Goal: Task Accomplishment & Management: Manage account settings

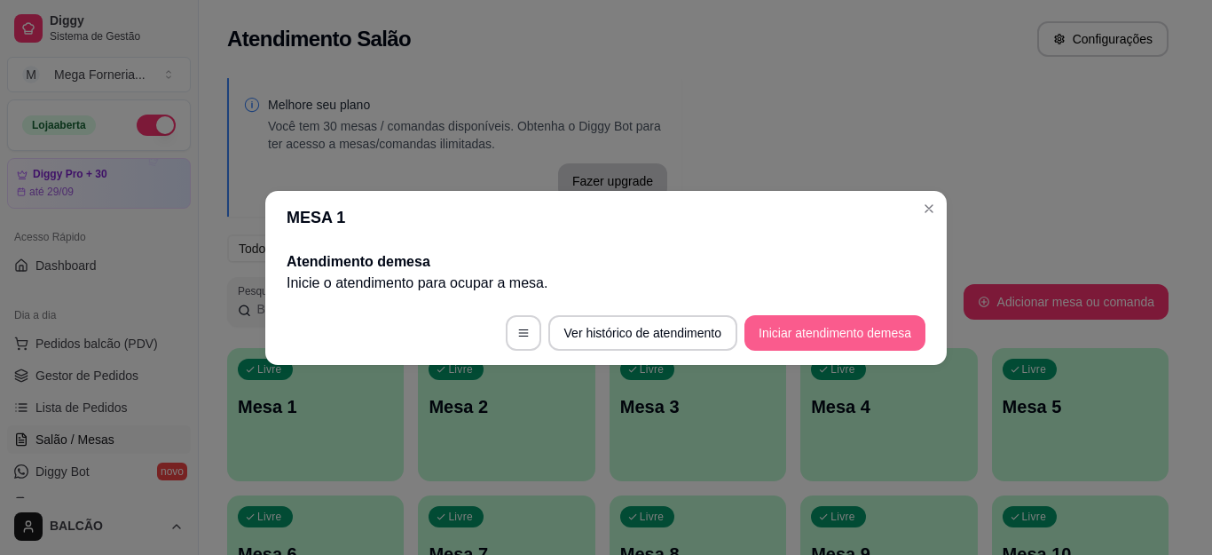
click at [832, 348] on button "Iniciar atendimento de mesa" at bounding box center [834, 332] width 181 height 35
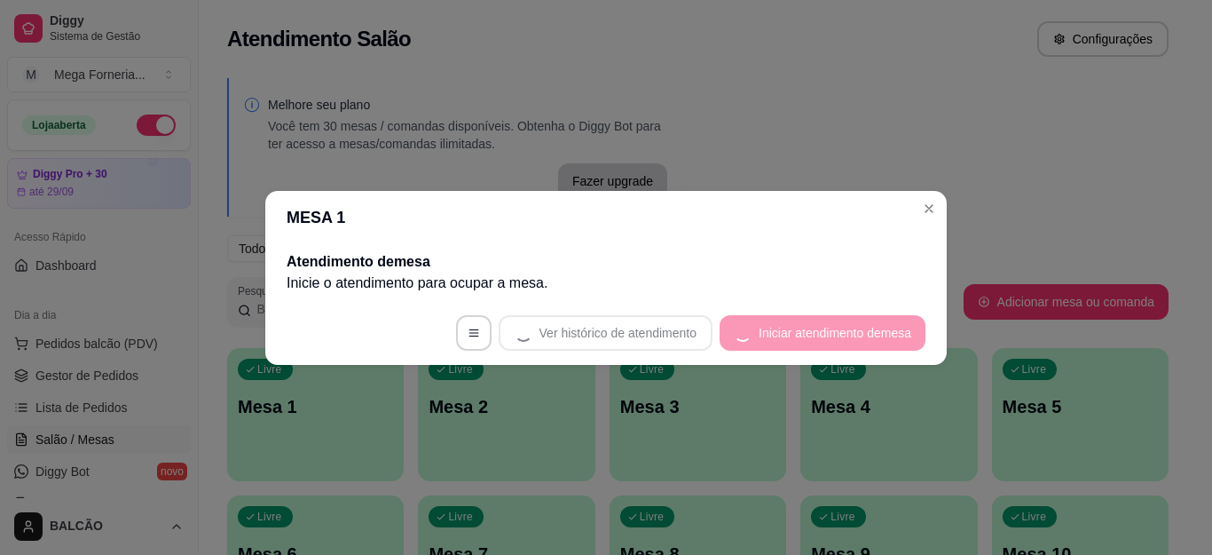
scroll to position [177, 0]
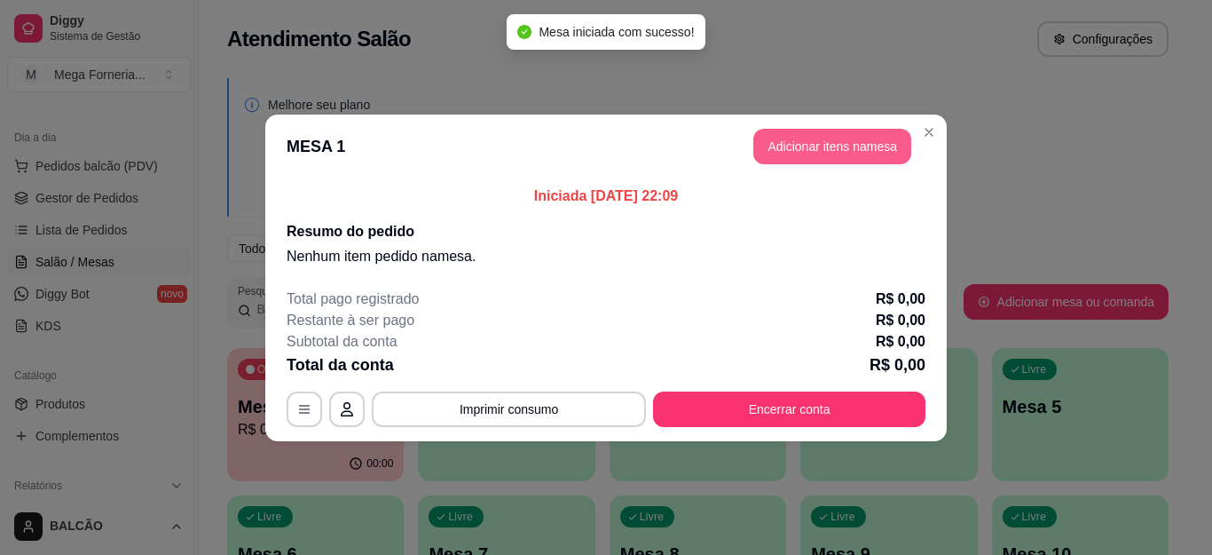
click at [806, 154] on button "Adicionar itens na mesa" at bounding box center [832, 146] width 158 height 35
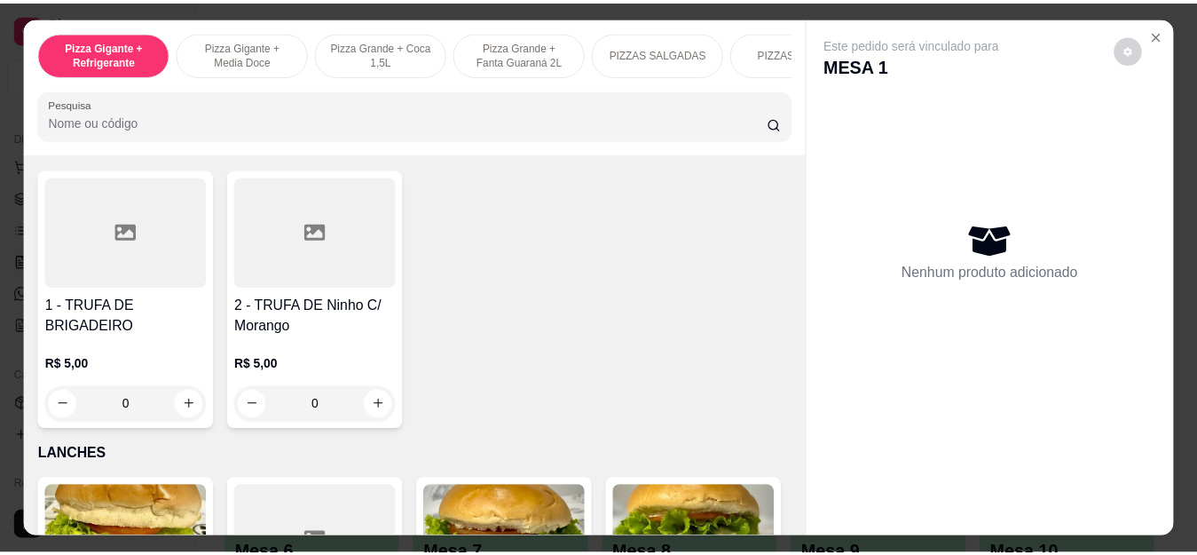
scroll to position [2041, 0]
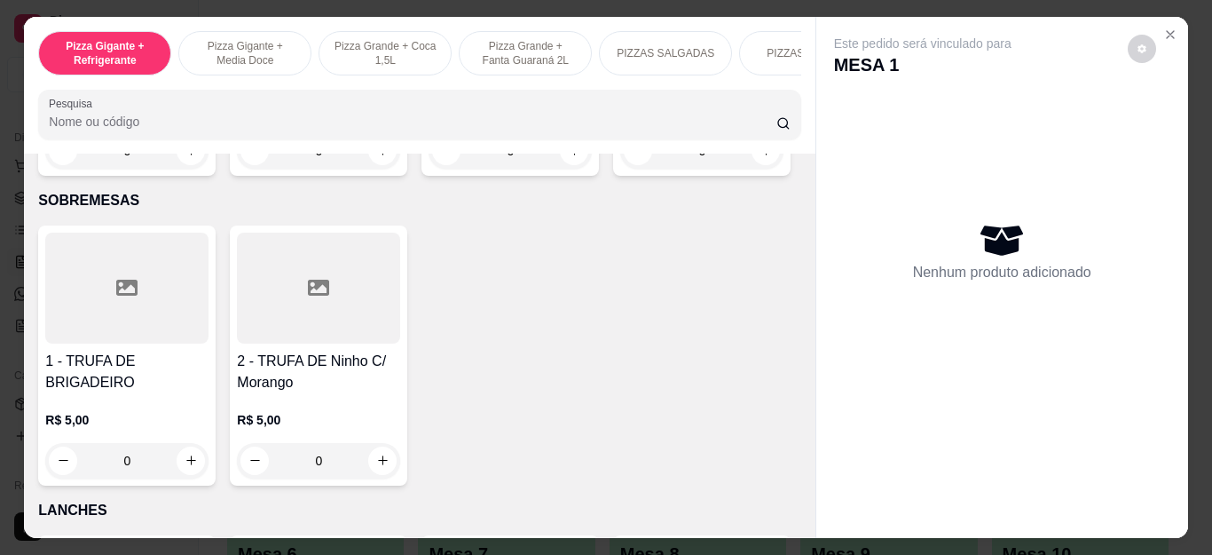
click at [620, 169] on div "0" at bounding box center [701, 150] width 163 height 35
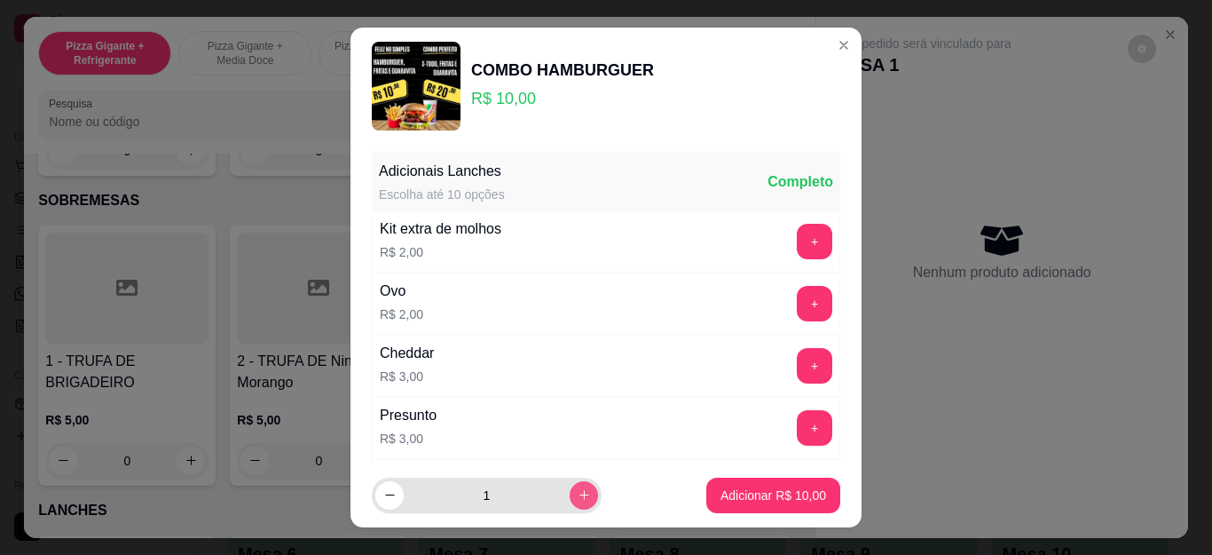
click at [570, 499] on button "increase-product-quantity" at bounding box center [584, 495] width 28 height 28
type input "2"
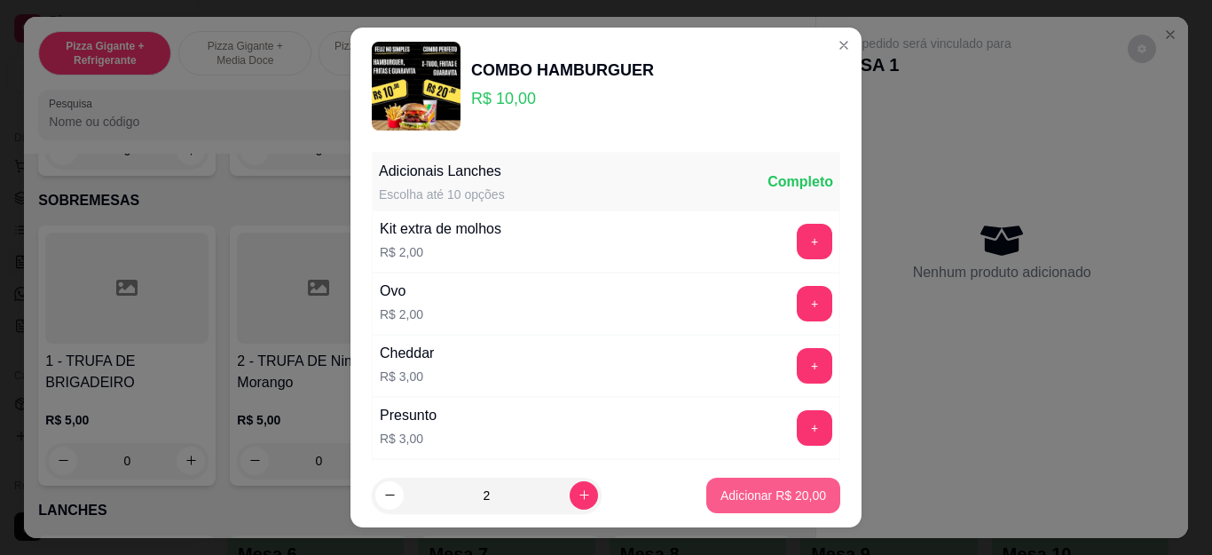
click at [728, 495] on p "Adicionar R$ 20,00" at bounding box center [773, 495] width 106 height 18
type input "2"
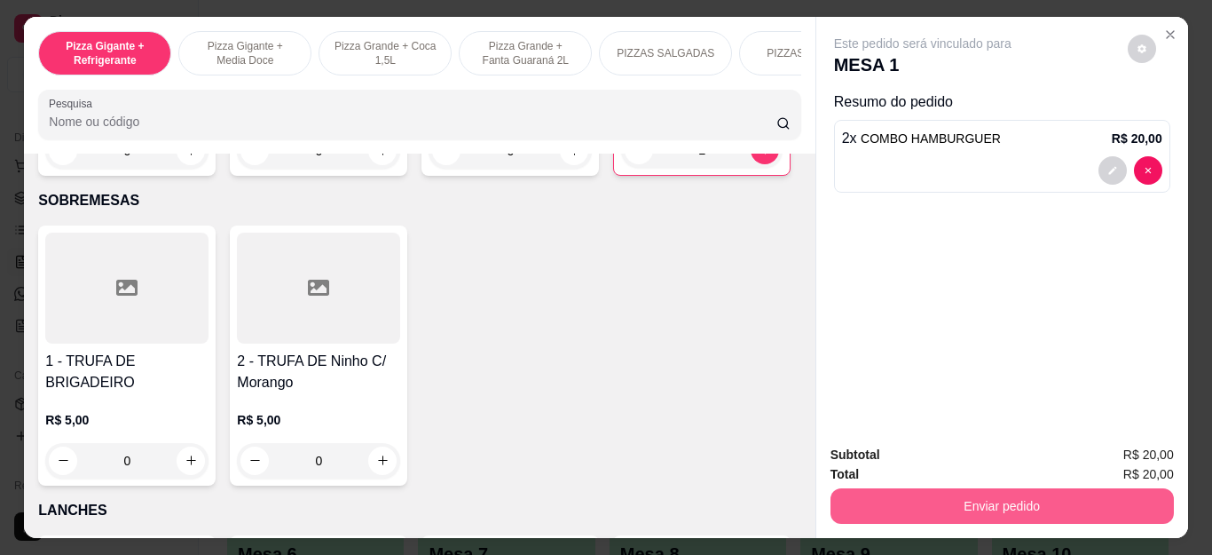
click at [920, 484] on div "Enviar pedido" at bounding box center [1002, 504] width 343 height 40
click at [912, 495] on button "Enviar pedido" at bounding box center [1001, 506] width 333 height 35
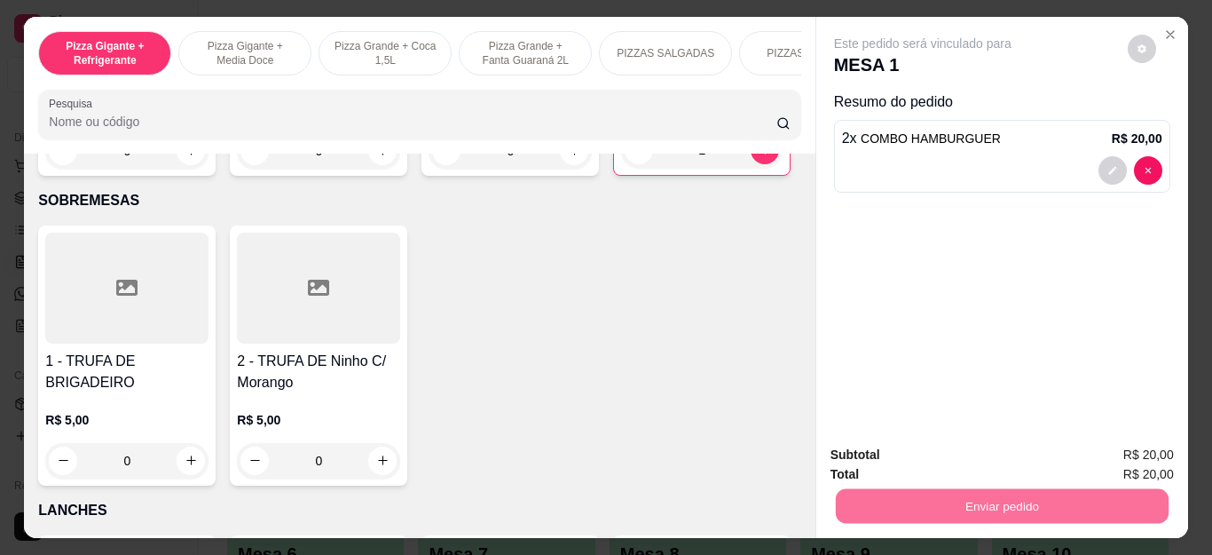
click at [871, 450] on button "Não registrar e enviar pedido" at bounding box center [942, 455] width 185 height 34
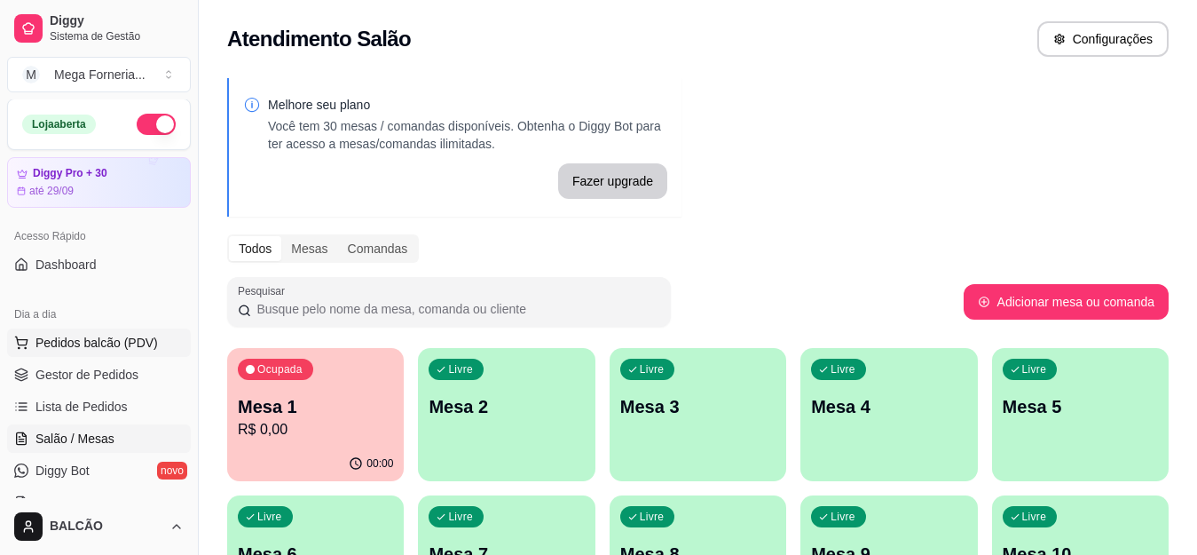
scroll to position [0, 0]
click at [68, 375] on span "Gestor de Pedidos" at bounding box center [86, 375] width 103 height 18
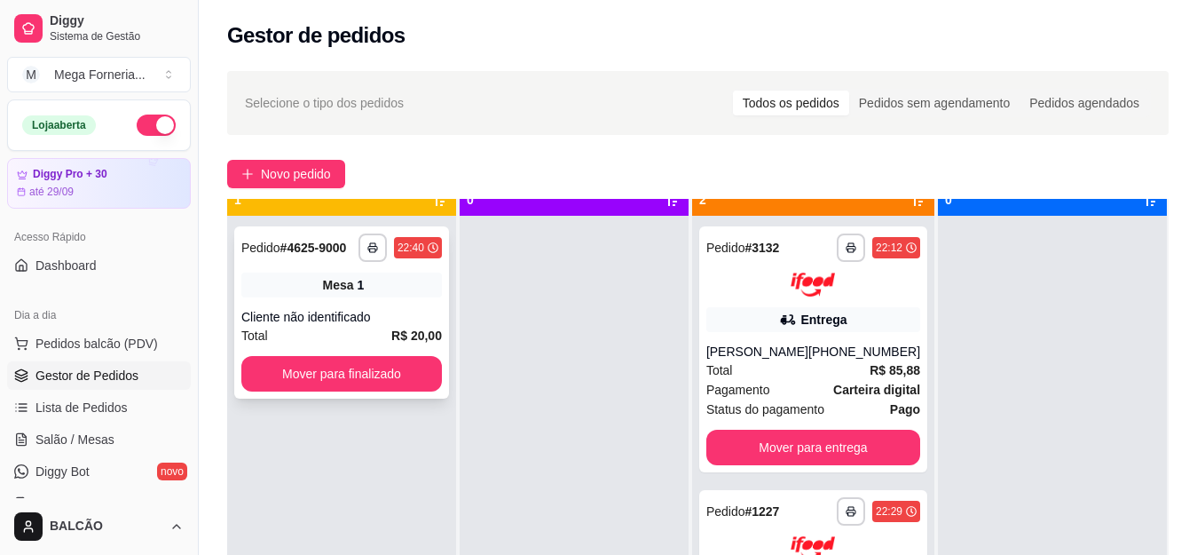
scroll to position [50, 0]
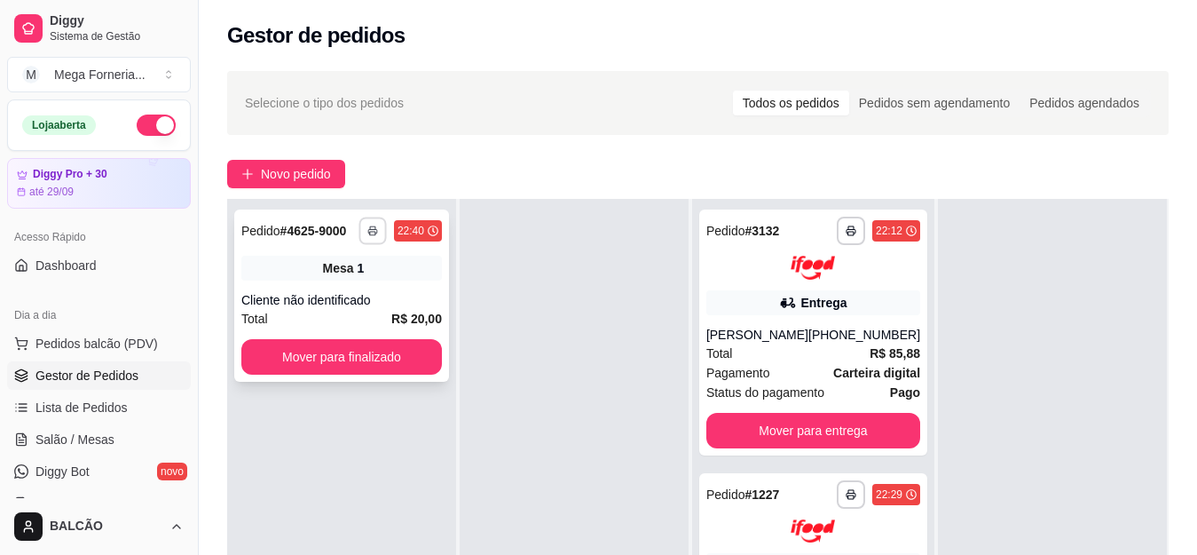
click at [373, 231] on icon "button" at bounding box center [372, 230] width 11 height 11
click at [358, 298] on button "IMPRESSORA" at bounding box center [325, 293] width 129 height 28
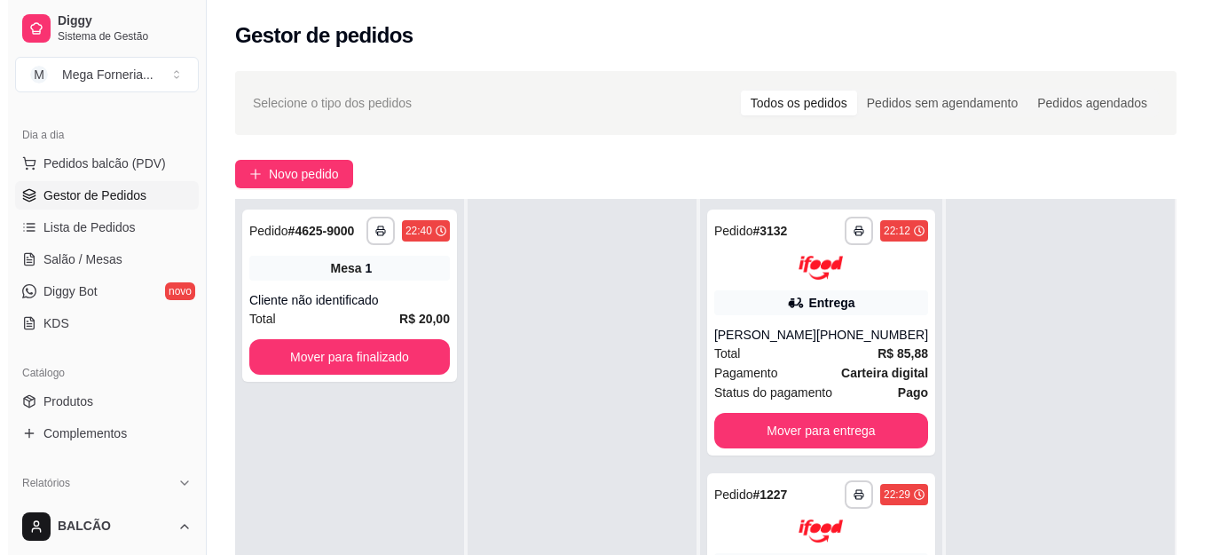
scroll to position [177, 0]
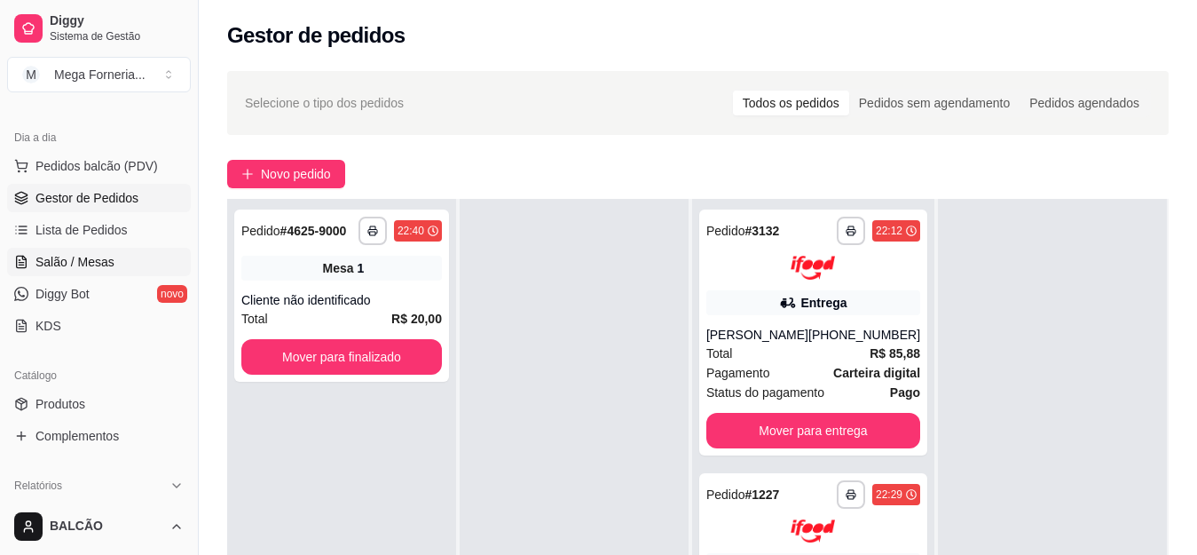
click at [61, 264] on span "Salão / Mesas" at bounding box center [74, 262] width 79 height 18
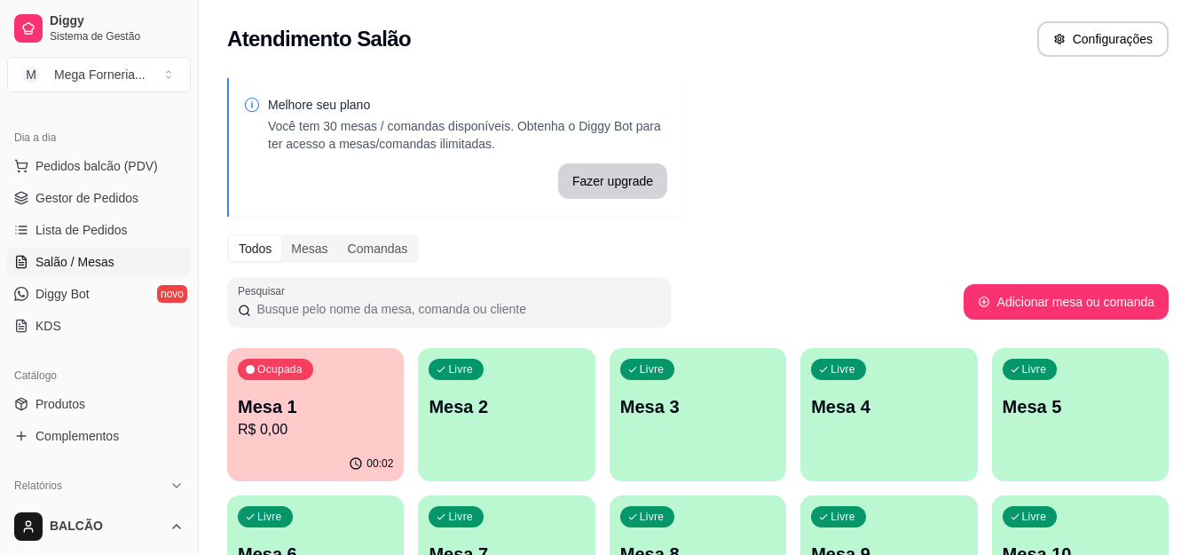
click at [295, 385] on div "Ocupada Mesa 1 R$ 0,00" at bounding box center [315, 397] width 177 height 98
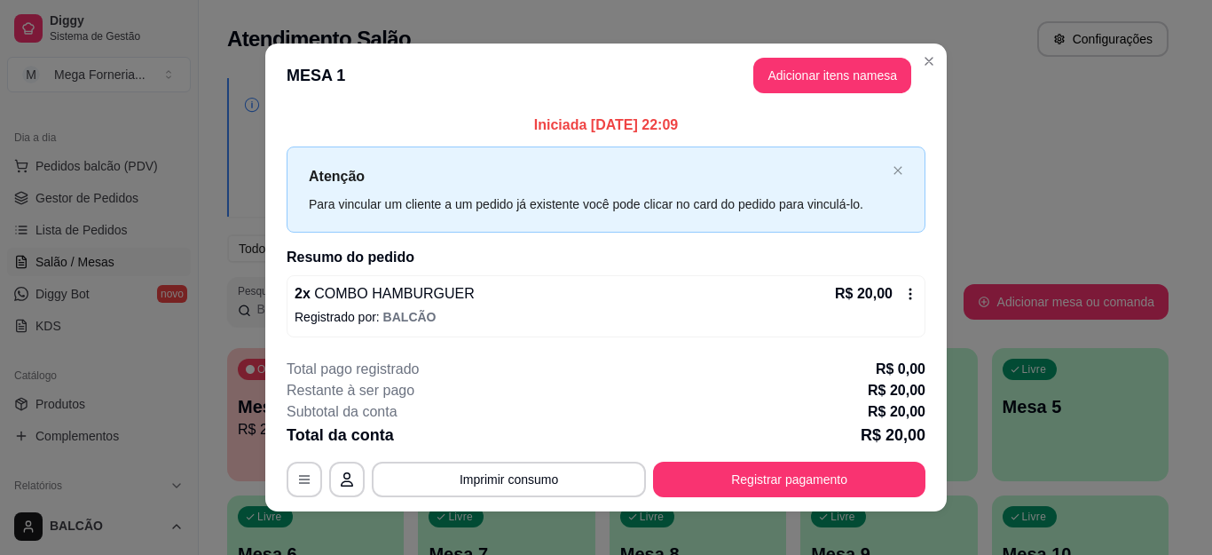
scroll to position [13, 0]
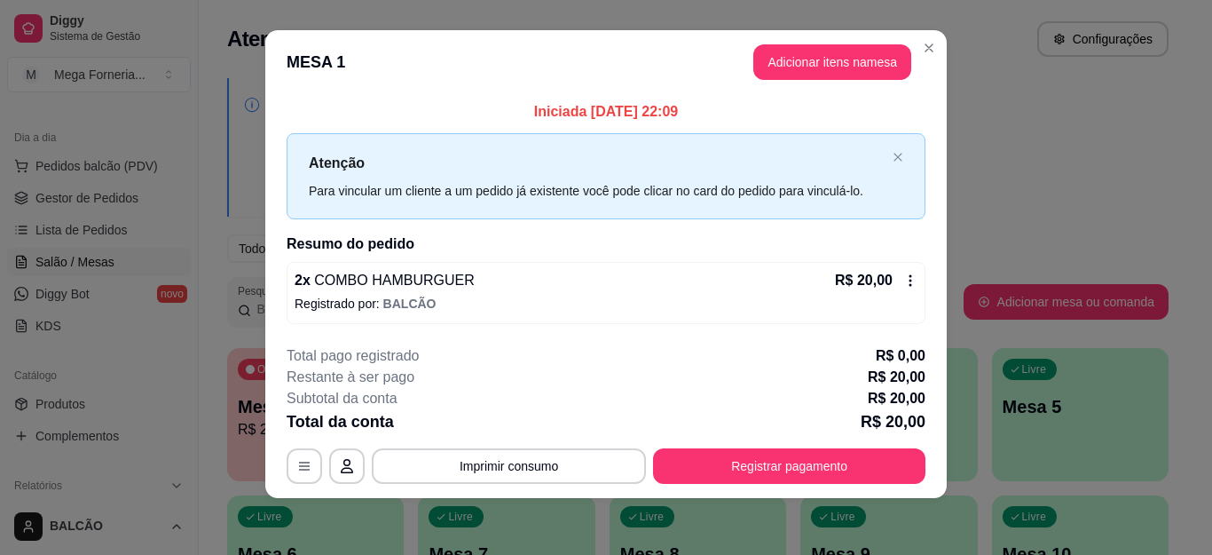
click at [911, 291] on div "2 x COMBO HAMBURGUER R$ 20,00 Registrado por: BALCÃO" at bounding box center [606, 293] width 639 height 62
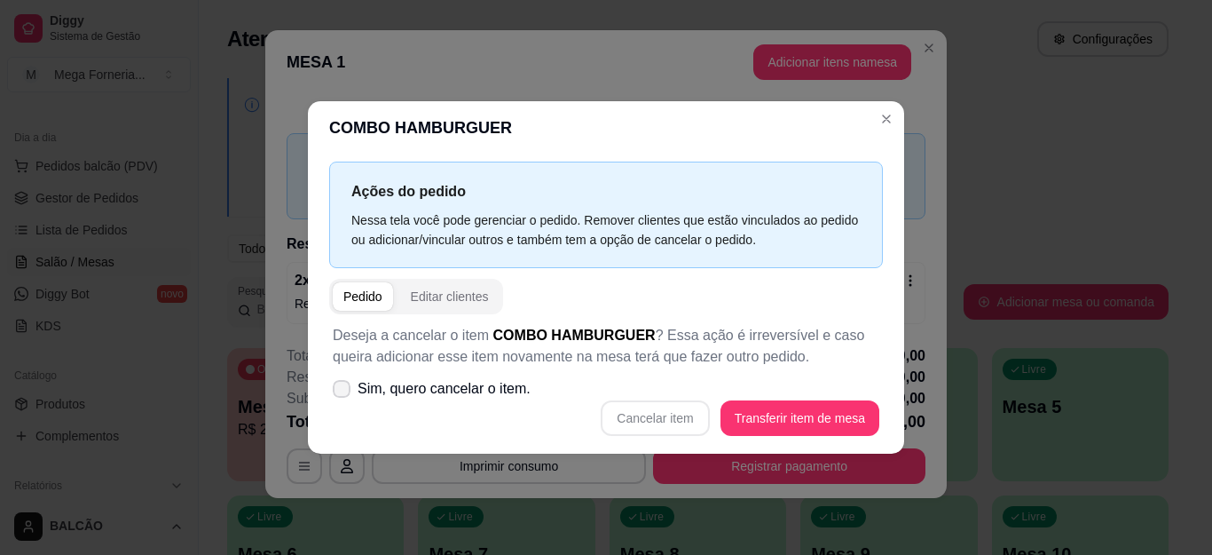
click at [341, 383] on span at bounding box center [342, 389] width 18 height 18
click at [341, 391] on input "Sim, quero cancelar o item." at bounding box center [338, 397] width 12 height 12
checkbox input "true"
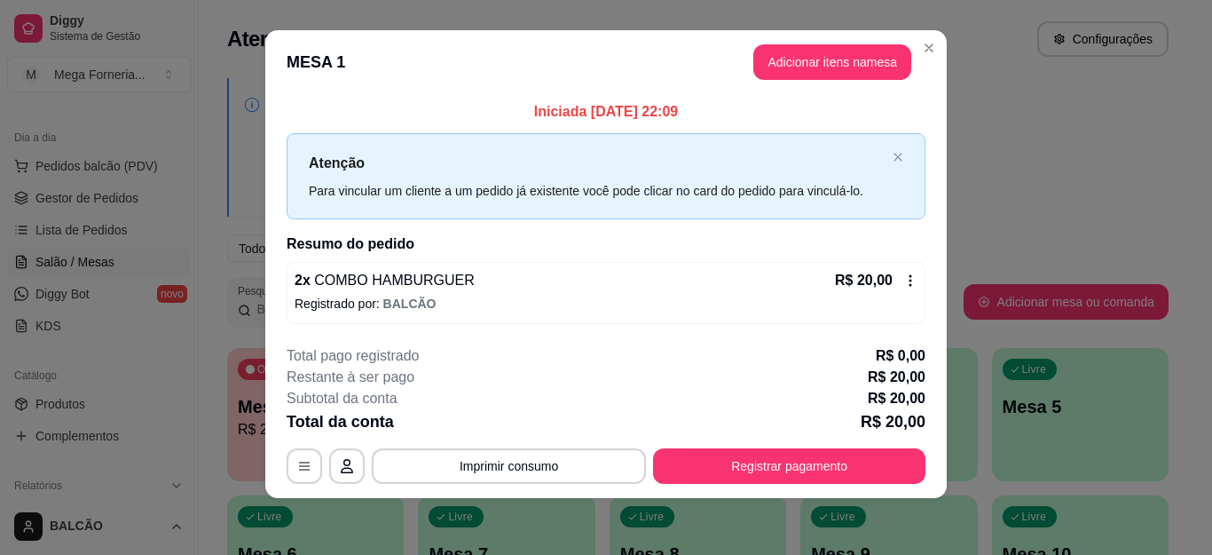
click at [904, 281] on icon at bounding box center [910, 280] width 14 height 14
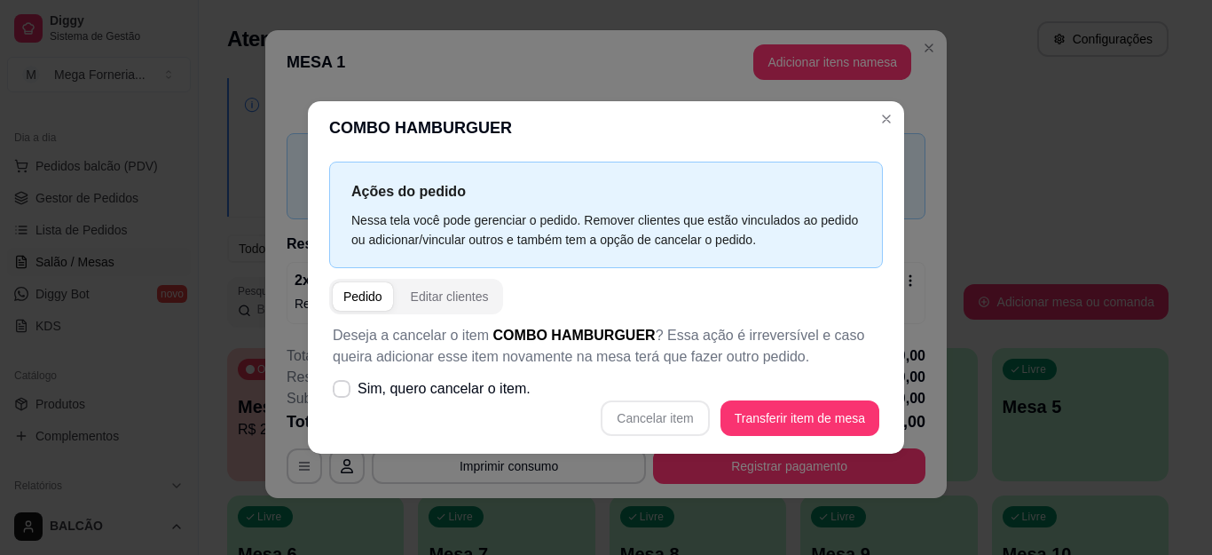
click at [336, 371] on label "Sim, quero cancelar o item." at bounding box center [432, 388] width 212 height 35
click at [336, 391] on input "Sim, quero cancelar o item." at bounding box center [338, 397] width 12 height 12
checkbox input "true"
click at [675, 424] on button "Cancelar item" at bounding box center [655, 417] width 106 height 35
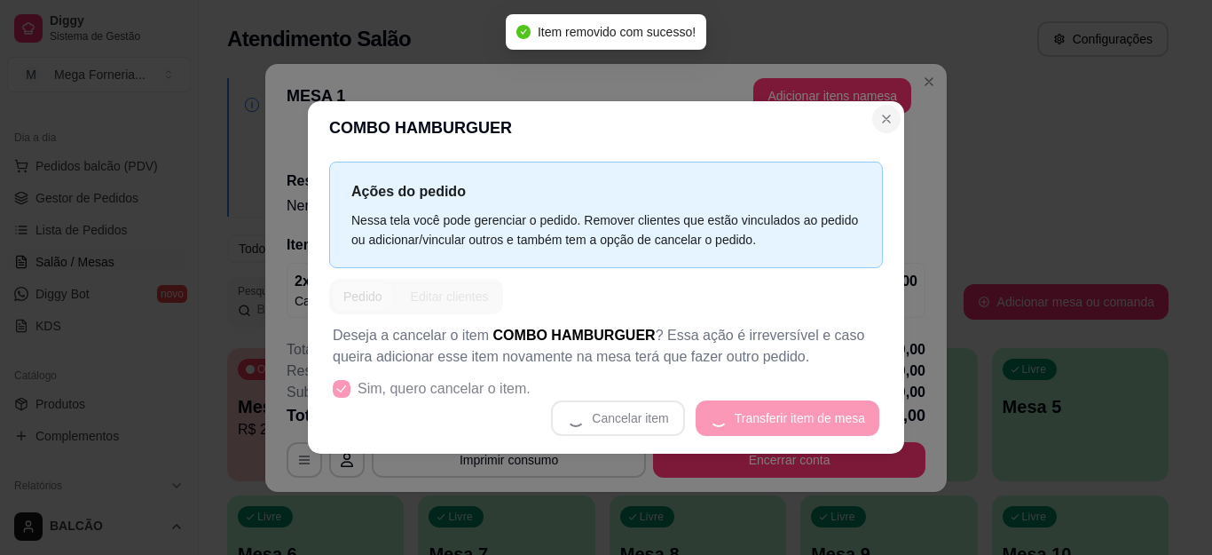
scroll to position [0, 0]
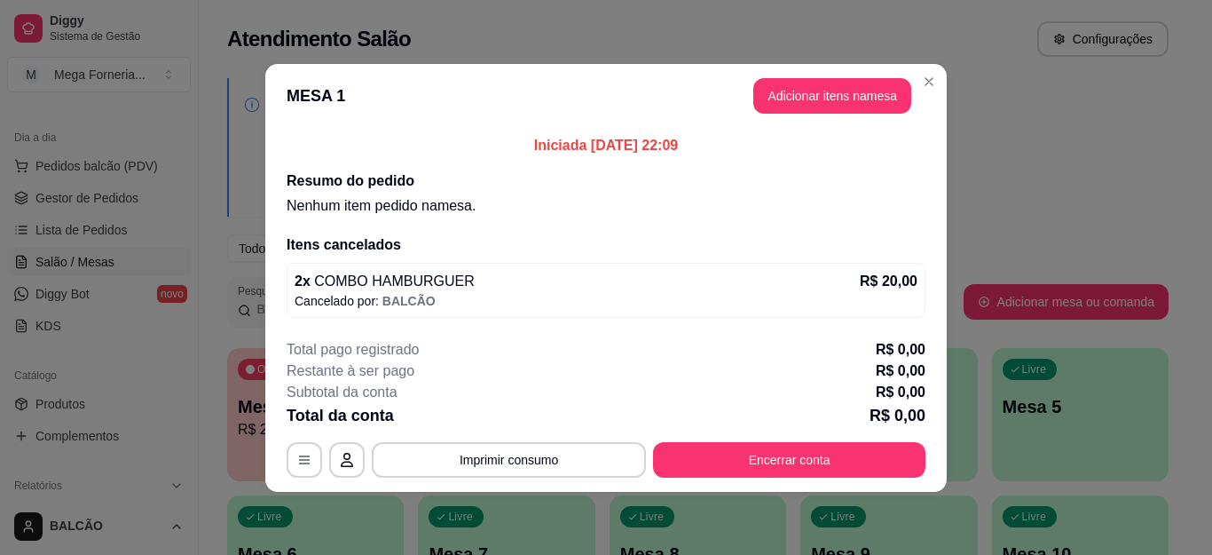
click at [799, 115] on header "MESA 1 Adicionar itens na mesa" at bounding box center [605, 96] width 681 height 64
click at [812, 91] on button "Adicionar itens na mesa" at bounding box center [832, 95] width 158 height 35
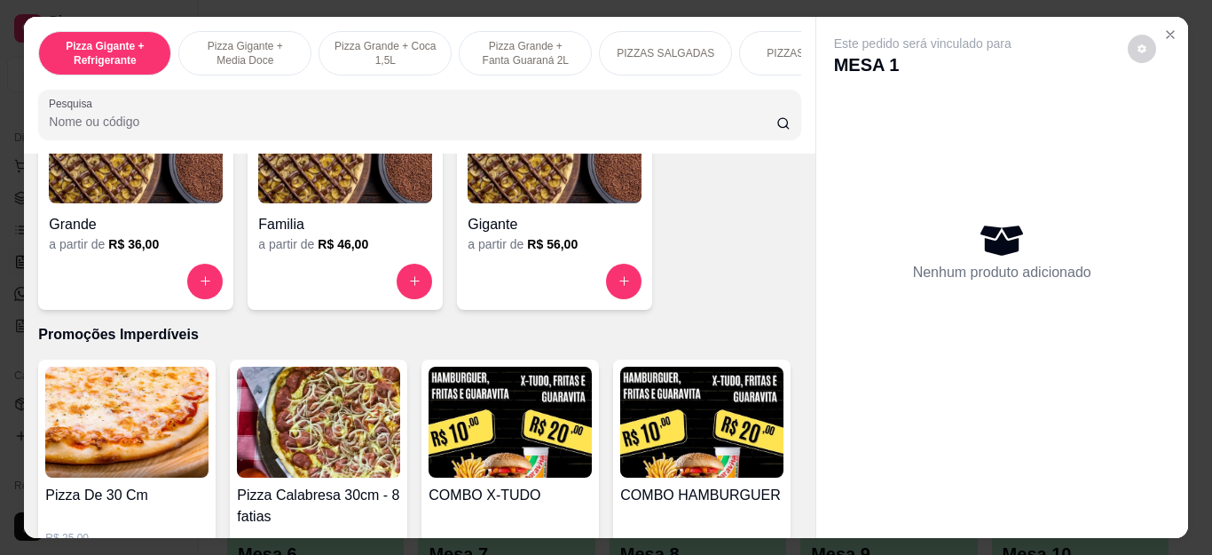
scroll to position [1863, 0]
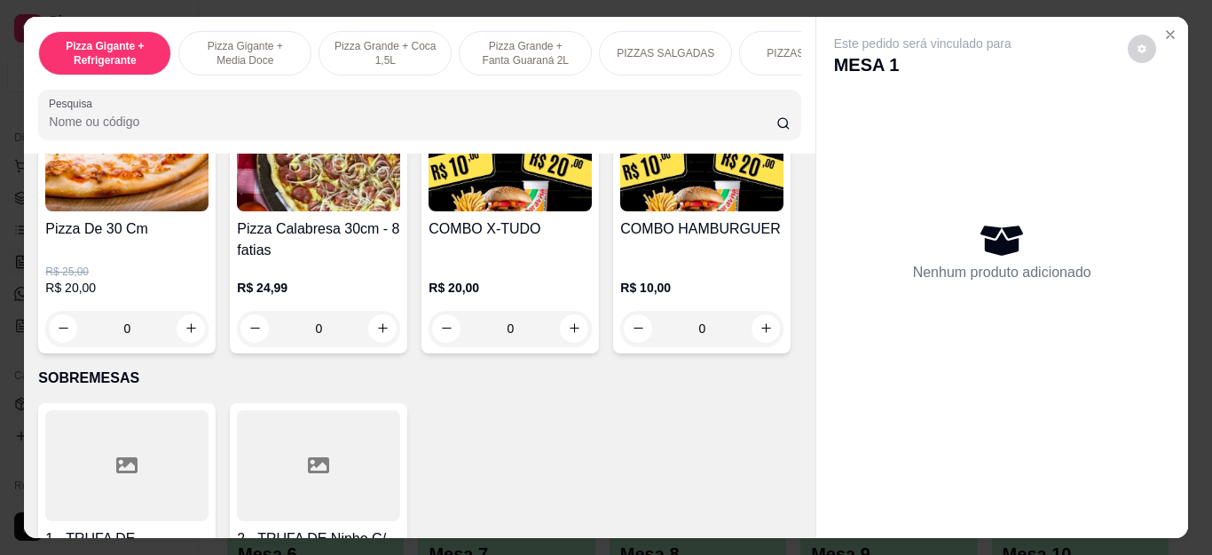
click at [572, 345] on div "0" at bounding box center [510, 328] width 163 height 35
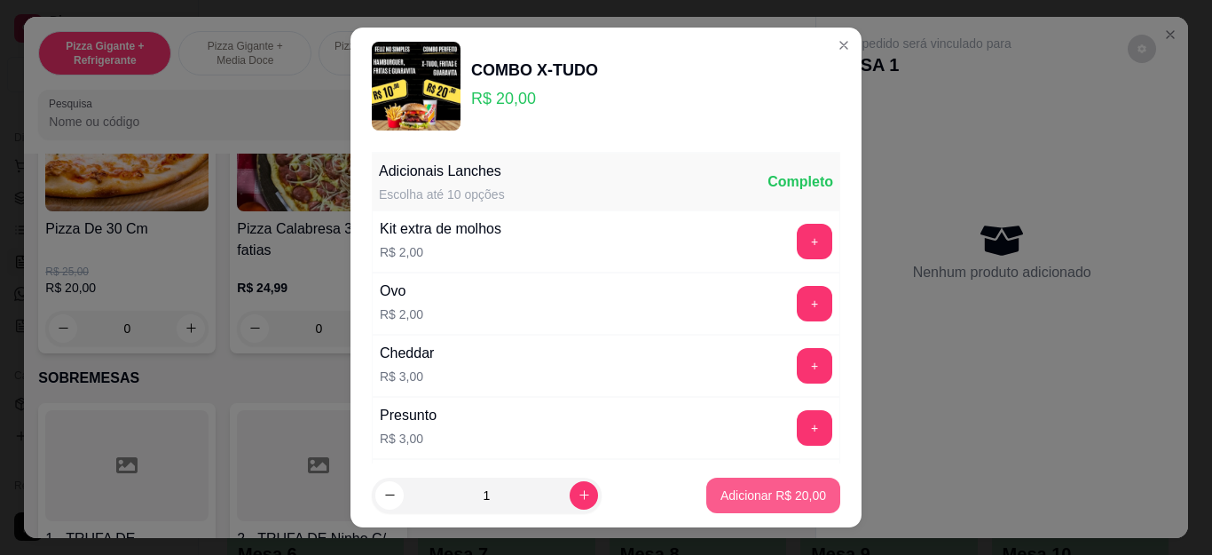
click at [720, 480] on button "Adicionar R$ 20,00" at bounding box center [773, 494] width 134 height 35
type input "1"
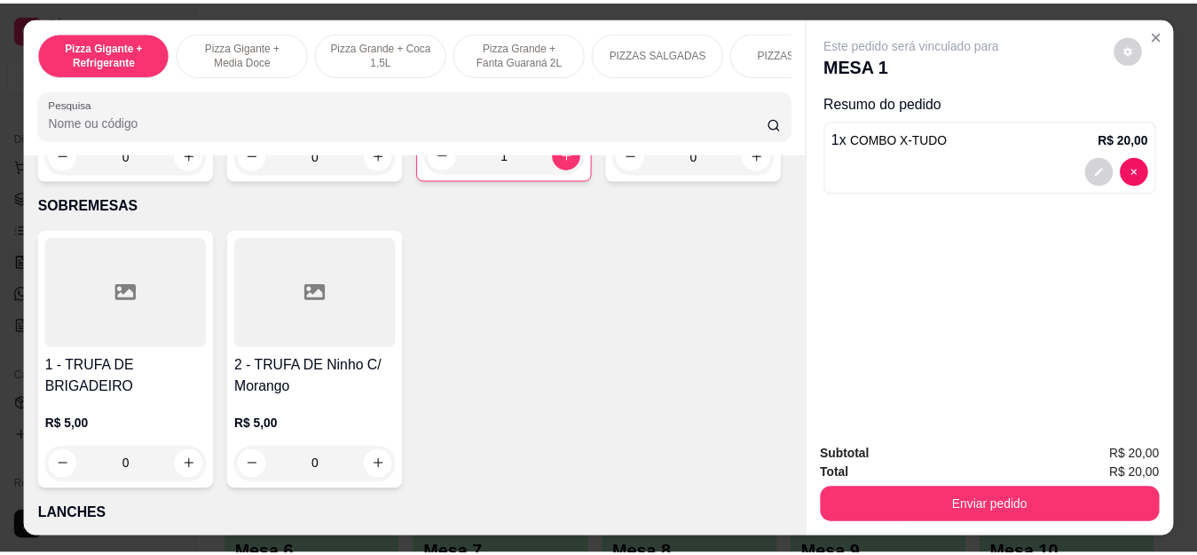
scroll to position [2041, 0]
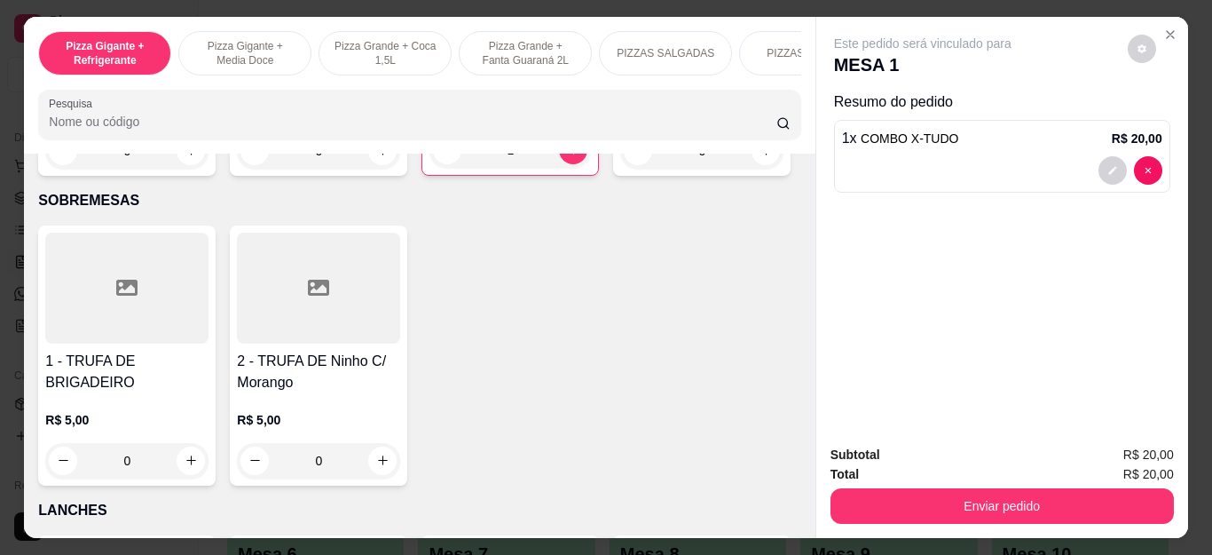
click at [620, 169] on div "0" at bounding box center [701, 150] width 163 height 35
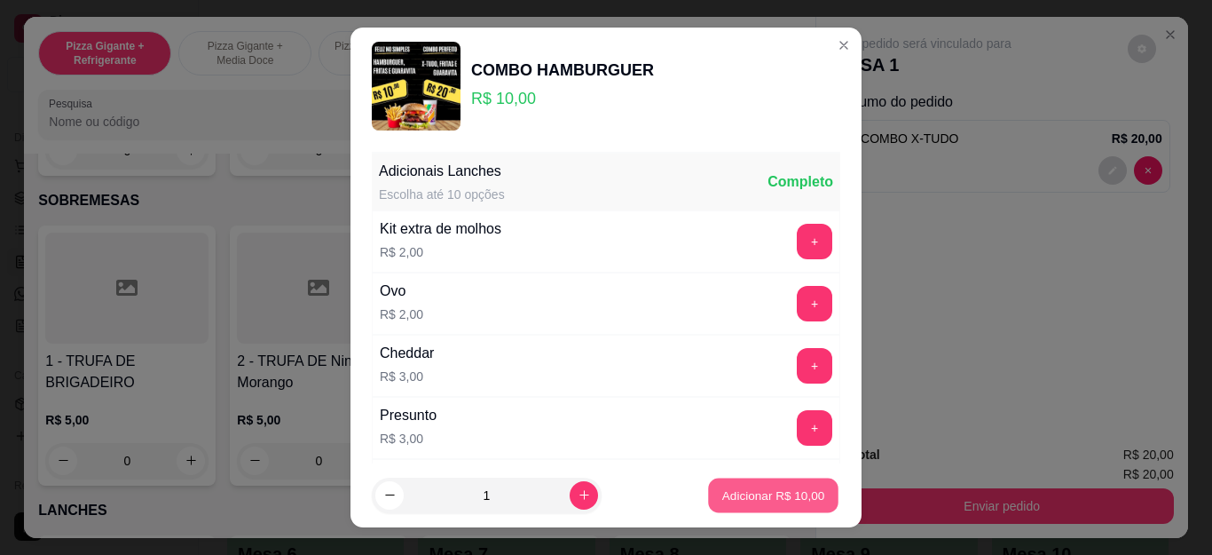
click at [808, 502] on button "Adicionar R$ 10,00" at bounding box center [773, 494] width 130 height 35
type input "1"
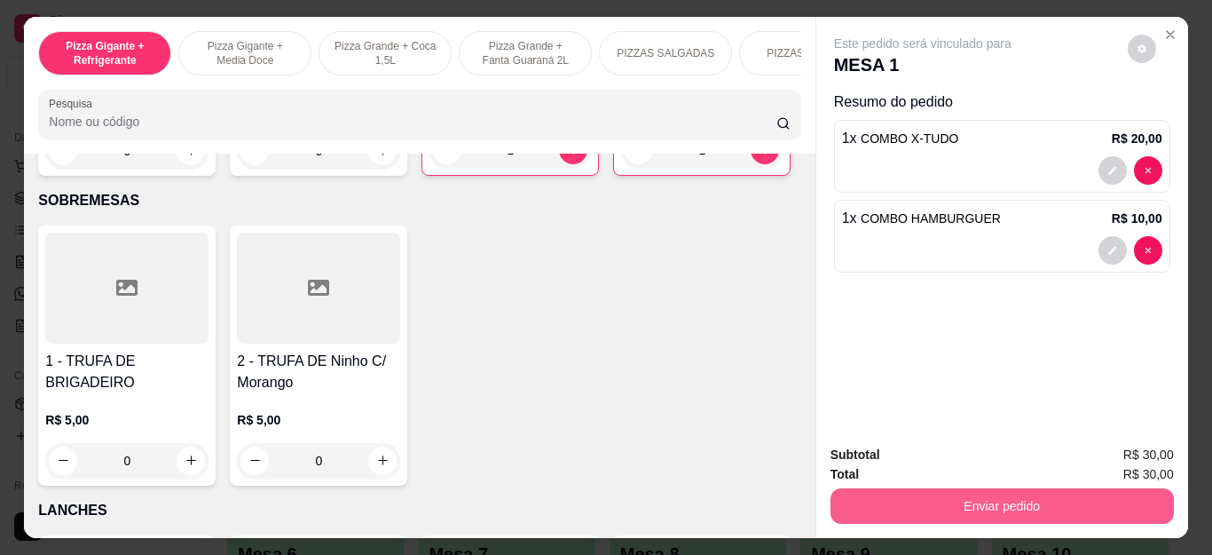
click at [883, 488] on button "Enviar pedido" at bounding box center [1002, 505] width 343 height 35
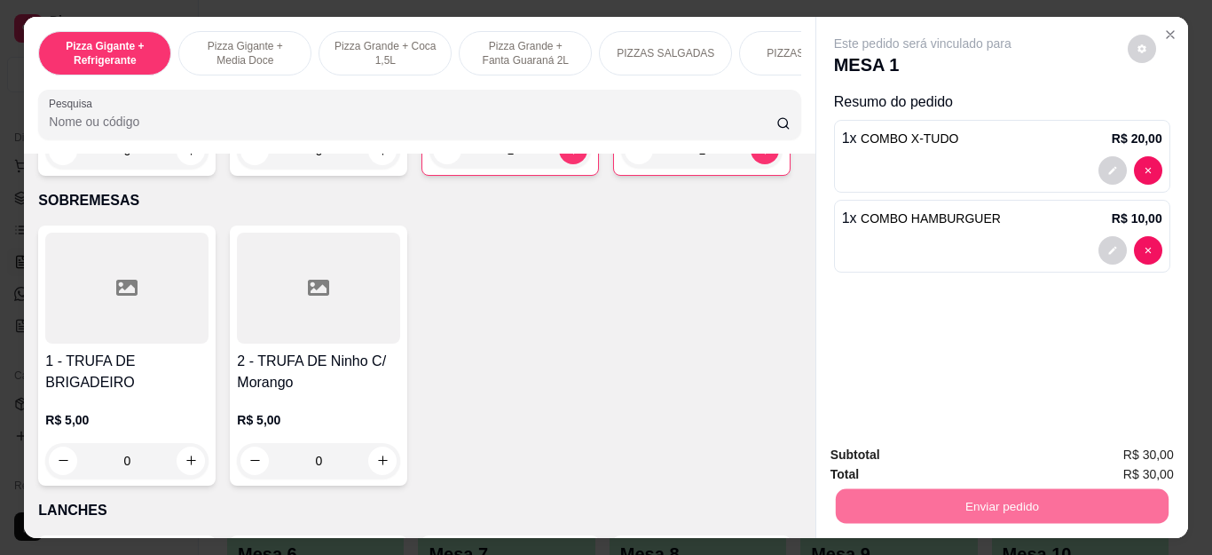
click at [907, 461] on button "Não registrar e enviar pedido" at bounding box center [942, 455] width 185 height 34
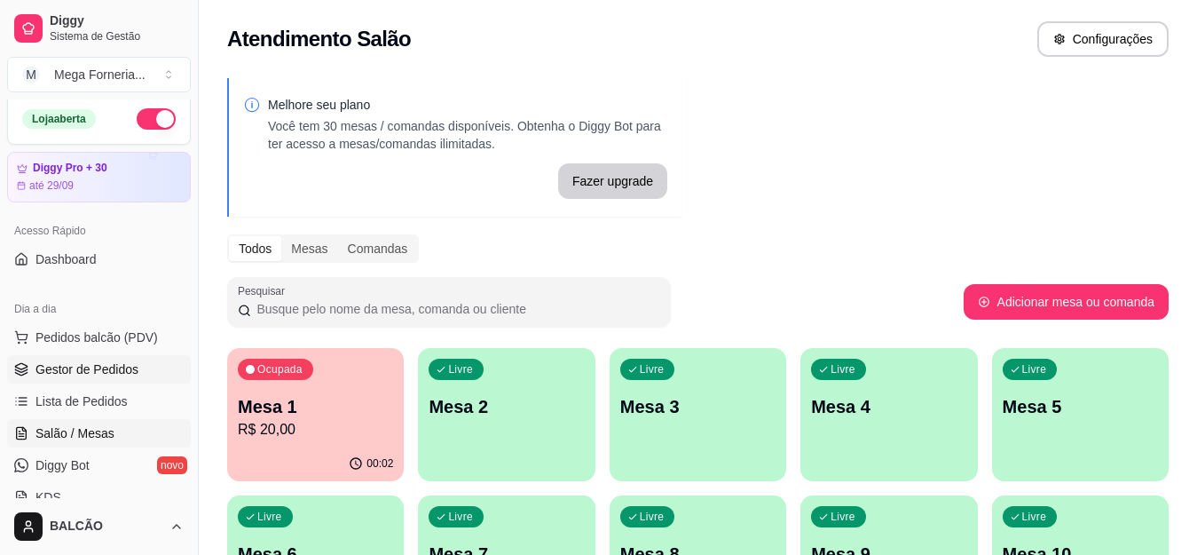
scroll to position [0, 0]
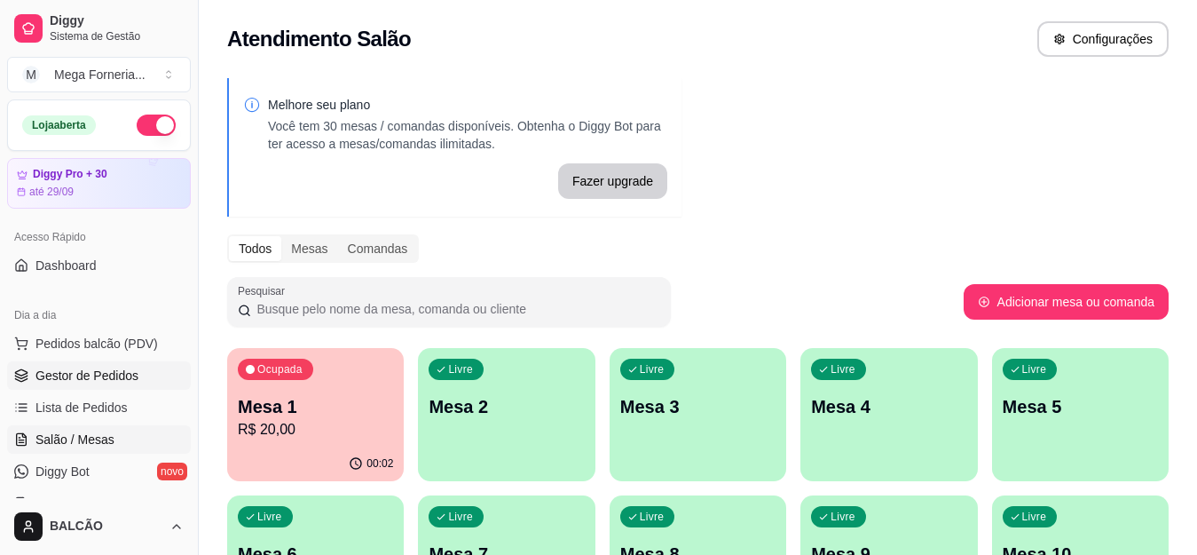
click at [63, 380] on span "Gestor de Pedidos" at bounding box center [86, 375] width 103 height 18
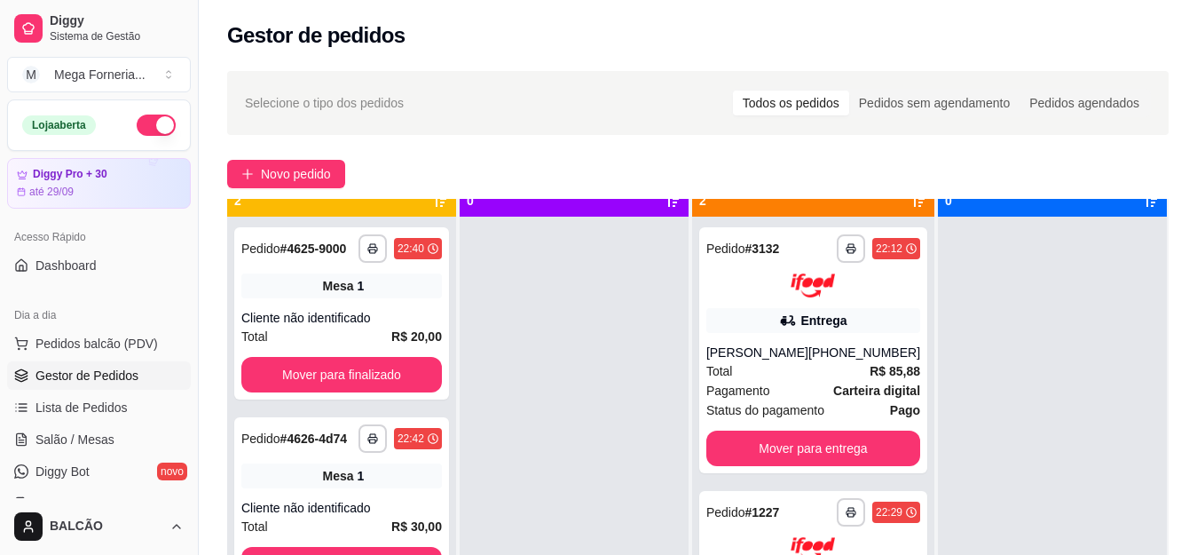
scroll to position [50, 0]
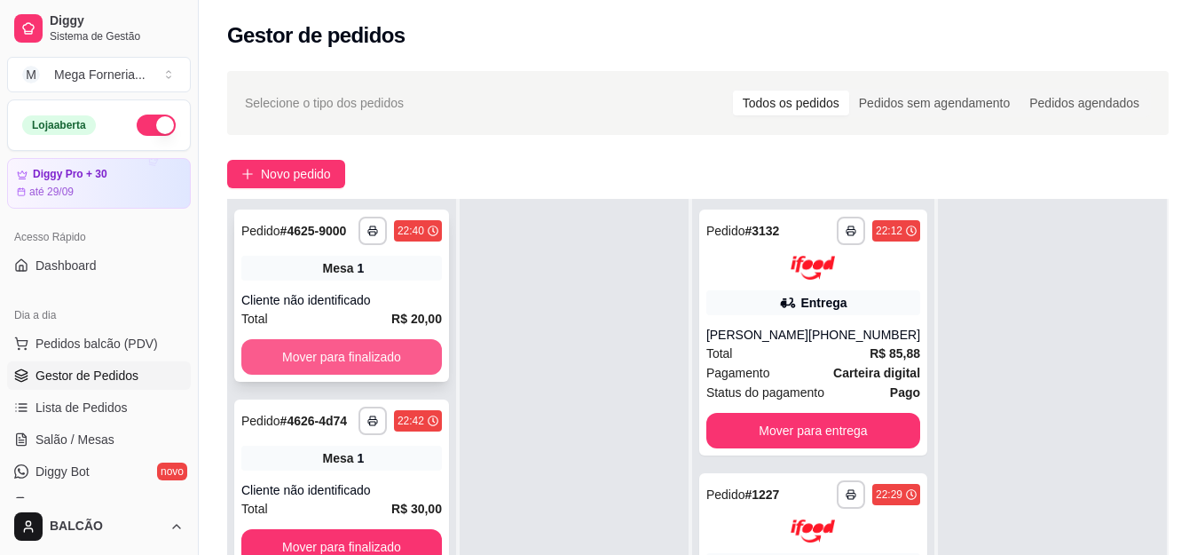
click at [372, 349] on button "Mover para finalizado" at bounding box center [341, 356] width 201 height 35
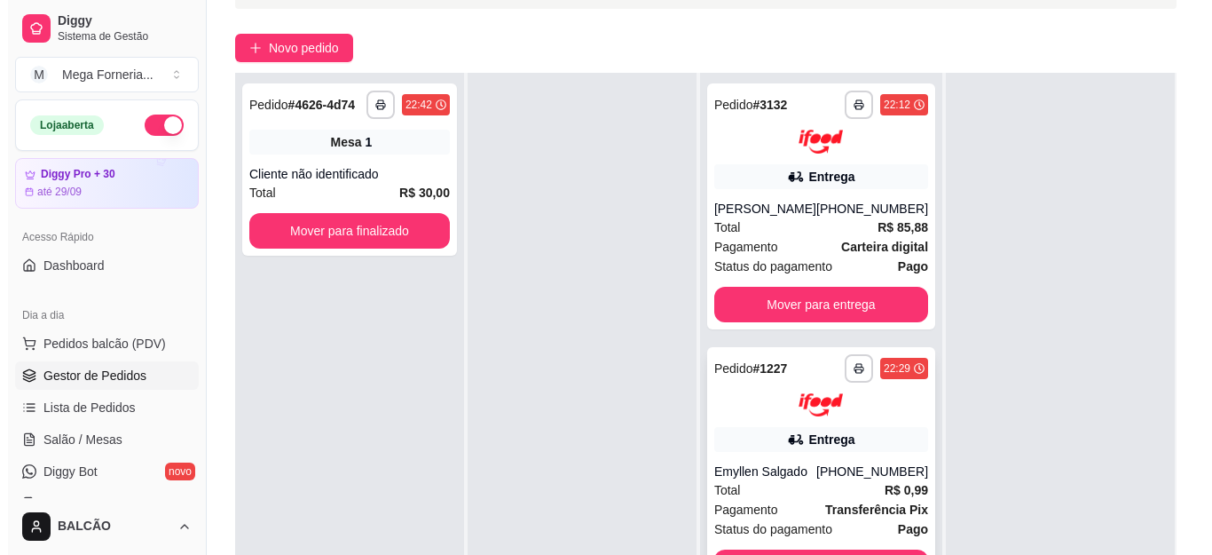
scroll to position [177, 0]
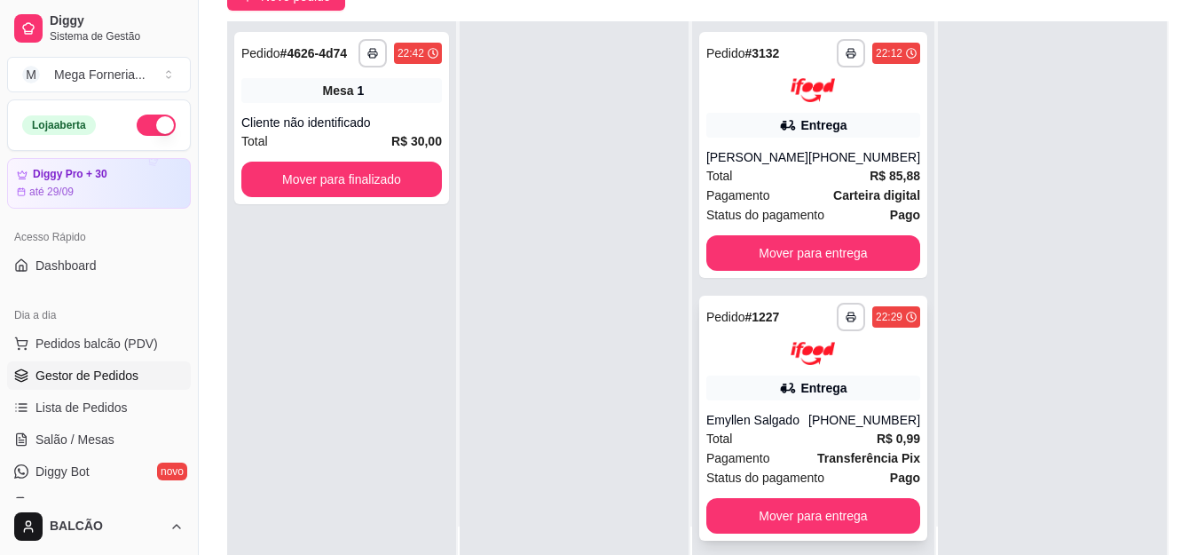
click at [816, 366] on img at bounding box center [813, 354] width 44 height 24
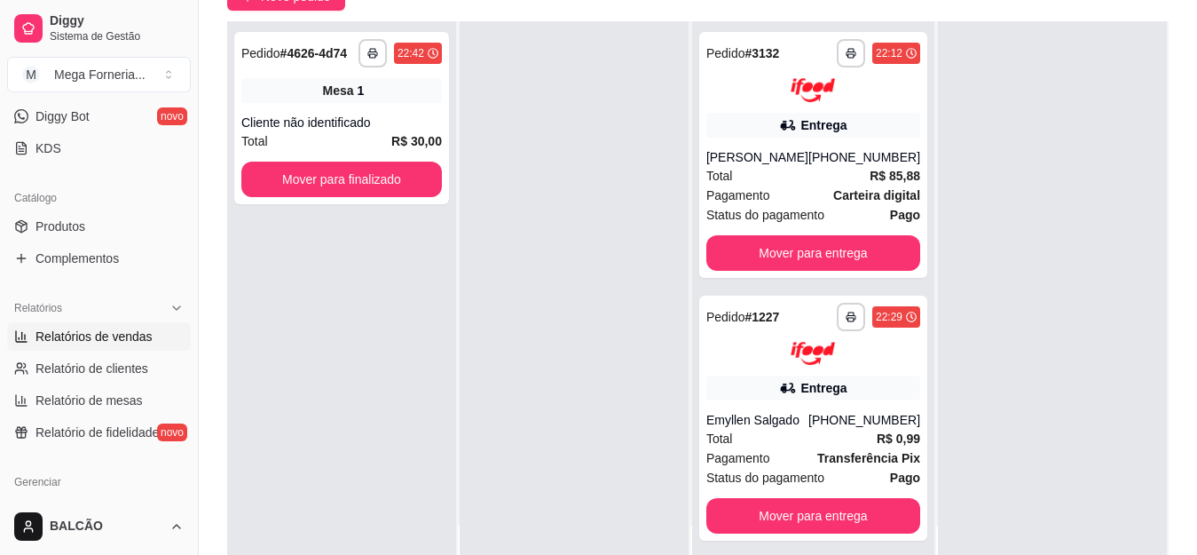
click at [91, 346] on link "Relatórios de vendas" at bounding box center [99, 336] width 184 height 28
select select "ALL"
select select "0"
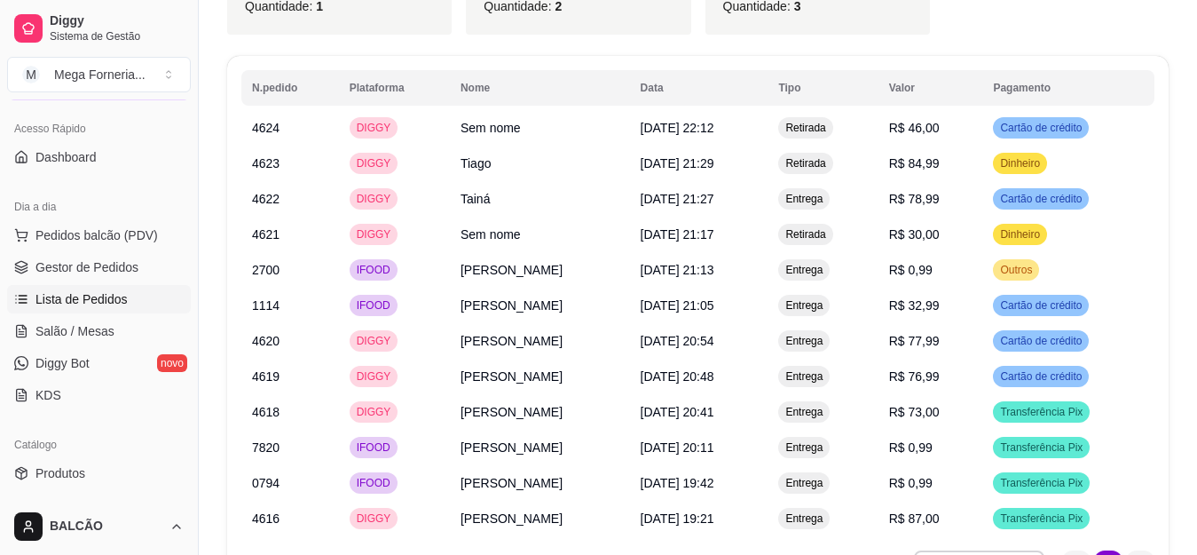
scroll to position [89, 0]
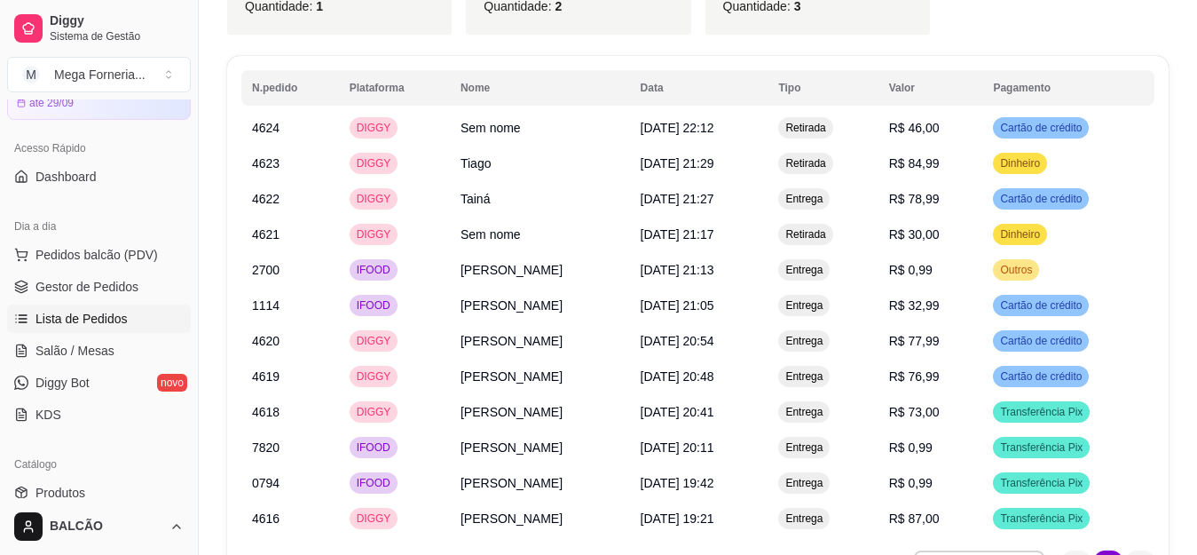
click at [98, 296] on link "Gestor de Pedidos" at bounding box center [99, 286] width 184 height 28
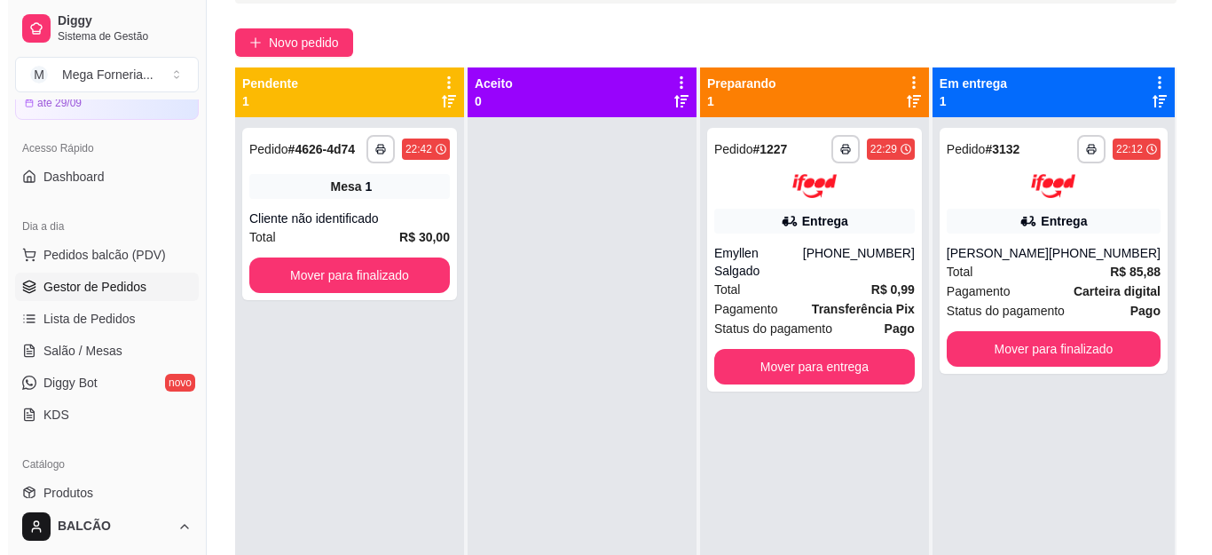
scroll to position [46, 0]
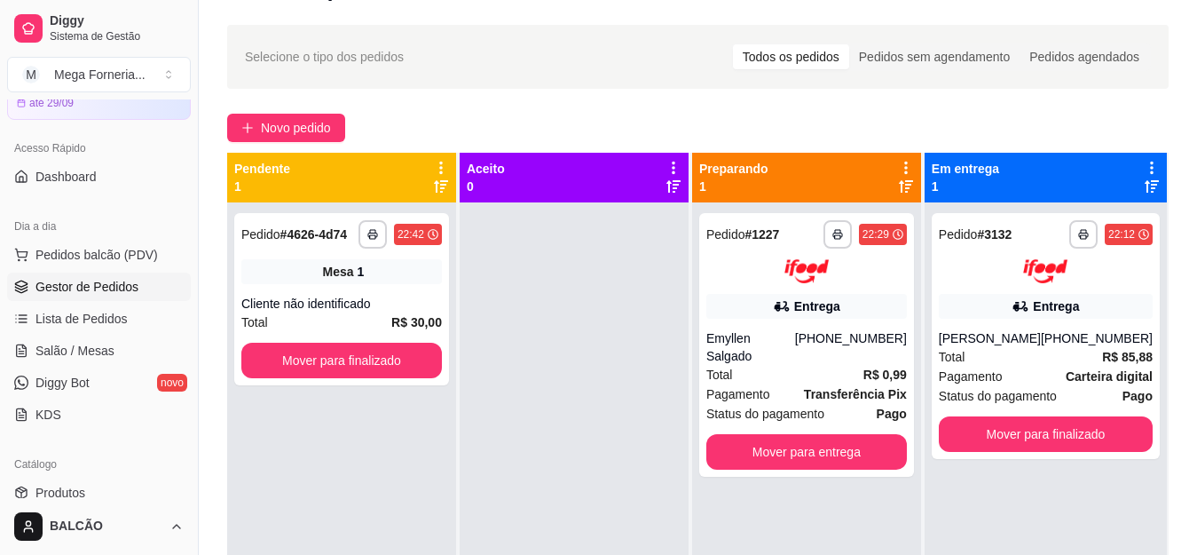
click at [256, 143] on div "**********" at bounding box center [698, 371] width 998 height 714
click at [259, 137] on button "Novo pedido" at bounding box center [286, 128] width 118 height 28
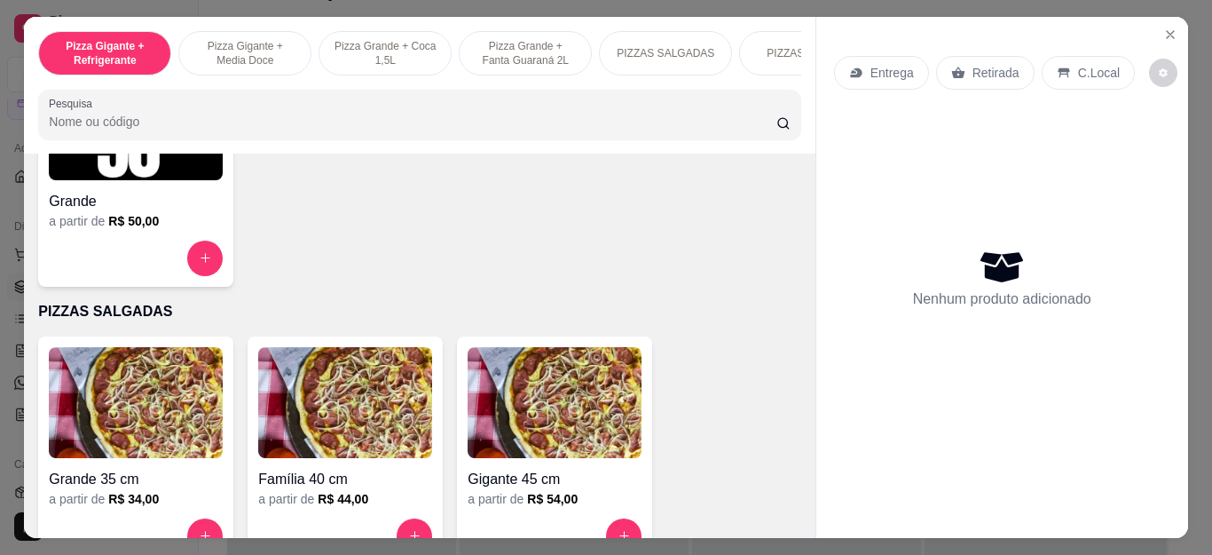
scroll to position [1331, 0]
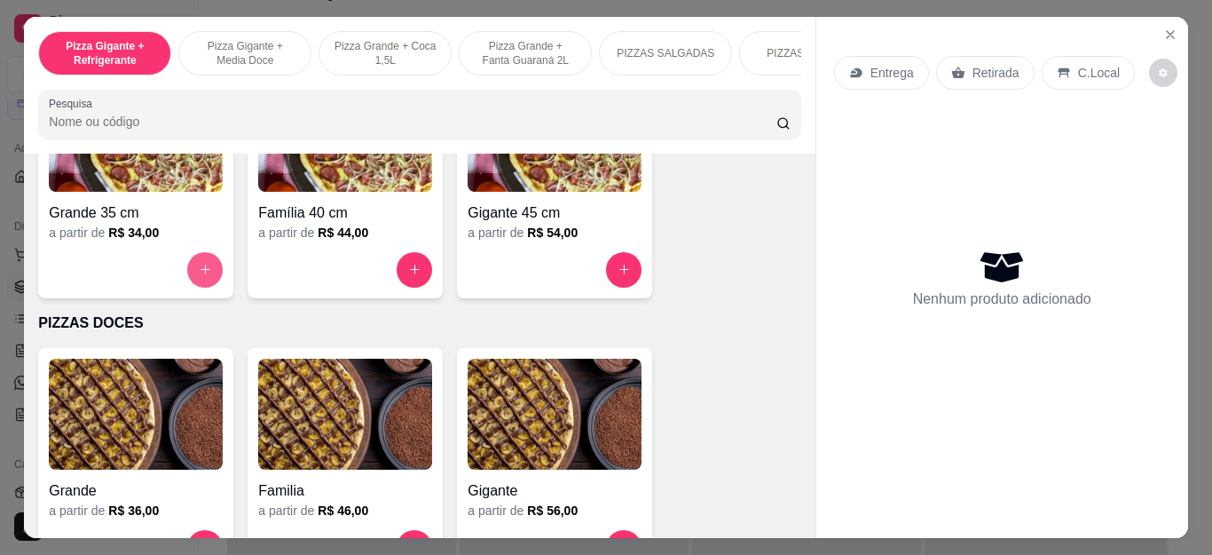
click at [187, 266] on button "increase-product-quantity" at bounding box center [204, 269] width 35 height 35
click at [412, 201] on input "text" at bounding box center [607, 187] width 482 height 28
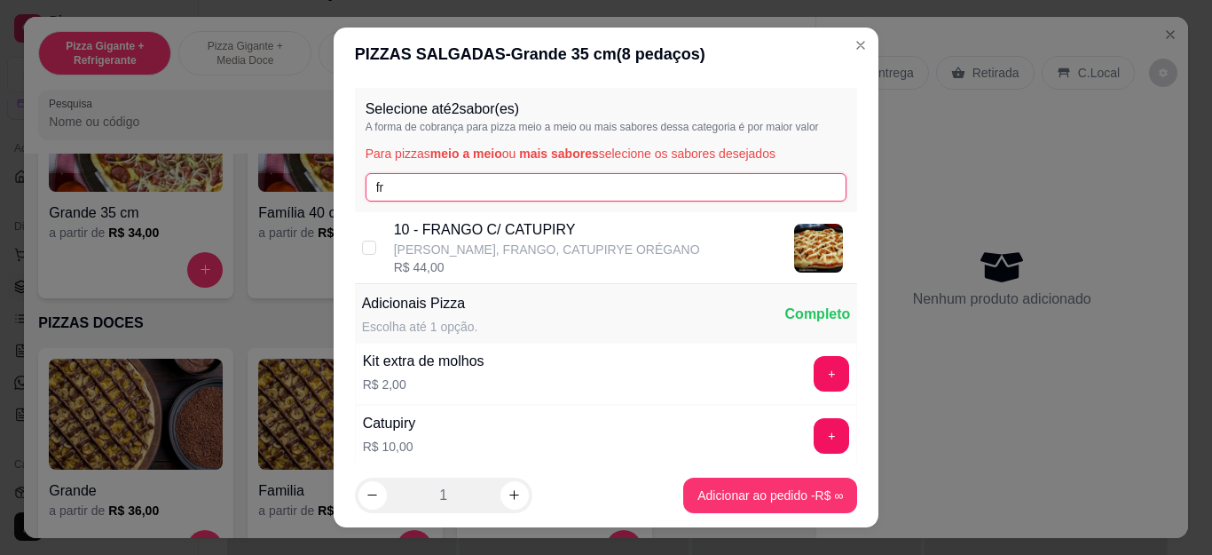
type input "fr"
click at [394, 235] on p "10 - FRANGO C/ CATUPIRY" at bounding box center [547, 229] width 306 height 21
checkbox input "true"
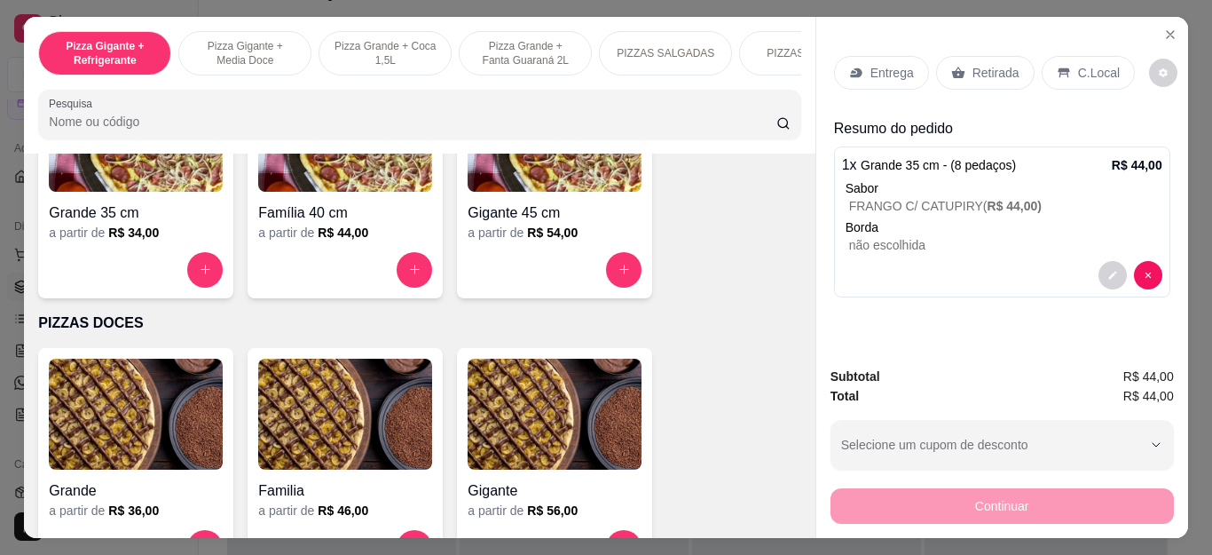
click at [980, 56] on div "Retirada" at bounding box center [985, 73] width 98 height 34
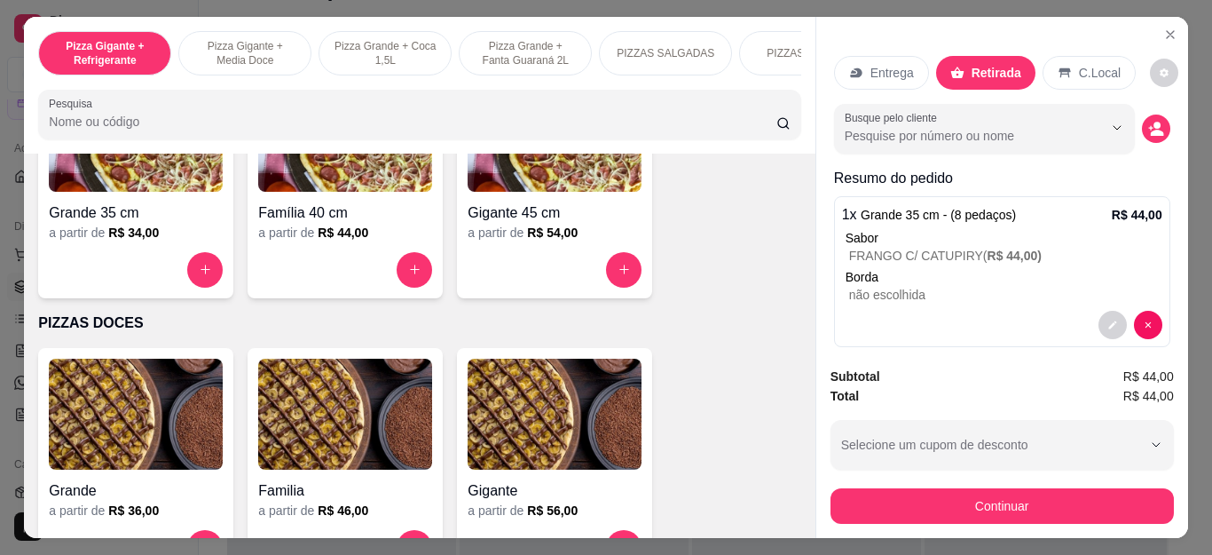
click at [1148, 123] on icon "decrease-product-quantity" at bounding box center [1156, 129] width 16 height 16
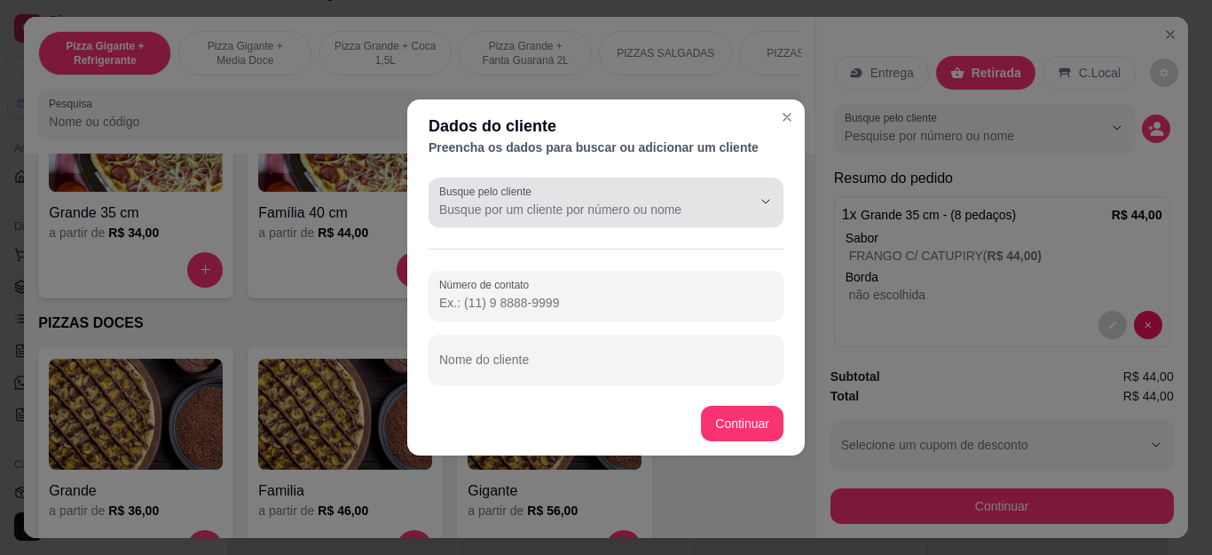
click at [468, 219] on div at bounding box center [606, 202] width 334 height 35
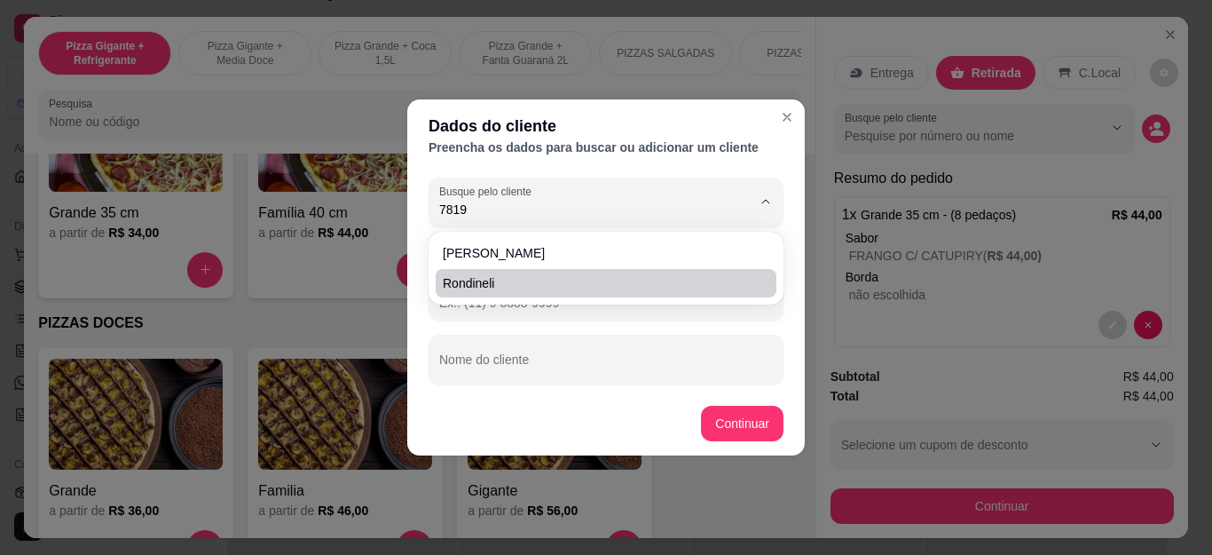
click at [501, 272] on li "Rondineli" at bounding box center [606, 283] width 341 height 28
type input "Rondineli"
type input "[PHONE_NUMBER]"
type input "Rondineli"
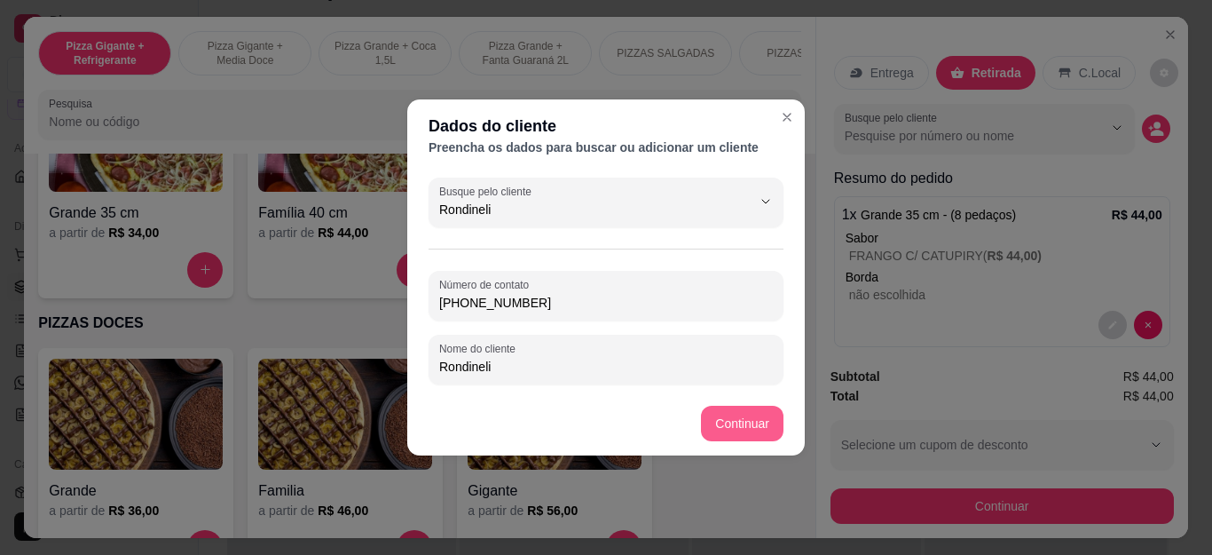
type input "Rondineli"
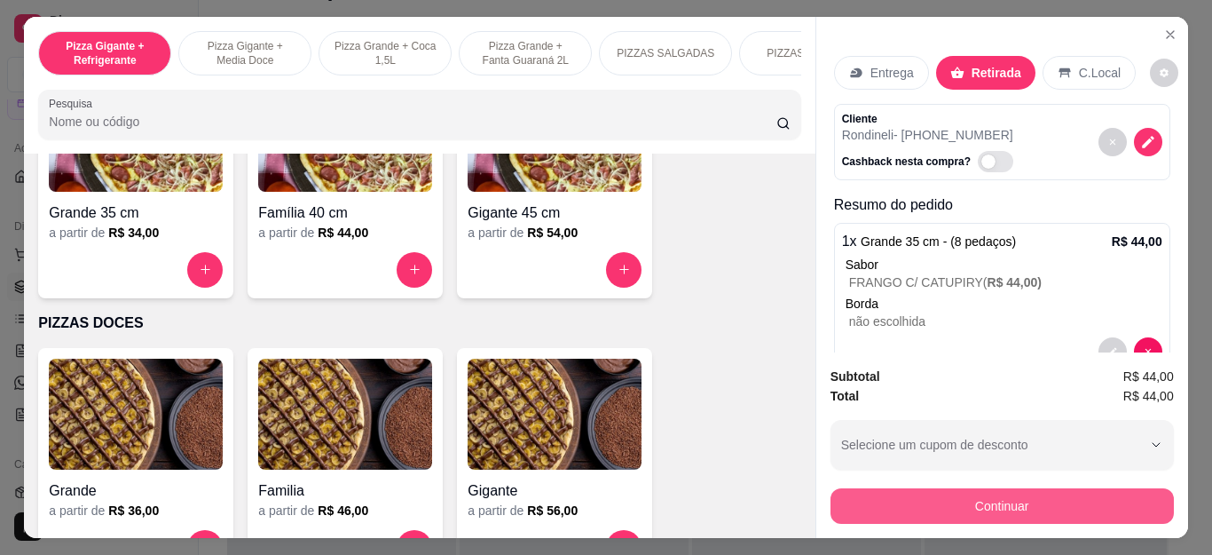
click at [906, 488] on button "Continuar" at bounding box center [1002, 505] width 343 height 35
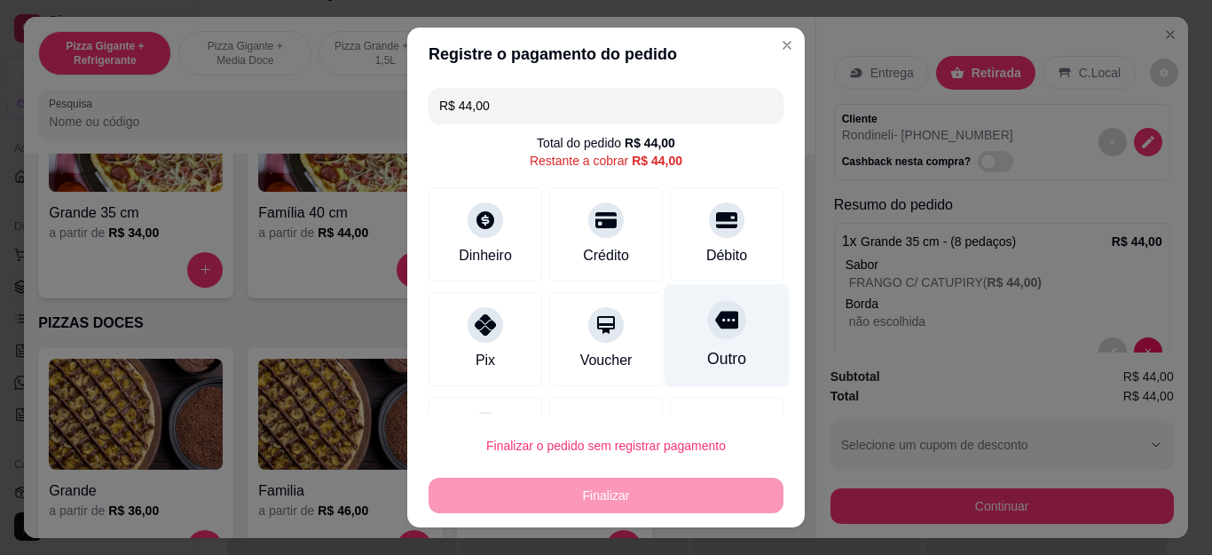
click at [665, 315] on div "Outro" at bounding box center [727, 336] width 125 height 104
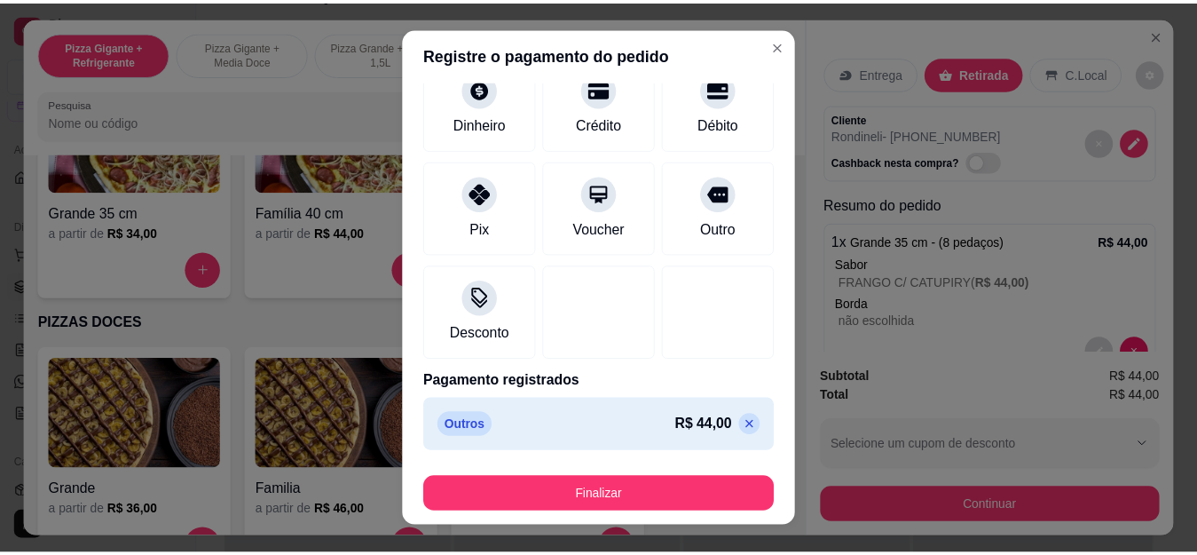
scroll to position [116, 0]
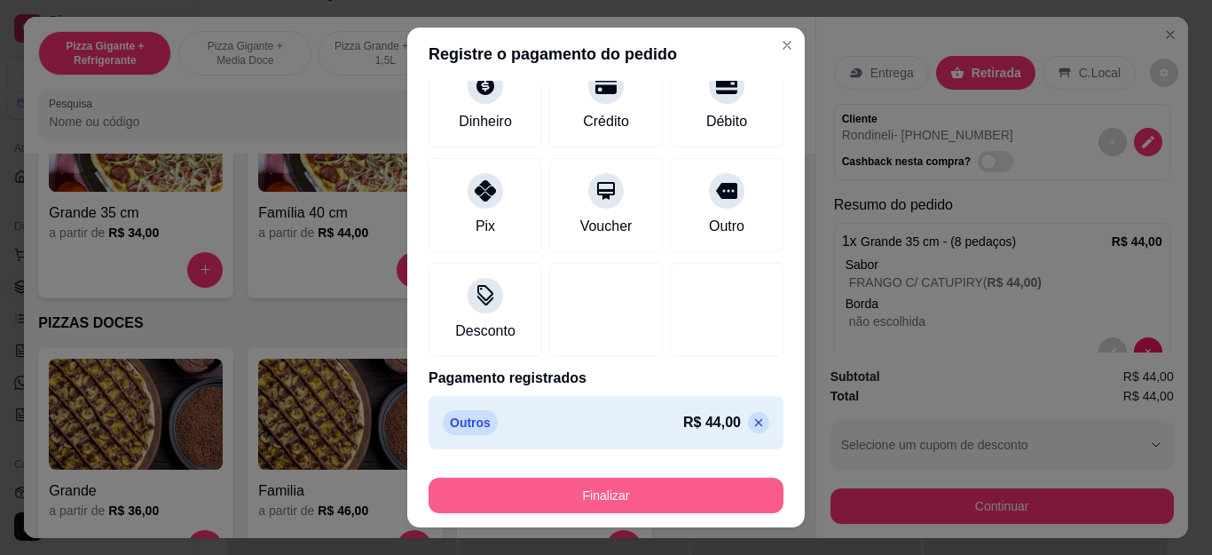
click at [603, 488] on button "Finalizar" at bounding box center [606, 494] width 355 height 35
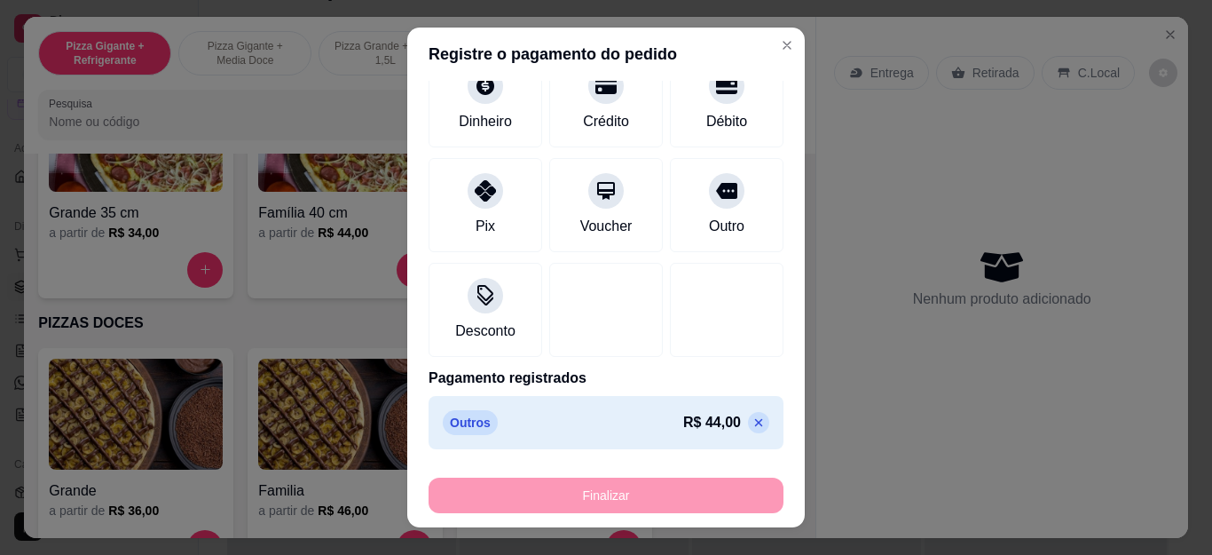
type input "-R$ 44,00"
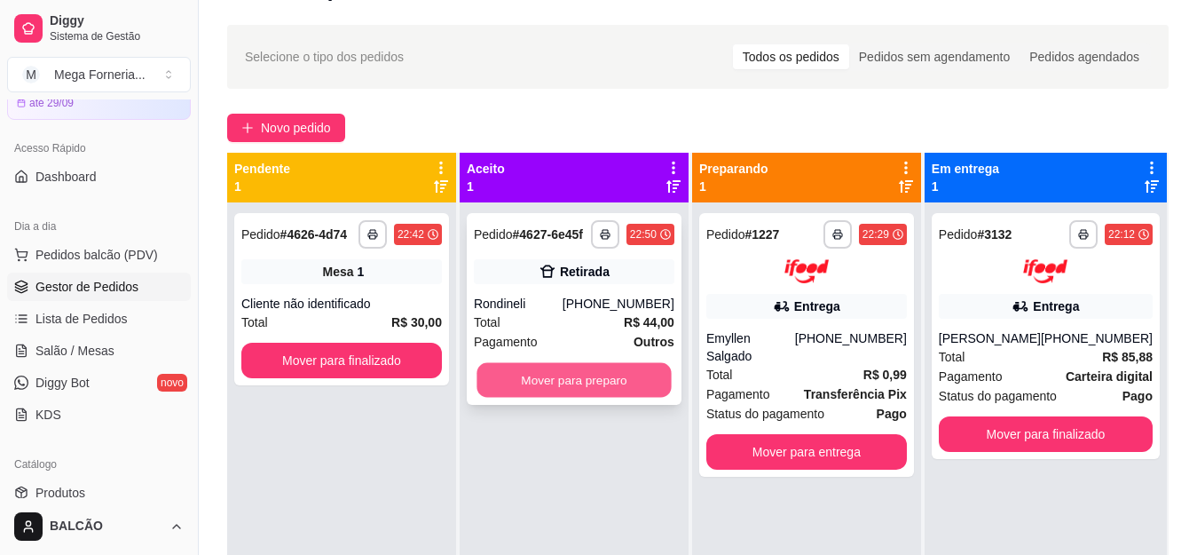
click at [565, 390] on button "Mover para preparo" at bounding box center [573, 380] width 194 height 35
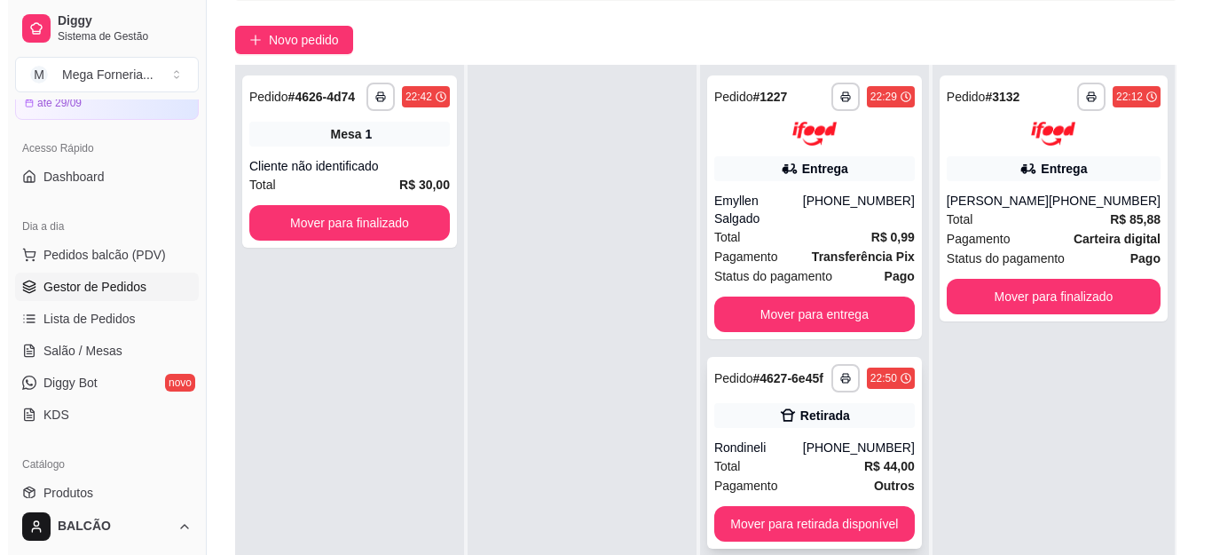
scroll to position [135, 0]
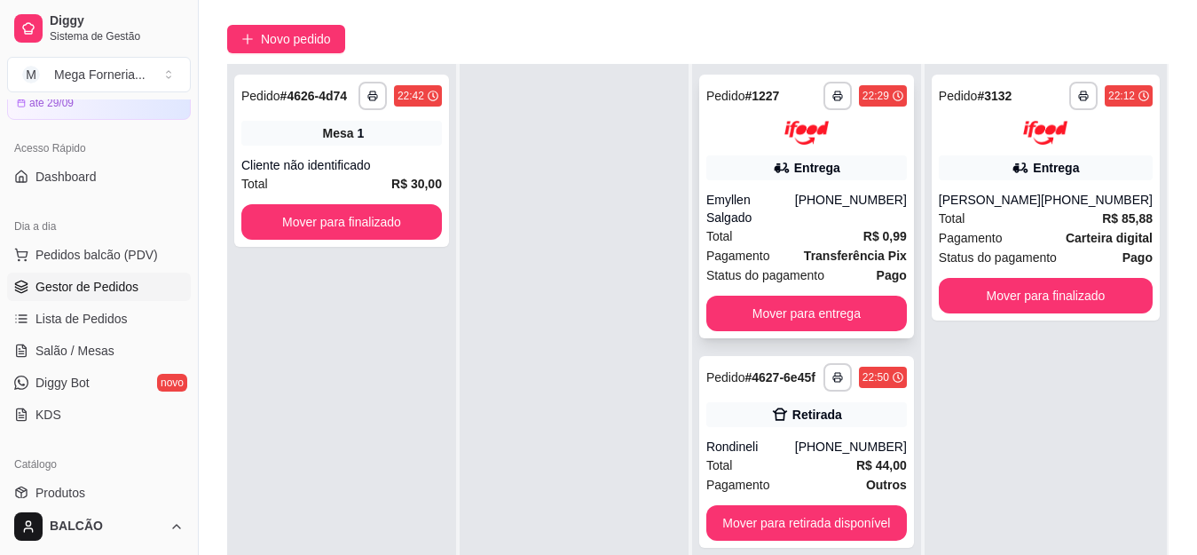
click at [778, 265] on span "Status do pagamento" at bounding box center [765, 275] width 118 height 20
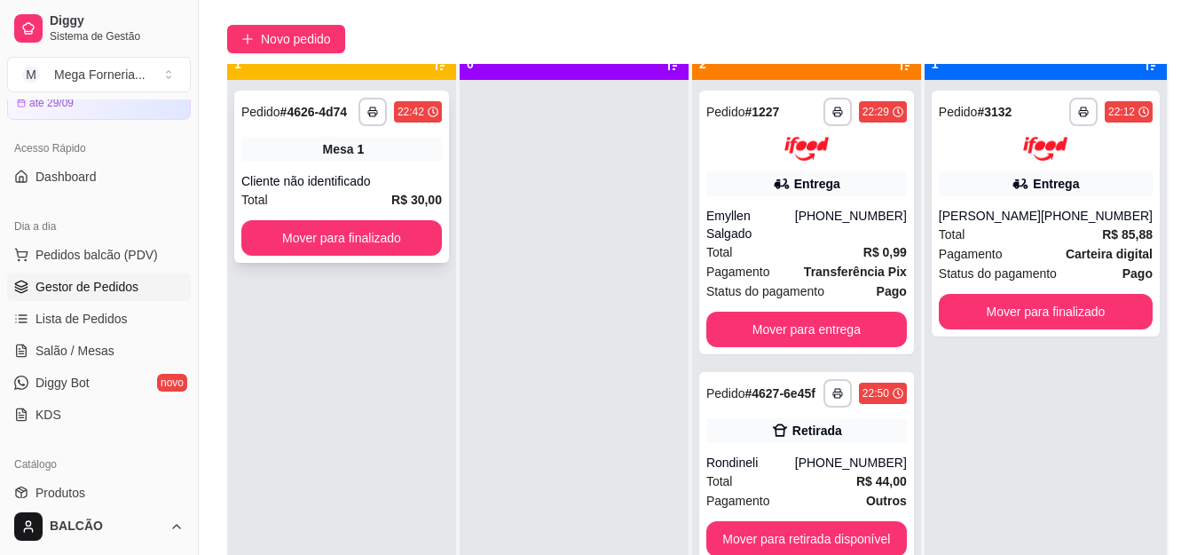
scroll to position [50, 0]
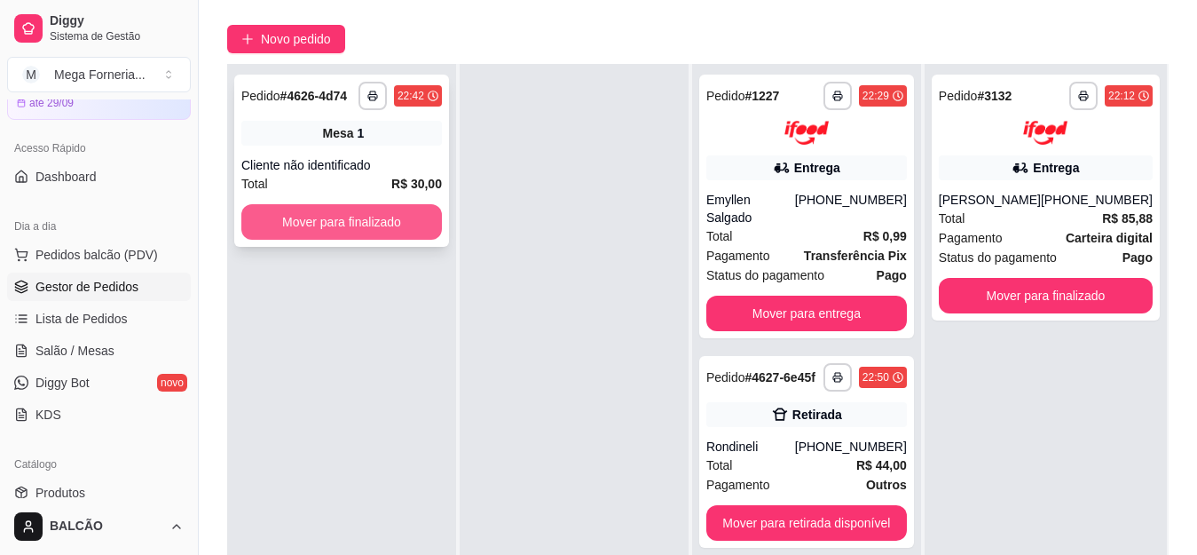
click at [358, 229] on button "Mover para finalizado" at bounding box center [341, 221] width 201 height 35
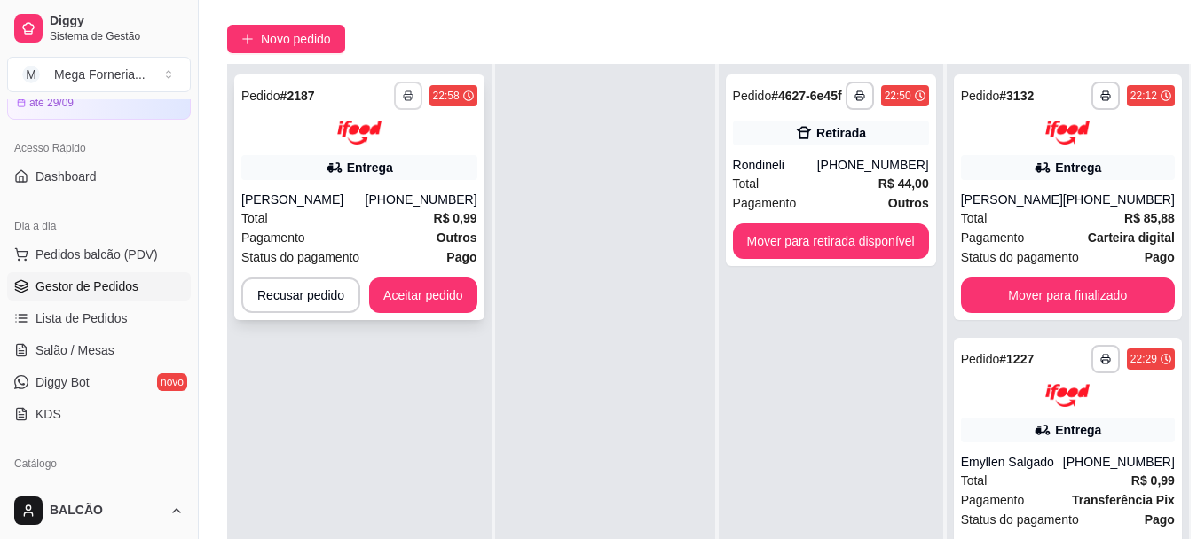
click at [404, 95] on icon "button" at bounding box center [408, 97] width 9 height 4
click at [398, 167] on button "IMPRESSORA" at bounding box center [359, 158] width 129 height 28
click at [442, 300] on button "Aceitar pedido" at bounding box center [423, 295] width 108 height 35
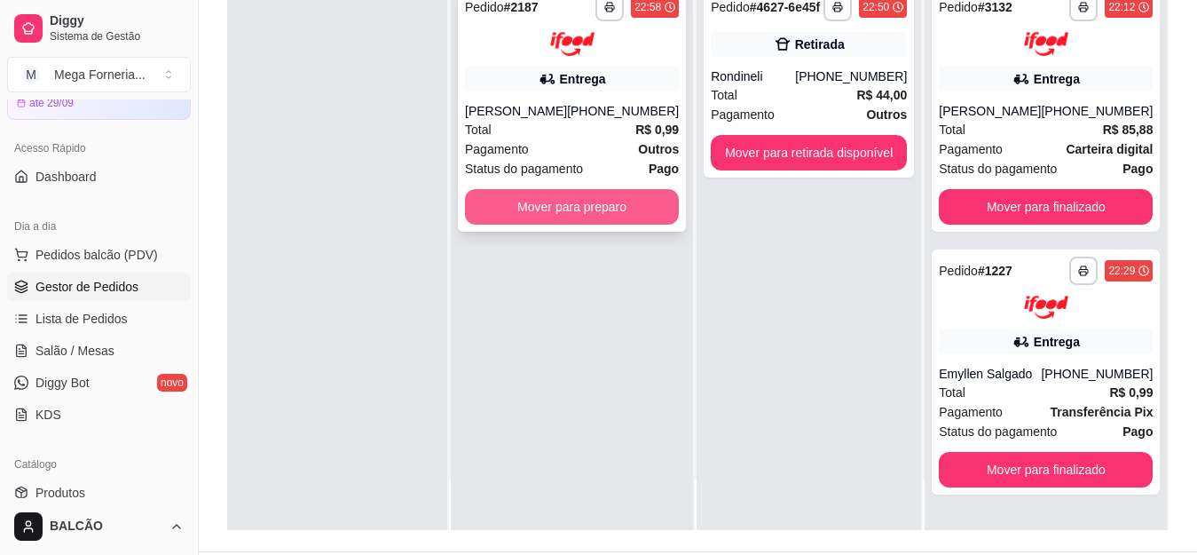
click at [559, 208] on button "Mover para preparo" at bounding box center [572, 206] width 214 height 35
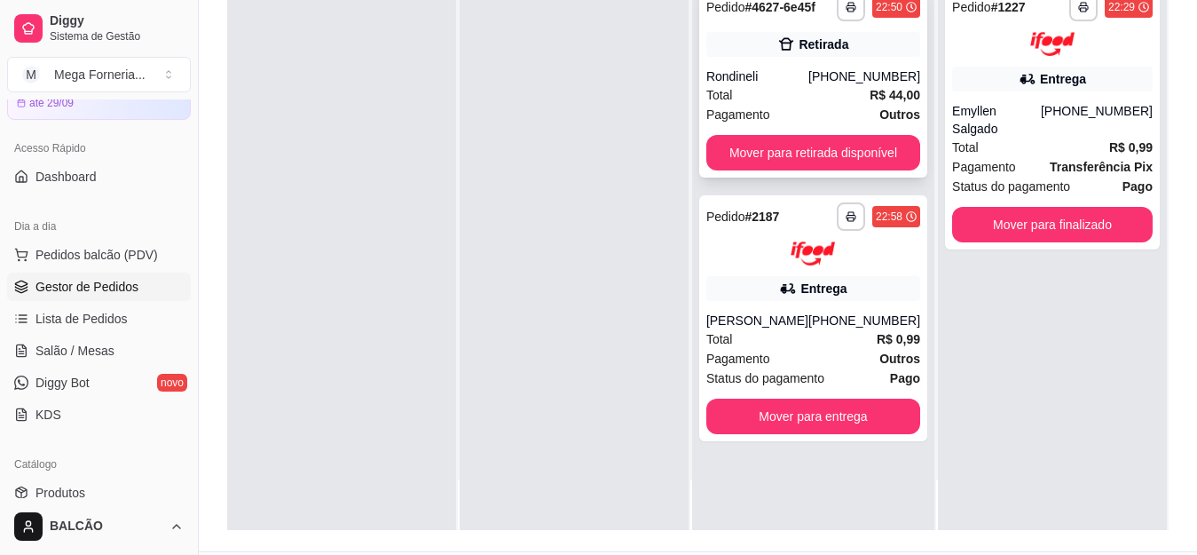
click at [819, 75] on div "[PHONE_NUMBER]" at bounding box center [864, 76] width 112 height 18
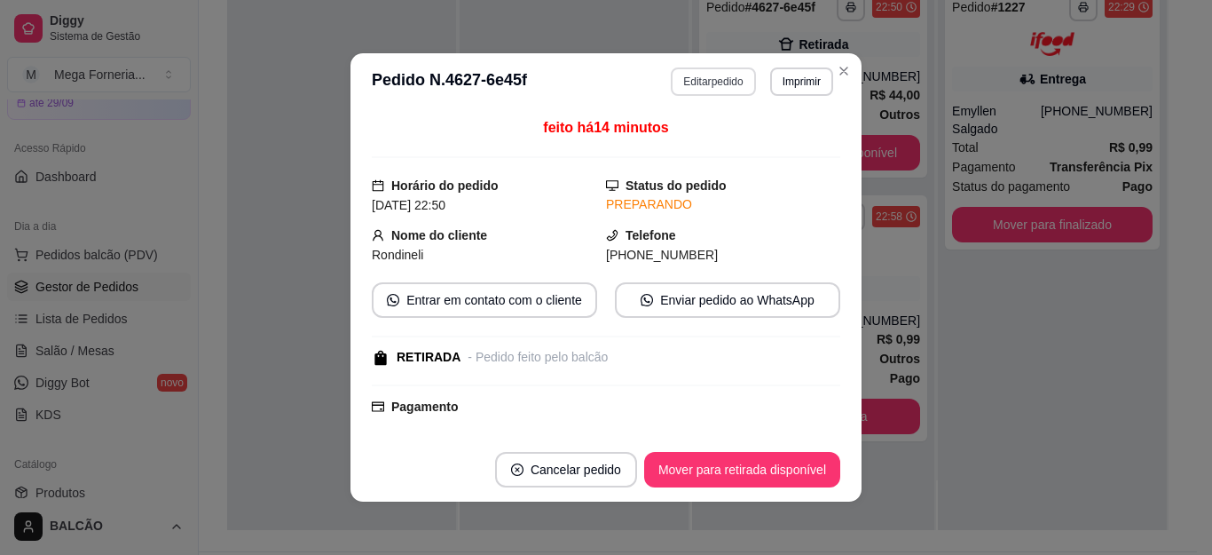
click at [684, 87] on button "Editar pedido" at bounding box center [713, 81] width 84 height 28
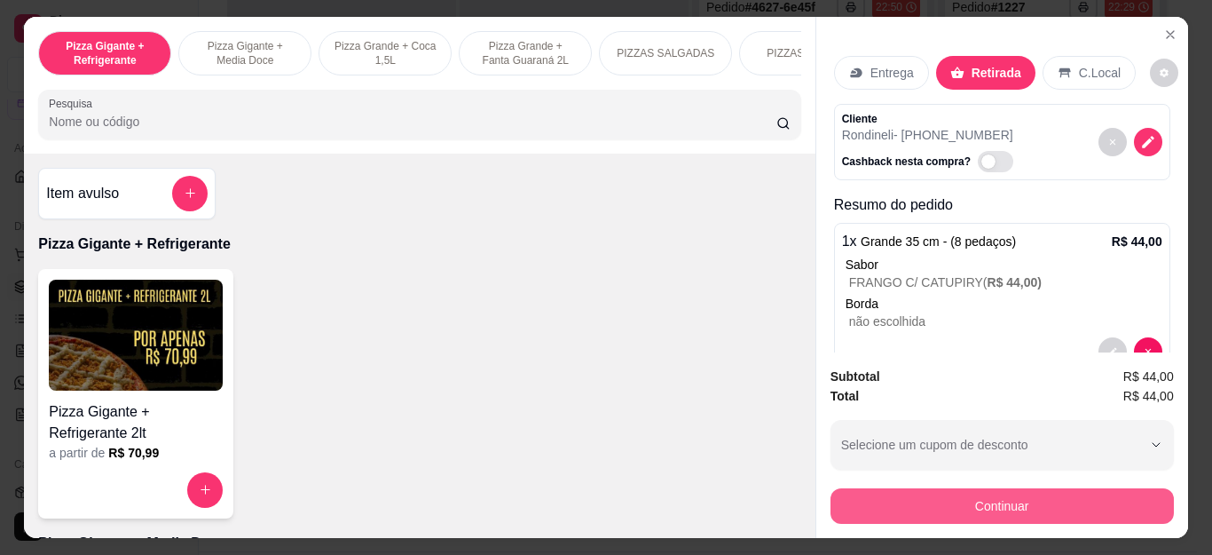
click at [889, 495] on button "Continuar" at bounding box center [1002, 505] width 343 height 35
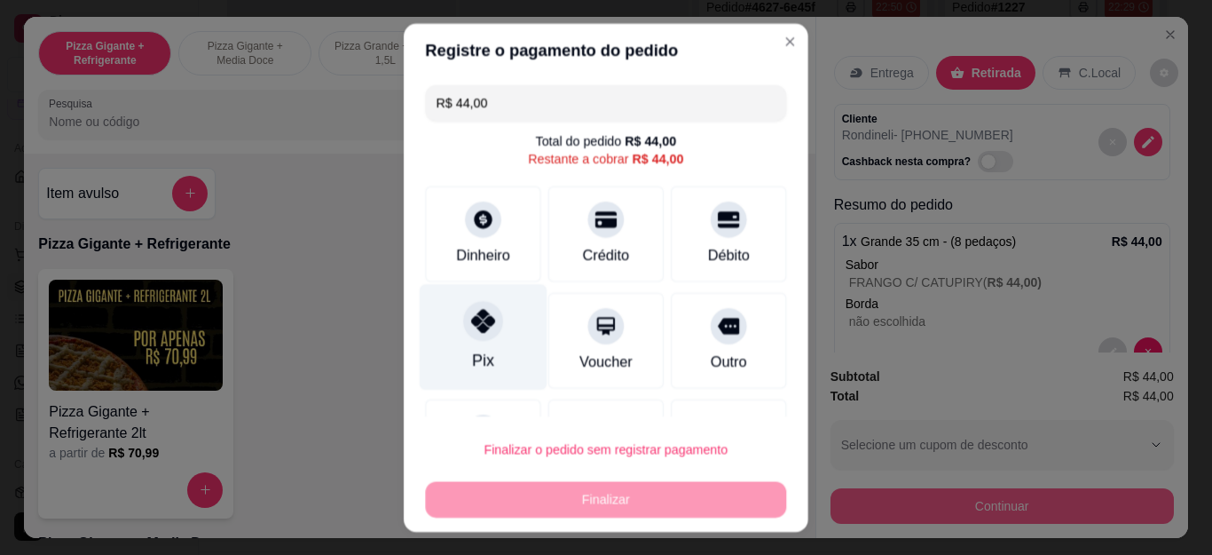
click at [474, 323] on icon at bounding box center [483, 321] width 24 height 24
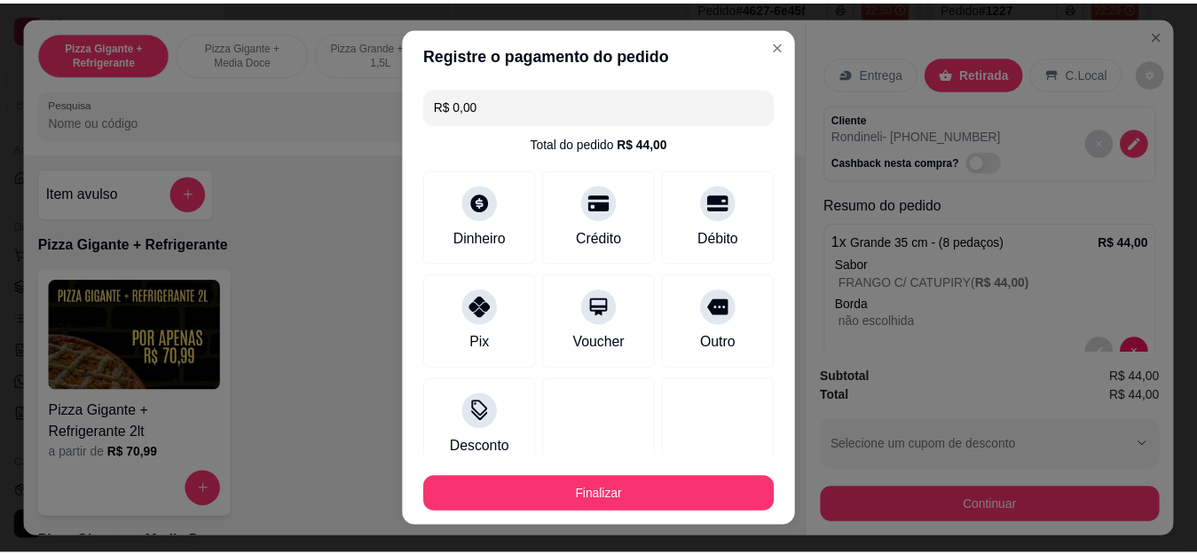
scroll to position [84, 0]
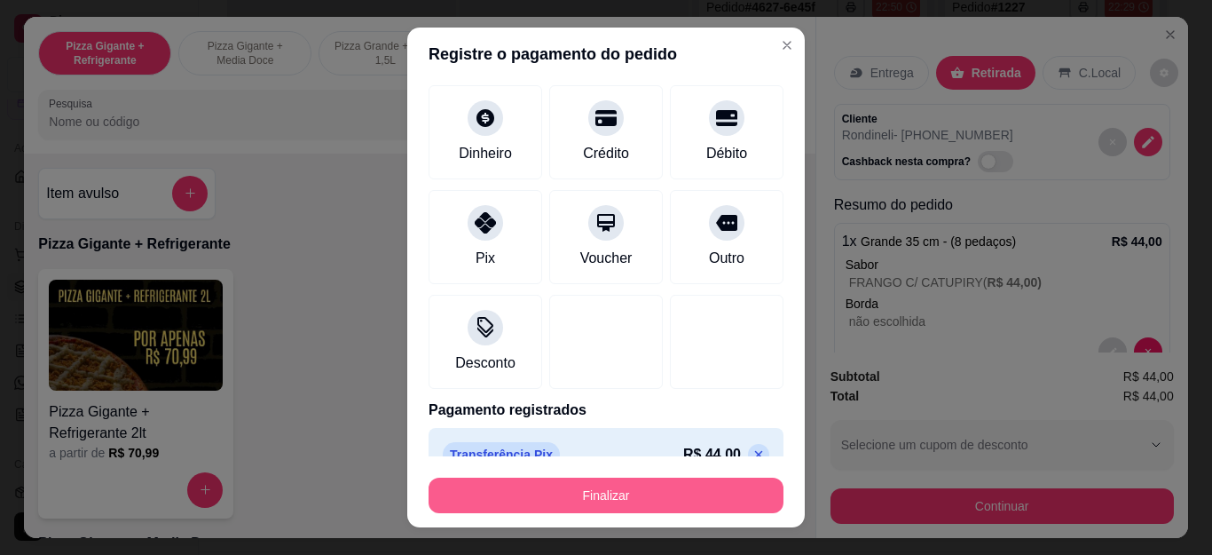
click at [640, 500] on button "Finalizar" at bounding box center [606, 494] width 355 height 35
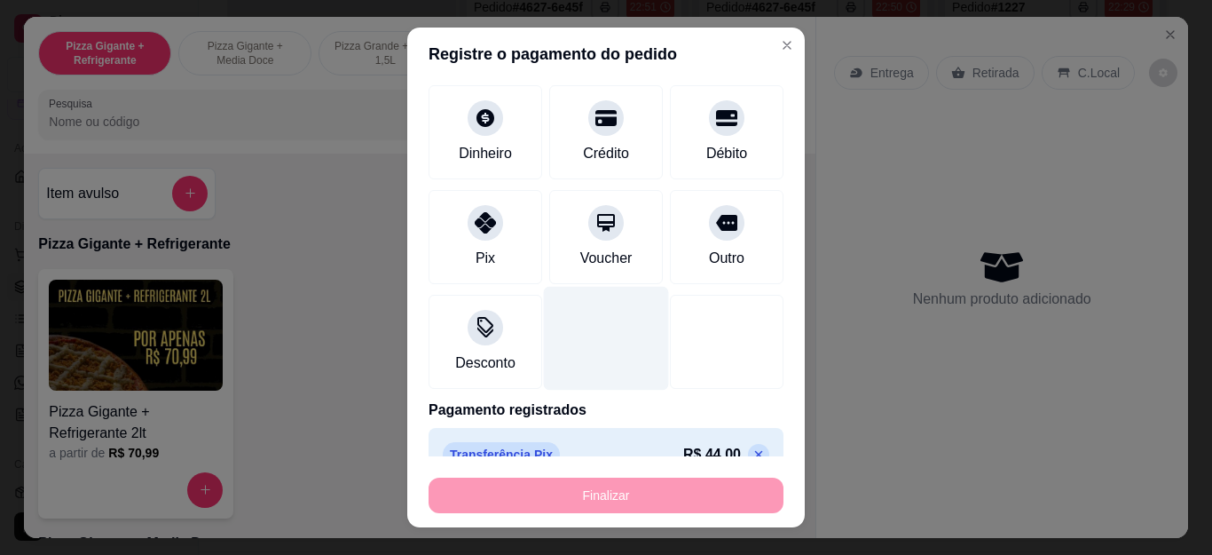
type input "-R$ 44,00"
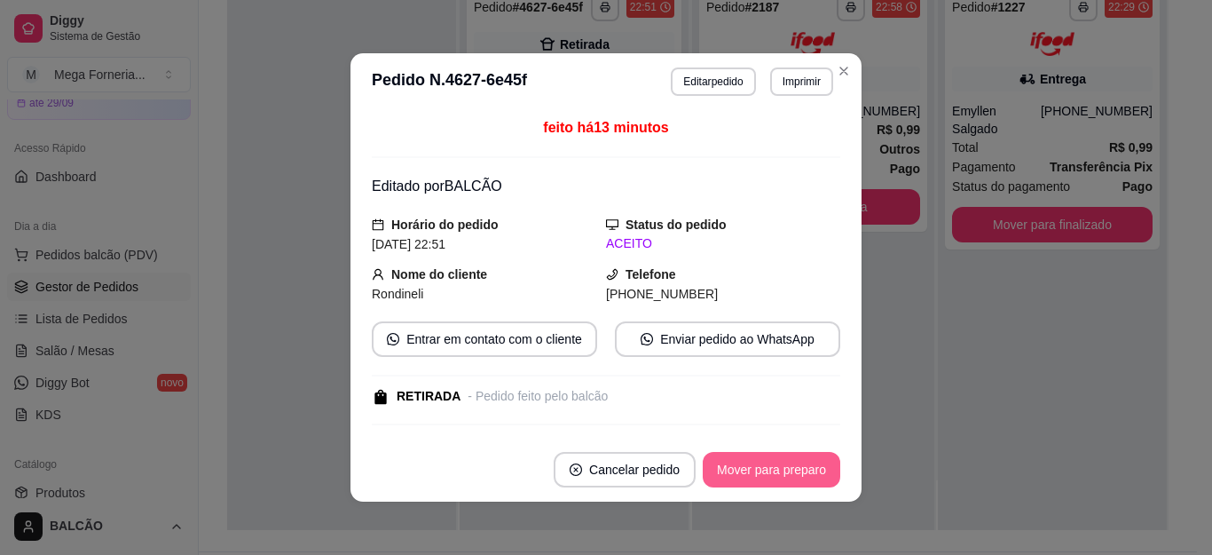
click at [774, 473] on button "Mover para preparo" at bounding box center [772, 469] width 138 height 35
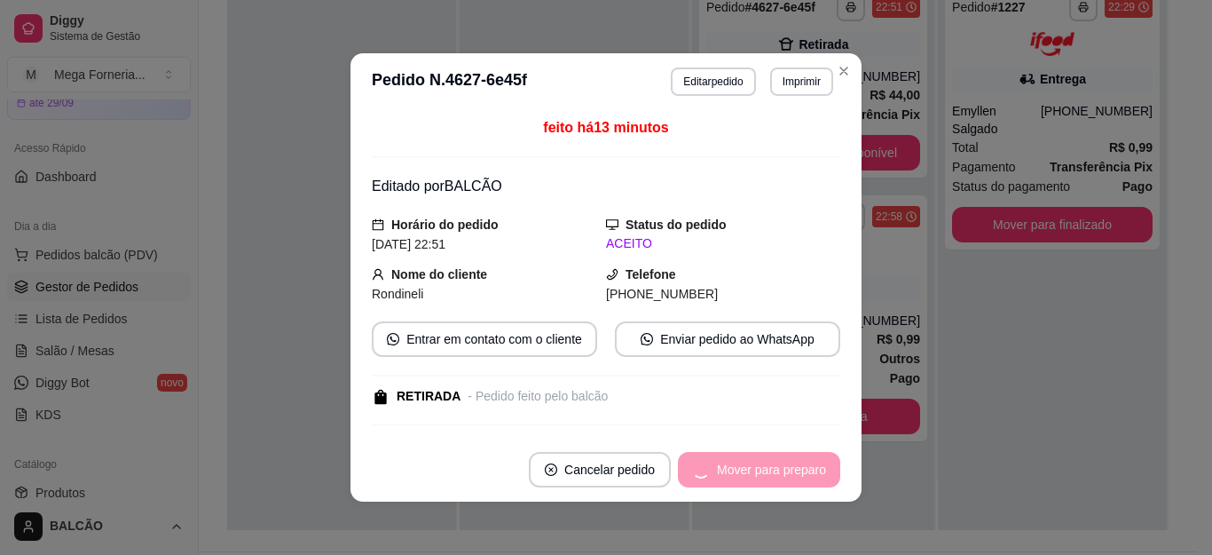
click at [774, 473] on div "Mover para preparo" at bounding box center [759, 469] width 162 height 35
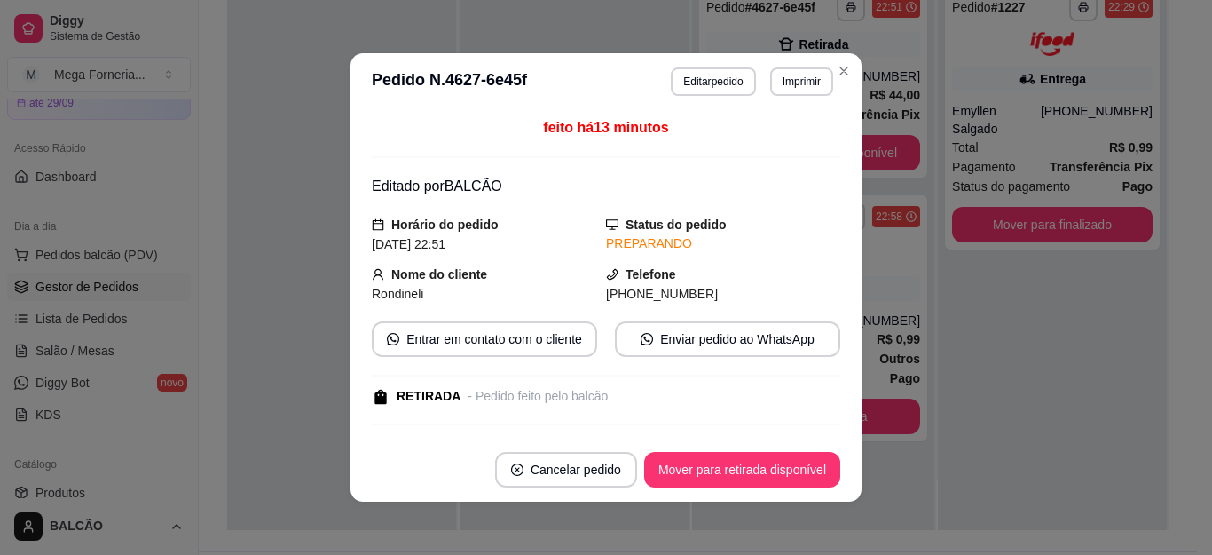
click at [774, 473] on button "Mover para retirada disponível" at bounding box center [742, 469] width 196 height 35
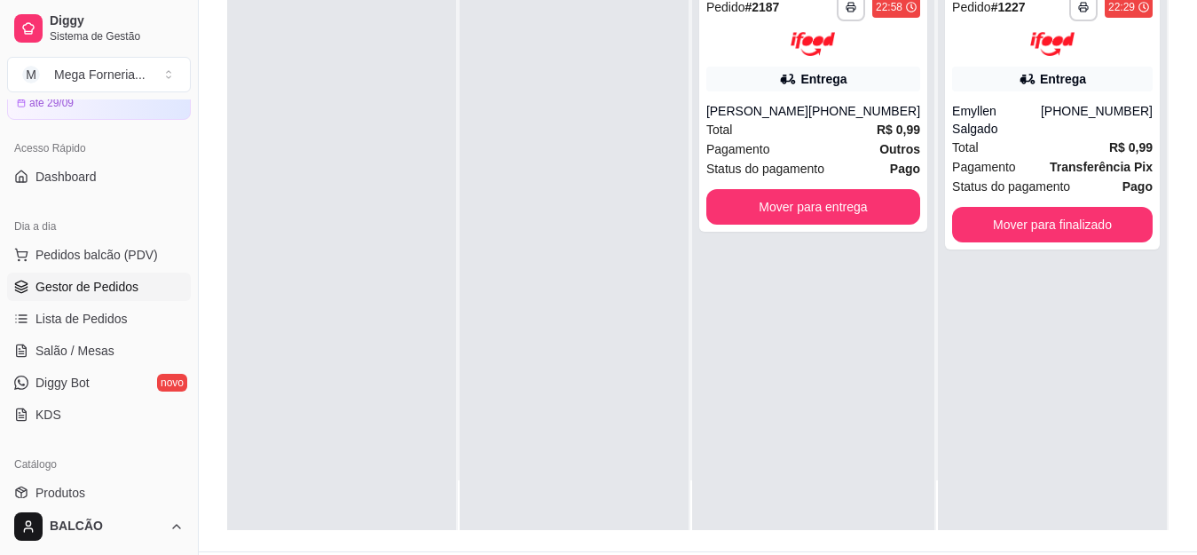
scroll to position [355, 0]
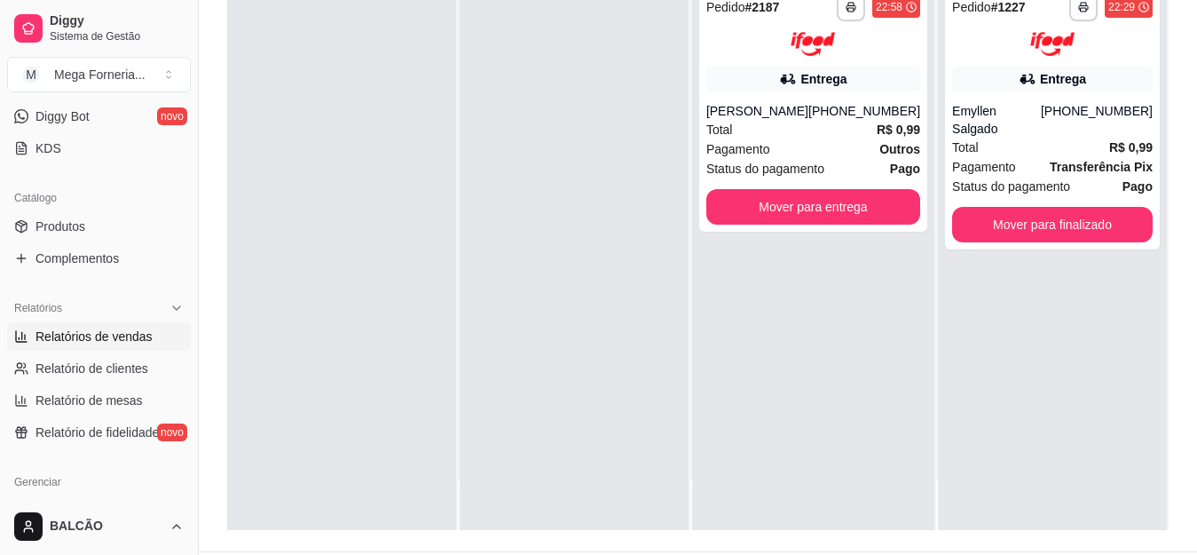
click at [90, 336] on span "Relatórios de vendas" at bounding box center [93, 336] width 117 height 18
select select "ALL"
select select "0"
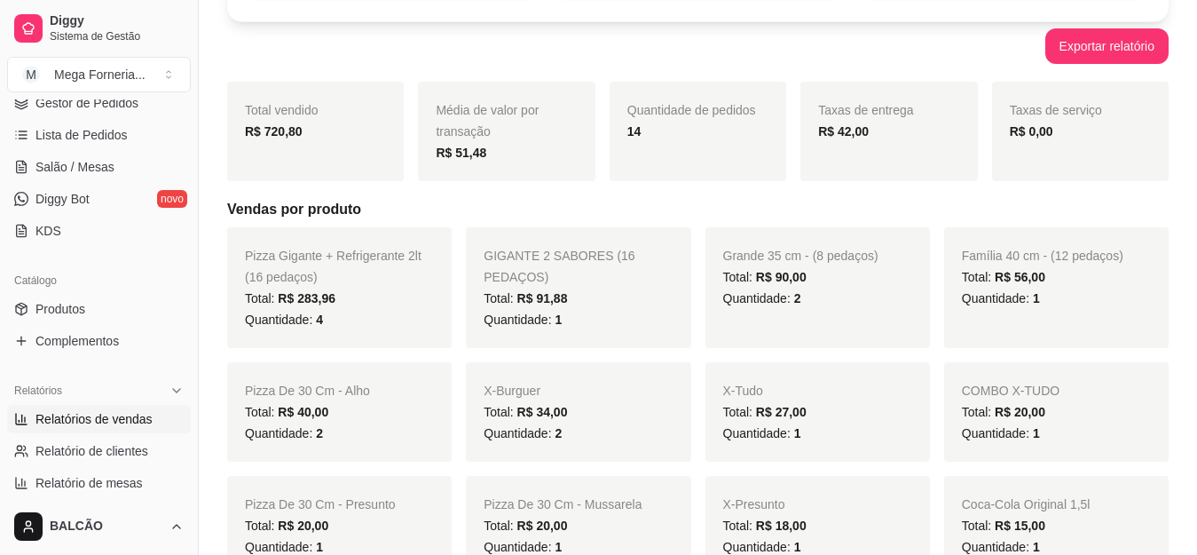
scroll to position [177, 0]
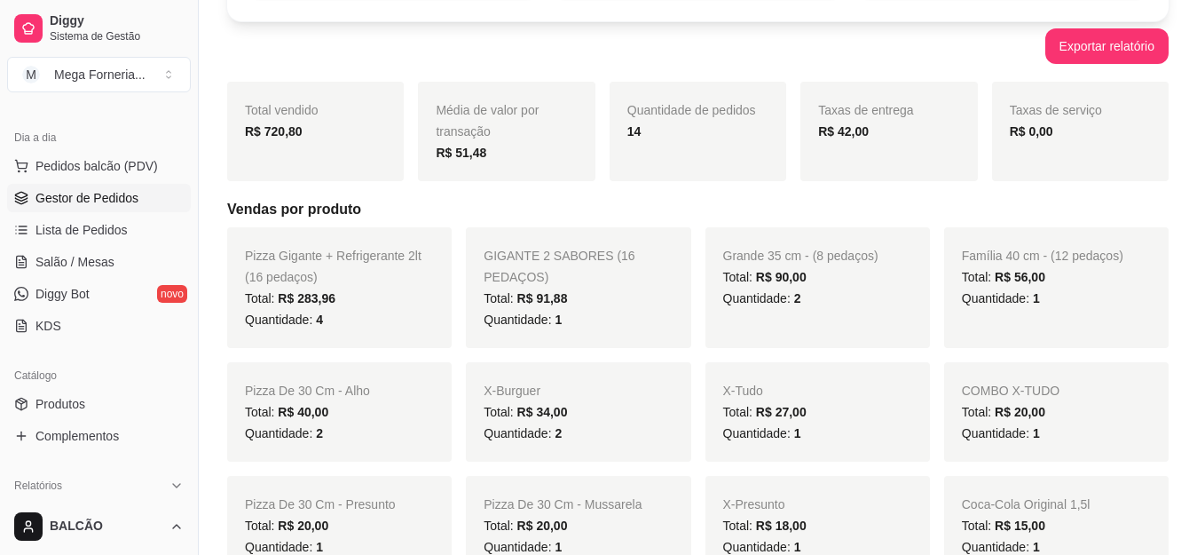
click at [119, 199] on span "Gestor de Pedidos" at bounding box center [86, 198] width 103 height 18
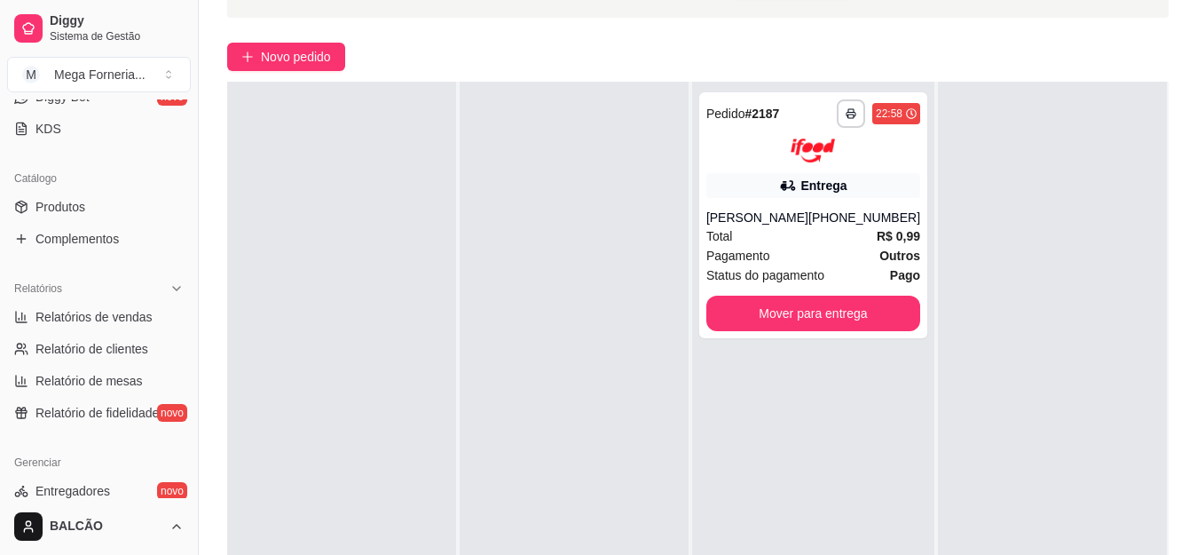
scroll to position [532, 0]
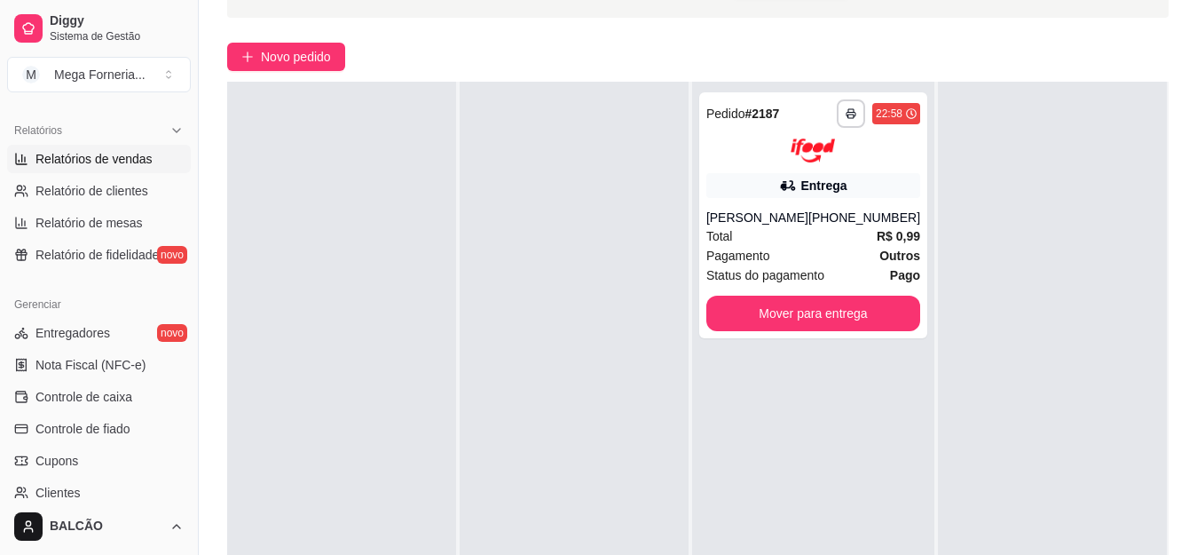
click at [92, 152] on span "Relatórios de vendas" at bounding box center [93, 159] width 117 height 18
select select "ALL"
select select "0"
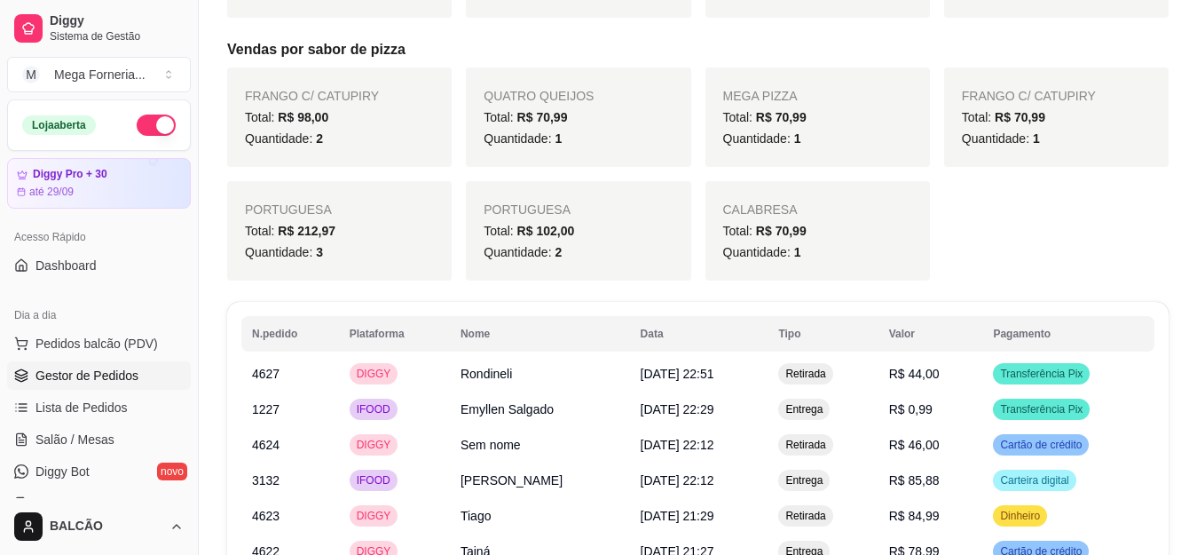
click at [82, 369] on span "Gestor de Pedidos" at bounding box center [86, 375] width 103 height 18
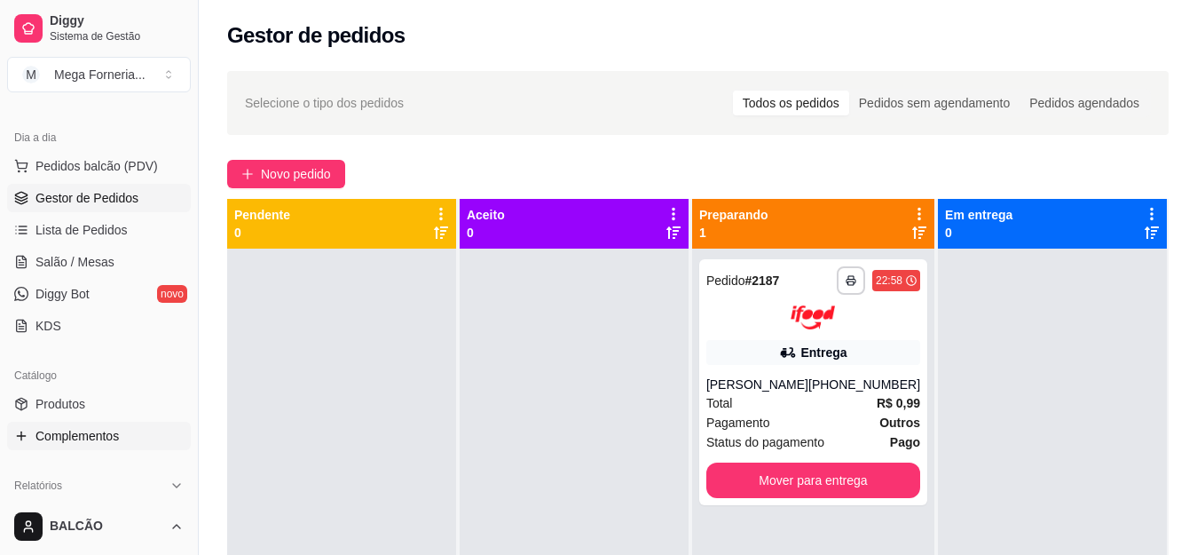
scroll to position [355, 0]
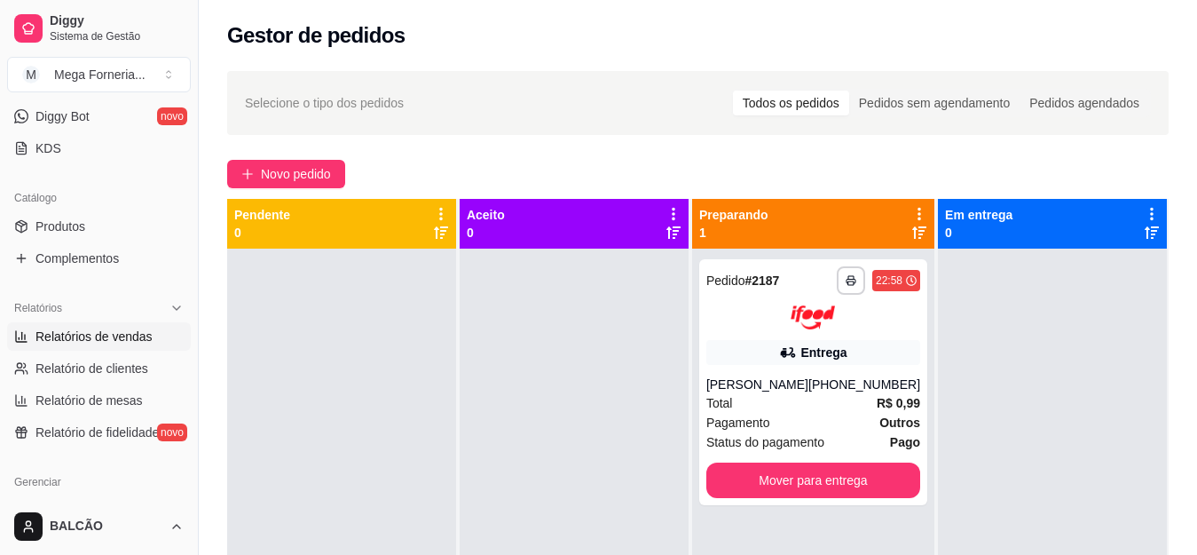
click at [74, 343] on span "Relatórios de vendas" at bounding box center [93, 336] width 117 height 18
select select "ALL"
select select "0"
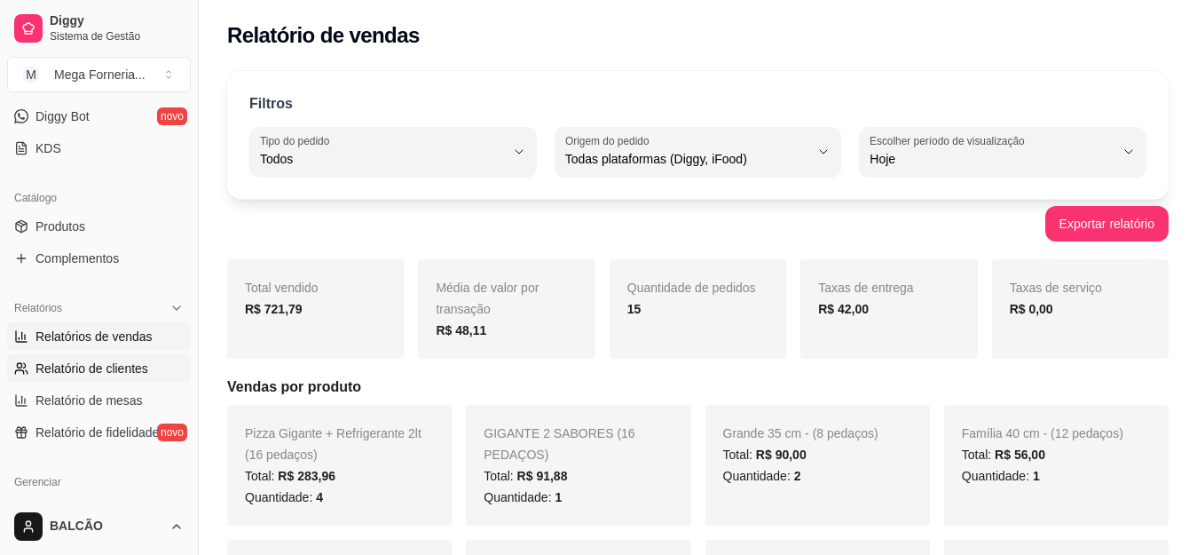
click at [109, 371] on div "Loja aberta Diggy Pro + 30 até 29/09 Acesso Rápido Dashboard Dia a dia Pedidos …" at bounding box center [99, 298] width 198 height 398
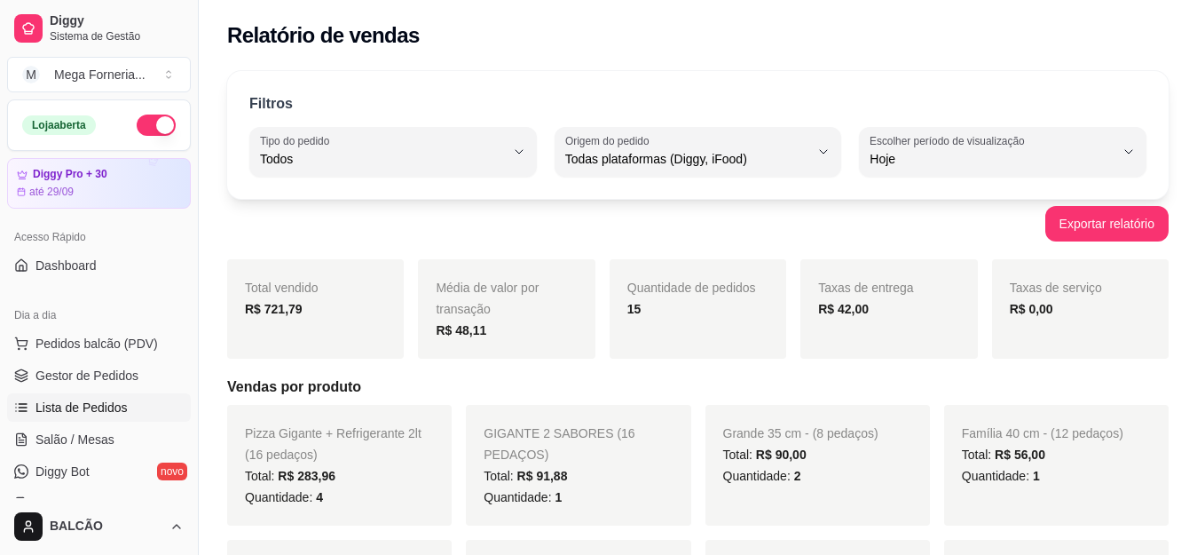
click at [48, 395] on link "Lista de Pedidos" at bounding box center [99, 407] width 184 height 28
click at [56, 381] on span "Gestor de Pedidos" at bounding box center [86, 375] width 103 height 18
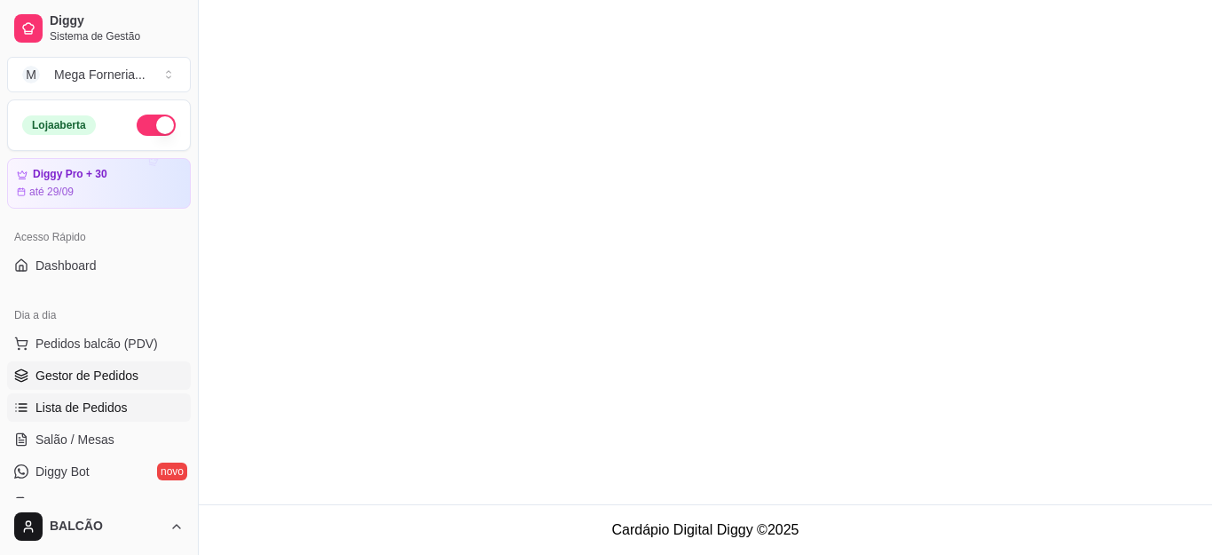
click at [53, 382] on span "Gestor de Pedidos" at bounding box center [86, 375] width 103 height 18
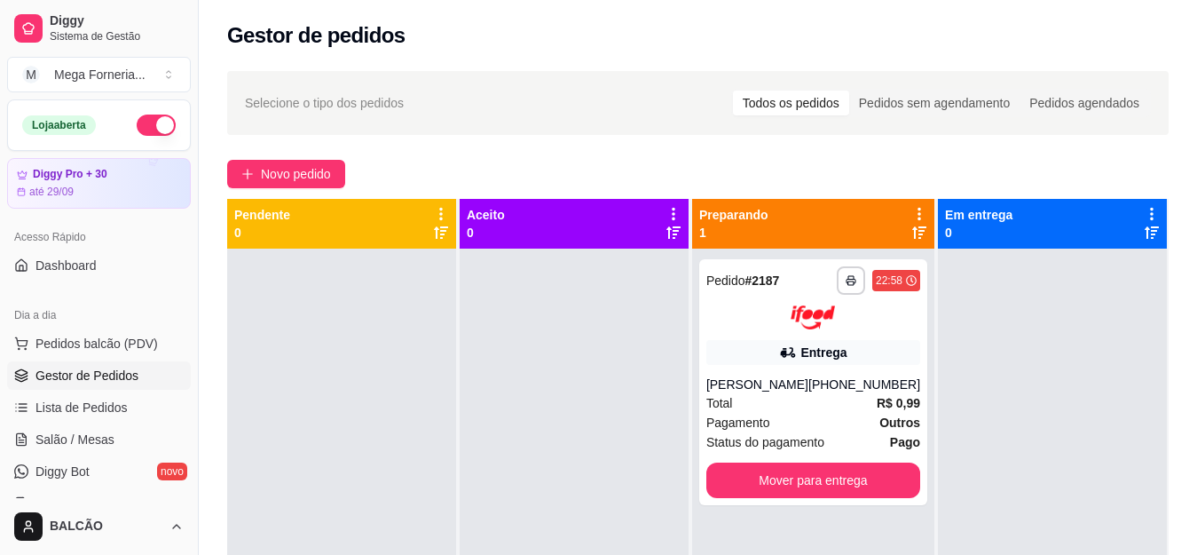
click at [124, 378] on span "Gestor de Pedidos" at bounding box center [86, 375] width 103 height 18
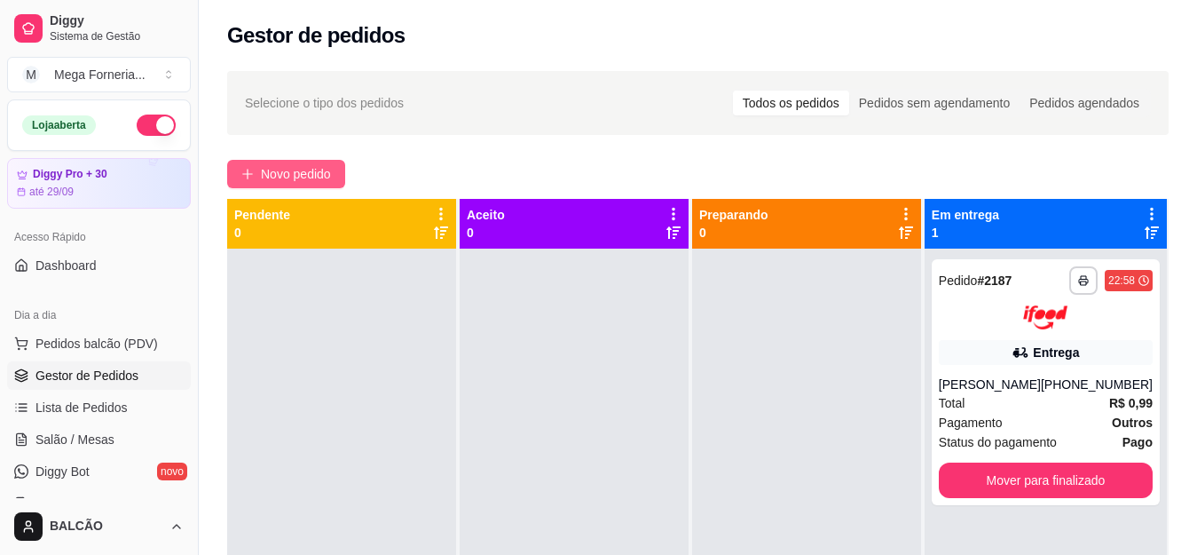
click at [290, 181] on span "Novo pedido" at bounding box center [296, 174] width 70 height 20
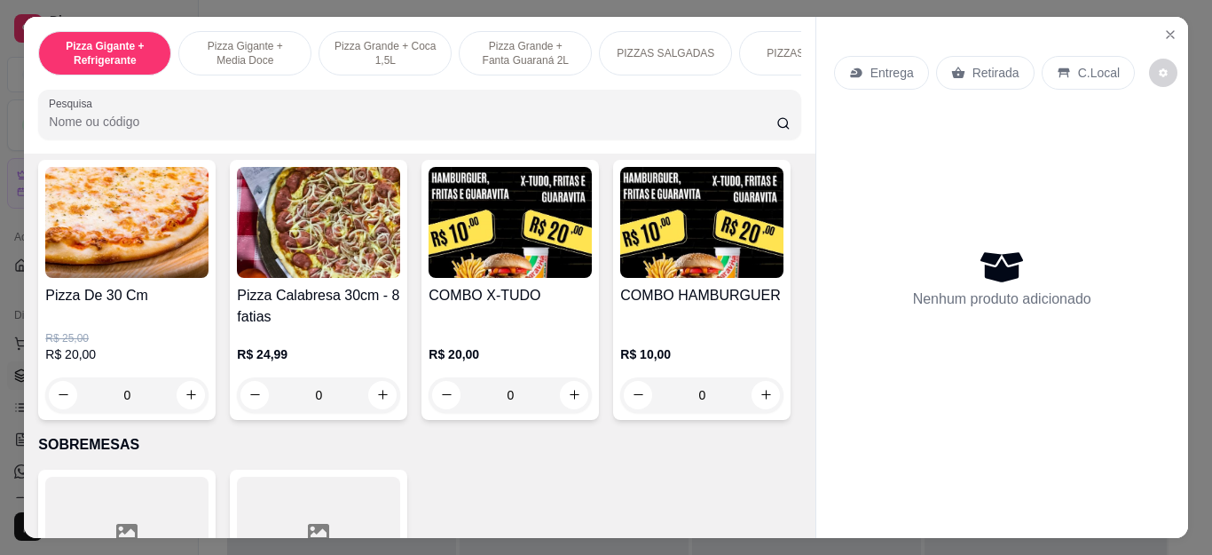
scroll to position [1863, 0]
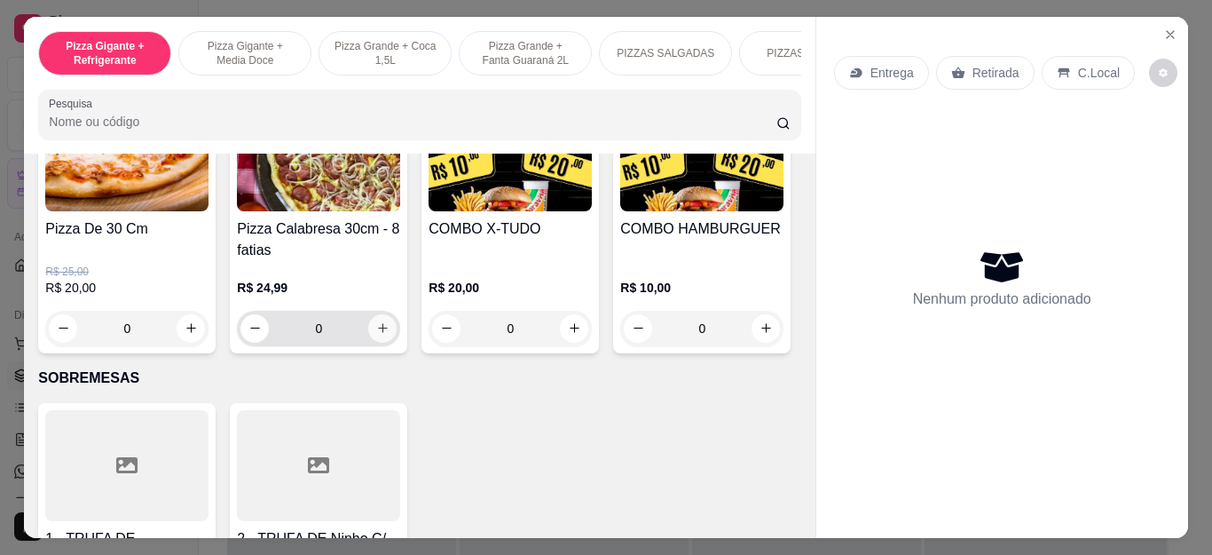
click at [374, 327] on button "increase-product-quantity" at bounding box center [382, 328] width 28 height 28
type input "1"
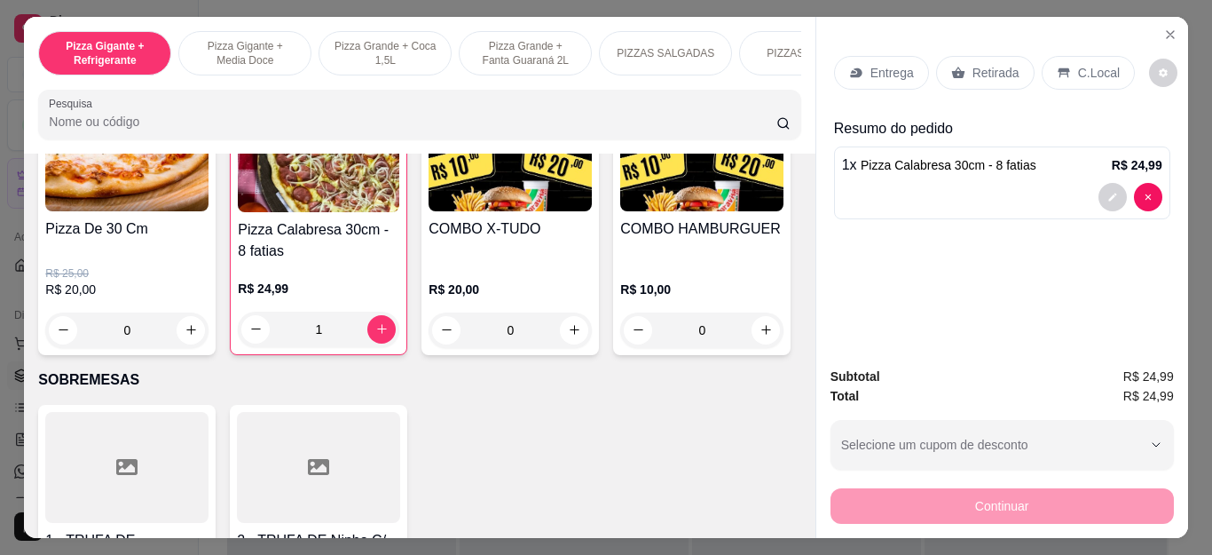
click at [878, 67] on p "Entrega" at bounding box center [891, 73] width 43 height 18
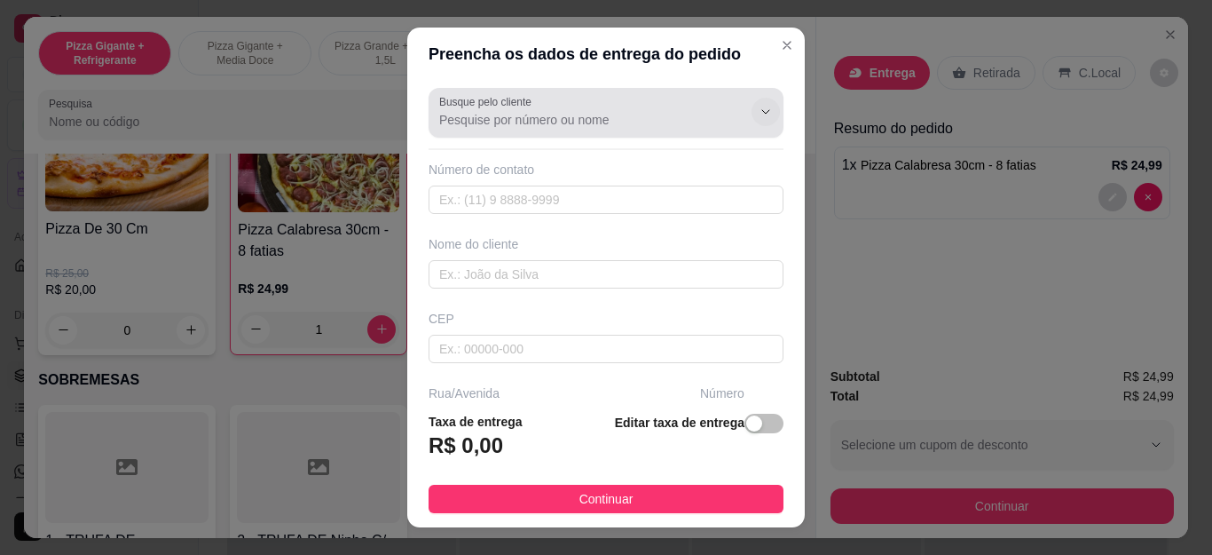
click at [618, 115] on input "Busque pelo cliente" at bounding box center [581, 120] width 284 height 18
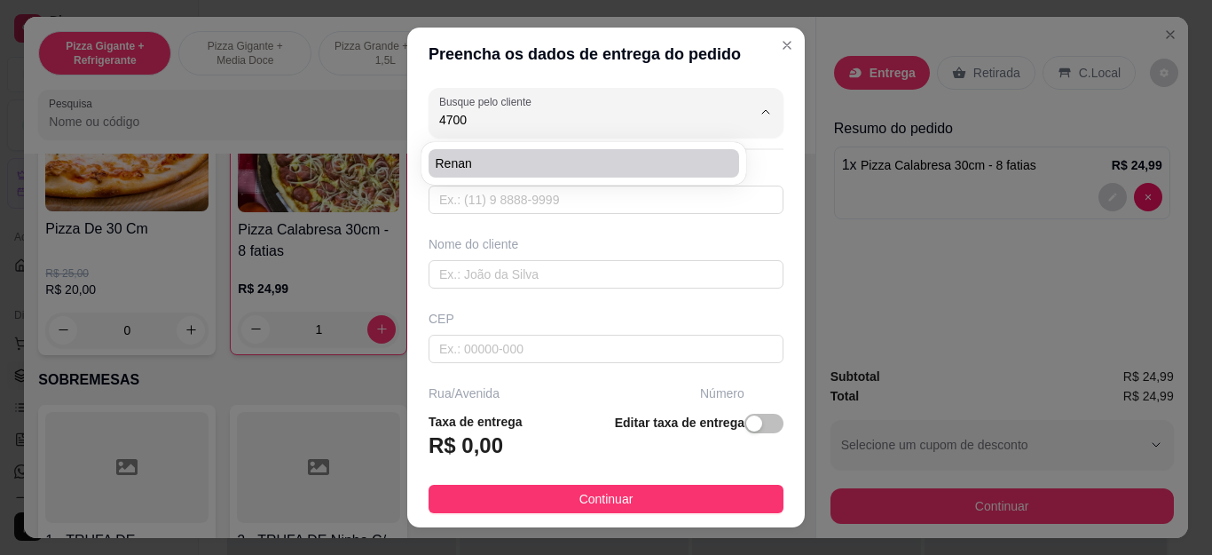
click at [604, 155] on span "Renan" at bounding box center [575, 163] width 279 height 18
type input "Renan"
type input "22998004700"
type input "Renan"
type input "Cabo Frio"
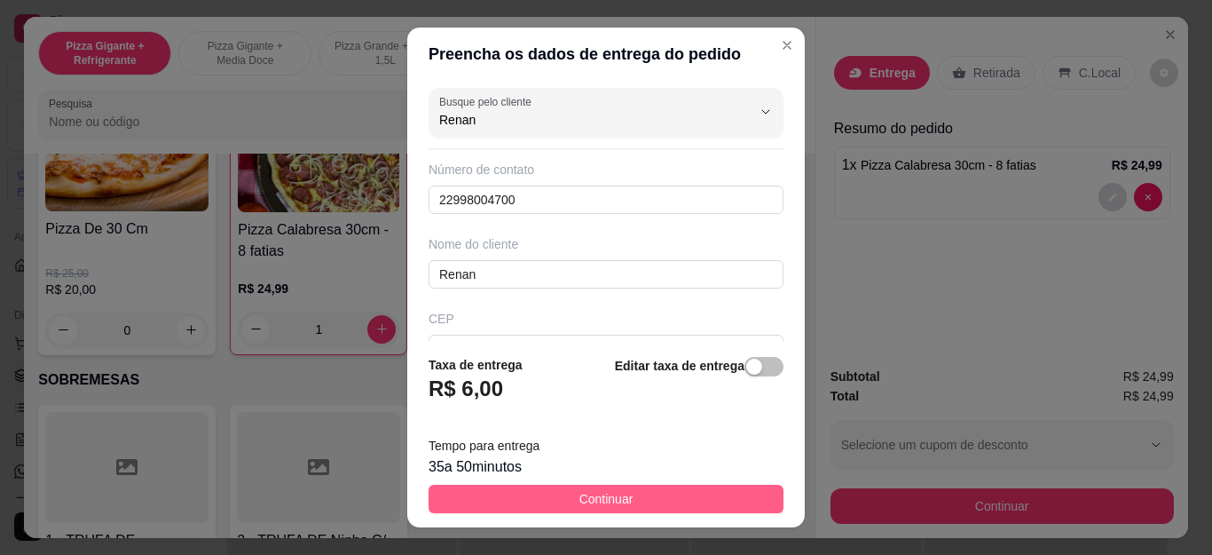
click at [635, 484] on button "Continuar" at bounding box center [606, 498] width 355 height 28
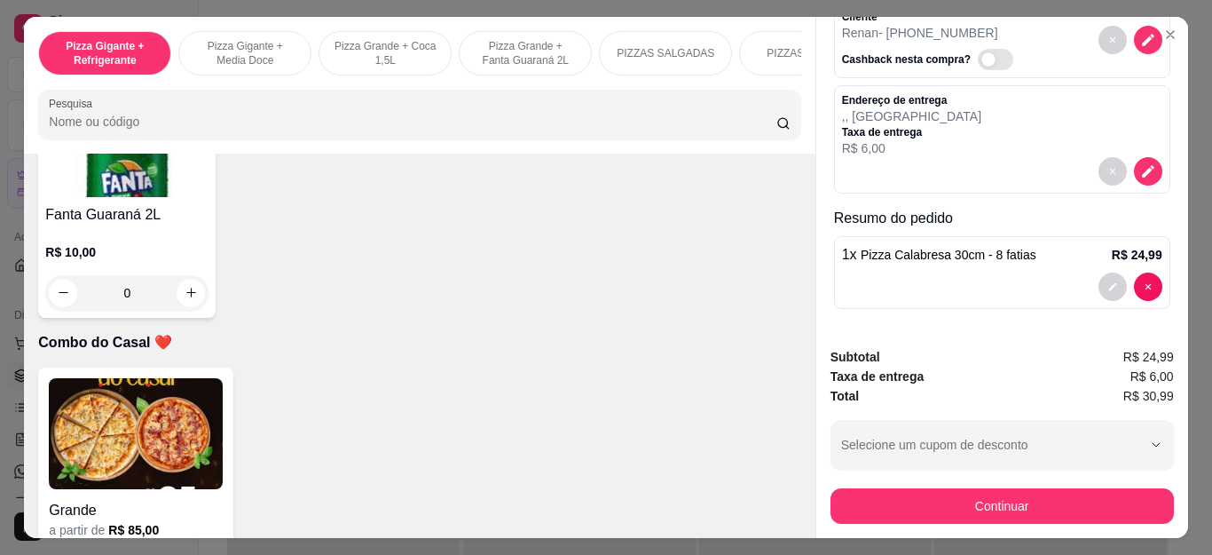
scroll to position [4791, 0]
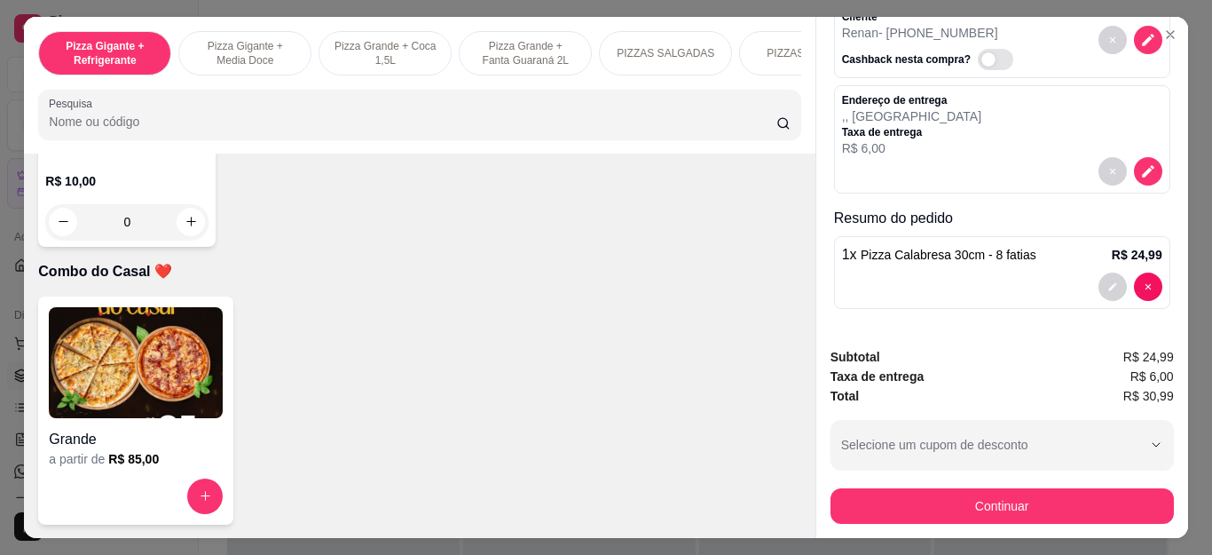
type input "1"
click at [820, 493] on div "Subtotal R$ 36,99 Taxa de entrega R$ 6,00 Total R$ 42,99 Selecione um cupom de …" at bounding box center [1002, 435] width 372 height 205
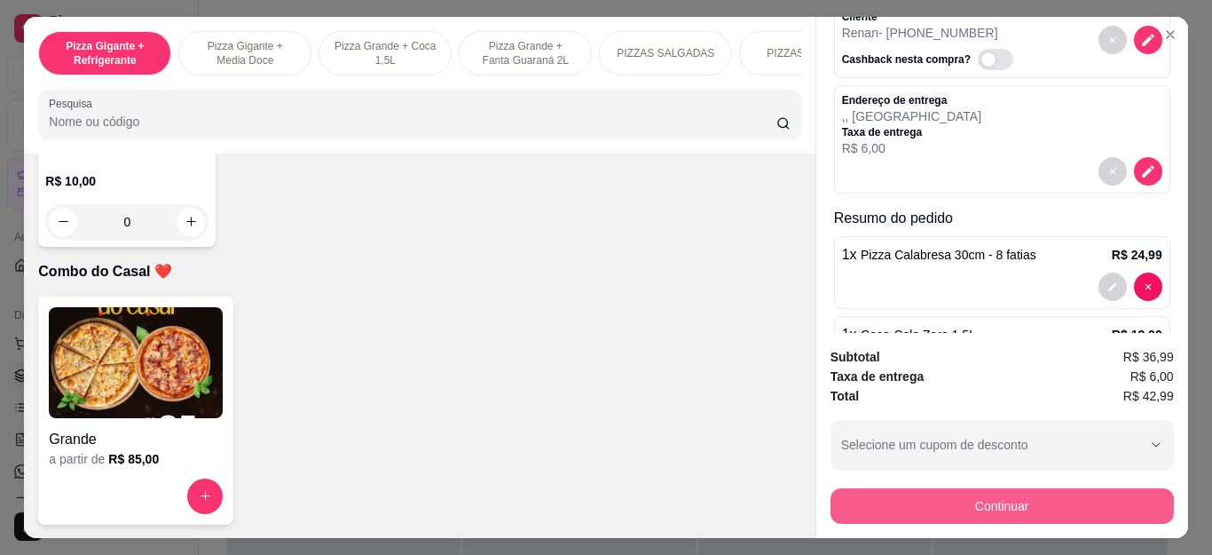
click at [831, 492] on button "Continuar" at bounding box center [1002, 505] width 343 height 35
click at [871, 497] on button "Continuar" at bounding box center [1002, 505] width 343 height 35
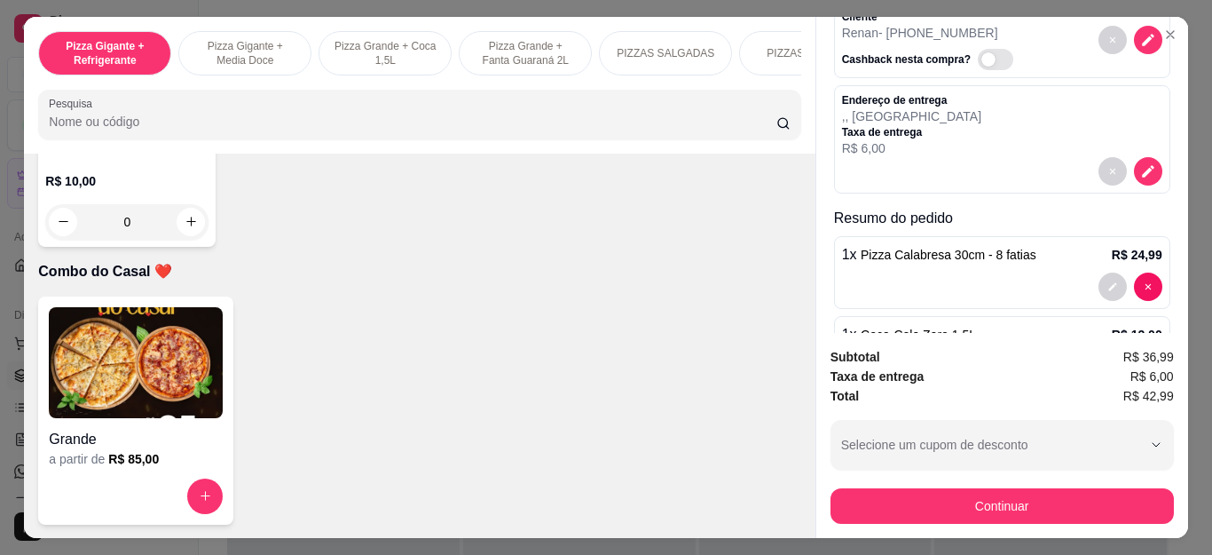
click at [595, 227] on icon at bounding box center [605, 220] width 21 height 16
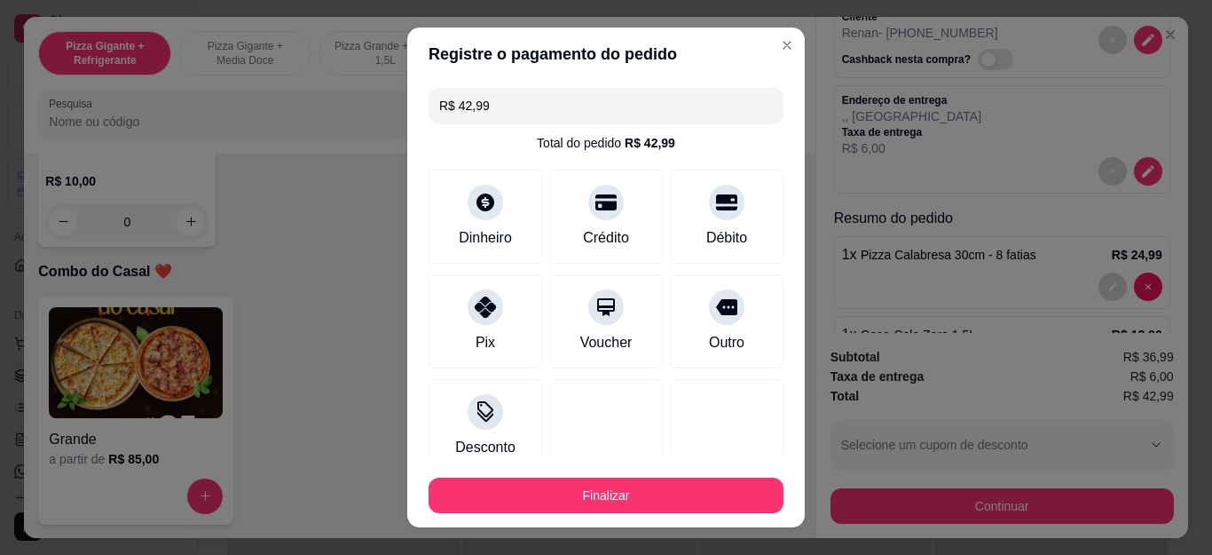
type input "R$ 0,00"
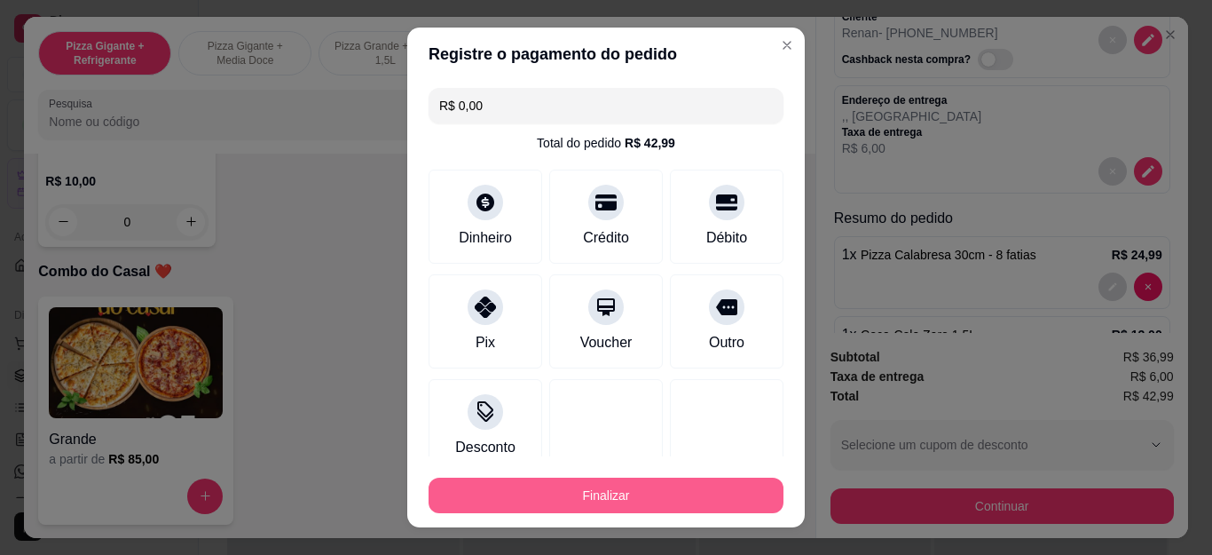
click at [657, 487] on button "Finalizar" at bounding box center [606, 494] width 355 height 35
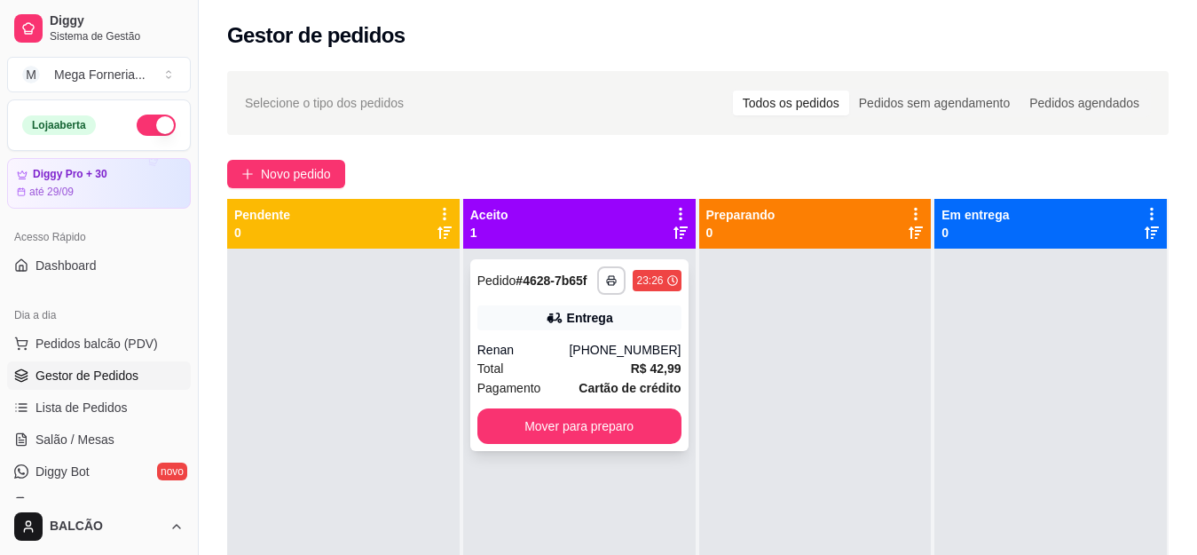
click at [610, 426] on button "Mover para preparo" at bounding box center [579, 425] width 204 height 35
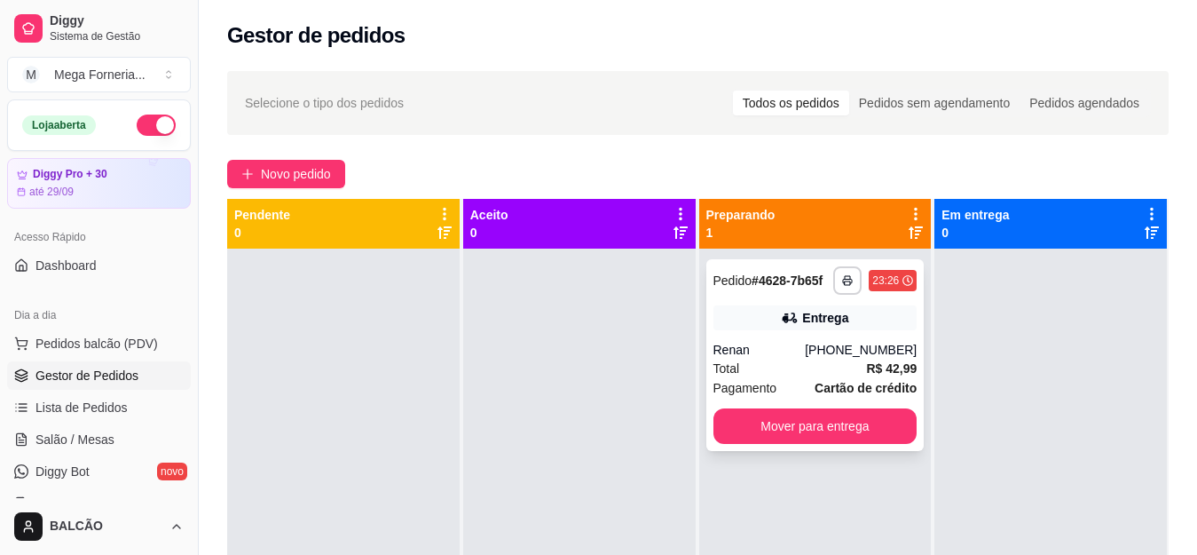
click at [841, 374] on div "Total R$ 42,99" at bounding box center [815, 368] width 204 height 20
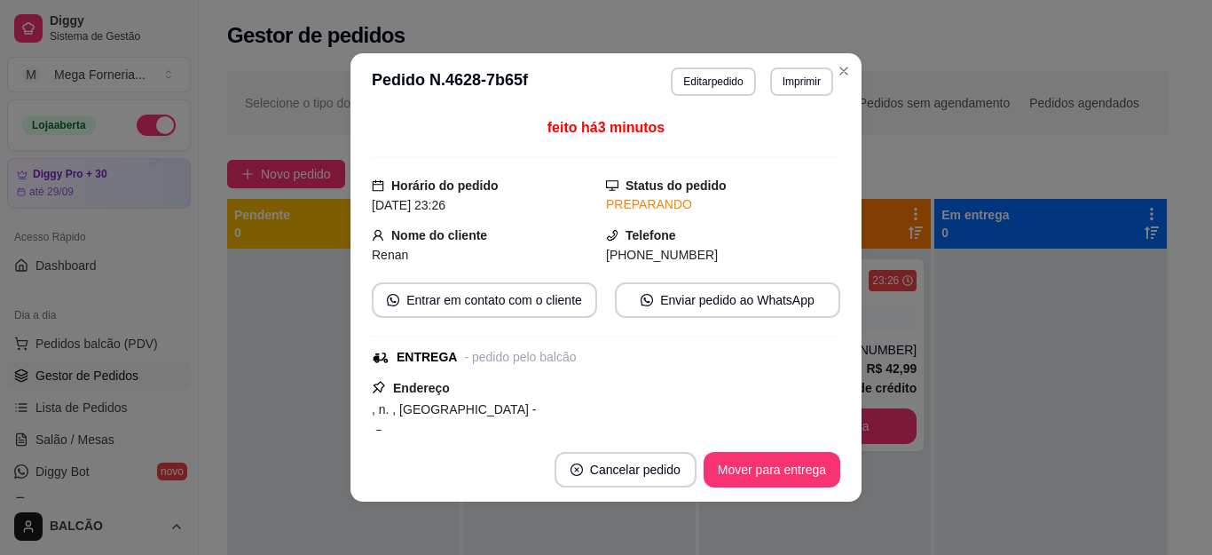
click at [680, 82] on button "Editar pedido" at bounding box center [713, 81] width 84 height 28
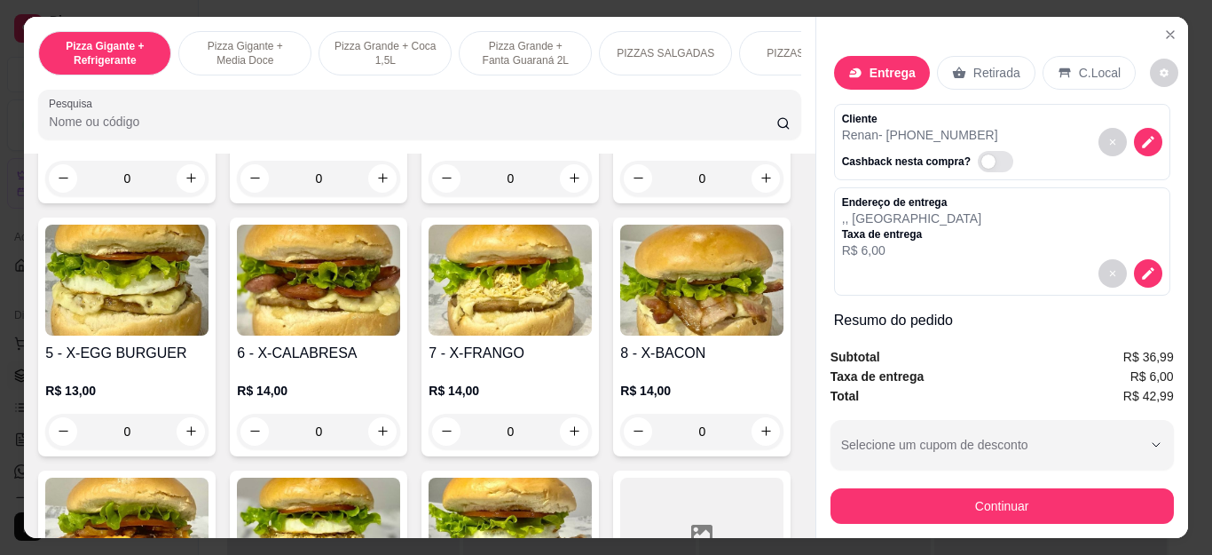
scroll to position [2662, 0]
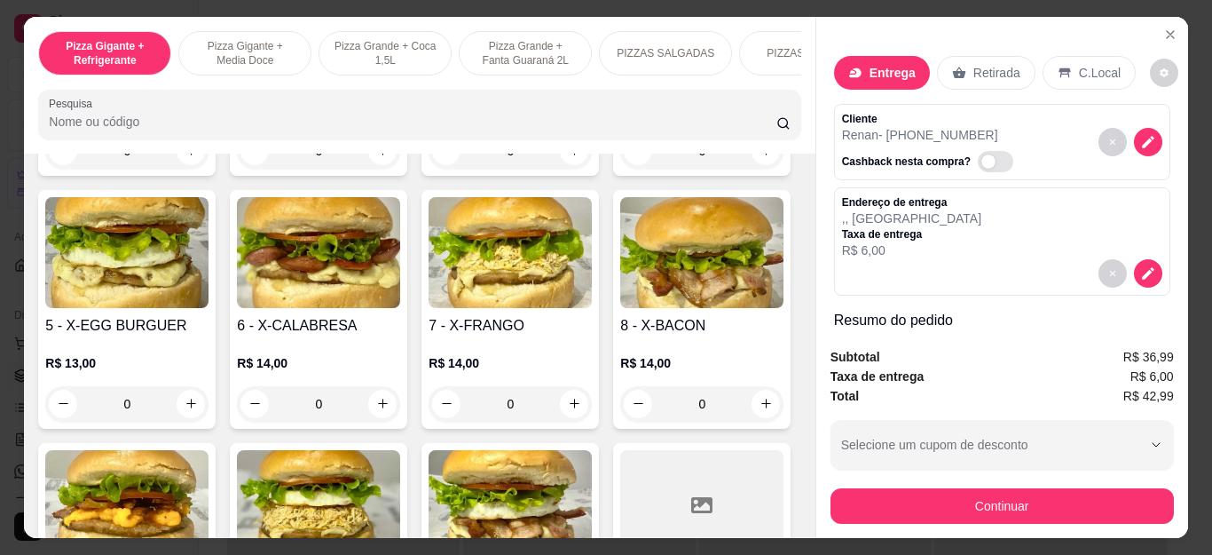
click at [185, 169] on div "0" at bounding box center [126, 150] width 163 height 35
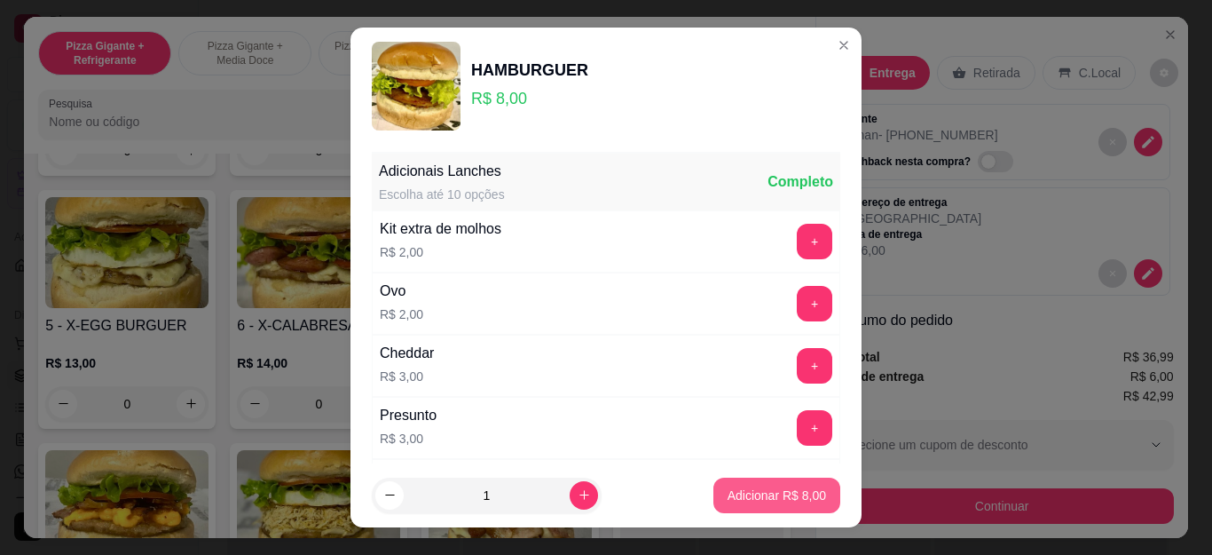
click at [713, 494] on button "Adicionar R$ 8,00" at bounding box center [776, 494] width 127 height 35
type input "1"
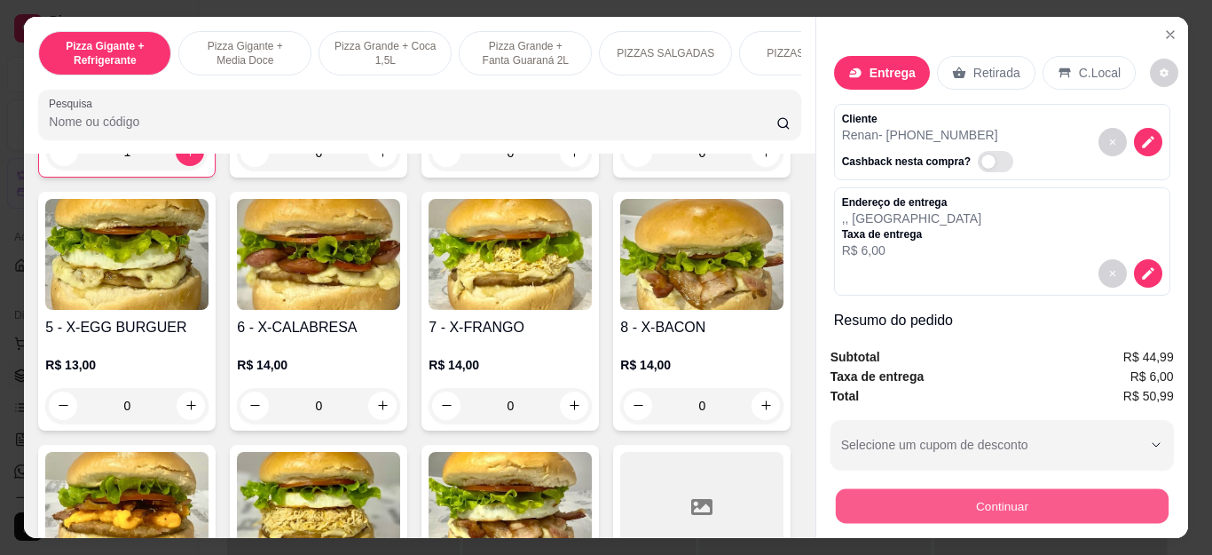
click at [1047, 490] on button "Continuar" at bounding box center [1001, 506] width 333 height 35
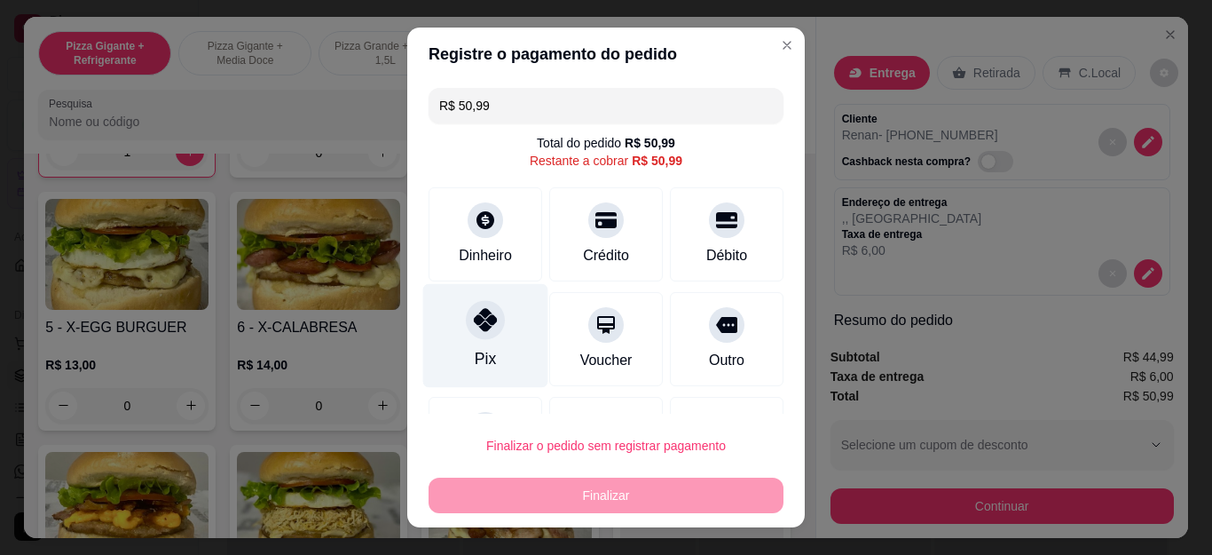
click at [446, 335] on div "Pix" at bounding box center [485, 336] width 125 height 104
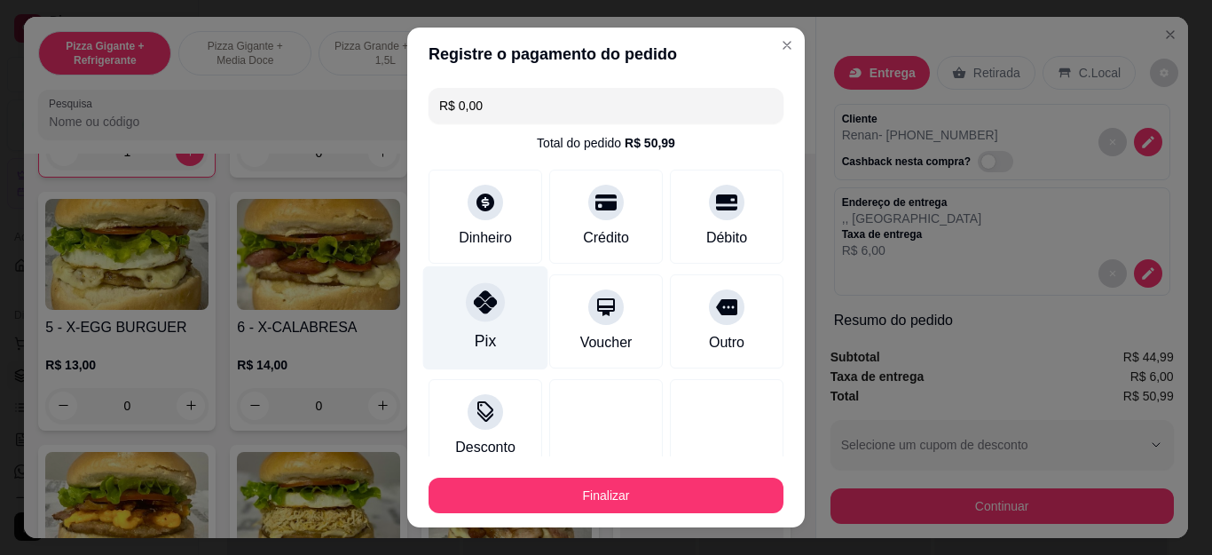
type input "R$ 0,00"
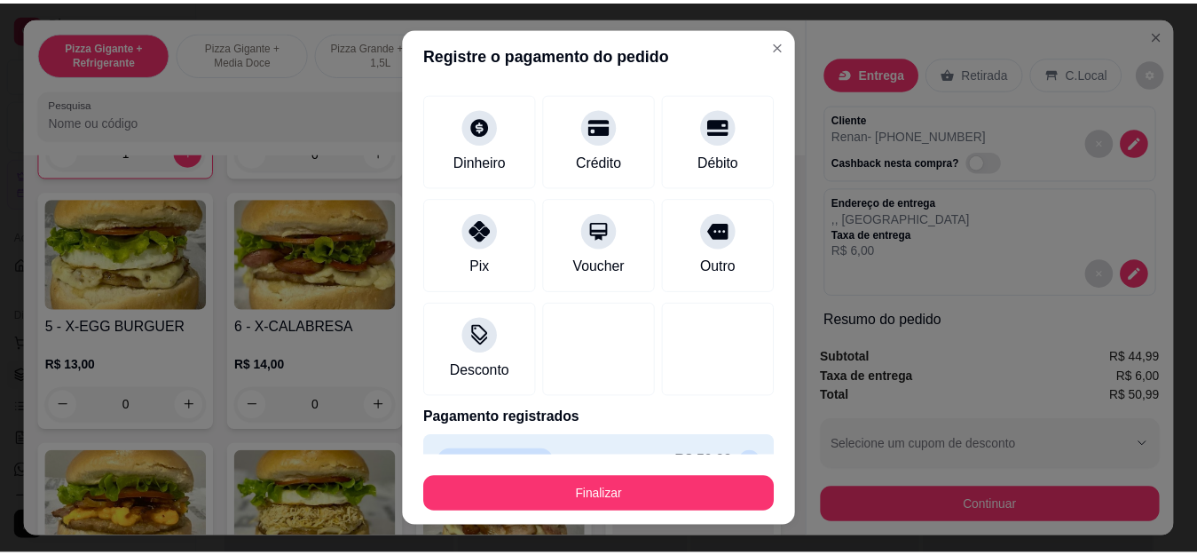
scroll to position [116, 0]
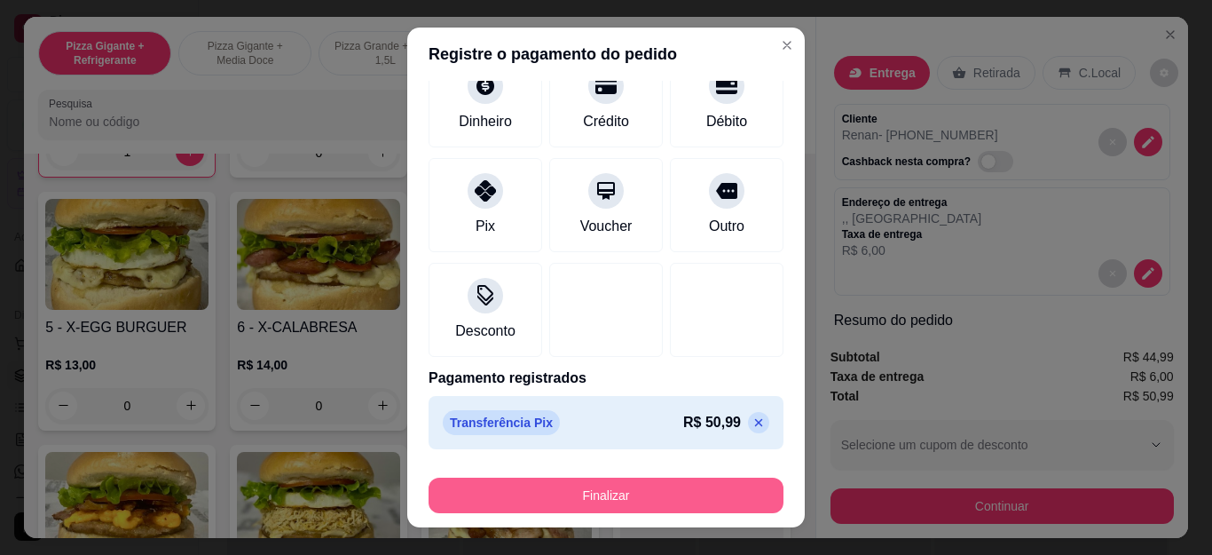
click at [563, 479] on button "Finalizar" at bounding box center [606, 494] width 355 height 35
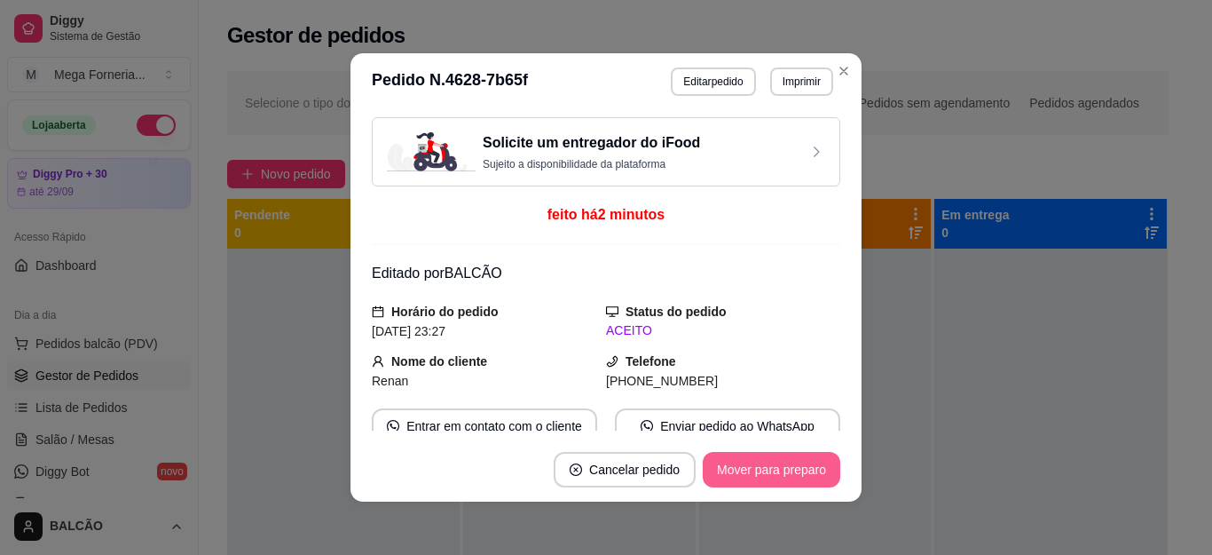
click at [807, 479] on button "Mover para preparo" at bounding box center [772, 469] width 138 height 35
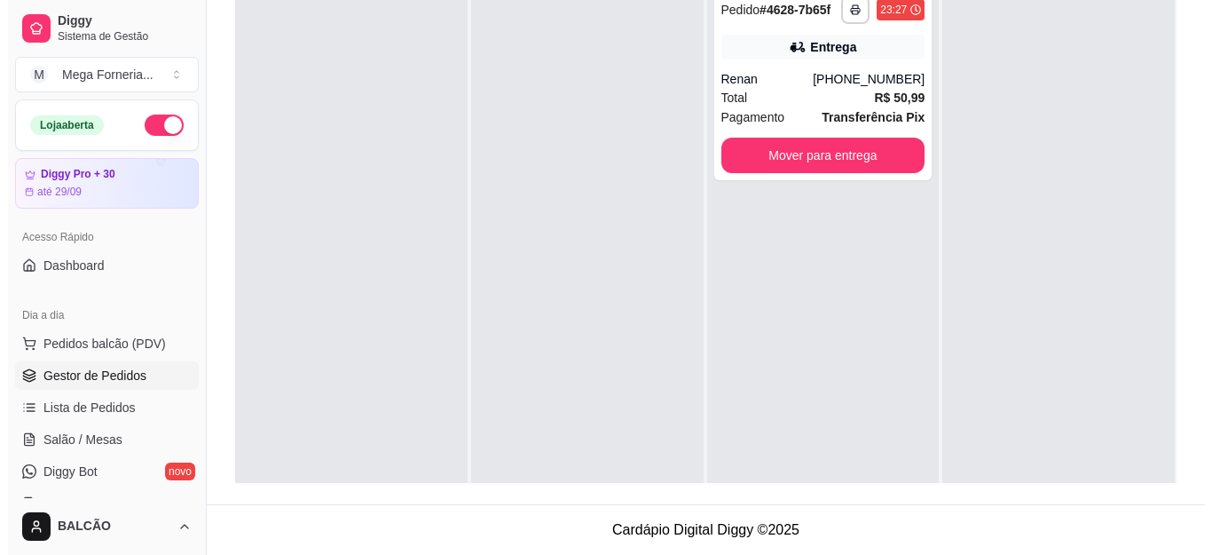
scroll to position [0, 0]
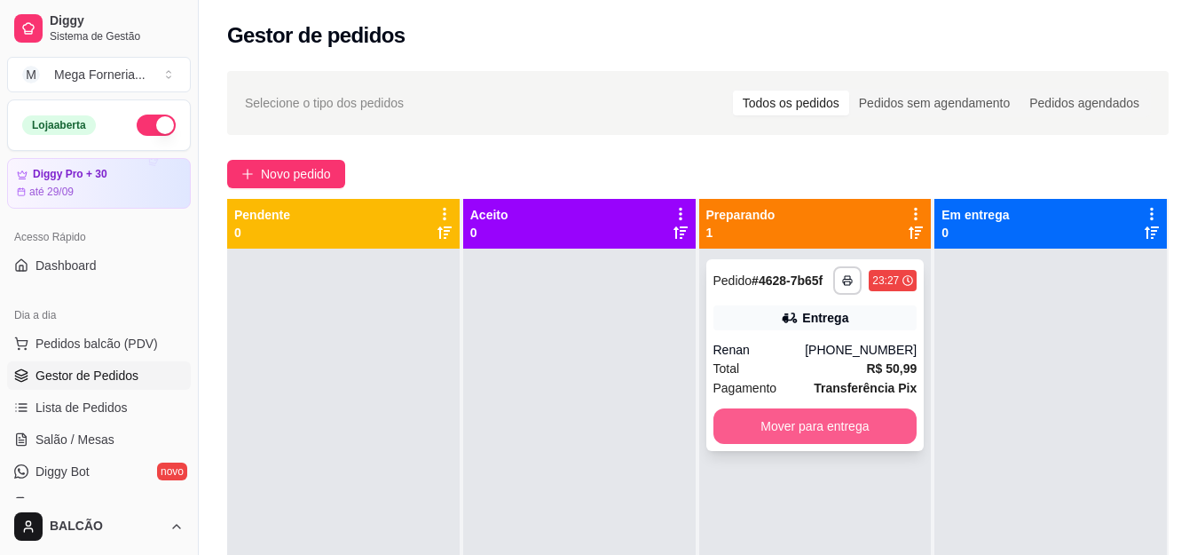
click at [824, 441] on button "Mover para entrega" at bounding box center [815, 425] width 204 height 35
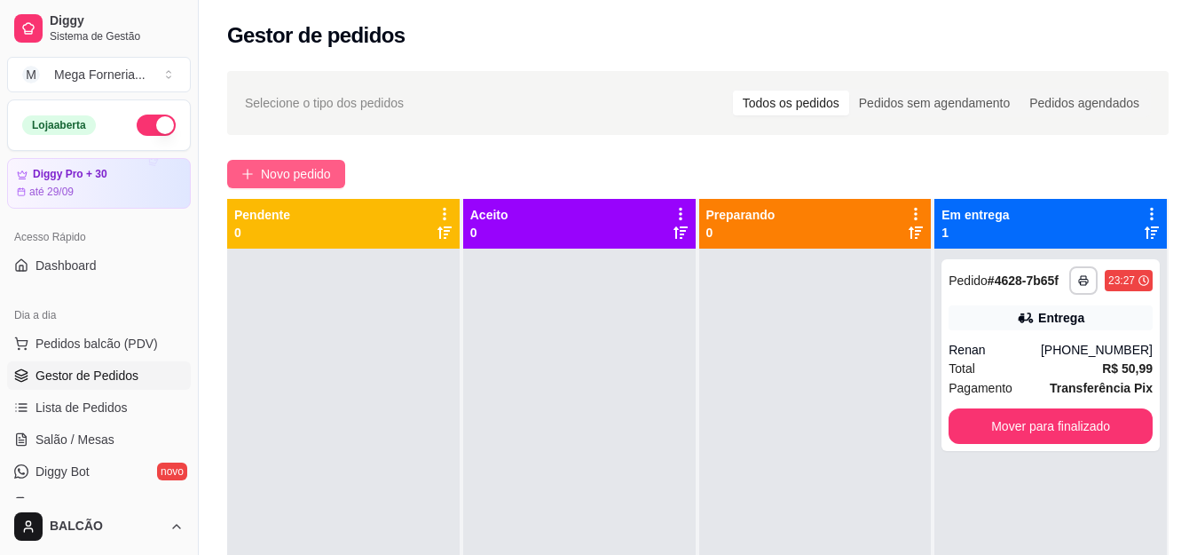
click at [285, 177] on span "Novo pedido" at bounding box center [296, 174] width 70 height 20
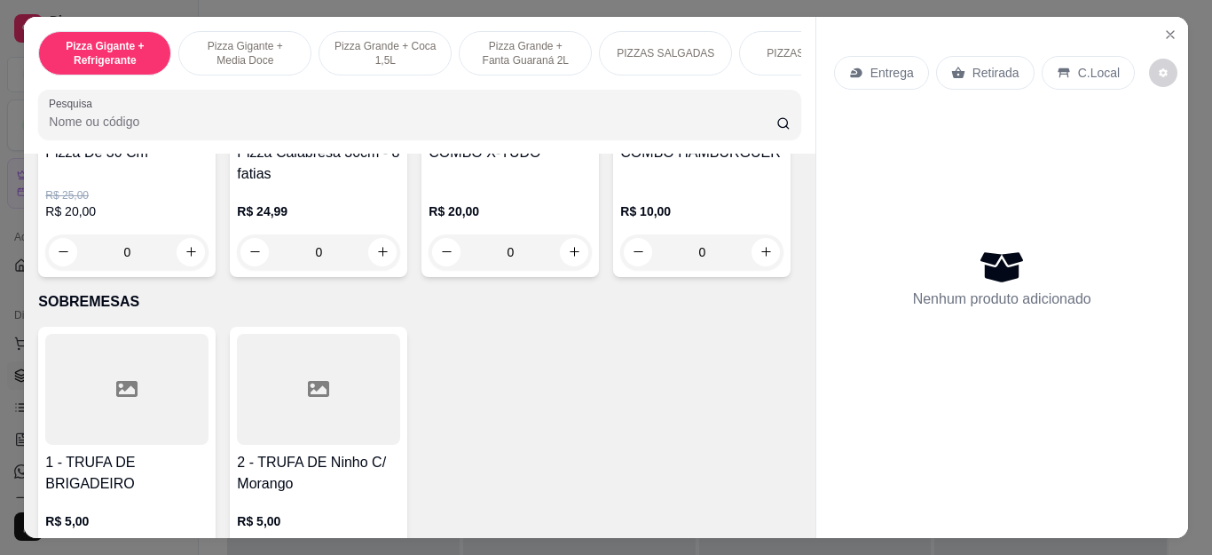
scroll to position [1952, 0]
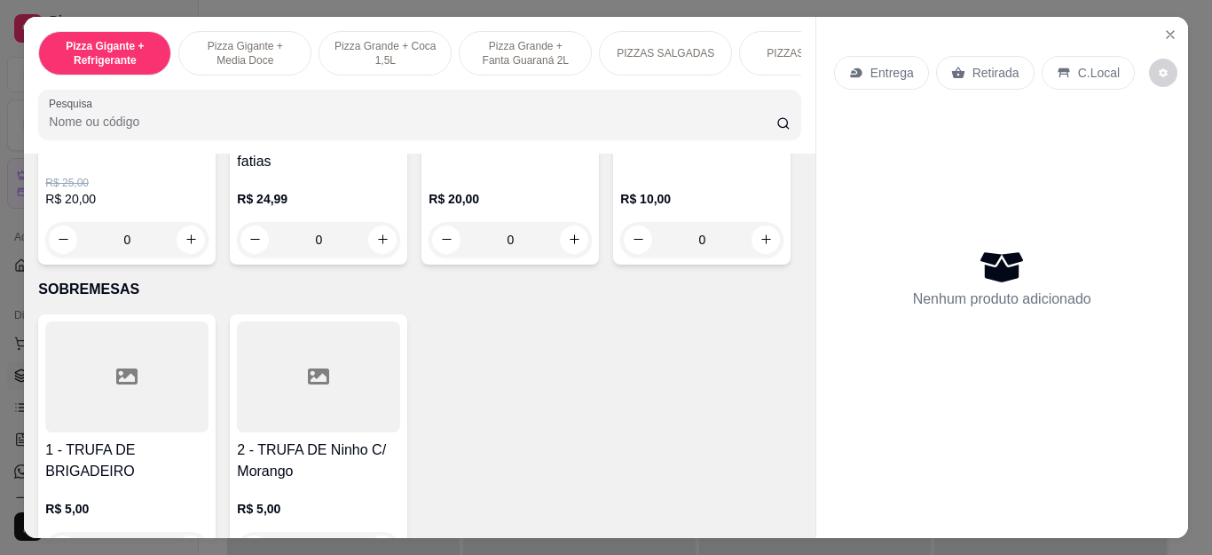
click at [557, 254] on div "0" at bounding box center [510, 239] width 163 height 35
click at [181, 254] on div "0" at bounding box center [126, 239] width 163 height 35
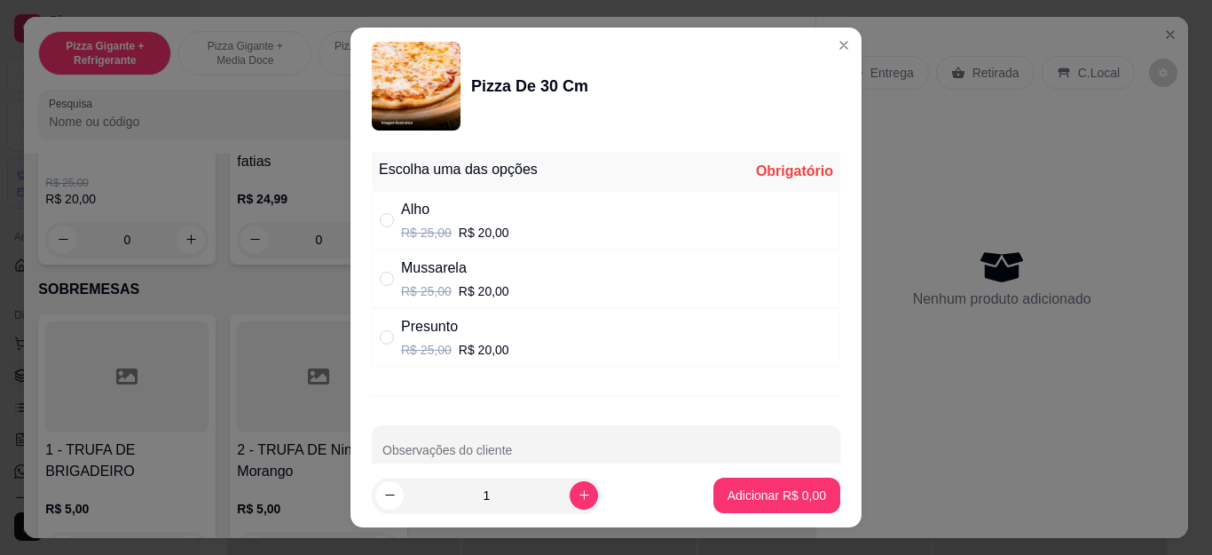
click at [461, 292] on p "R$ 20,00" at bounding box center [484, 291] width 51 height 18
radio input "true"
click at [782, 499] on p "Adicionar R$ 20,00" at bounding box center [773, 495] width 106 height 18
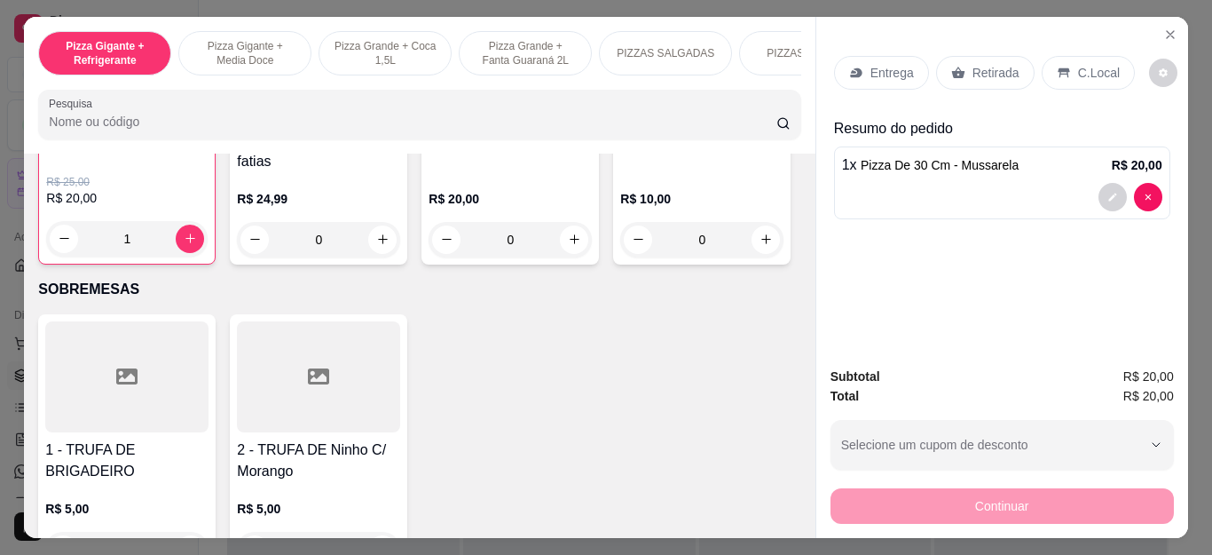
type input "1"
click at [982, 64] on p "Retirada" at bounding box center [995, 73] width 47 height 18
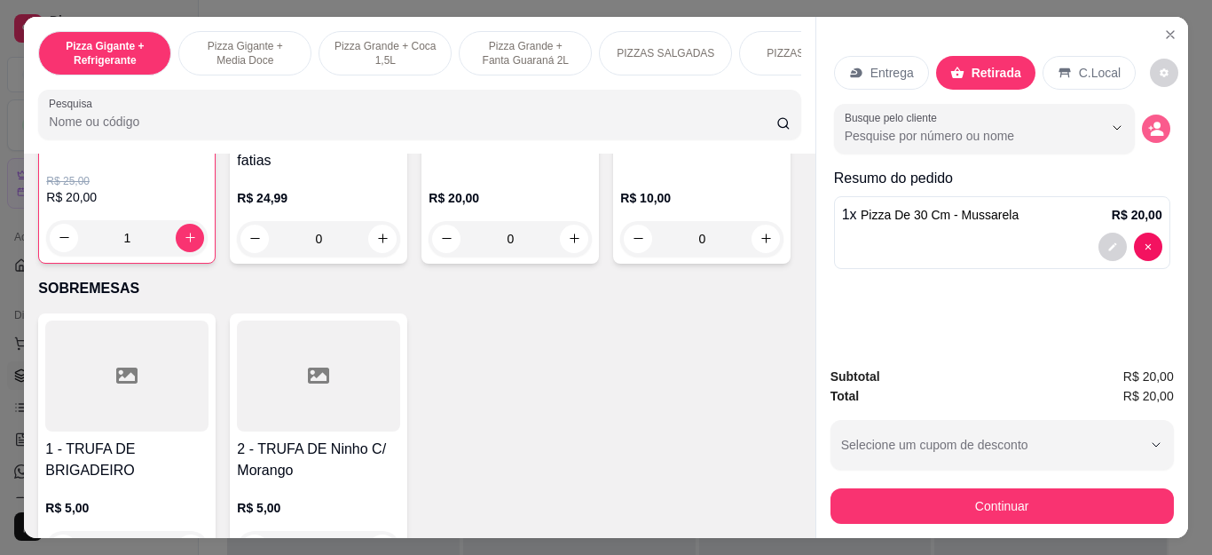
click at [1150, 130] on icon "decrease-product-quantity" at bounding box center [1156, 133] width 13 height 6
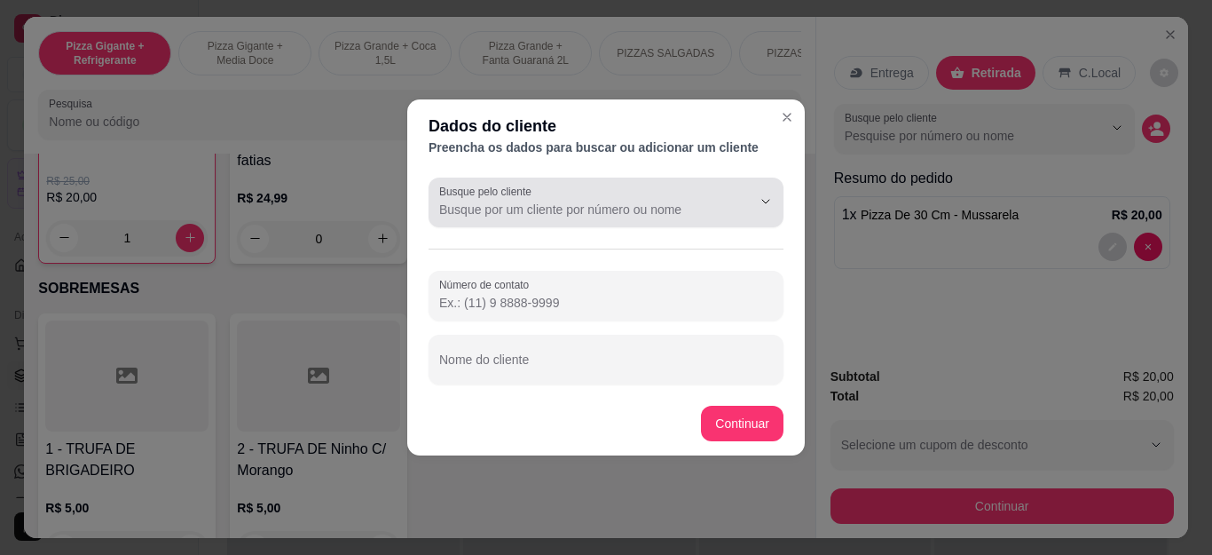
click at [681, 214] on input "Busque pelo cliente" at bounding box center [581, 210] width 284 height 18
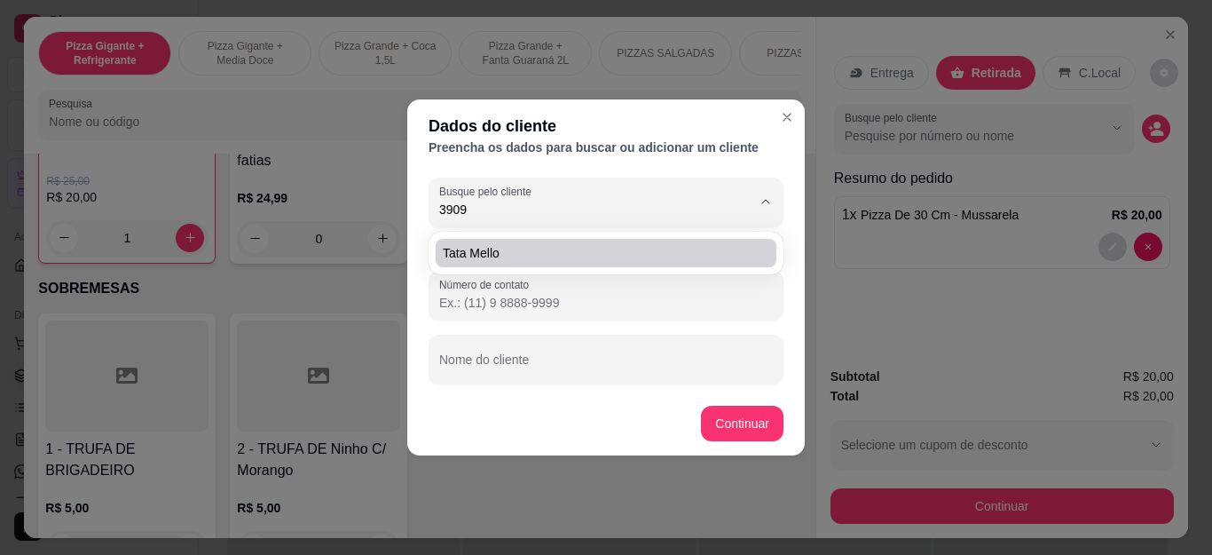
click at [601, 249] on span "Tata Mello" at bounding box center [597, 253] width 309 height 18
type input "Tata Mello"
type input "[PHONE_NUMBER]"
type input "Tata Mello"
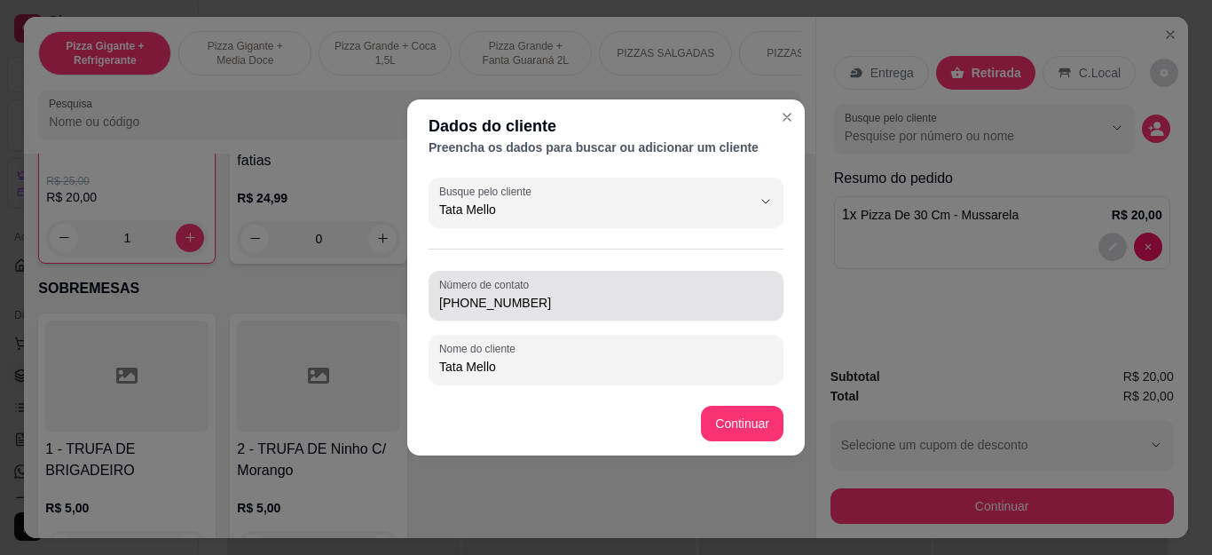
type input "Tata Mello"
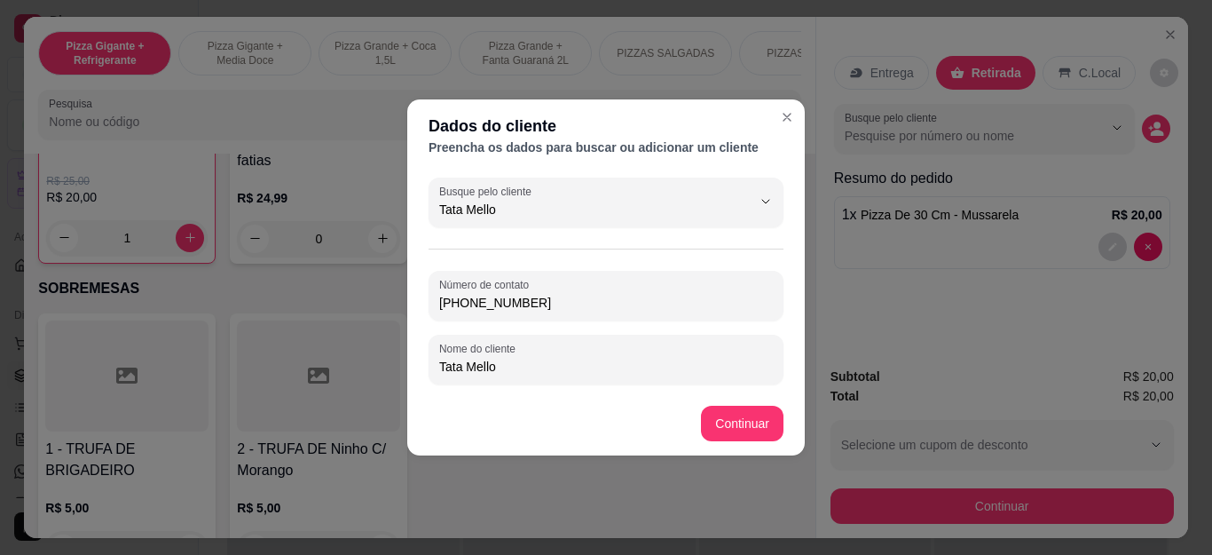
drag, startPoint x: 568, startPoint y: 301, endPoint x: 235, endPoint y: 319, distance: 333.2
click at [235, 319] on div "Dados do cliente Preencha os dados para buscar ou adicionar um cliente Busque p…" at bounding box center [606, 277] width 1212 height 555
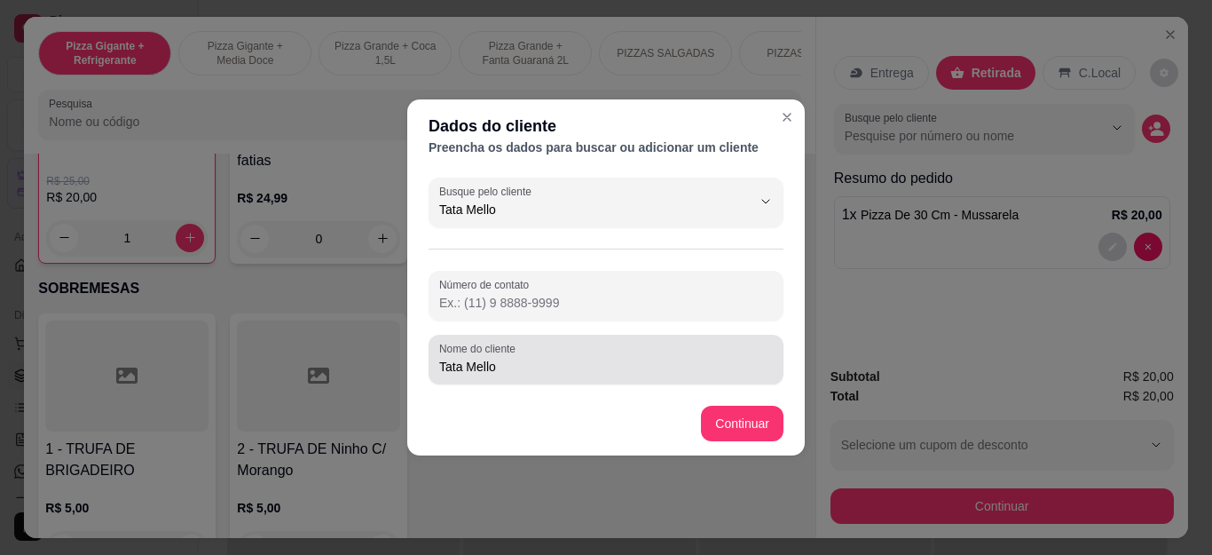
click at [514, 347] on label "Nome do cliente" at bounding box center [480, 348] width 83 height 15
click at [514, 358] on input "Tata Mello" at bounding box center [606, 367] width 334 height 18
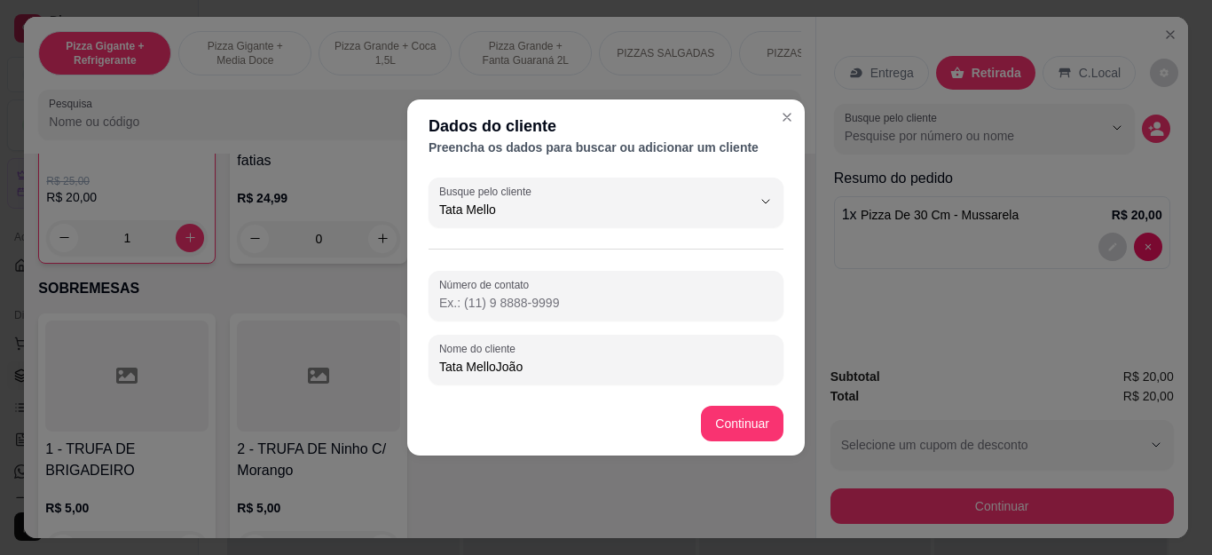
drag, startPoint x: 495, startPoint y: 366, endPoint x: 394, endPoint y: 369, distance: 101.2
click at [394, 369] on div "Dados do cliente Preencha os dados para buscar ou adicionar um cliente Busque p…" at bounding box center [606, 277] width 1212 height 555
type input "[PERSON_NAME]"
click at [744, 443] on footer "Continuar" at bounding box center [606, 423] width 398 height 64
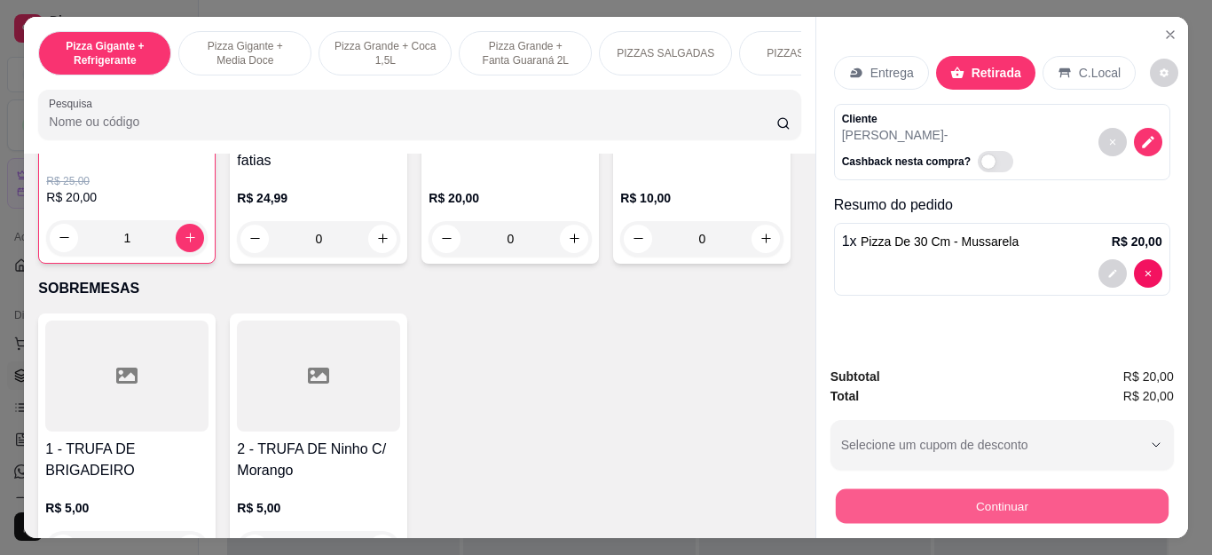
click at [835, 492] on button "Continuar" at bounding box center [1001, 506] width 333 height 35
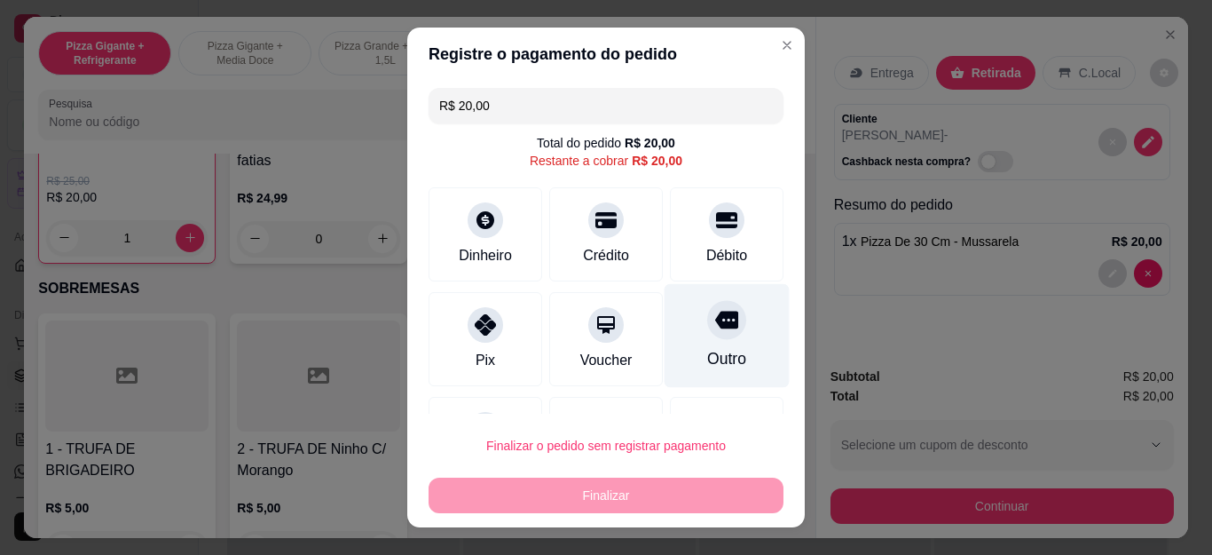
click at [707, 355] on div "Outro" at bounding box center [726, 358] width 39 height 23
type input "R$ 0,00"
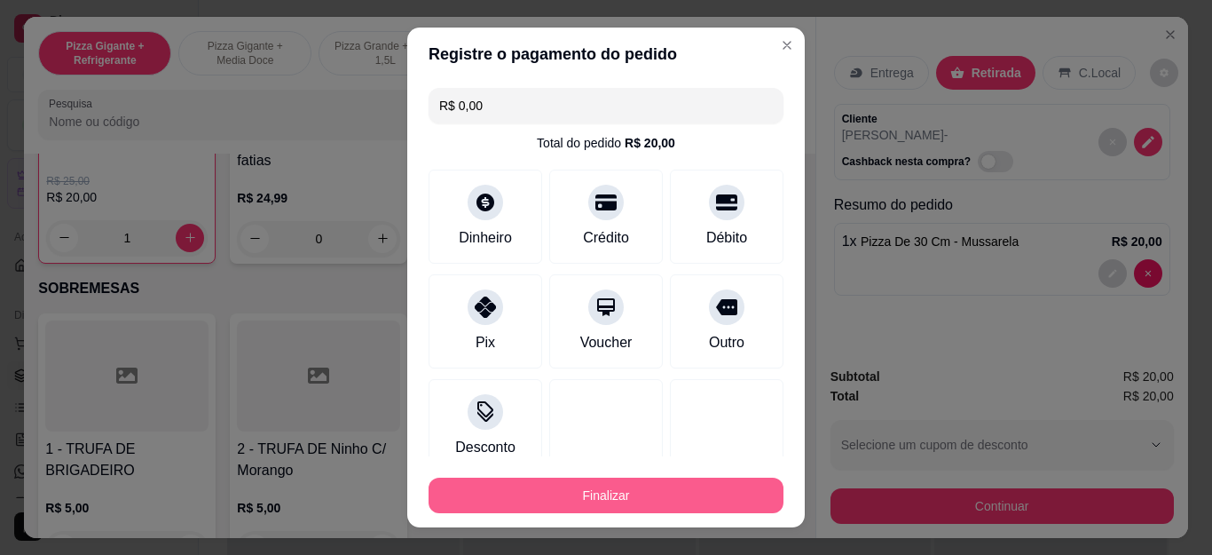
click at [659, 480] on button "Finalizar" at bounding box center [606, 494] width 355 height 35
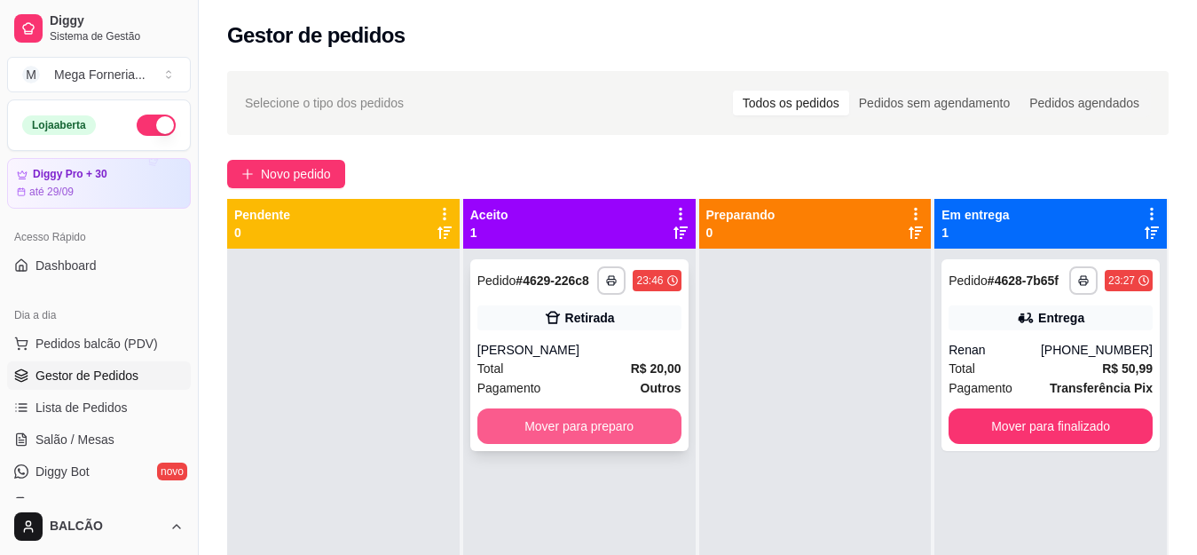
click at [602, 429] on button "Mover para preparo" at bounding box center [579, 425] width 204 height 35
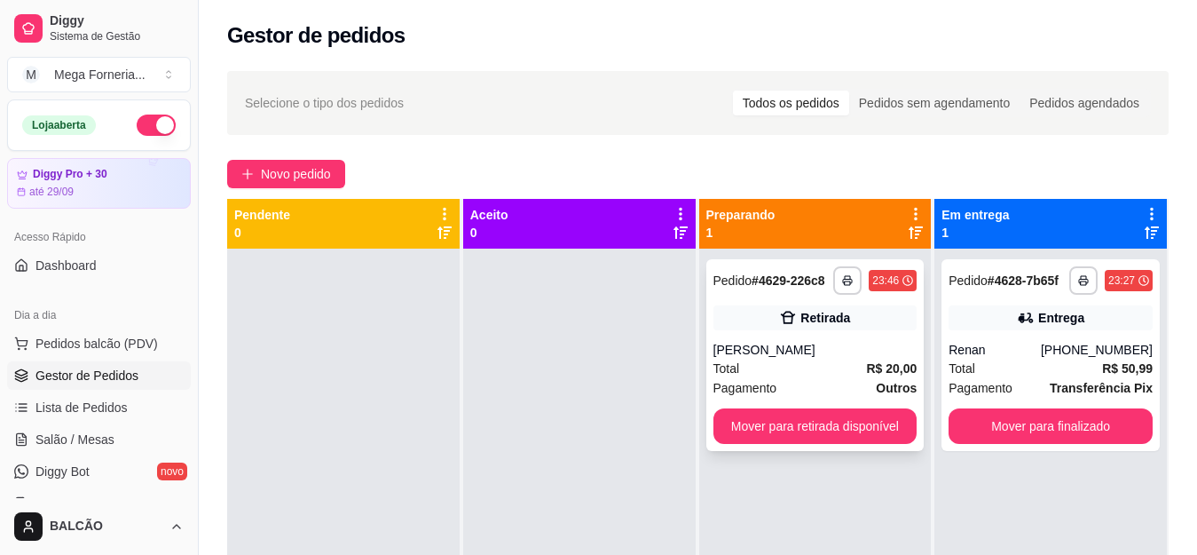
click at [828, 321] on div "Retirada" at bounding box center [825, 318] width 50 height 18
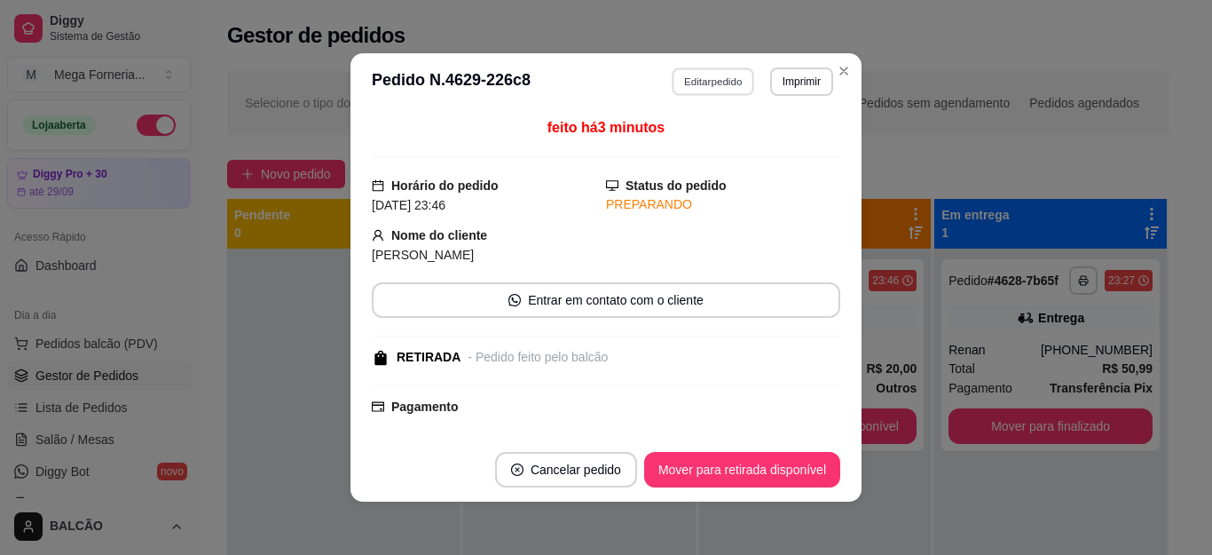
click at [673, 93] on button "Editar pedido" at bounding box center [714, 81] width 83 height 28
click at [852, 488] on button "Continuar" at bounding box center [1002, 505] width 343 height 35
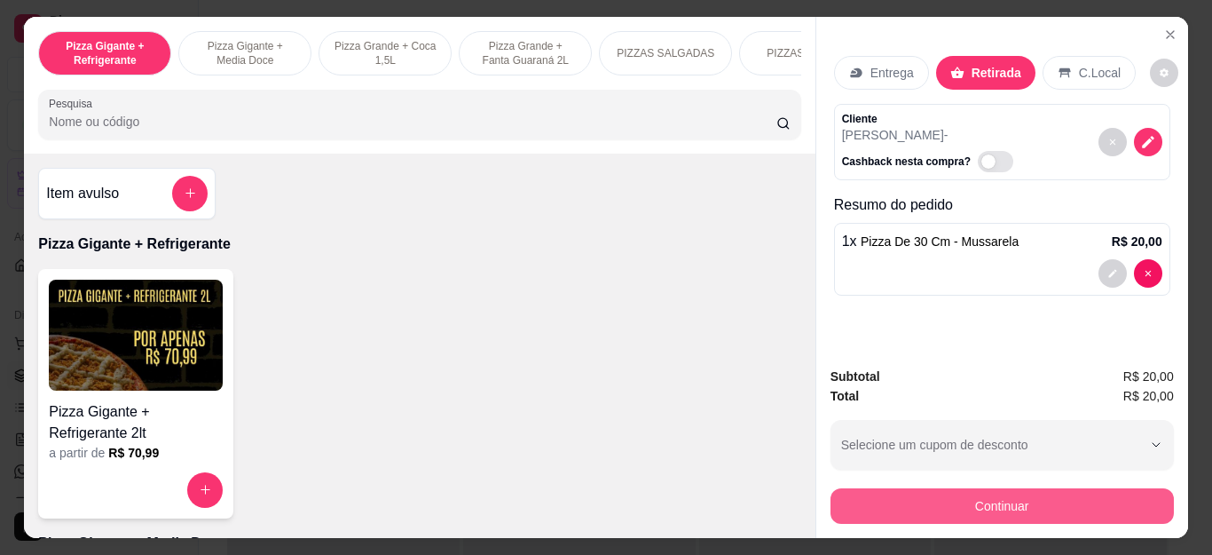
click at [473, 324] on icon at bounding box center [485, 321] width 24 height 24
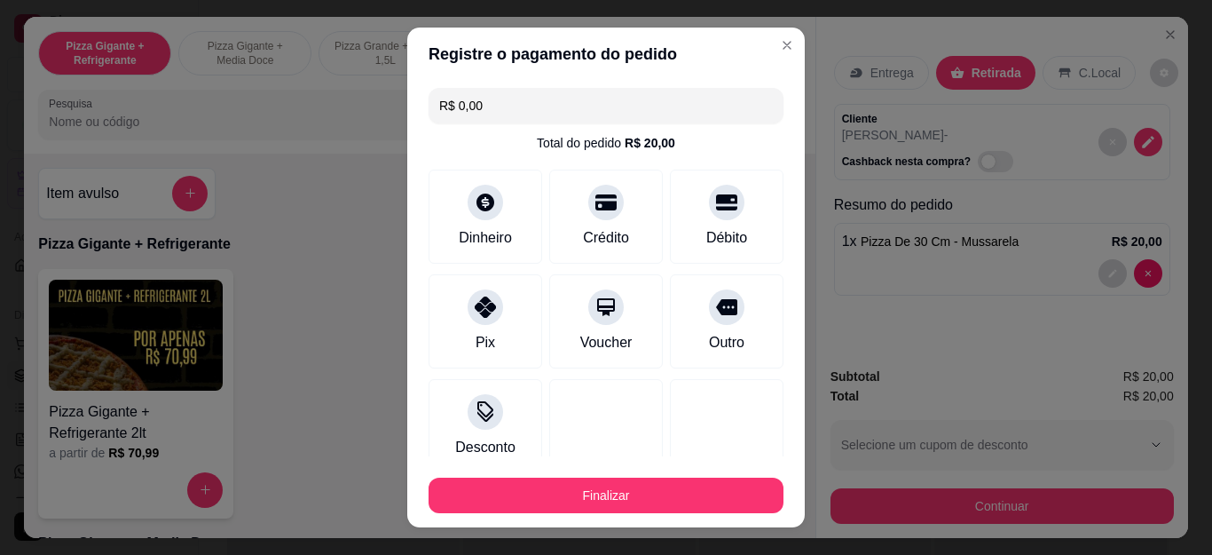
type input "R$ 0,00"
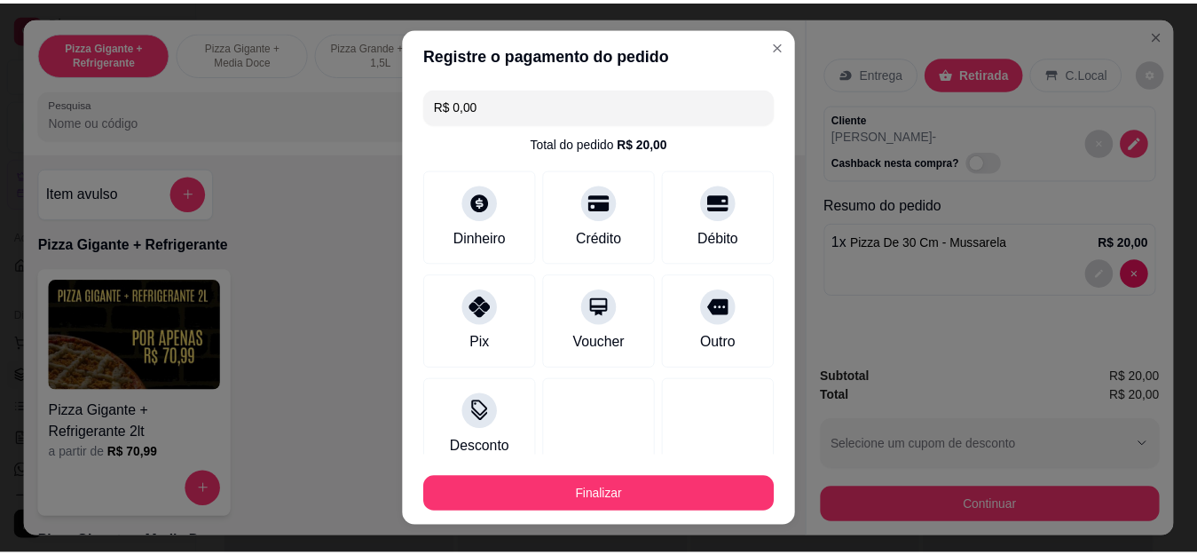
scroll to position [116, 0]
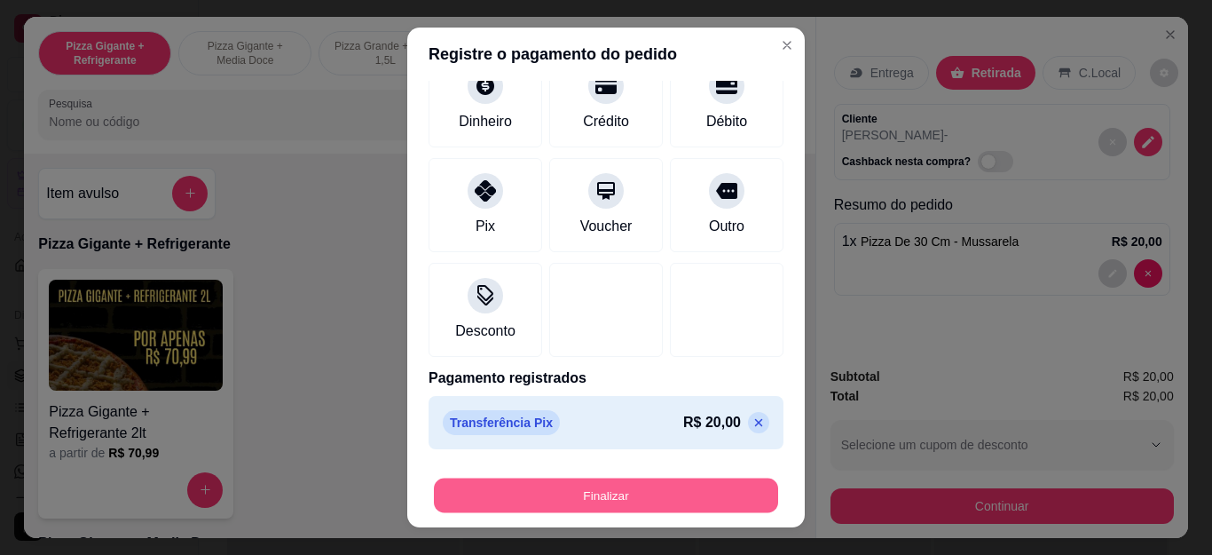
click at [587, 483] on button "Finalizar" at bounding box center [606, 494] width 344 height 35
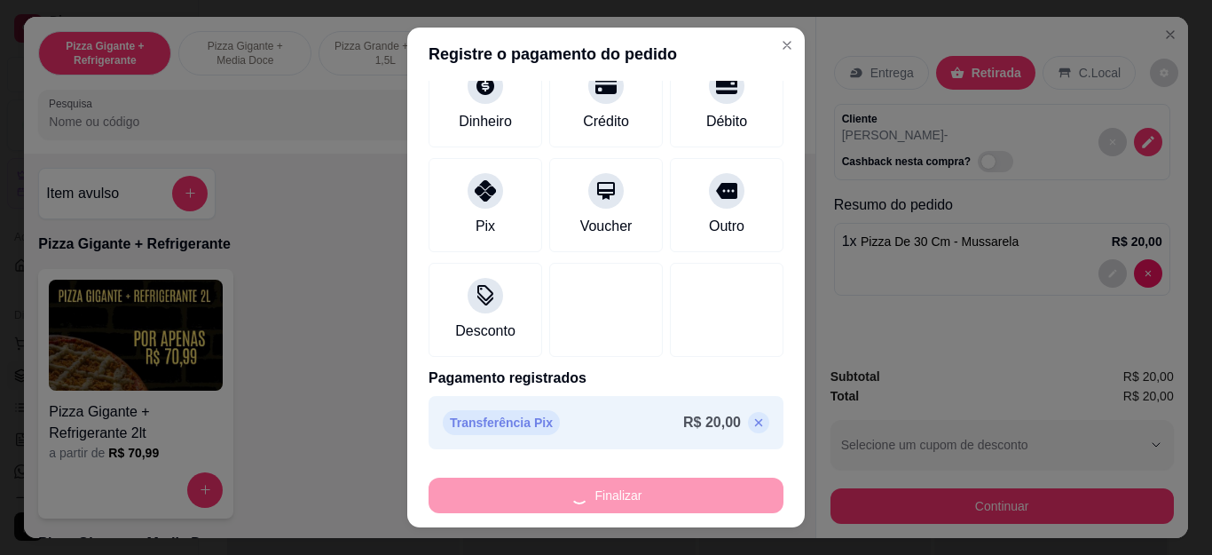
type input "0"
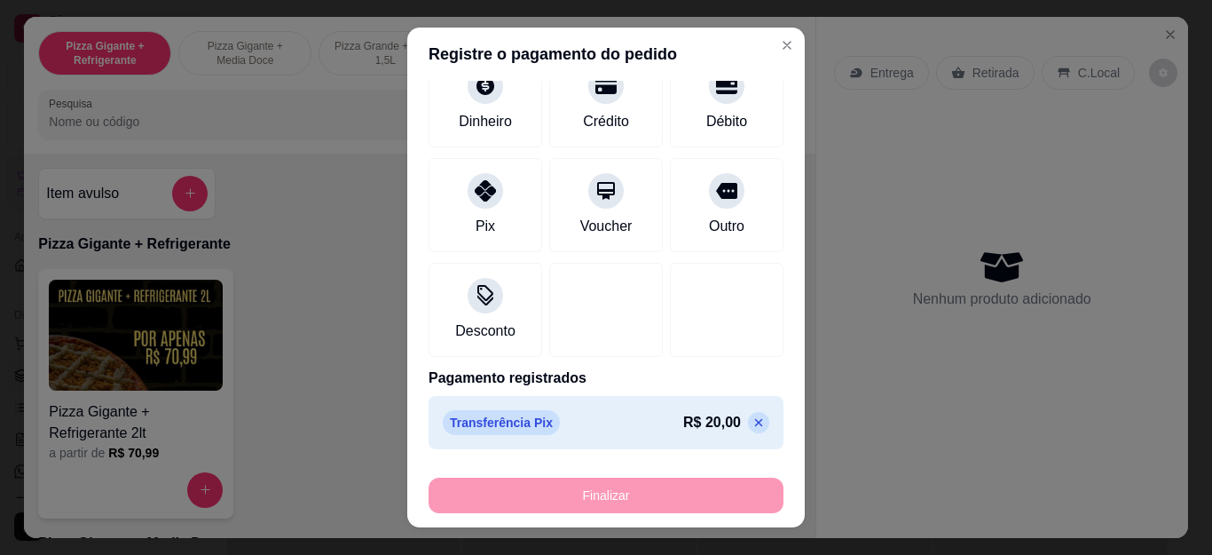
type input "-R$ 20,00"
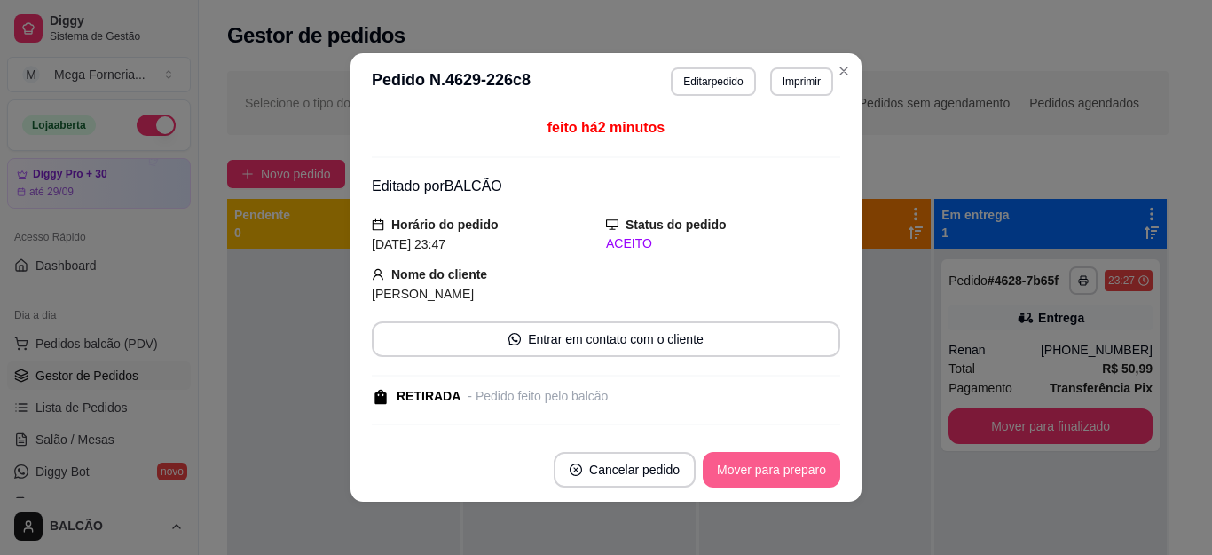
click at [745, 460] on button "Mover para preparo" at bounding box center [772, 469] width 138 height 35
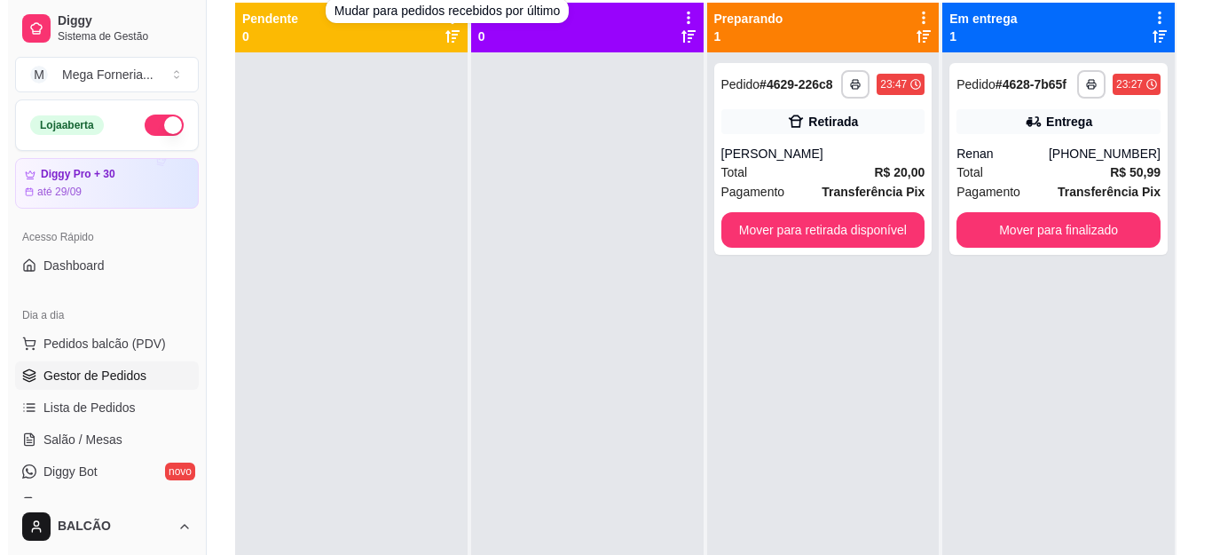
scroll to position [266, 0]
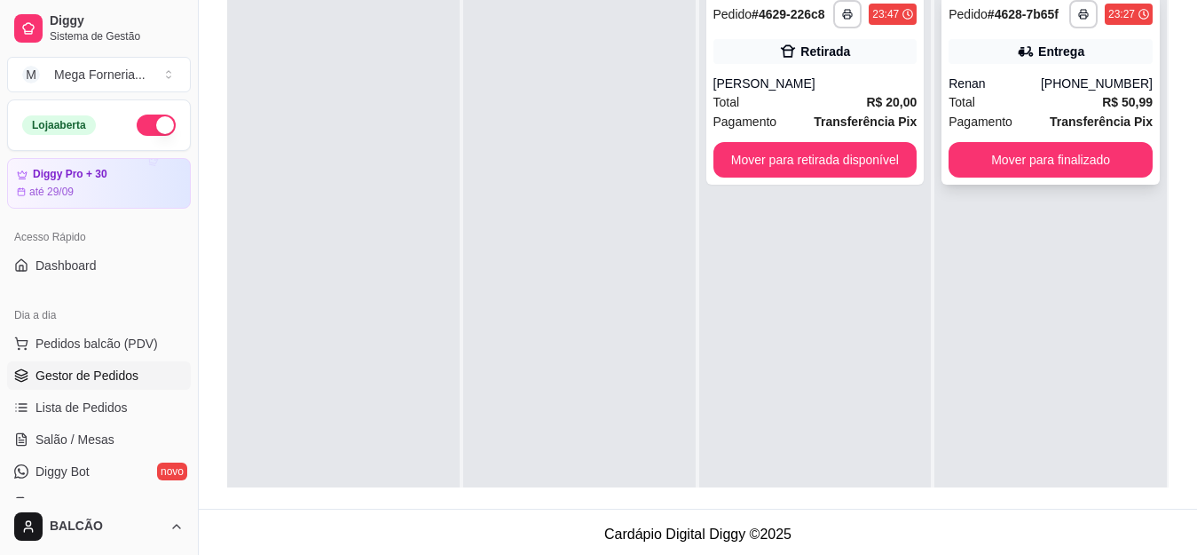
click at [997, 101] on div "Total R$ 50,99" at bounding box center [1051, 102] width 204 height 20
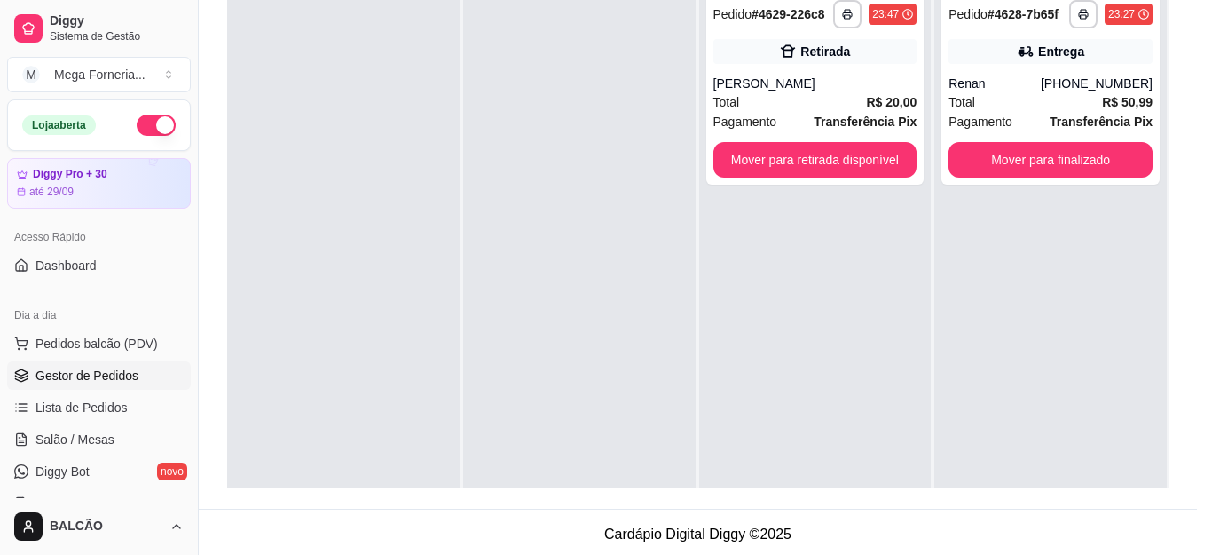
click at [713, 74] on button "Editar pedido" at bounding box center [713, 81] width 84 height 28
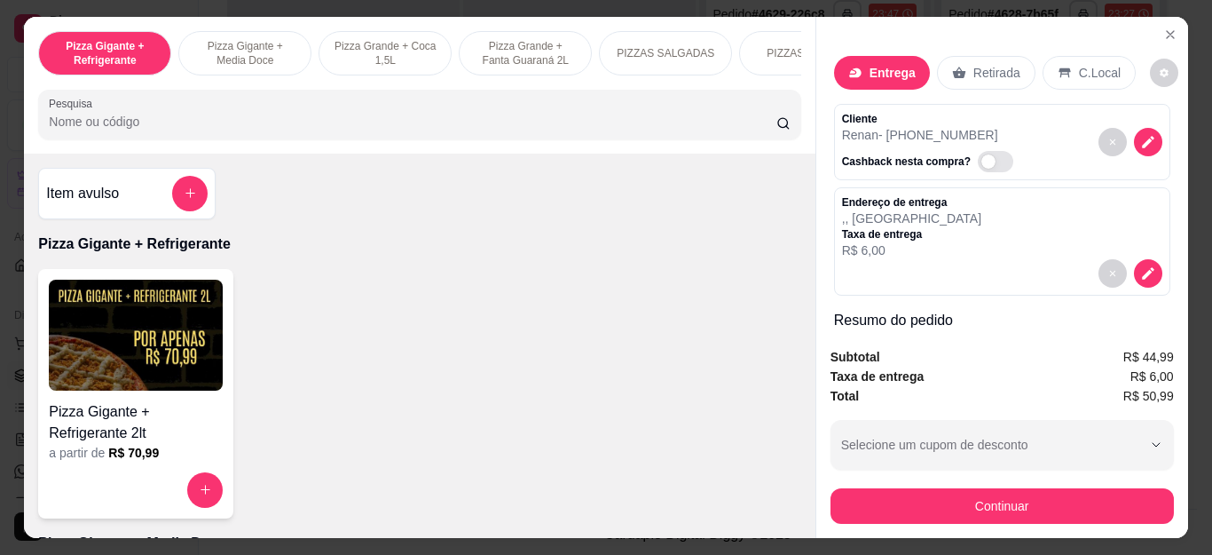
click at [870, 501] on button "Continuar" at bounding box center [1002, 505] width 343 height 35
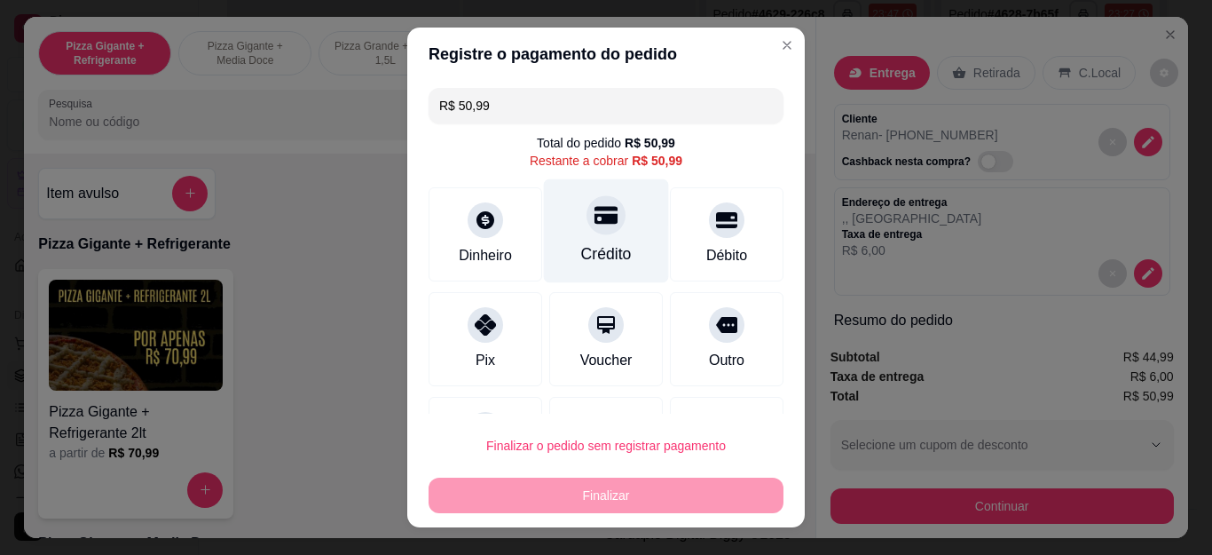
click at [561, 215] on div "Crédito" at bounding box center [606, 231] width 125 height 104
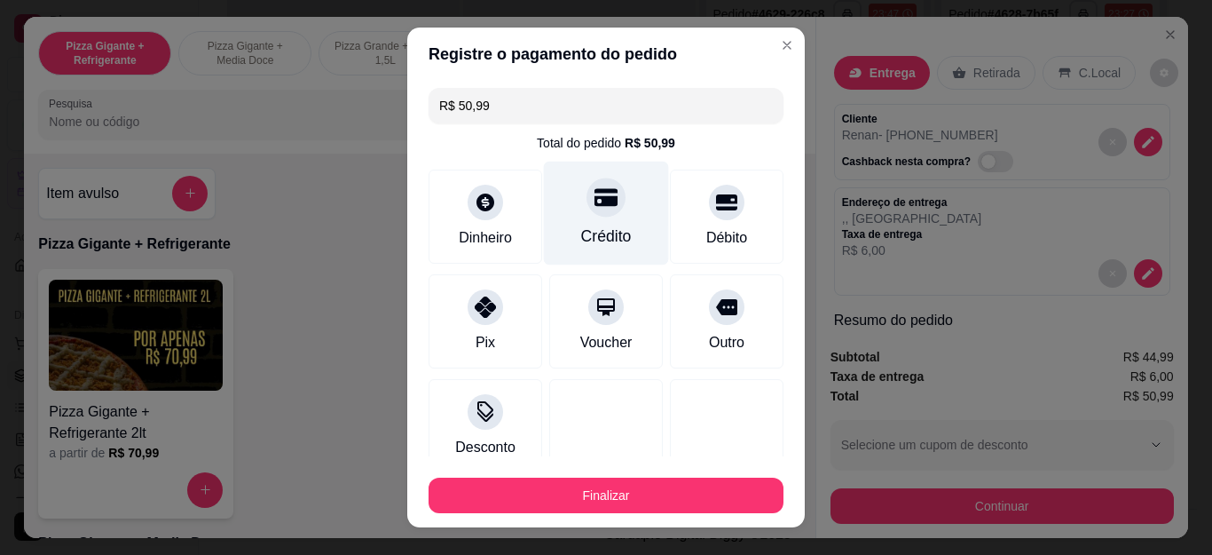
type input "R$ 0,00"
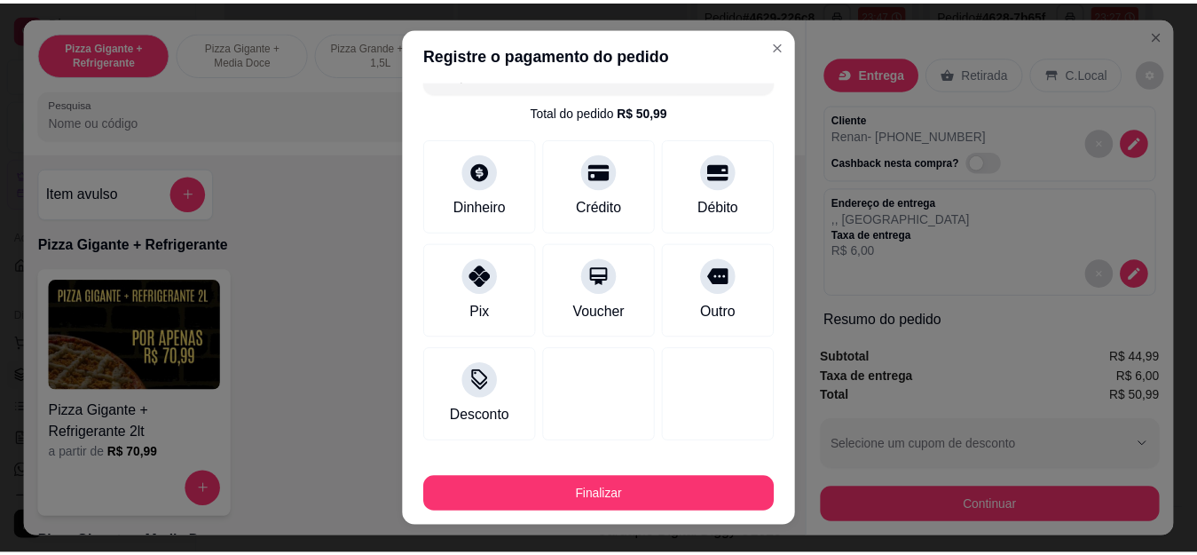
scroll to position [116, 0]
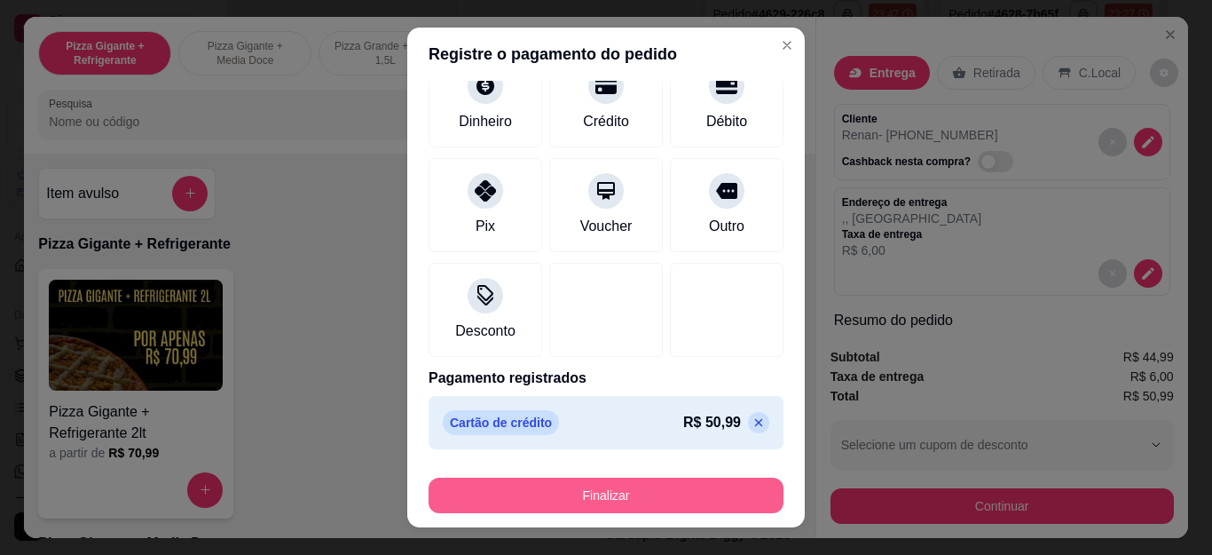
click at [545, 485] on button "Finalizar" at bounding box center [606, 494] width 355 height 35
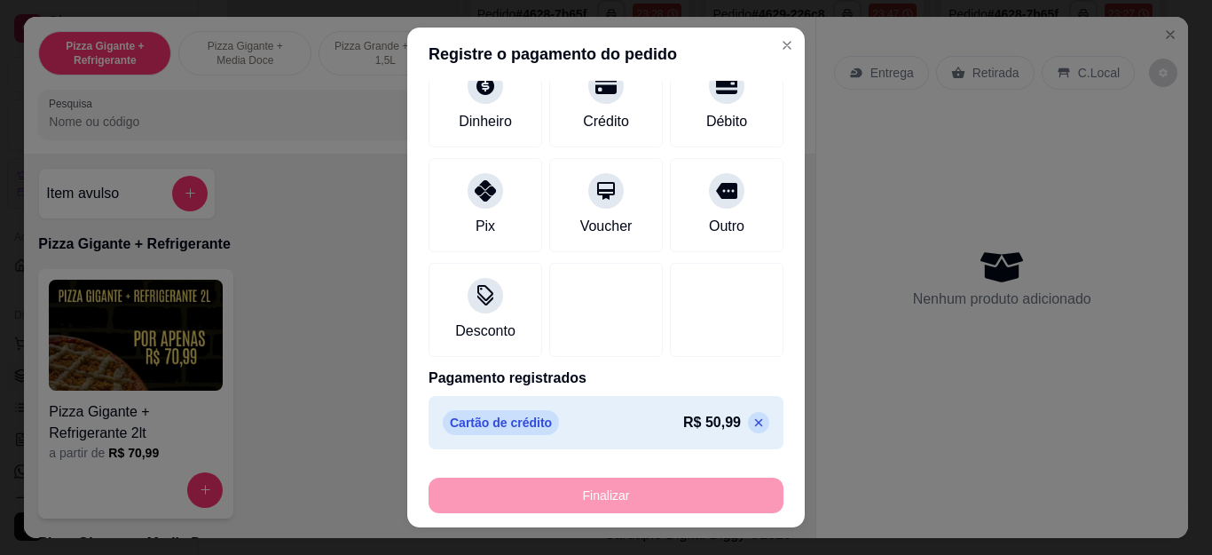
type input "0"
type input "-R$ 50,99"
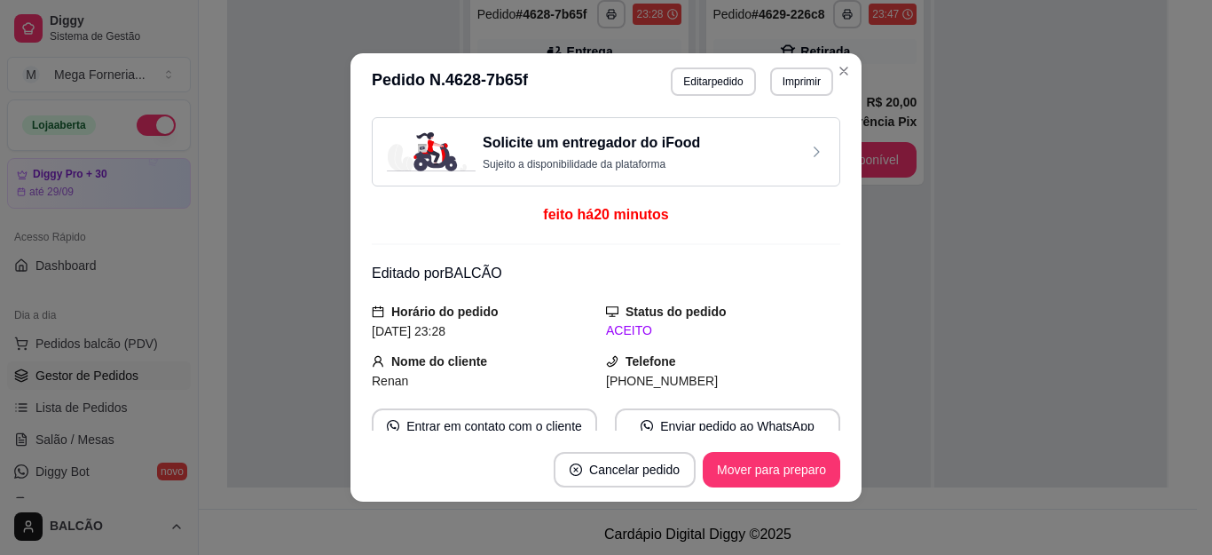
click at [752, 487] on footer "Cancelar pedido Mover para preparo" at bounding box center [605, 469] width 511 height 64
click at [753, 461] on button "Mover para preparo" at bounding box center [771, 470] width 133 height 35
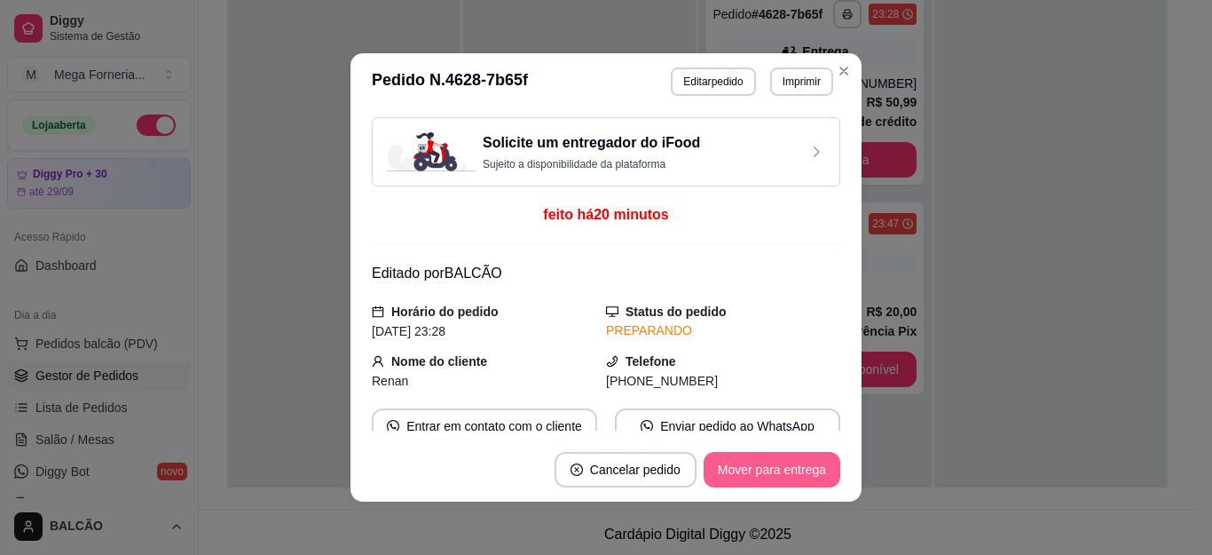
click at [779, 476] on button "Mover para entrega" at bounding box center [772, 469] width 137 height 35
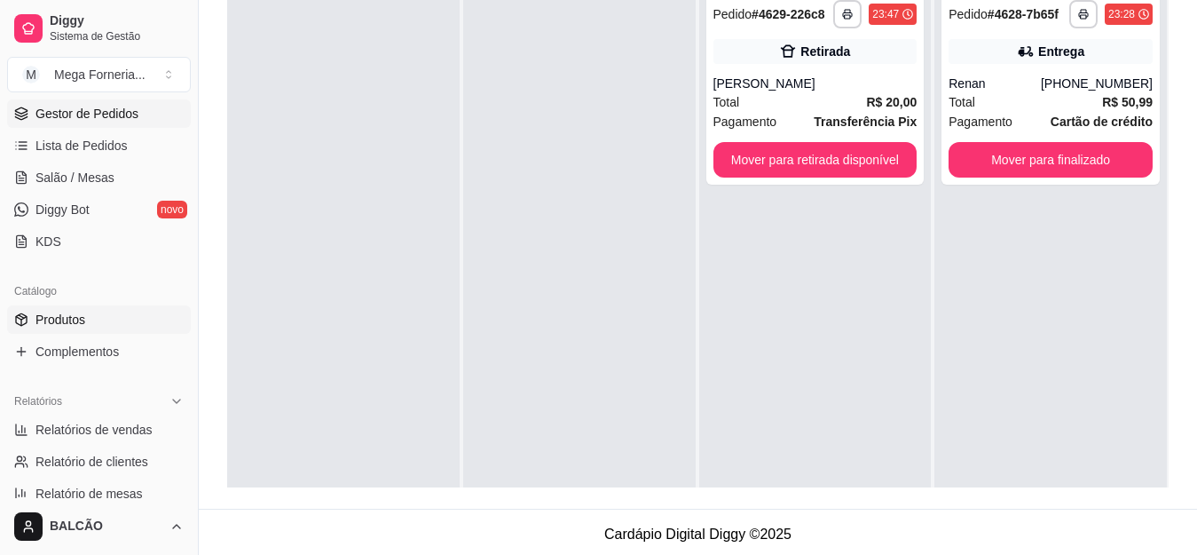
scroll to position [355, 0]
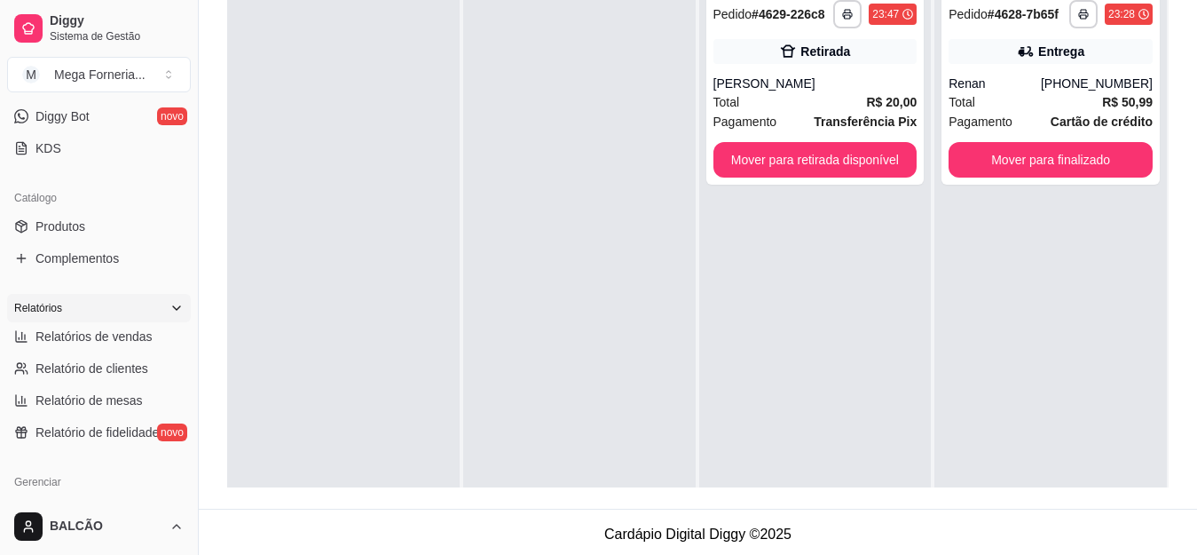
click at [78, 321] on div "Relatórios" at bounding box center [99, 308] width 184 height 28
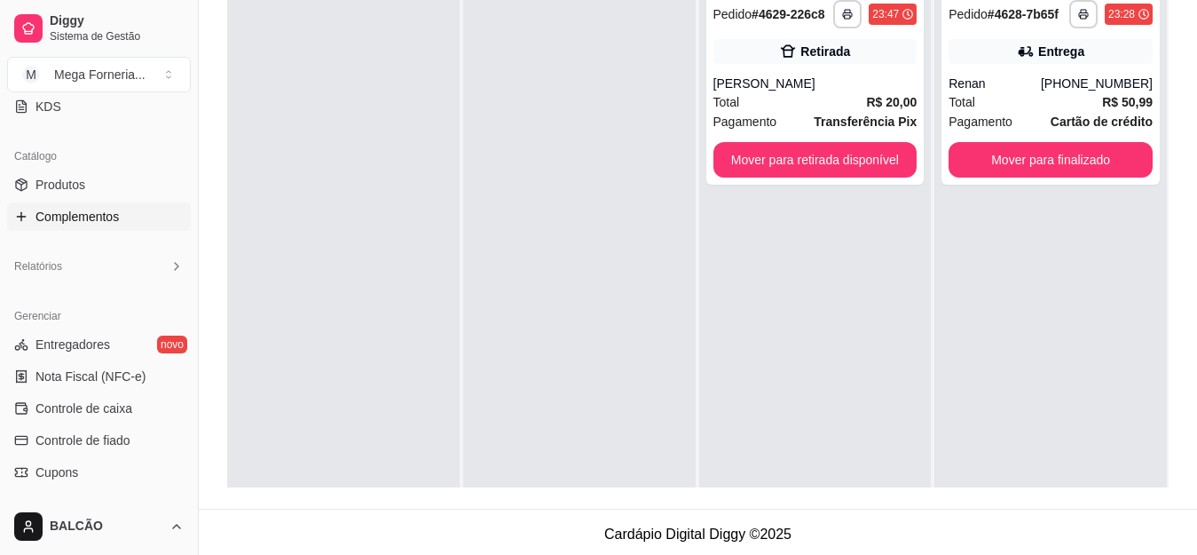
scroll to position [332, 0]
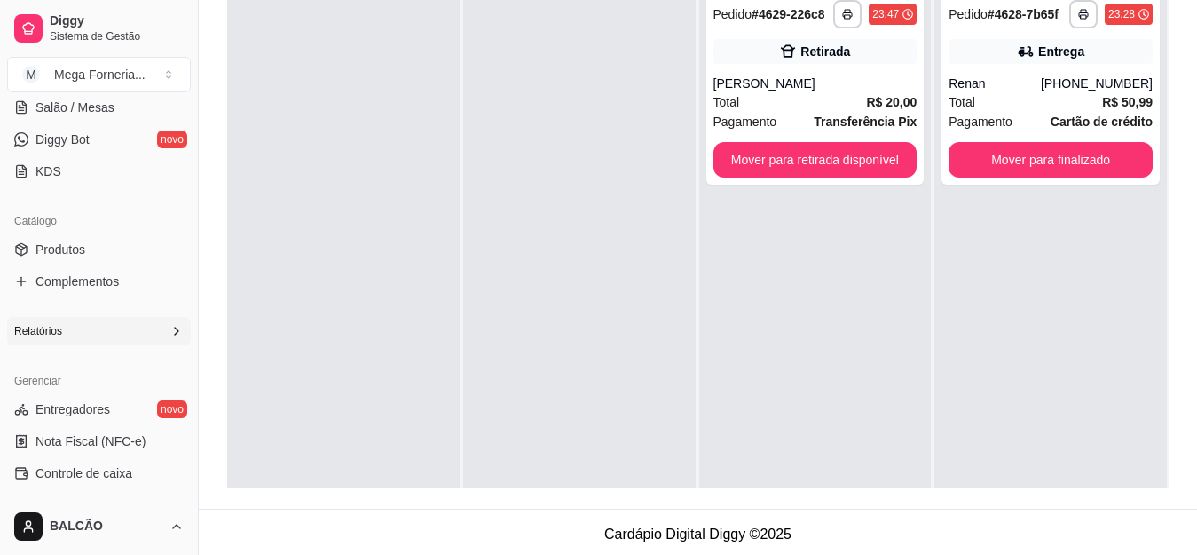
click at [169, 327] on icon at bounding box center [176, 331] width 14 height 14
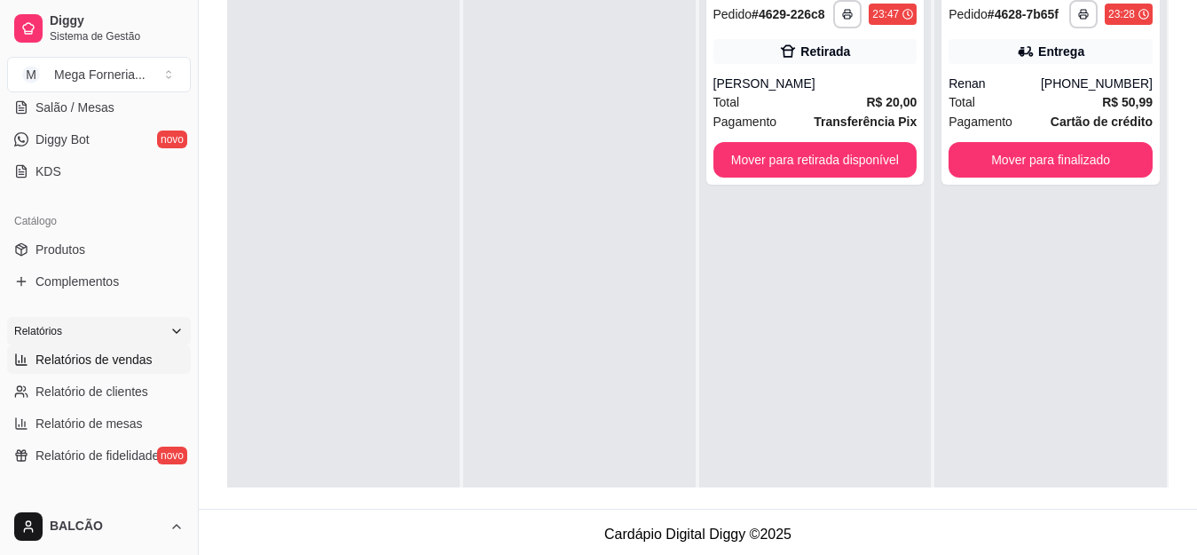
click at [136, 349] on link "Relatórios de vendas" at bounding box center [99, 359] width 184 height 28
select select "ALL"
select select "0"
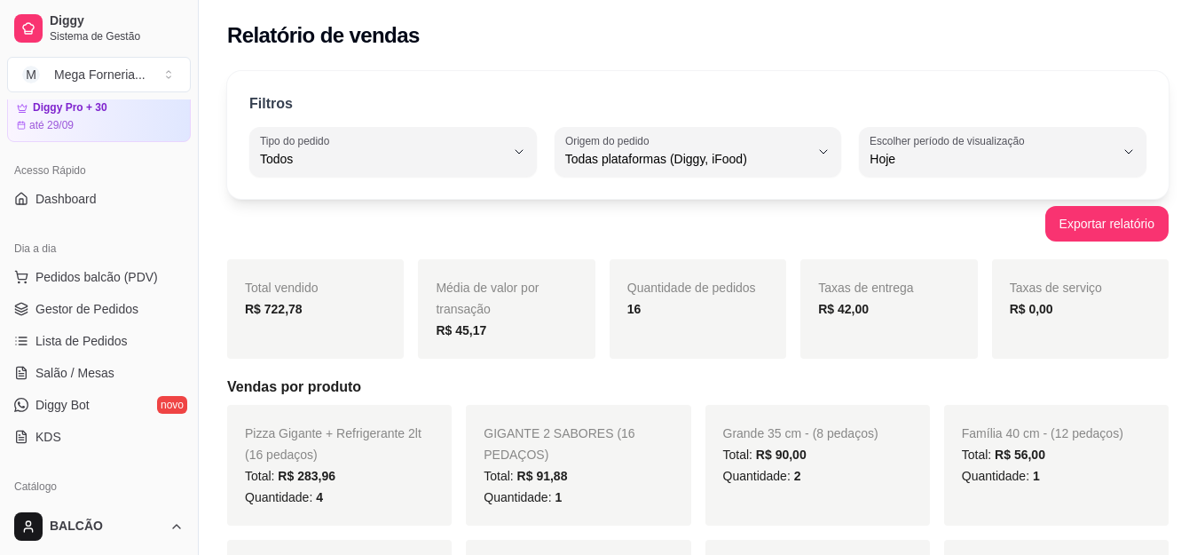
scroll to position [66, 0]
click at [57, 312] on span "Gestor de Pedidos" at bounding box center [86, 310] width 103 height 18
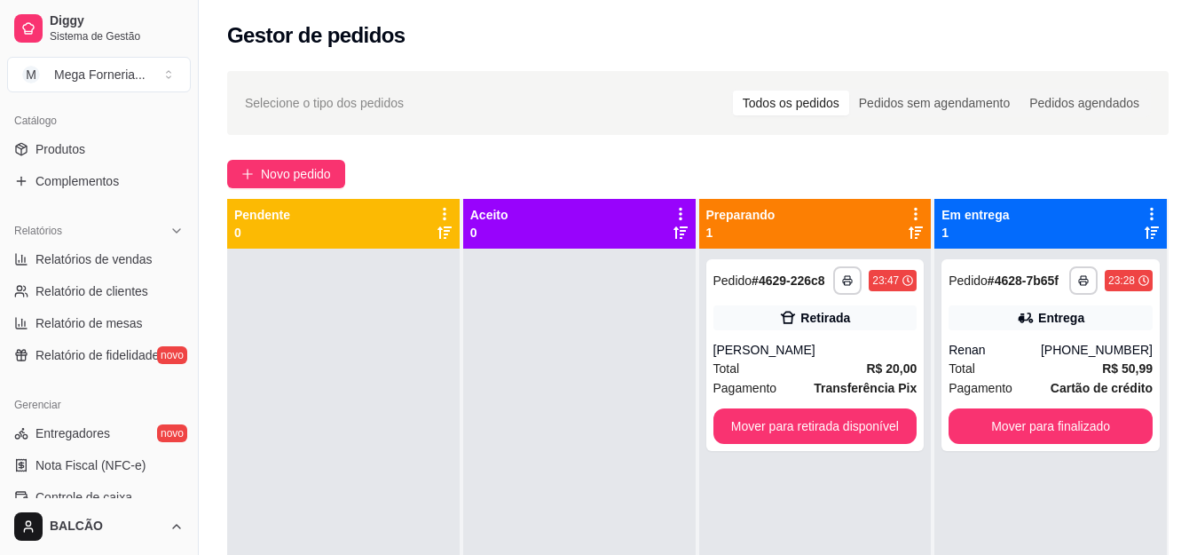
scroll to position [509, 0]
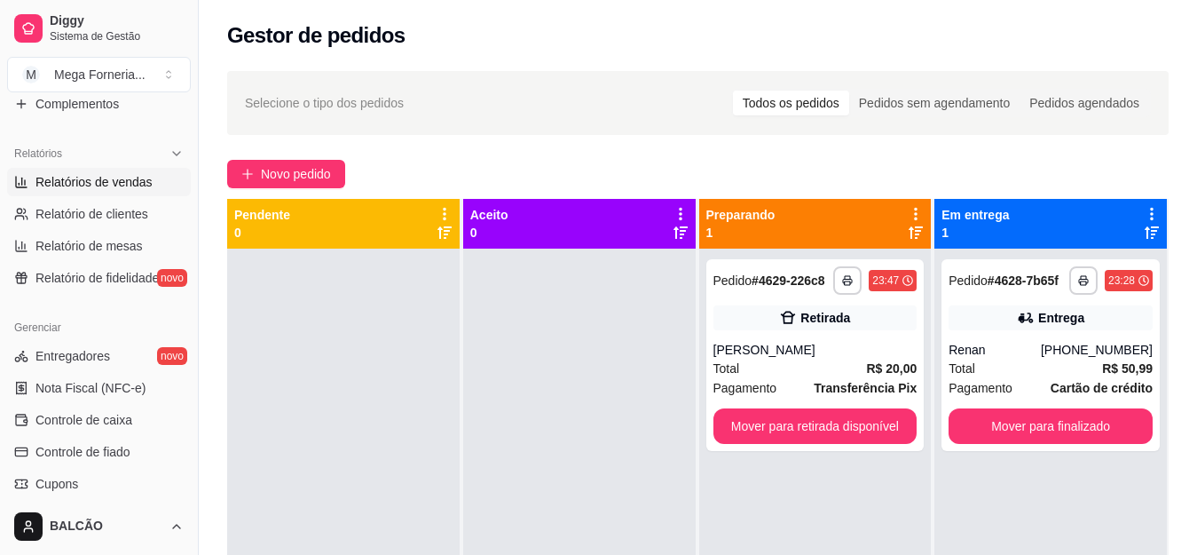
click at [82, 185] on span "Relatórios de vendas" at bounding box center [93, 182] width 117 height 18
select select "ALL"
select select "0"
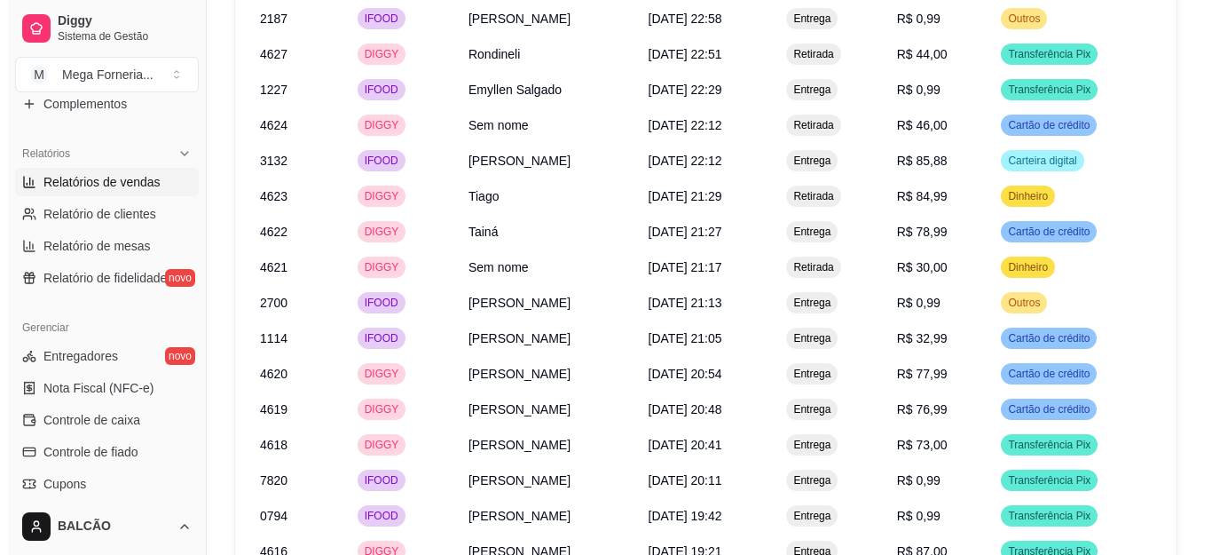
scroll to position [1651, 0]
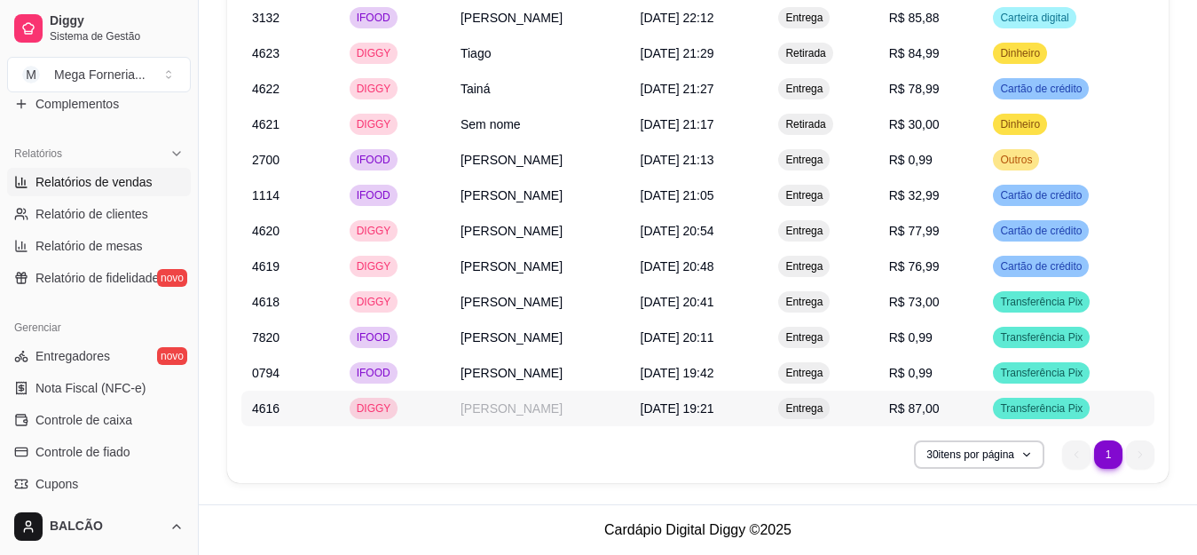
click at [529, 412] on td "[PERSON_NAME]" at bounding box center [540, 407] width 180 height 35
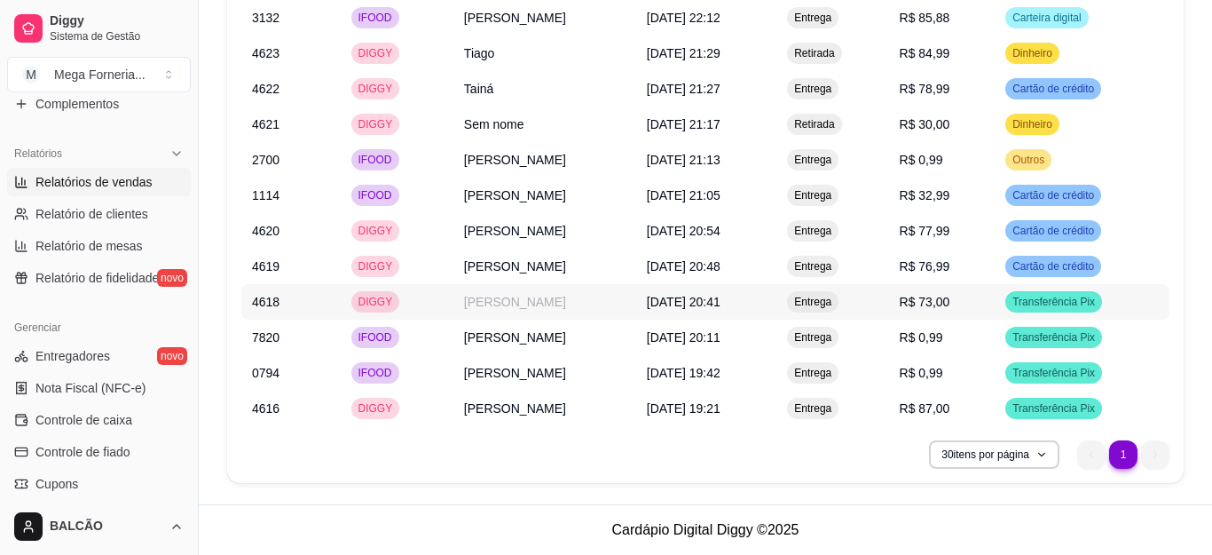
scroll to position [1609, 0]
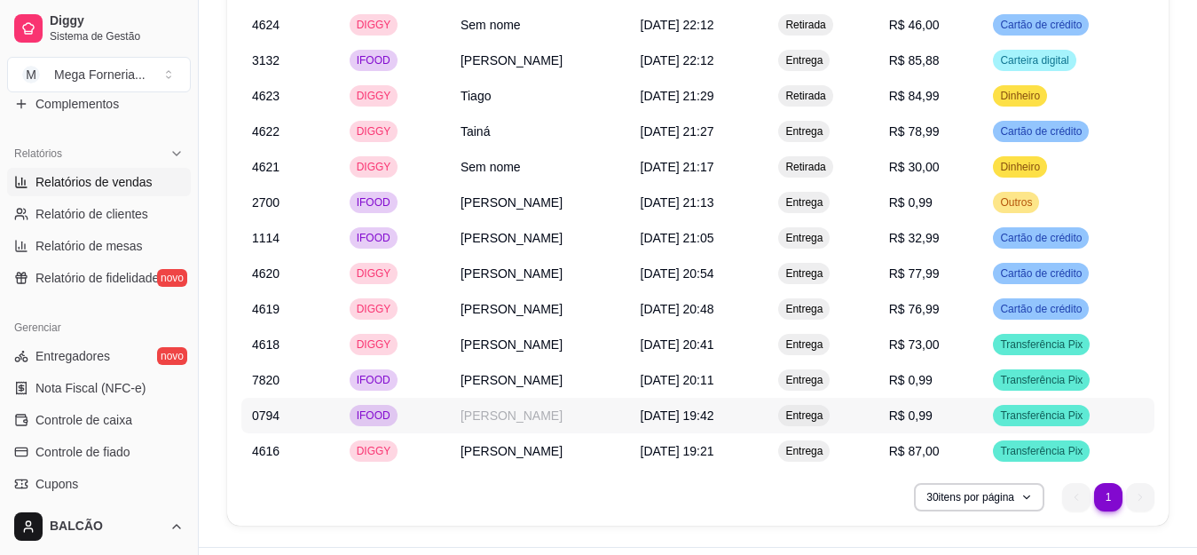
click at [419, 407] on td "IFOOD" at bounding box center [394, 415] width 111 height 35
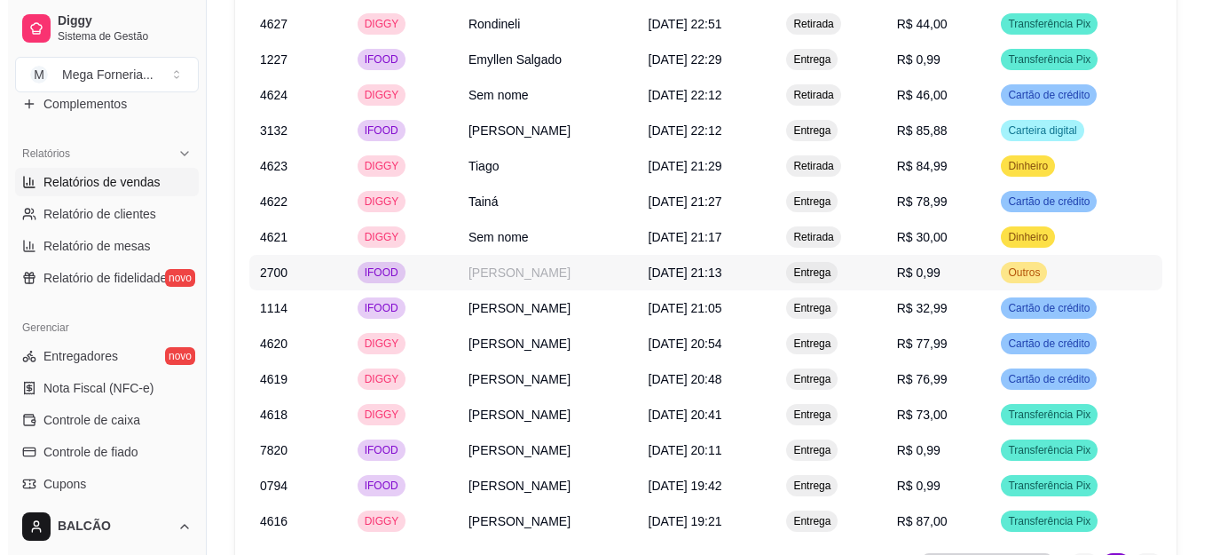
scroll to position [1520, 0]
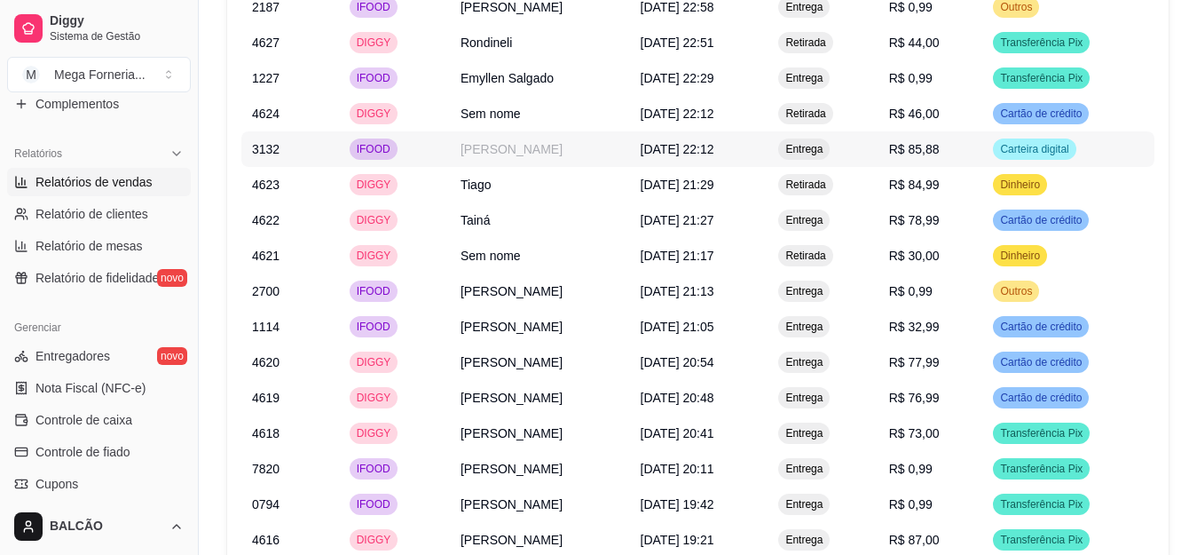
click at [472, 155] on td "[PERSON_NAME]" at bounding box center [540, 148] width 180 height 35
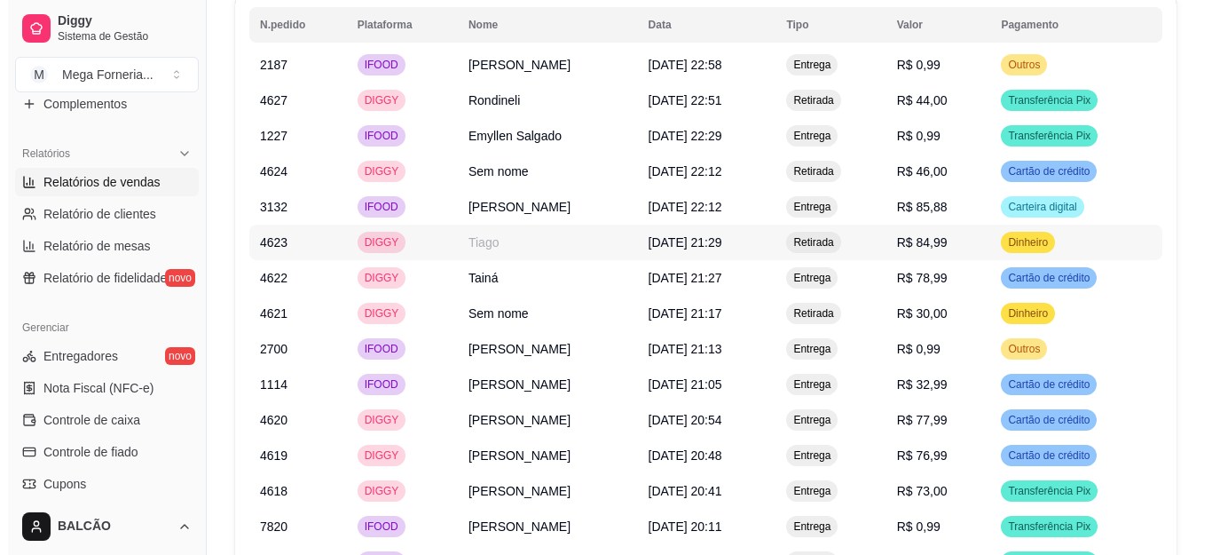
scroll to position [1431, 0]
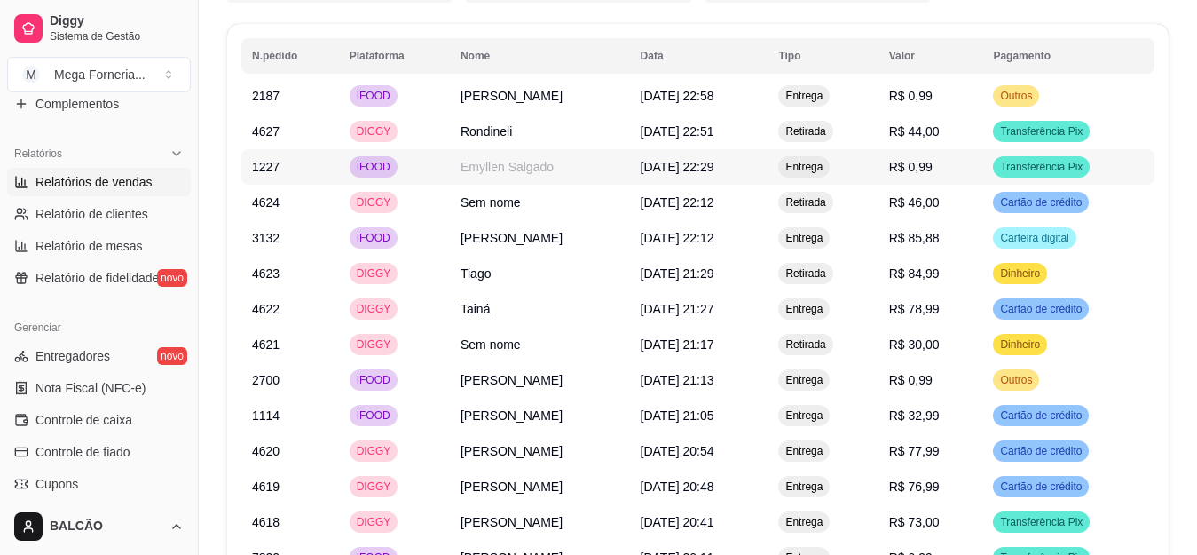
click at [499, 172] on td "Emyllen Salgado" at bounding box center [540, 166] width 180 height 35
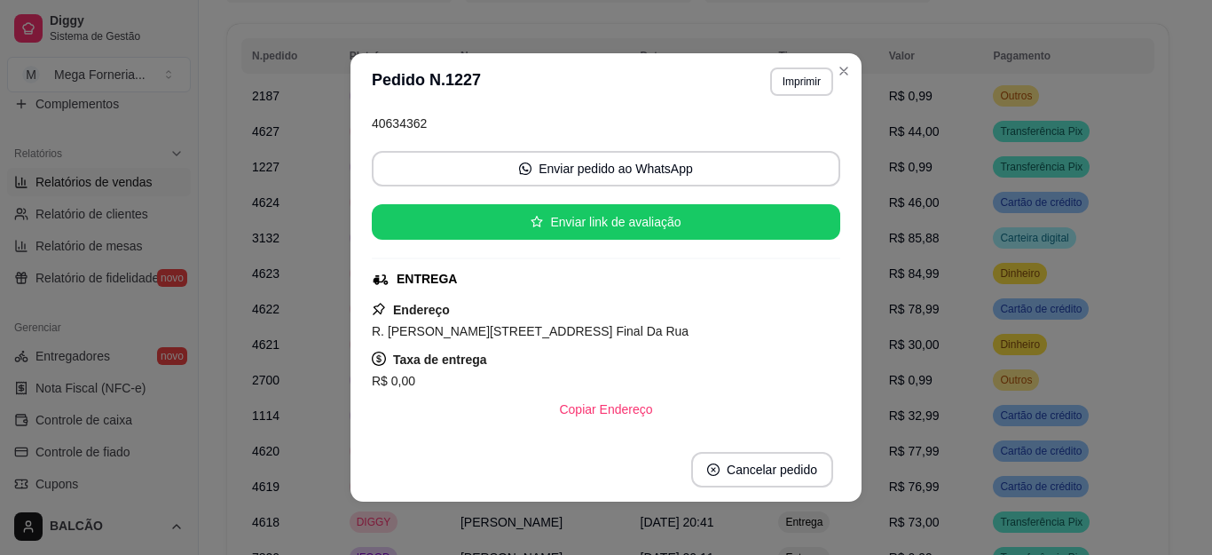
scroll to position [177, 0]
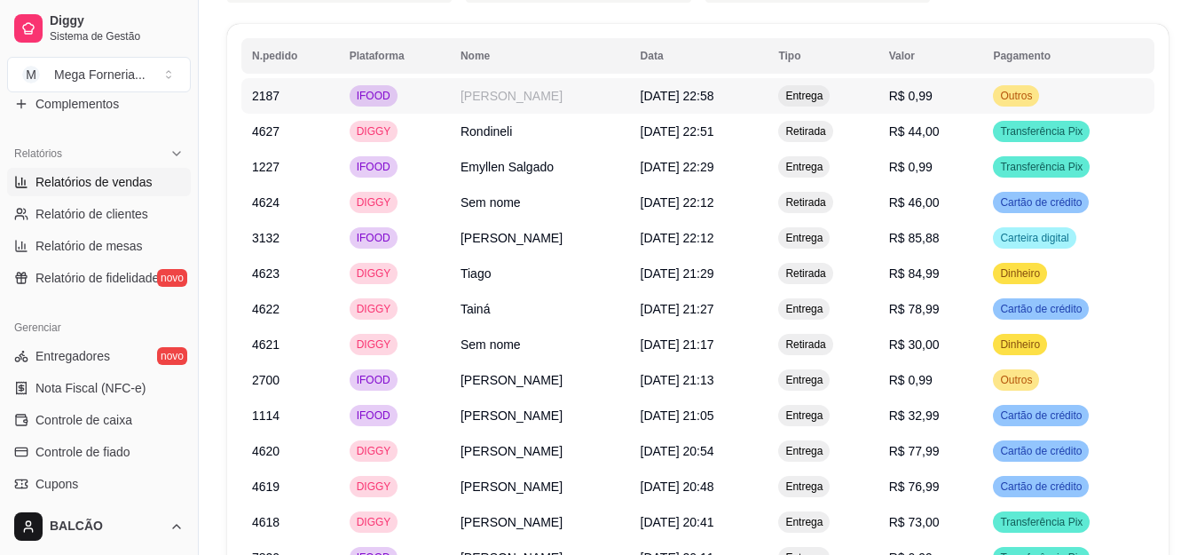
click at [450, 104] on td "[PERSON_NAME]" at bounding box center [540, 95] width 180 height 35
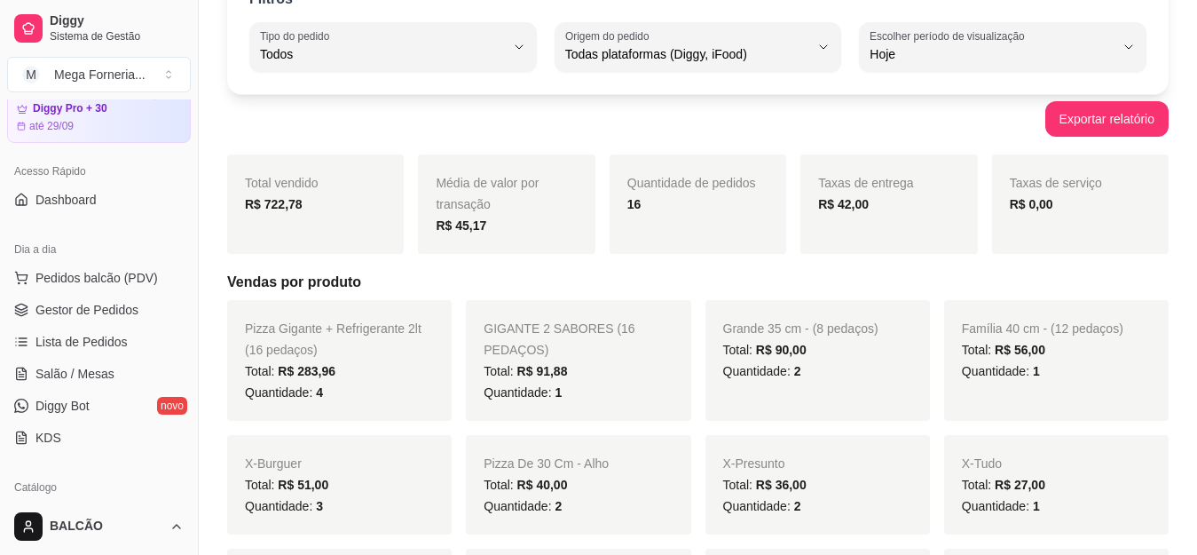
scroll to position [12, 0]
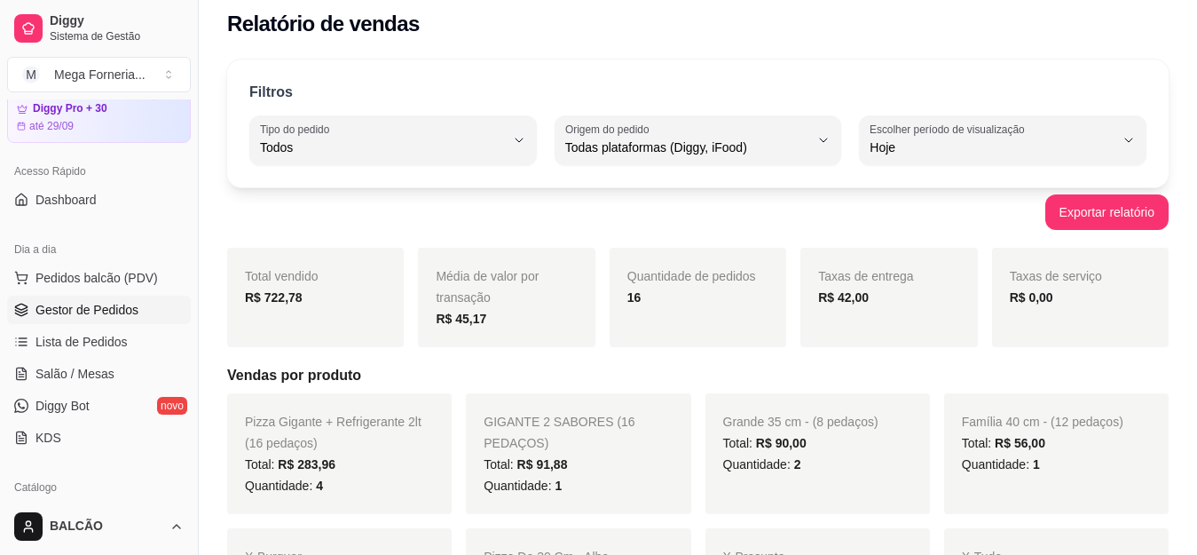
click at [65, 315] on span "Gestor de Pedidos" at bounding box center [86, 310] width 103 height 18
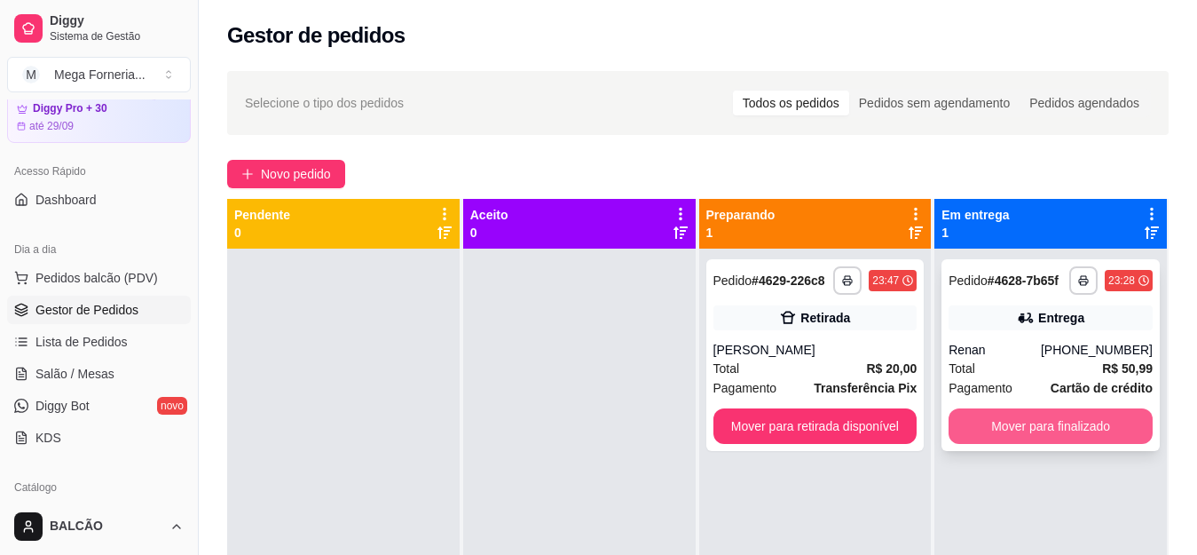
click at [1030, 418] on button "Mover para finalizado" at bounding box center [1051, 425] width 204 height 35
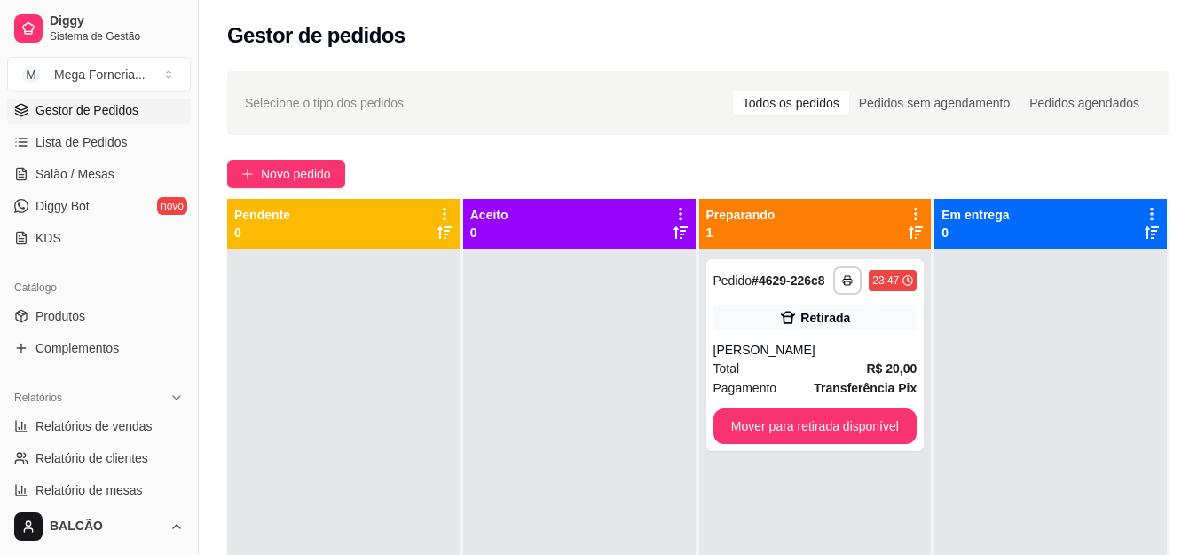
scroll to position [332, 0]
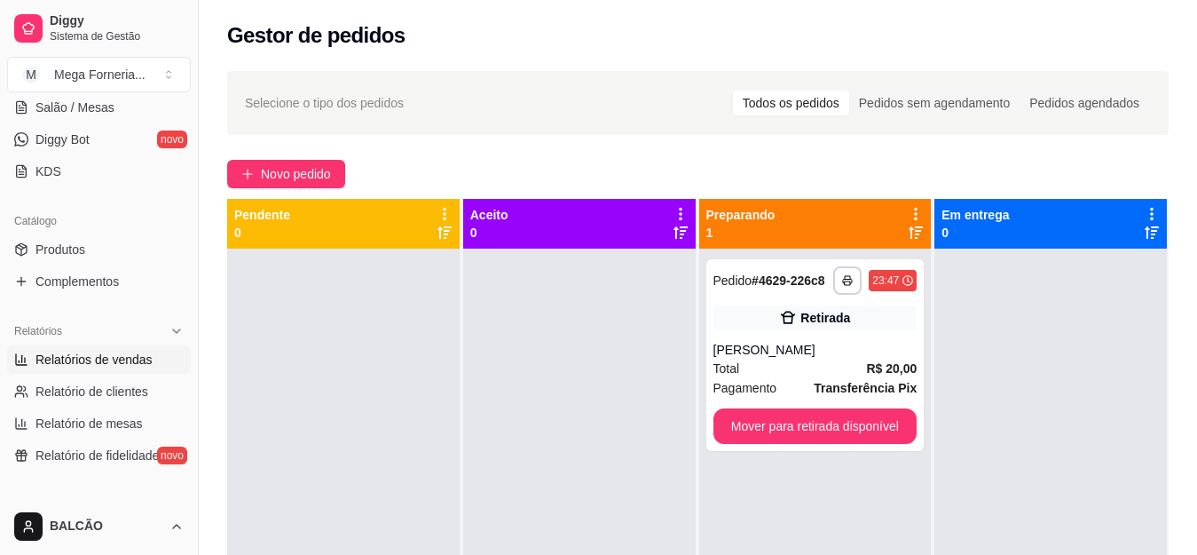
click at [101, 358] on span "Relatórios de vendas" at bounding box center [93, 359] width 117 height 18
select select "ALL"
select select "0"
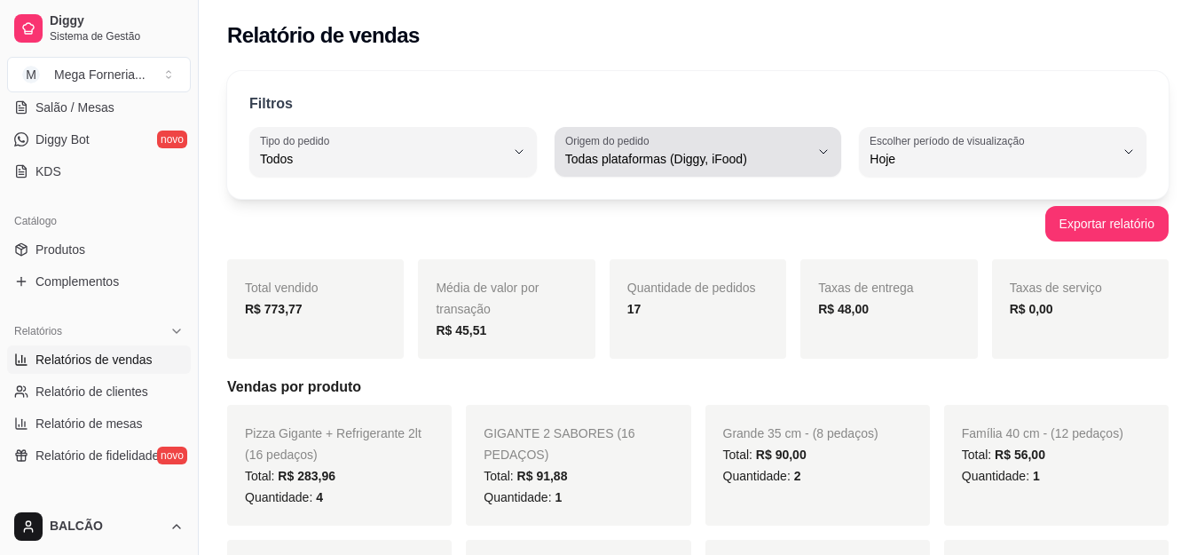
click at [687, 151] on span "Todas plataformas (Diggy, iFood)" at bounding box center [687, 159] width 245 height 18
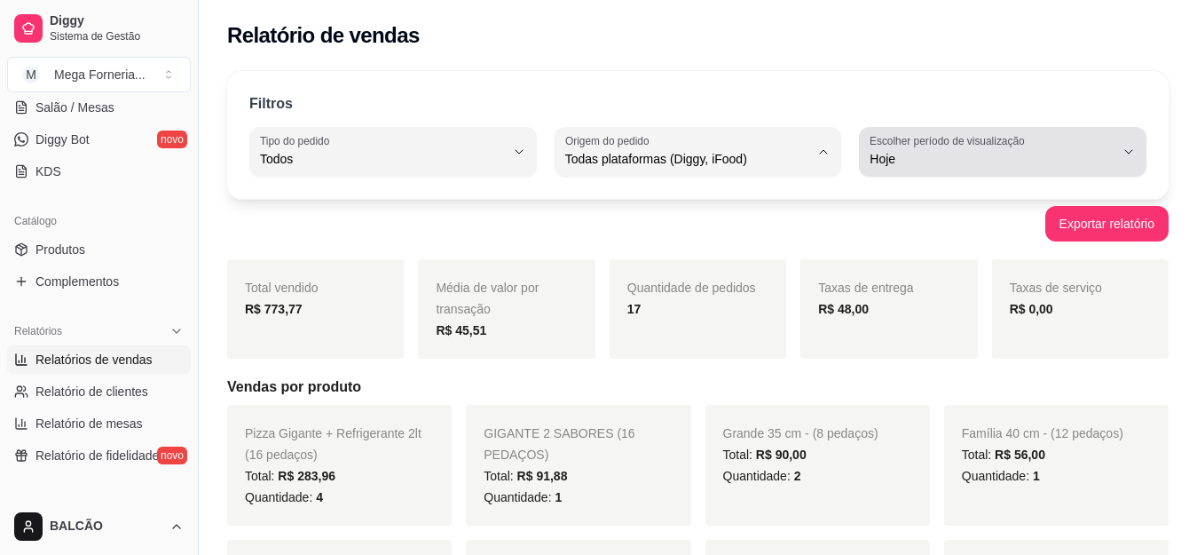
click at [894, 152] on span "Hoje" at bounding box center [992, 159] width 245 height 18
click at [903, 159] on span "Hoje" at bounding box center [992, 159] width 245 height 18
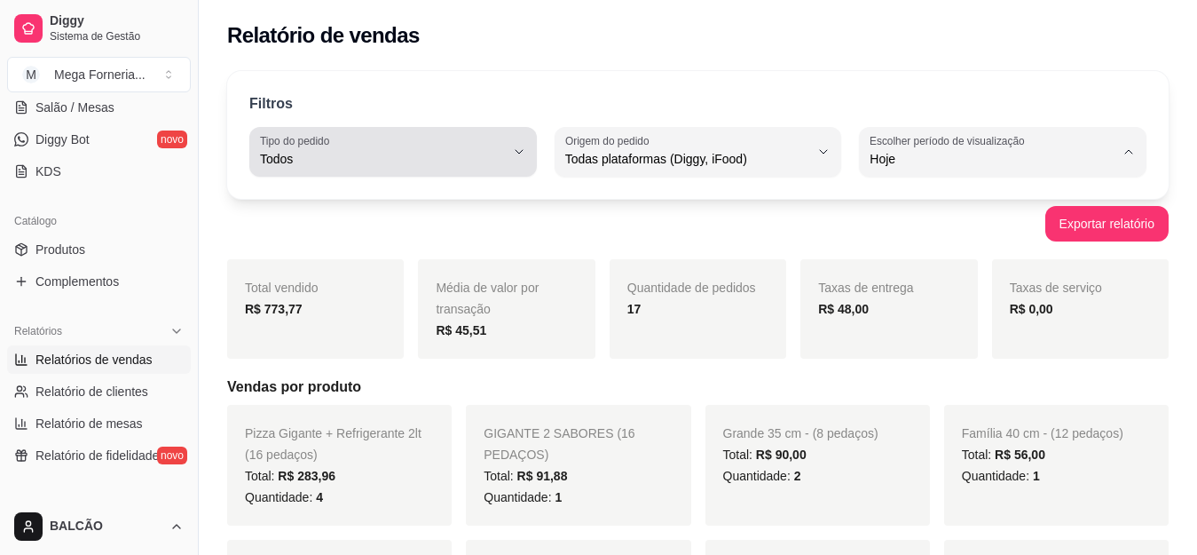
click at [394, 161] on span "Todos" at bounding box center [382, 159] width 245 height 18
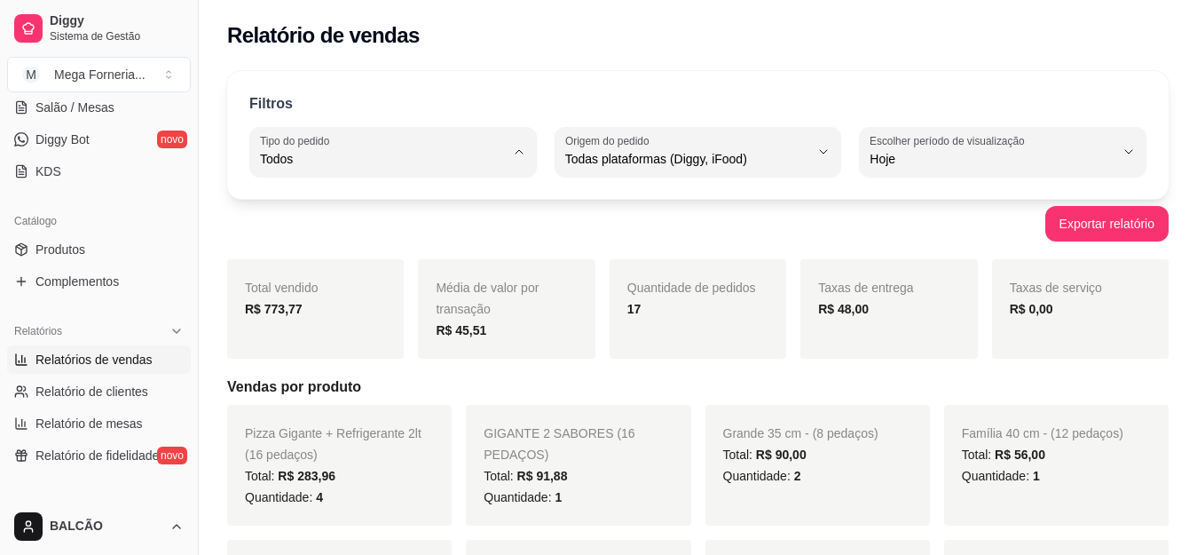
click at [329, 236] on span "Entrega" at bounding box center [385, 230] width 232 height 17
type input "DELIVERY"
select select "DELIVERY"
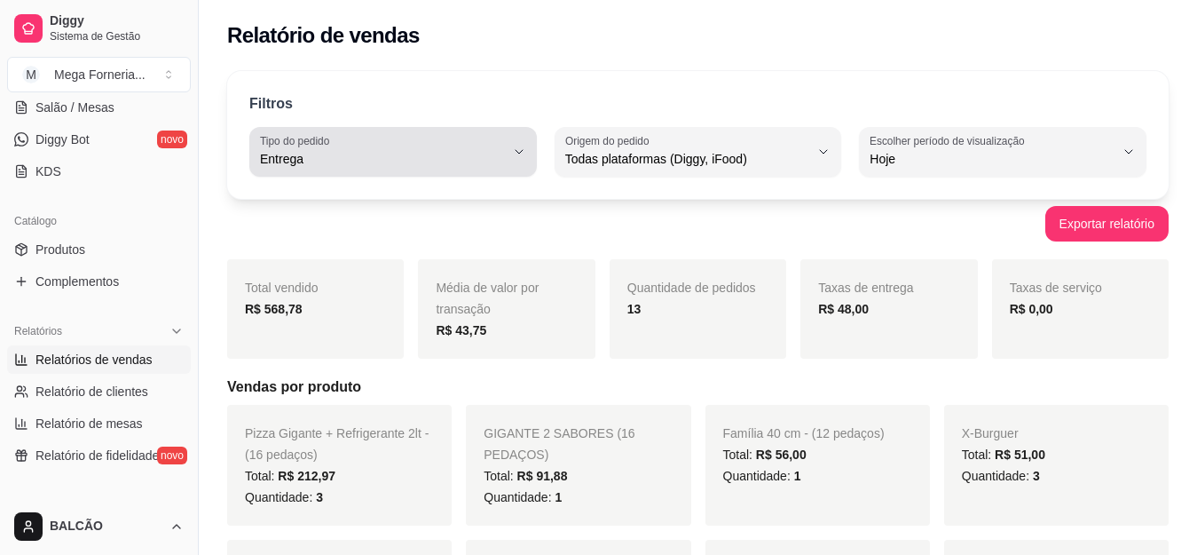
click at [438, 166] on span "Entrega" at bounding box center [382, 159] width 245 height 18
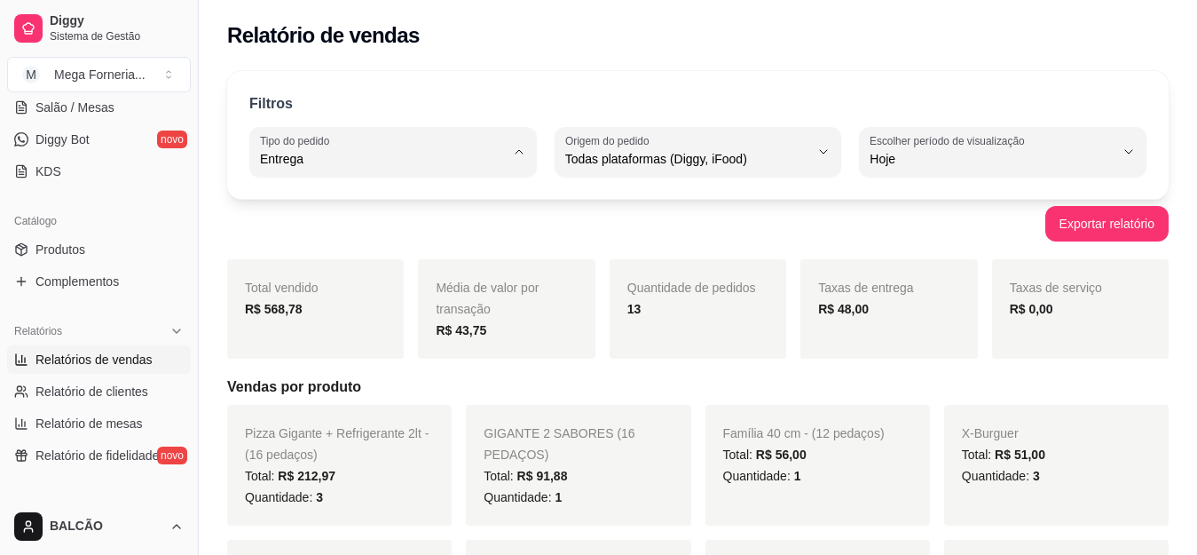
click at [364, 214] on li "Todos" at bounding box center [393, 202] width 262 height 28
type input "ALL"
select select "ALL"
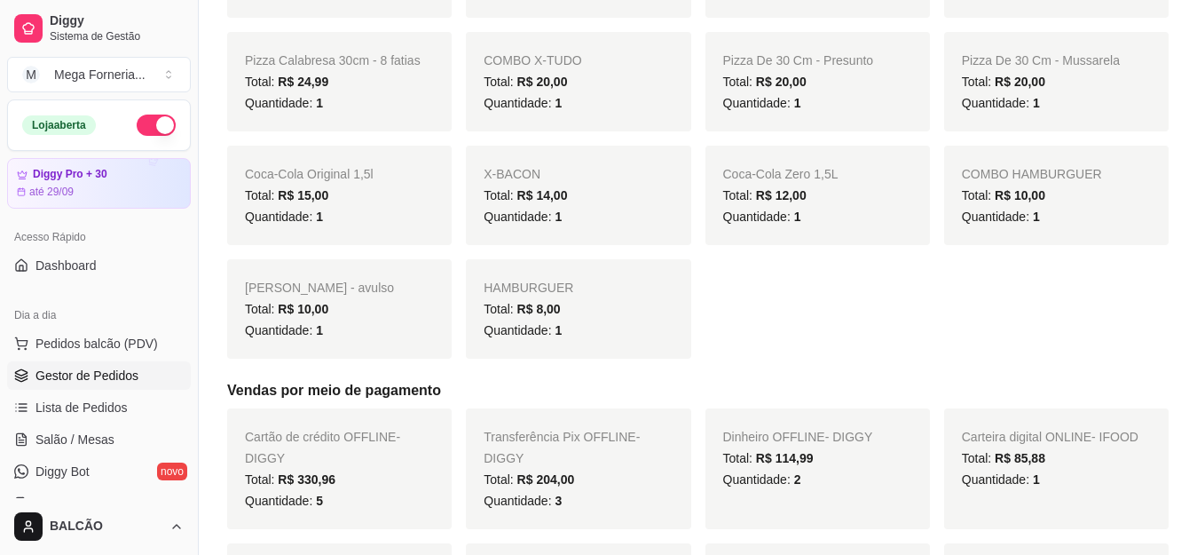
click at [100, 374] on span "Gestor de Pedidos" at bounding box center [86, 375] width 103 height 18
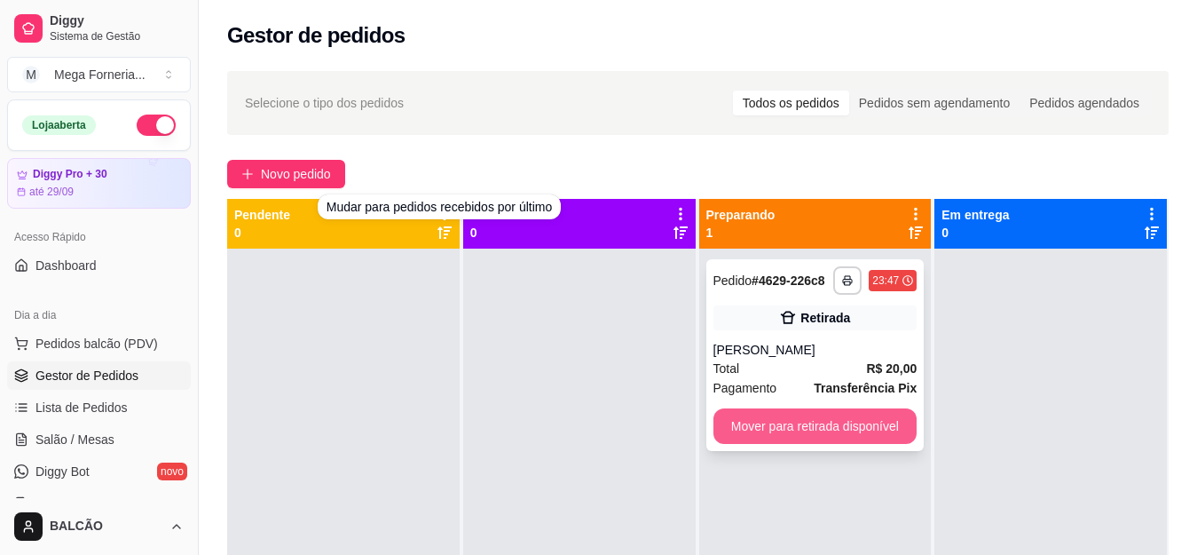
click at [763, 425] on button "Mover para retirada disponível" at bounding box center [815, 425] width 204 height 35
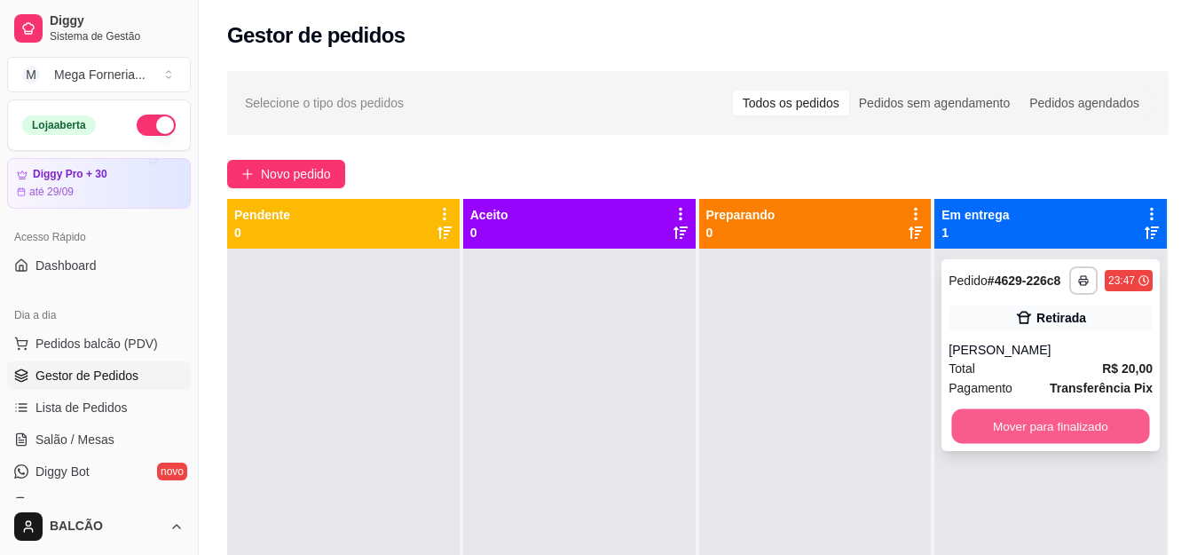
click at [1020, 410] on button "Mover para finalizado" at bounding box center [1051, 426] width 198 height 35
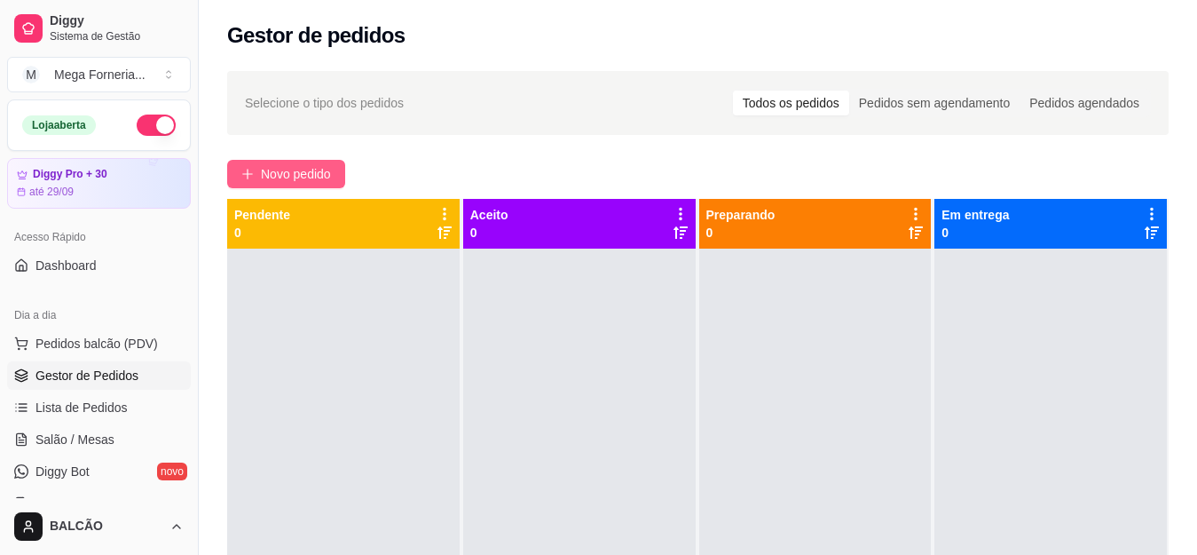
click at [249, 178] on icon "plus" at bounding box center [247, 174] width 12 height 12
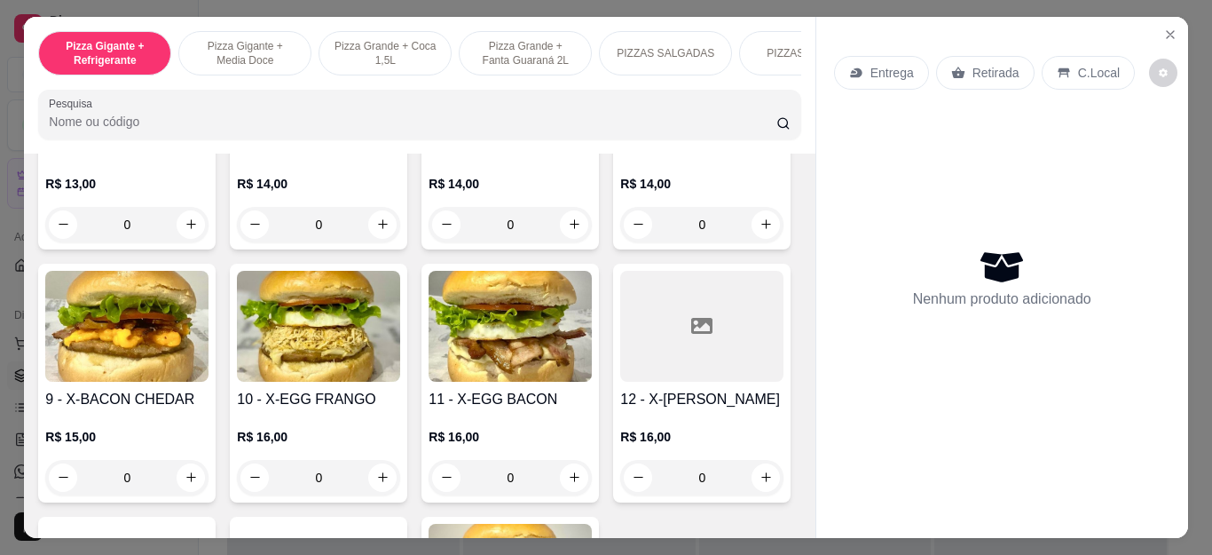
scroll to position [2928, 0]
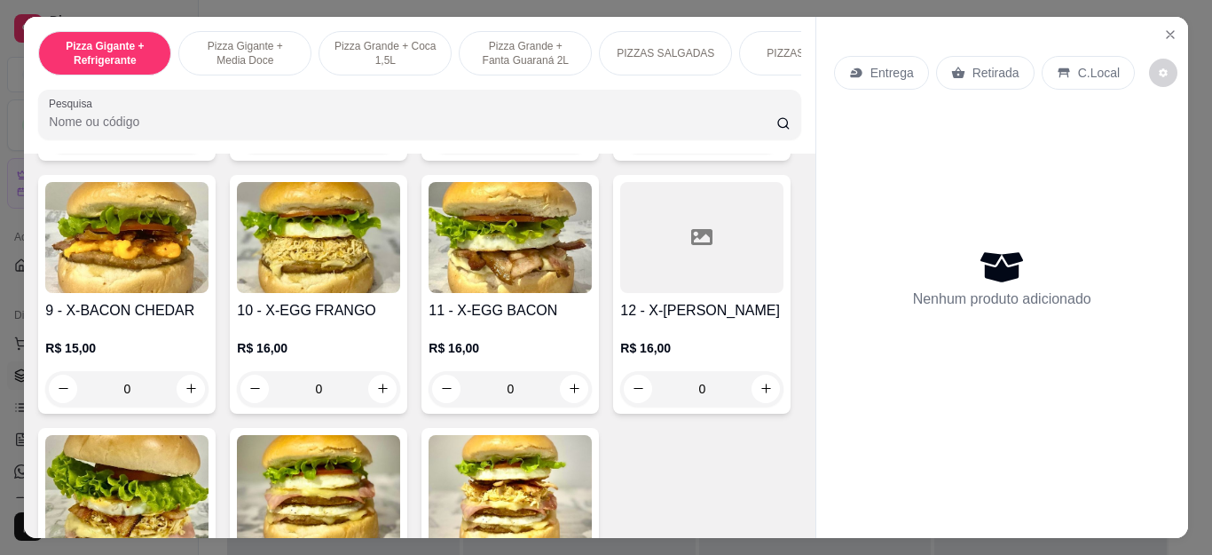
click at [209, 154] on div "0" at bounding box center [126, 135] width 163 height 35
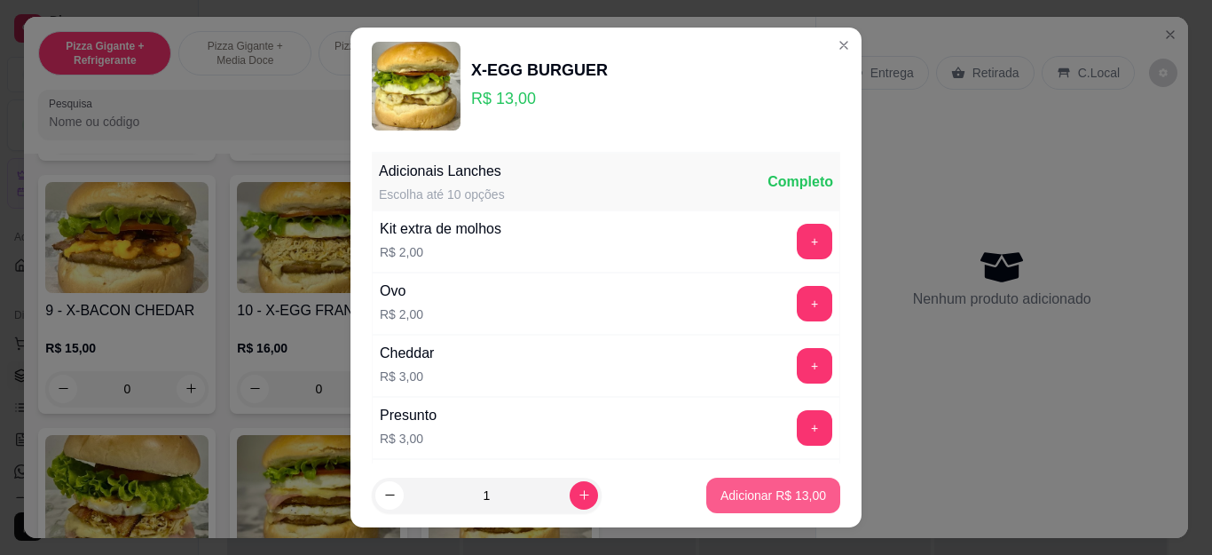
click at [706, 488] on button "Adicionar R$ 13,00" at bounding box center [773, 494] width 134 height 35
type input "1"
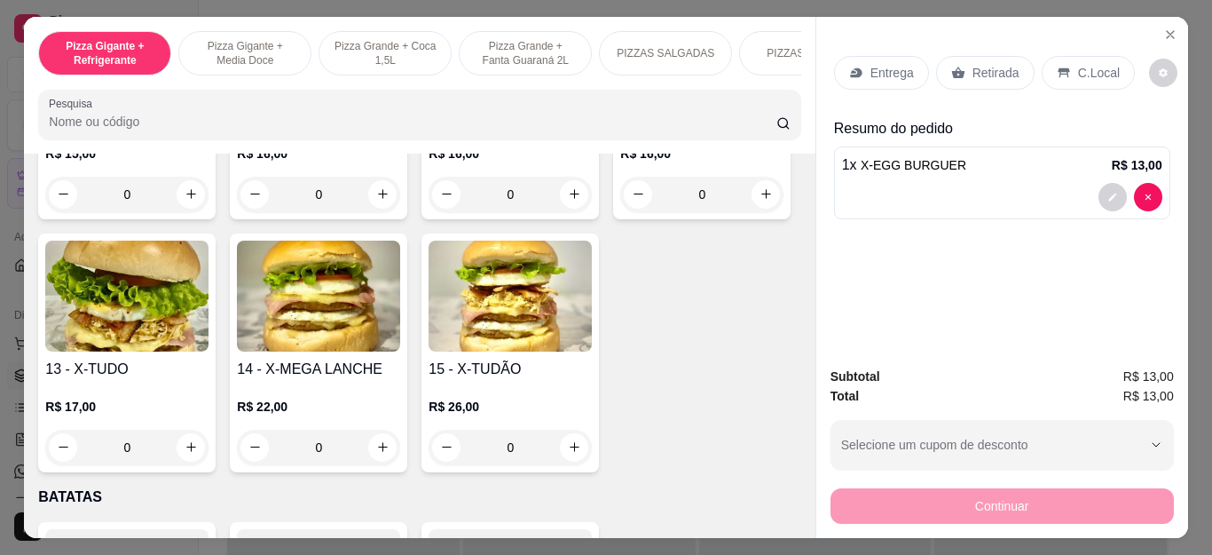
scroll to position [3106, 0]
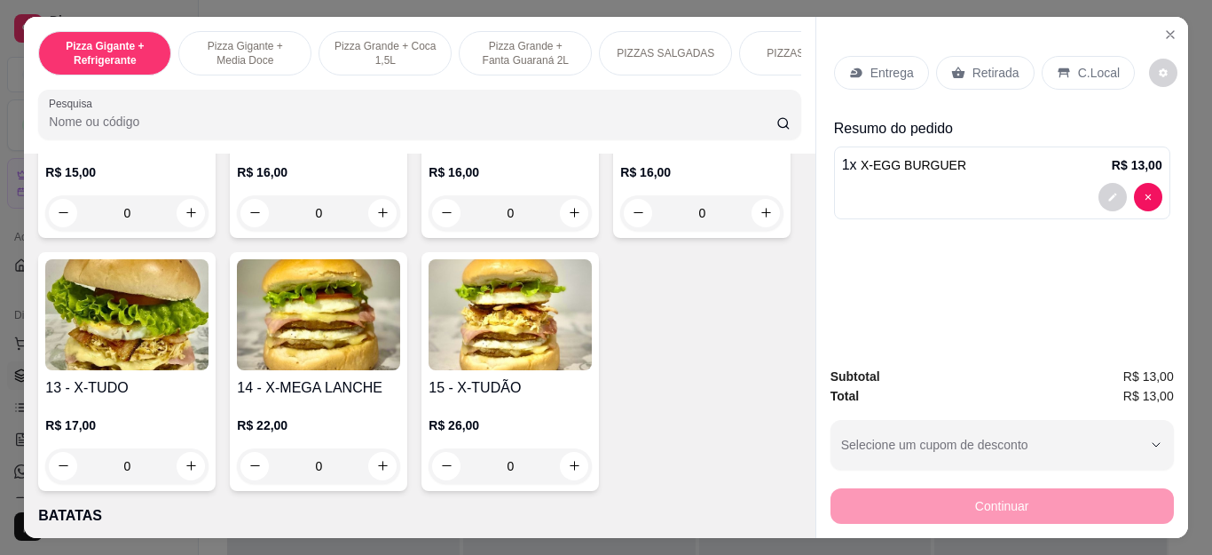
click at [1003, 76] on div "Retirada" at bounding box center [985, 73] width 98 height 34
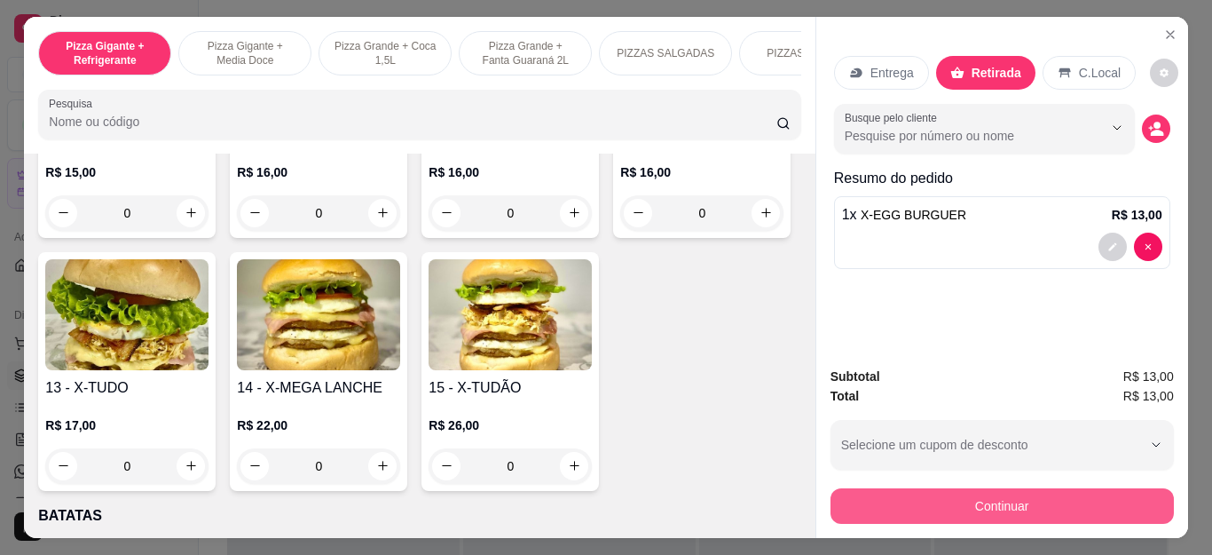
click at [850, 500] on button "Continuar" at bounding box center [1002, 505] width 343 height 35
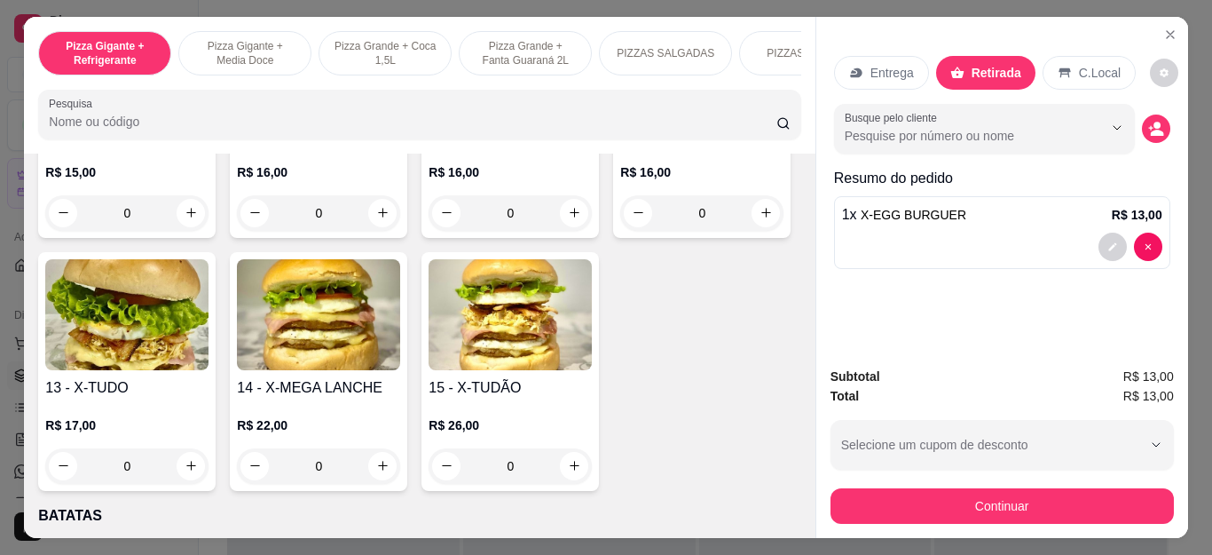
click at [715, 318] on icon at bounding box center [726, 320] width 23 height 18
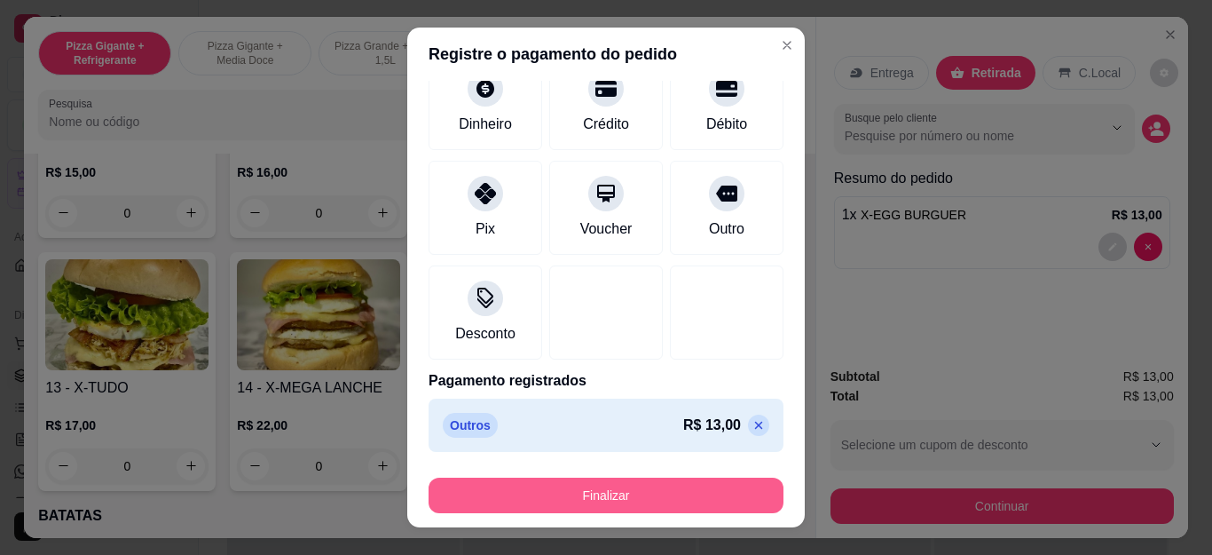
scroll to position [116, 0]
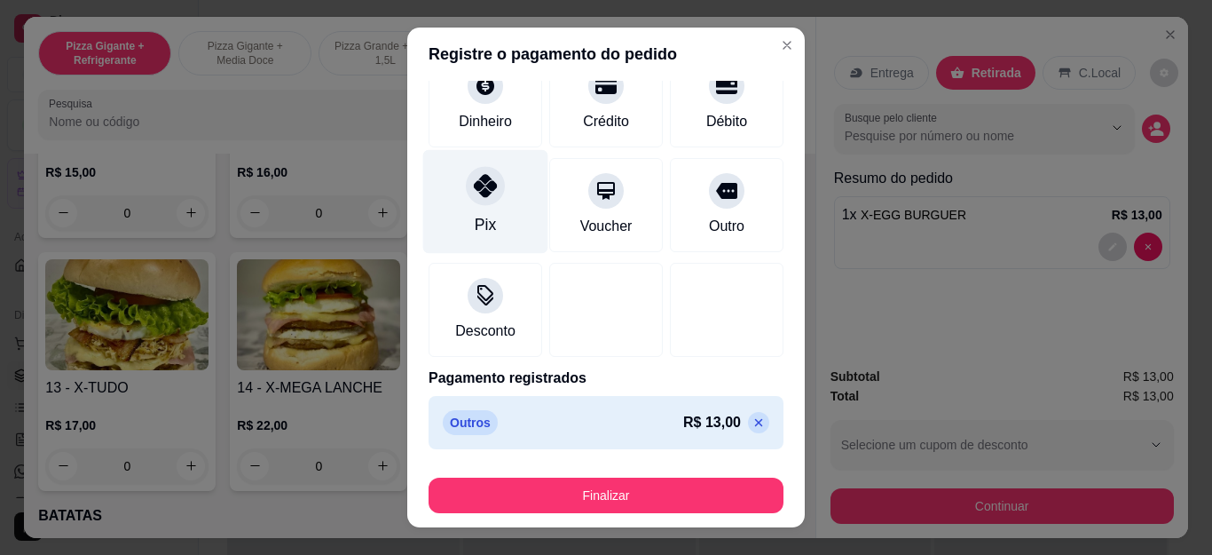
click at [469, 176] on div at bounding box center [485, 186] width 39 height 39
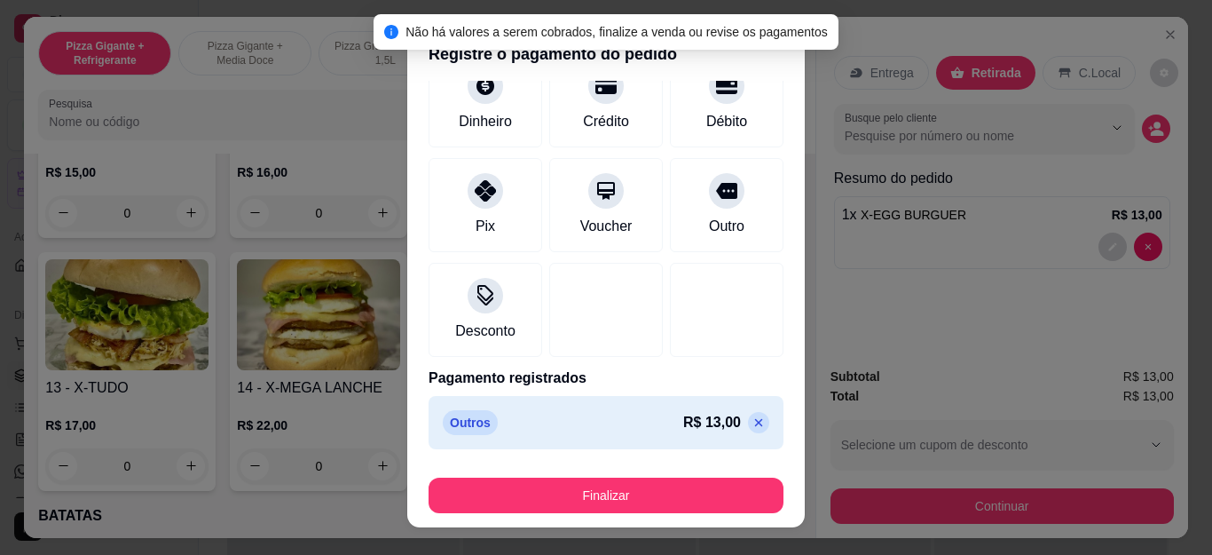
click at [748, 422] on p at bounding box center [758, 422] width 21 height 21
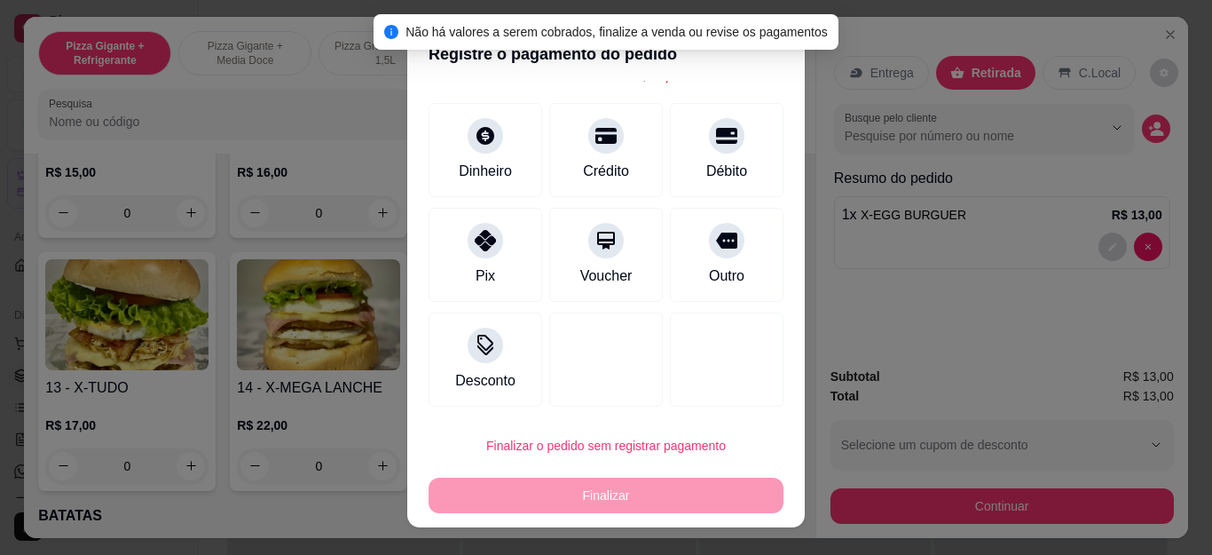
scroll to position [84, 0]
click at [466, 202] on div "R$ 13,00 Total do pedido R$ 13,00 Restante a cobrar R$ 13,00 Dinheiro Crédito D…" at bounding box center [606, 247] width 398 height 333
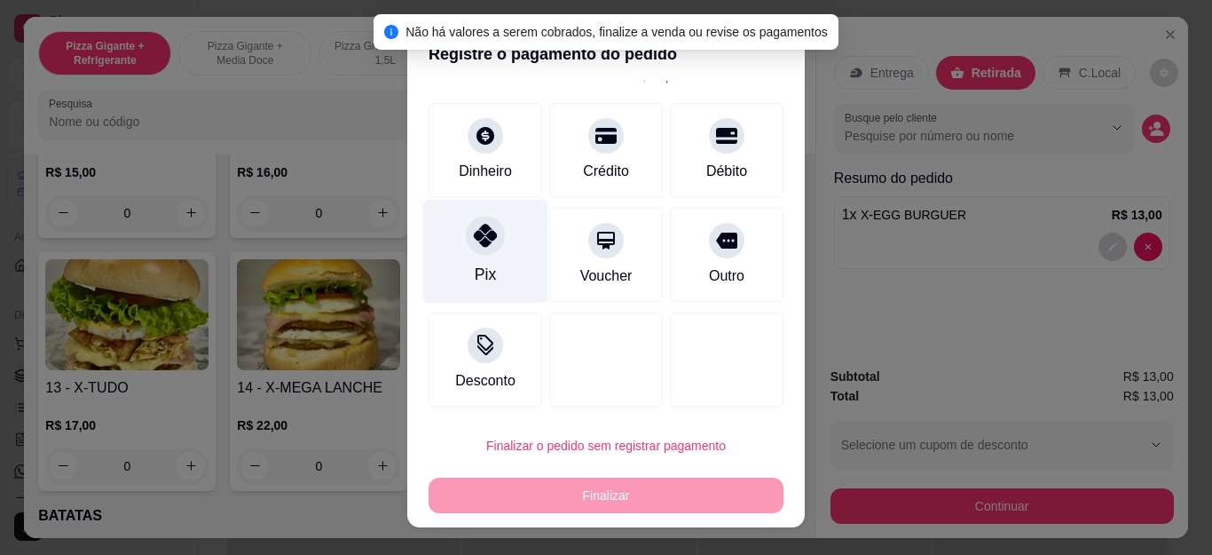
click at [483, 238] on icon at bounding box center [485, 235] width 23 height 23
type input "R$ 0,00"
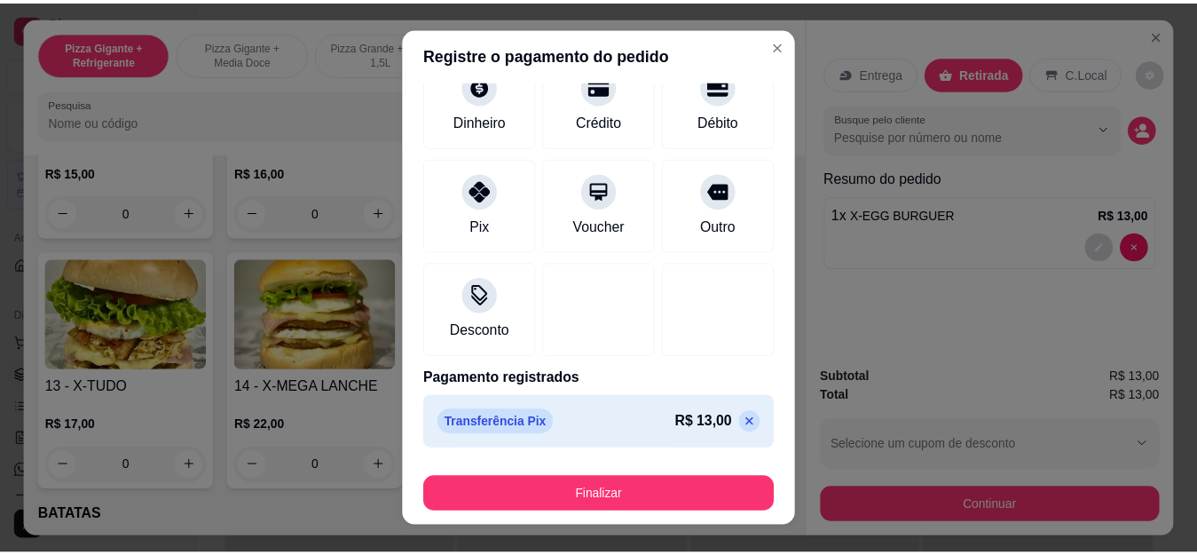
scroll to position [29, 0]
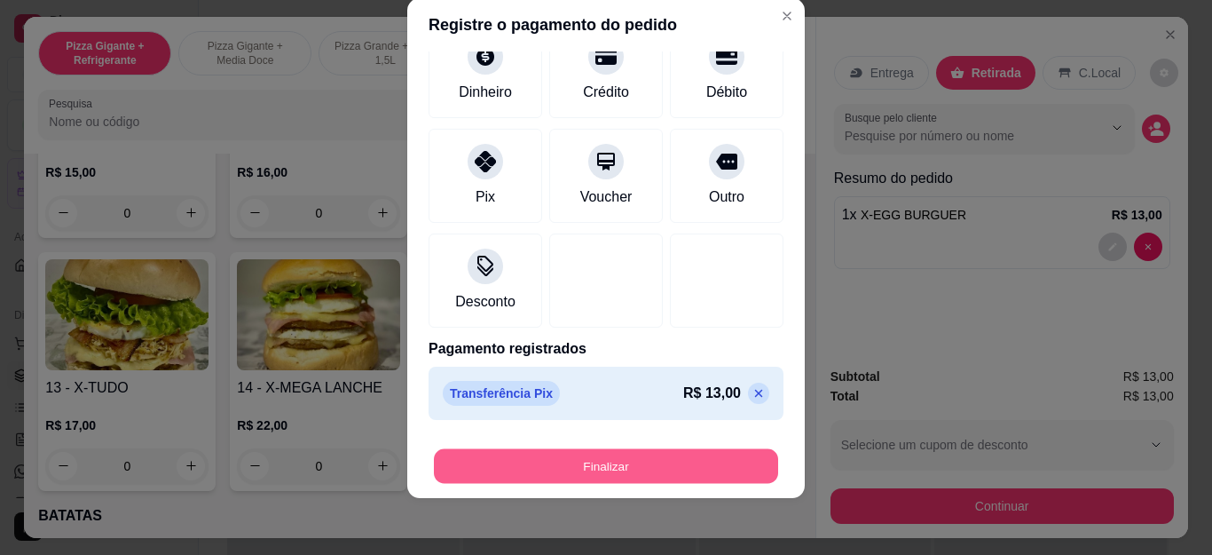
click at [594, 475] on button "Finalizar" at bounding box center [606, 465] width 344 height 35
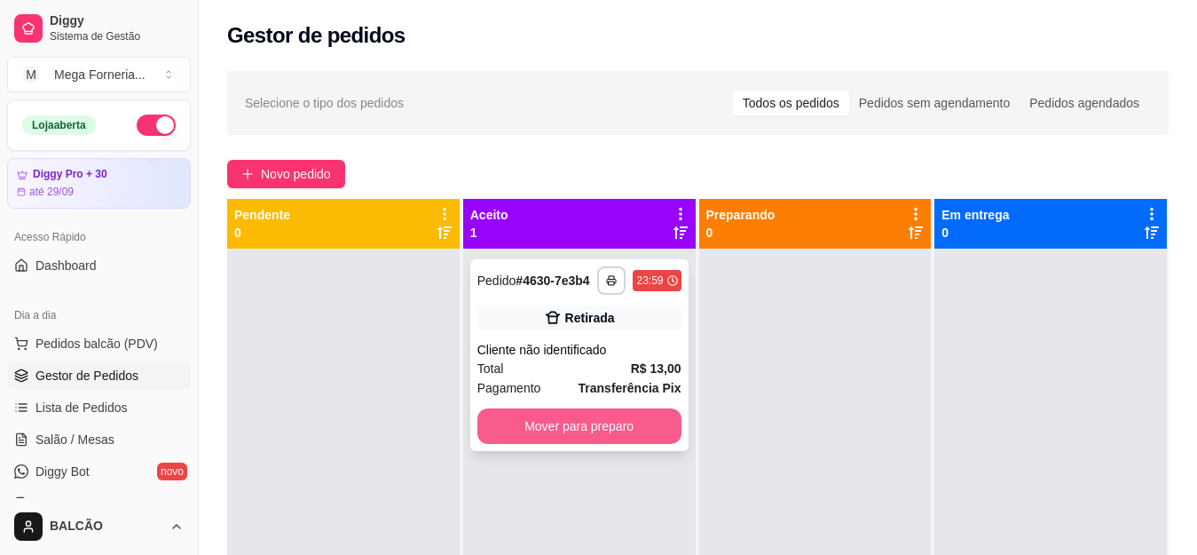
click at [601, 422] on button "Mover para preparo" at bounding box center [579, 425] width 204 height 35
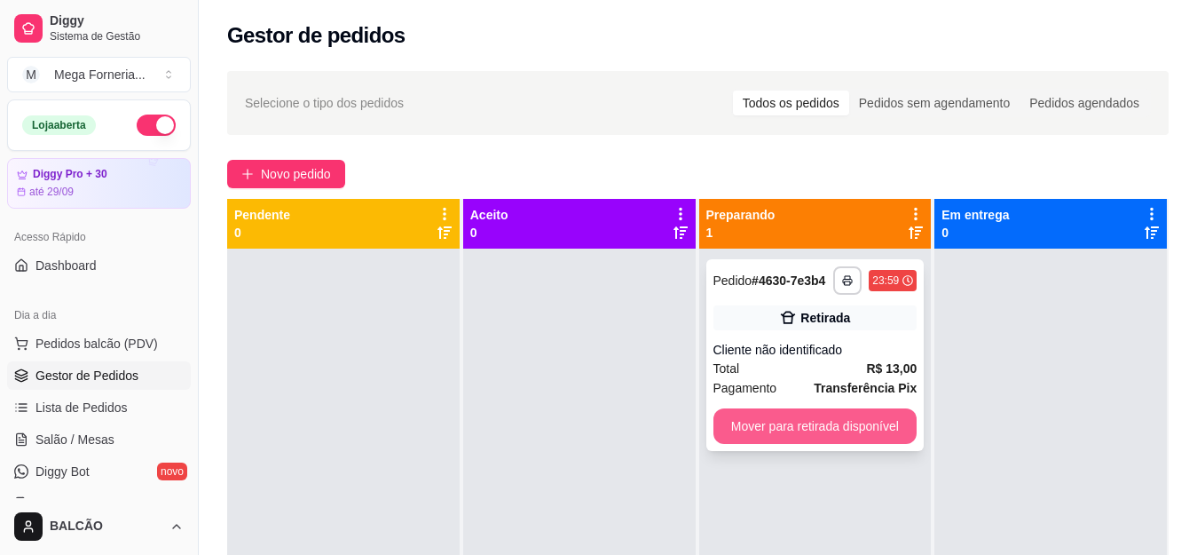
click at [838, 439] on button "Mover para retirada disponível" at bounding box center [815, 425] width 204 height 35
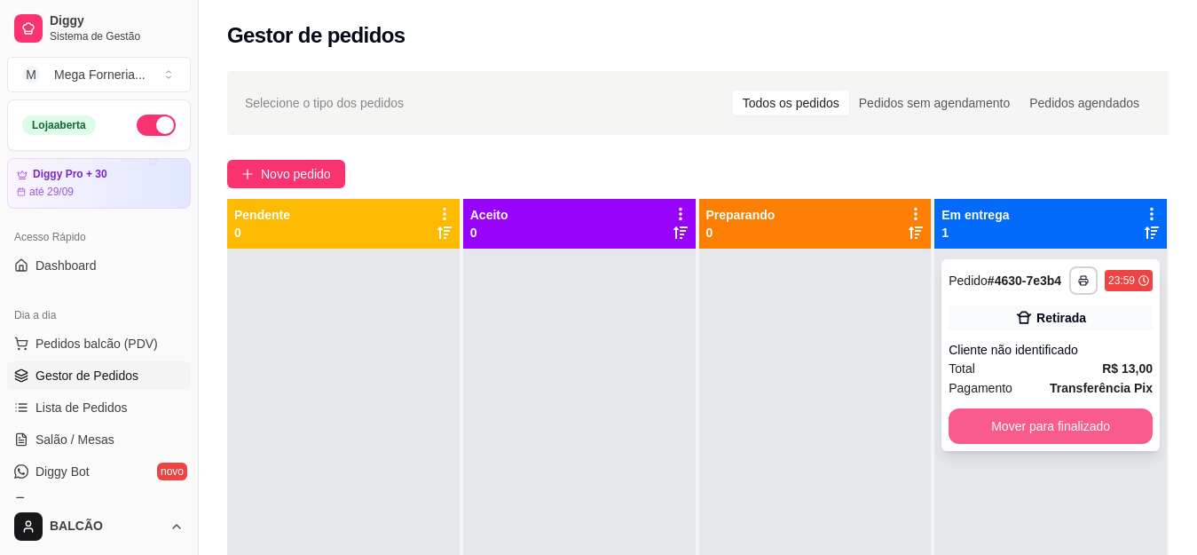
click at [1040, 411] on button "Mover para finalizado" at bounding box center [1051, 425] width 204 height 35
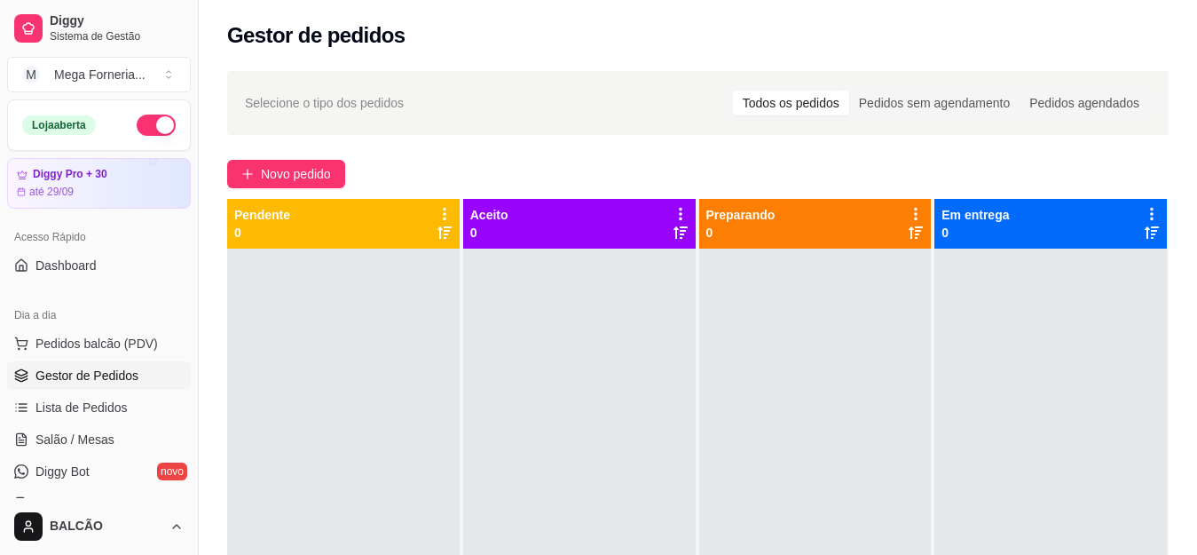
drag, startPoint x: 173, startPoint y: 441, endPoint x: 467, endPoint y: 503, distance: 300.2
click at [467, 503] on div at bounding box center [579, 525] width 232 height 555
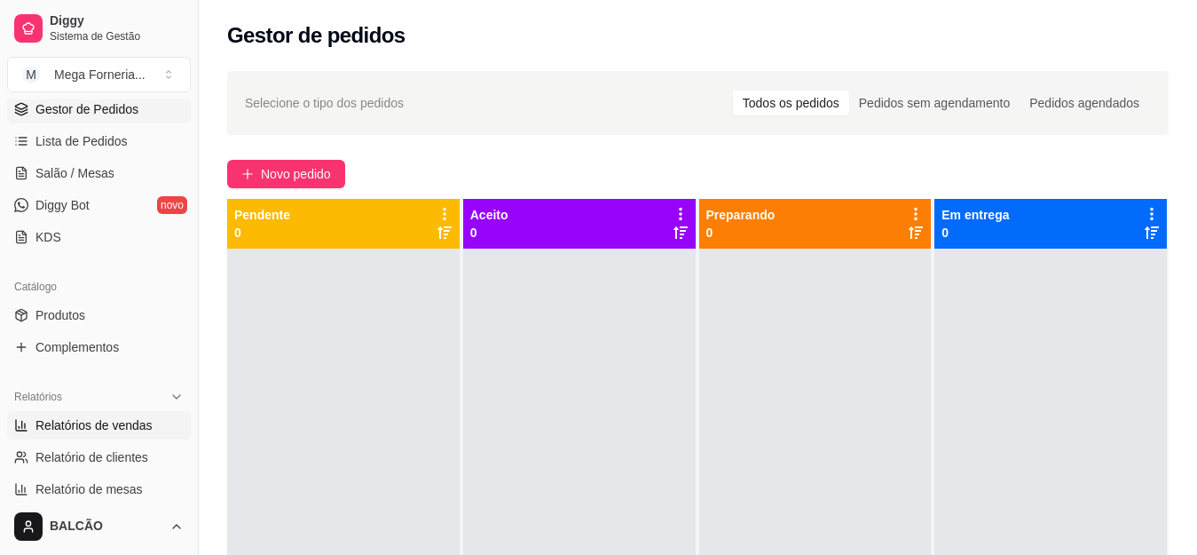
click at [98, 421] on span "Relatórios de vendas" at bounding box center [93, 425] width 117 height 18
select select "ALL"
select select "0"
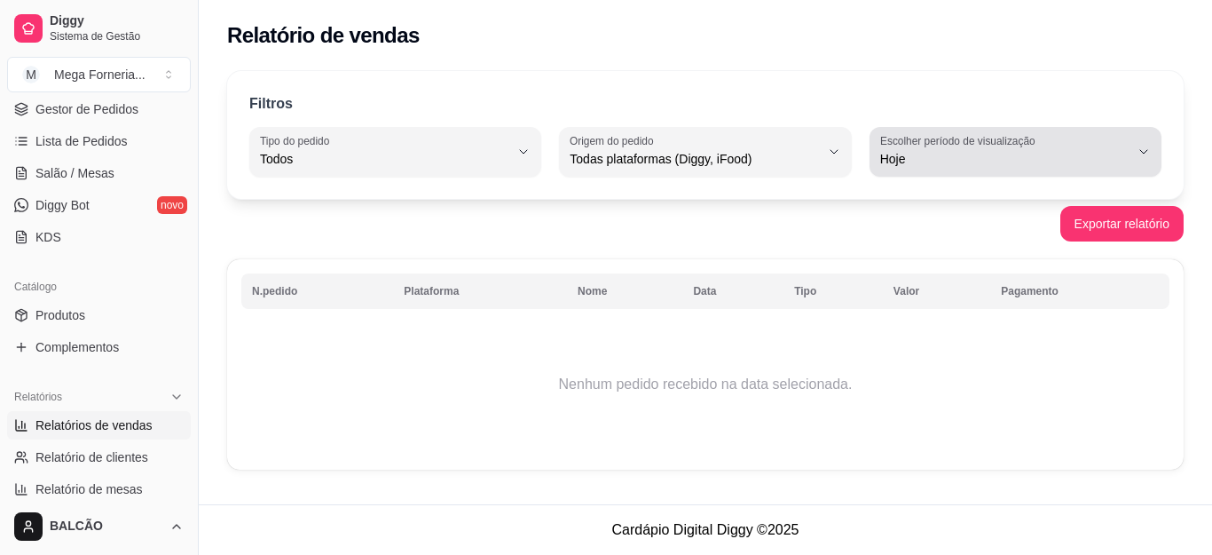
click at [1076, 138] on div "Hoje" at bounding box center [1004, 151] width 249 height 35
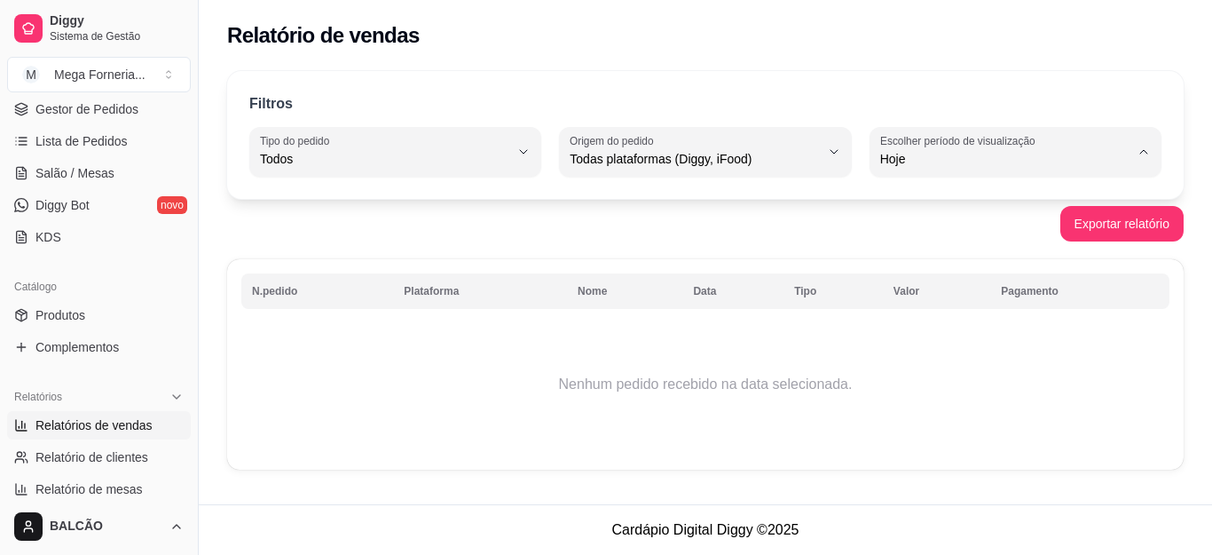
click at [955, 234] on span "Ontem" at bounding box center [1007, 230] width 236 height 17
type input "1"
select select "1"
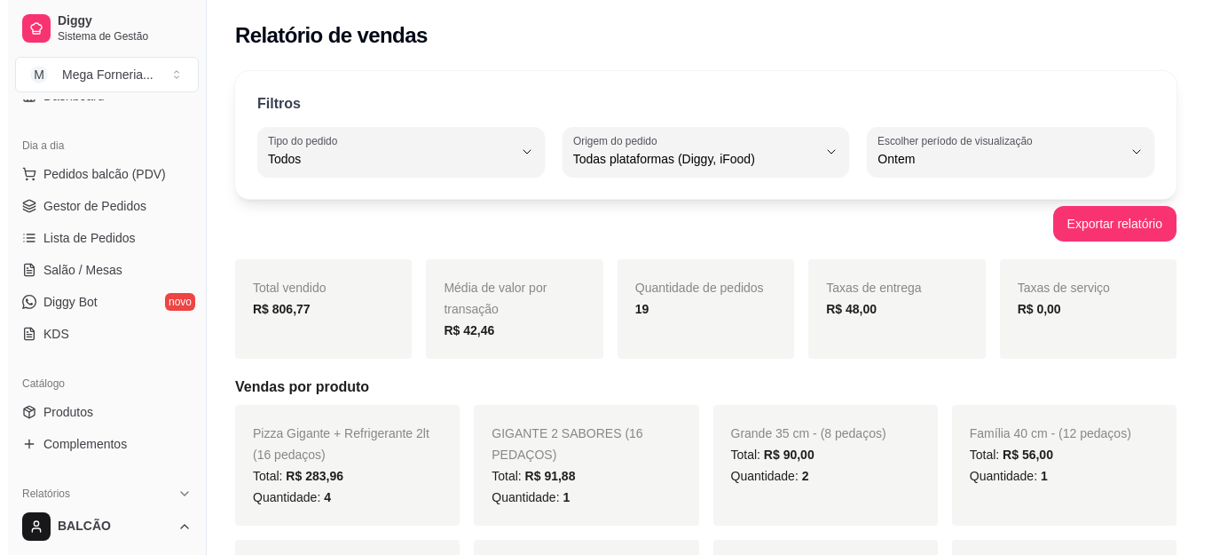
scroll to position [89, 0]
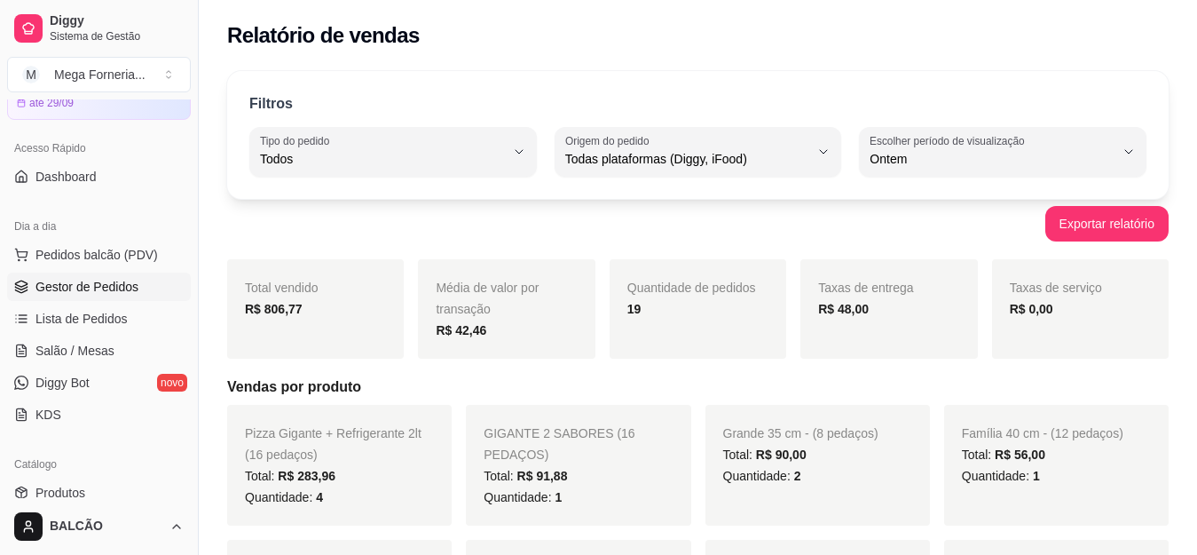
click at [100, 291] on span "Gestor de Pedidos" at bounding box center [86, 287] width 103 height 18
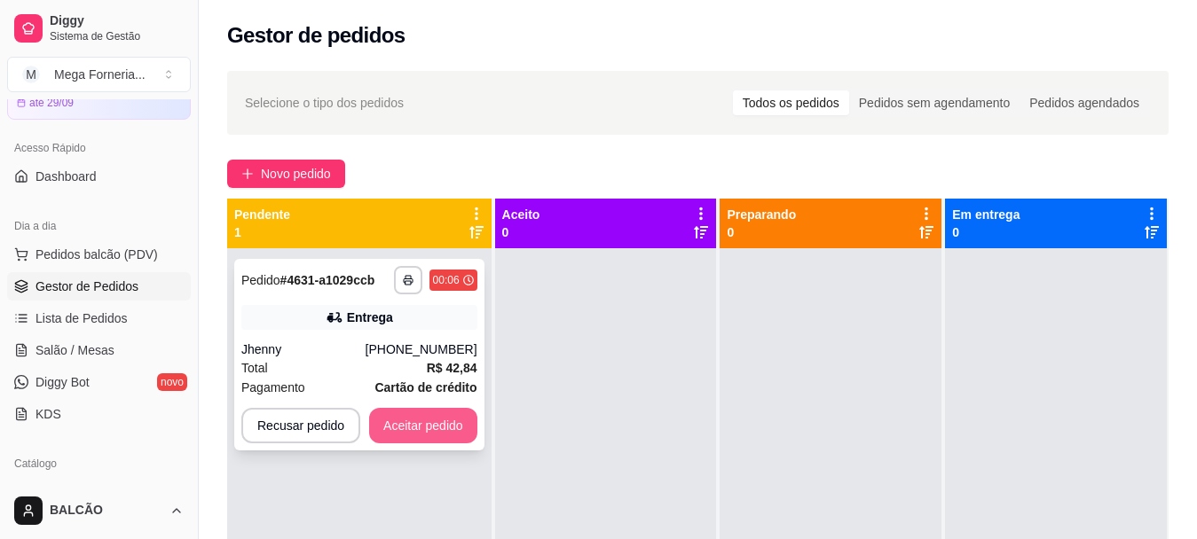
click at [381, 430] on button "Aceitar pedido" at bounding box center [423, 425] width 108 height 35
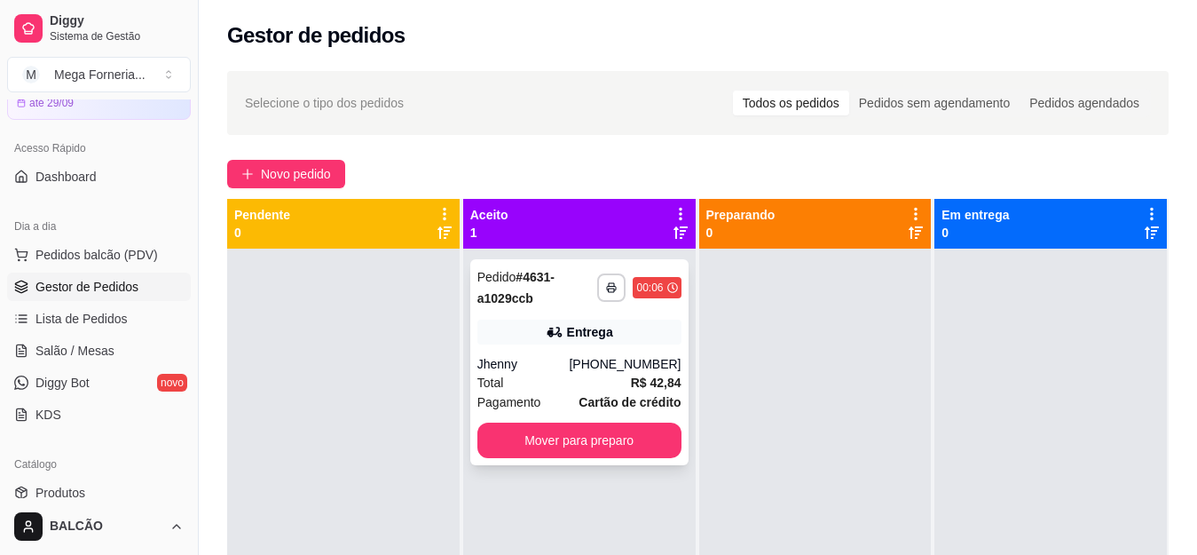
click at [491, 370] on div "Jhenny" at bounding box center [523, 364] width 92 height 18
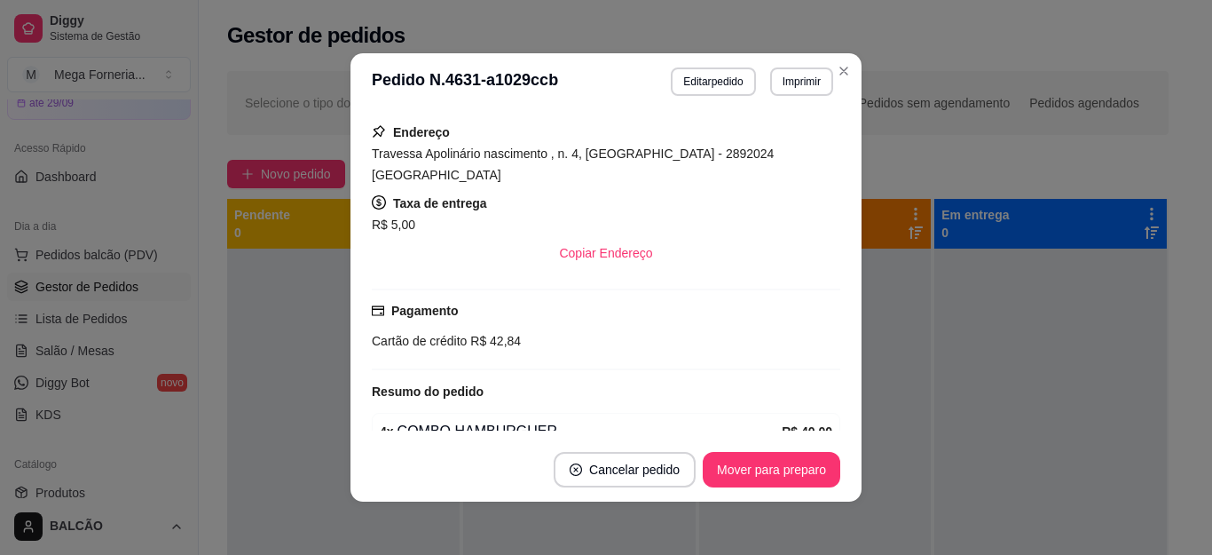
scroll to position [236, 0]
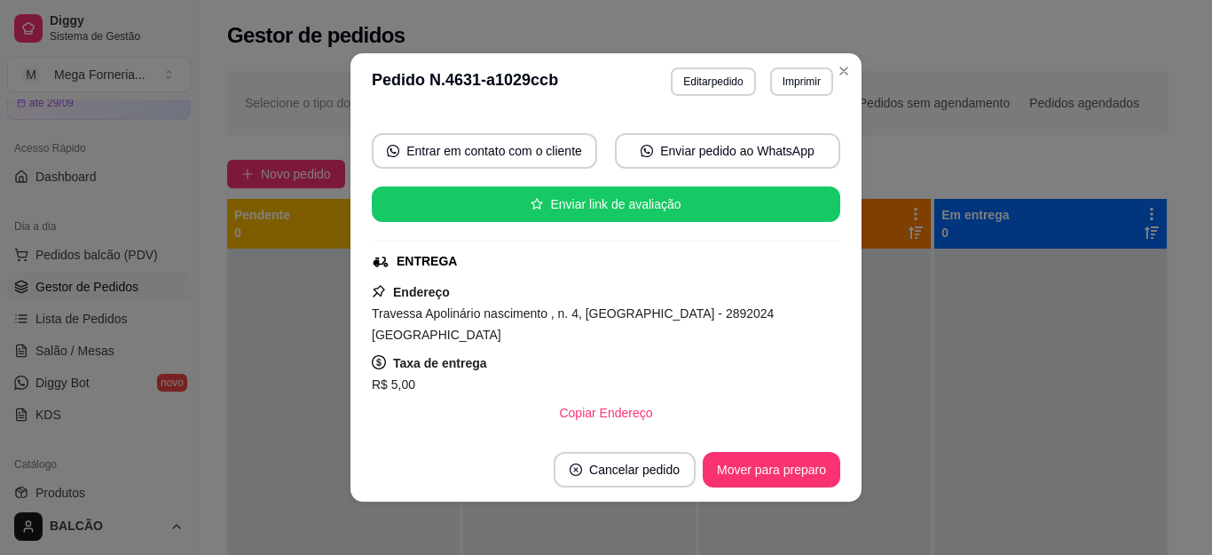
click at [796, 78] on button "Imprimir" at bounding box center [801, 81] width 63 height 28
click at [784, 154] on button "IMPRESSORA" at bounding box center [763, 144] width 129 height 28
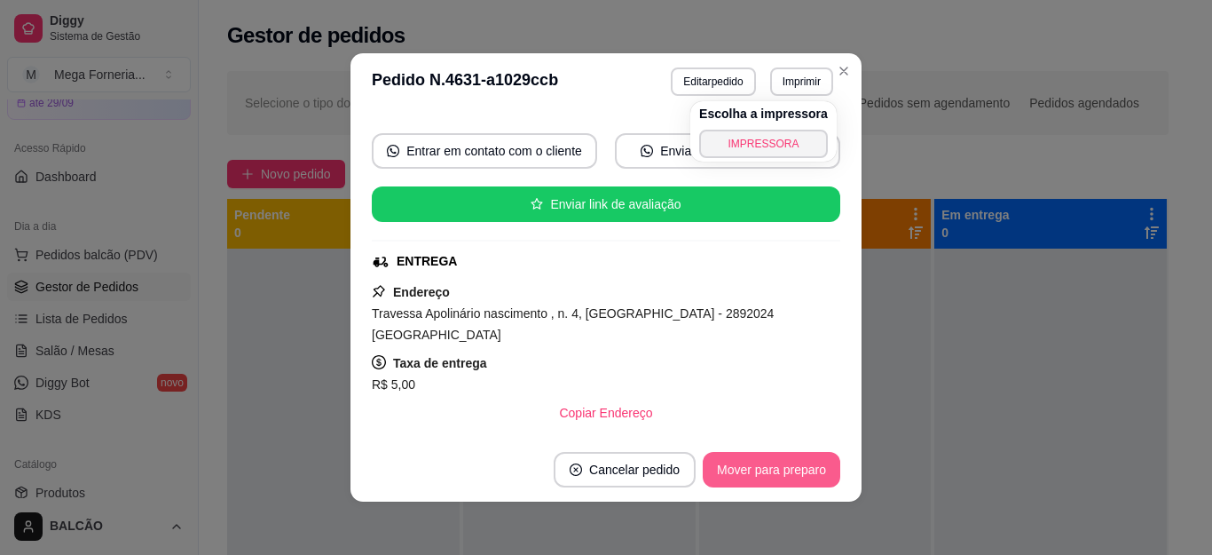
click at [799, 471] on button "Mover para preparo" at bounding box center [772, 469] width 138 height 35
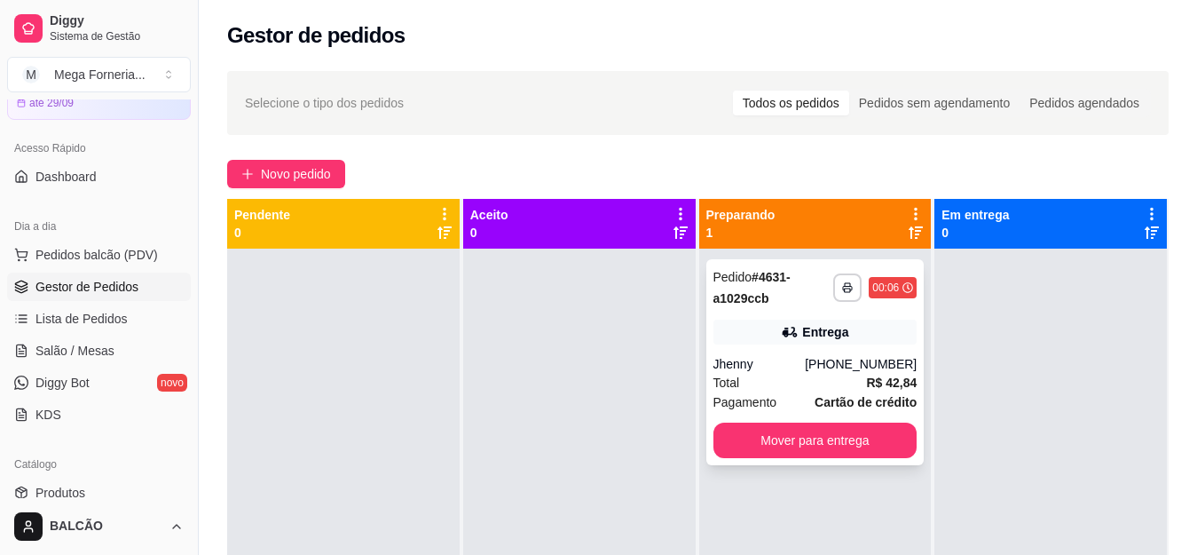
click at [868, 395] on strong "Cartão de crédito" at bounding box center [866, 402] width 102 height 14
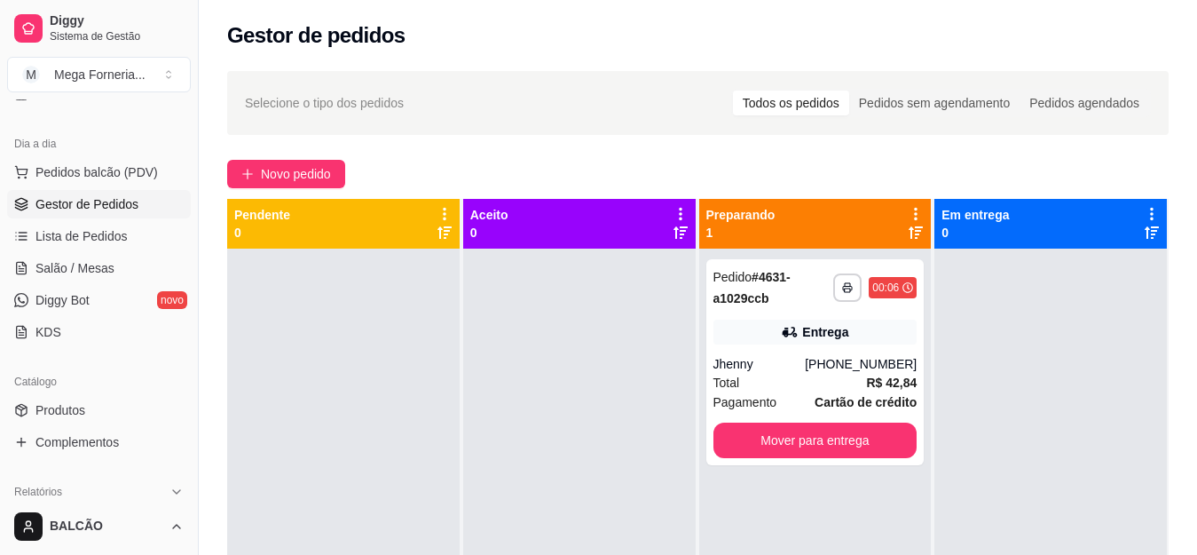
scroll to position [266, 0]
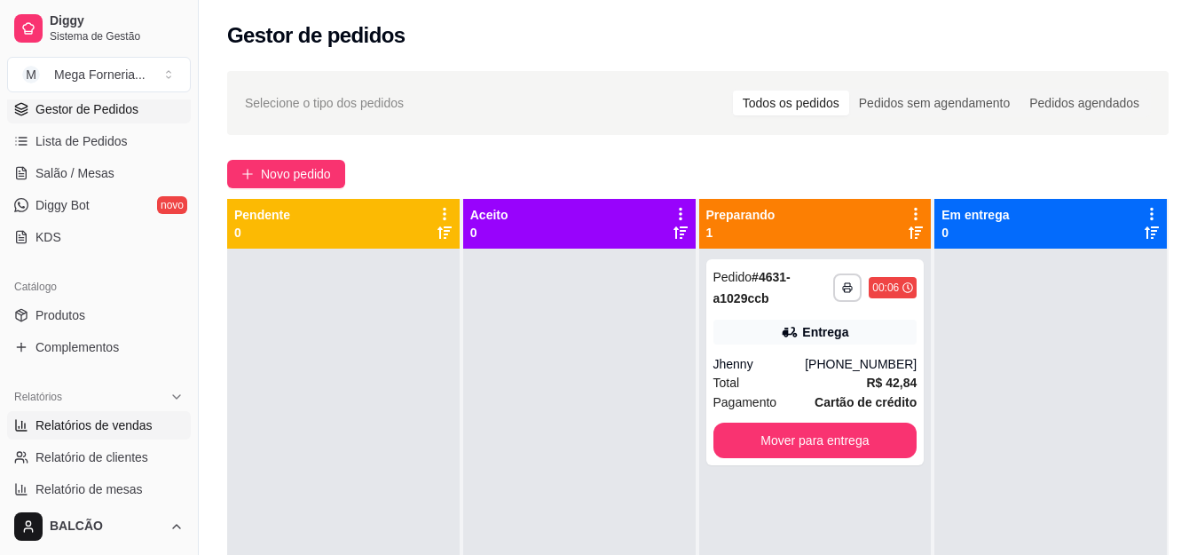
click at [82, 422] on span "Relatórios de vendas" at bounding box center [93, 425] width 117 height 18
select select "ALL"
select select "0"
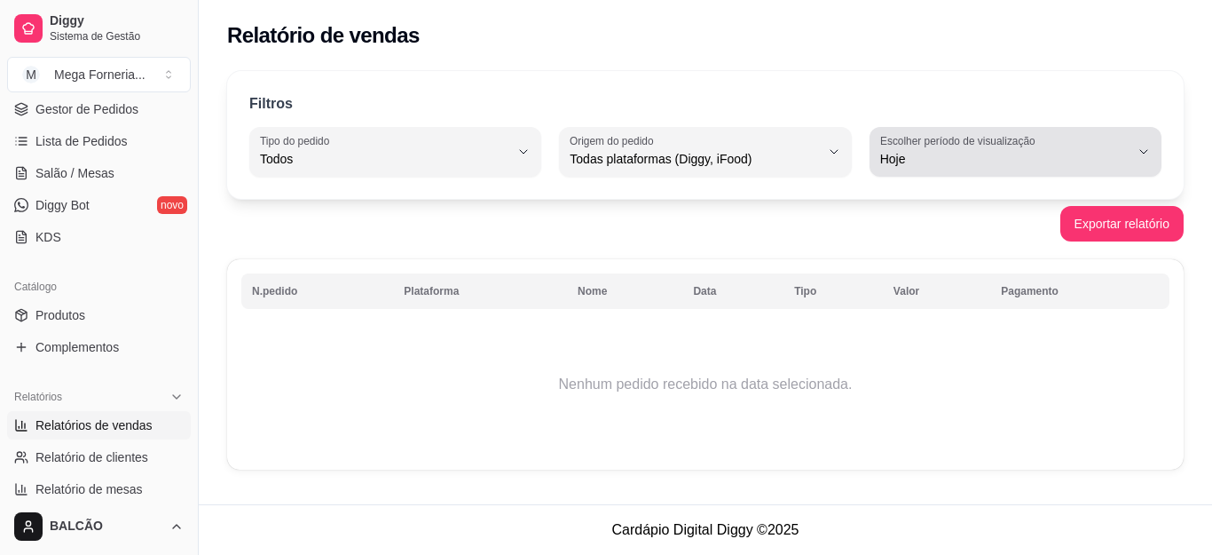
click at [955, 162] on span "Hoje" at bounding box center [1004, 159] width 249 height 18
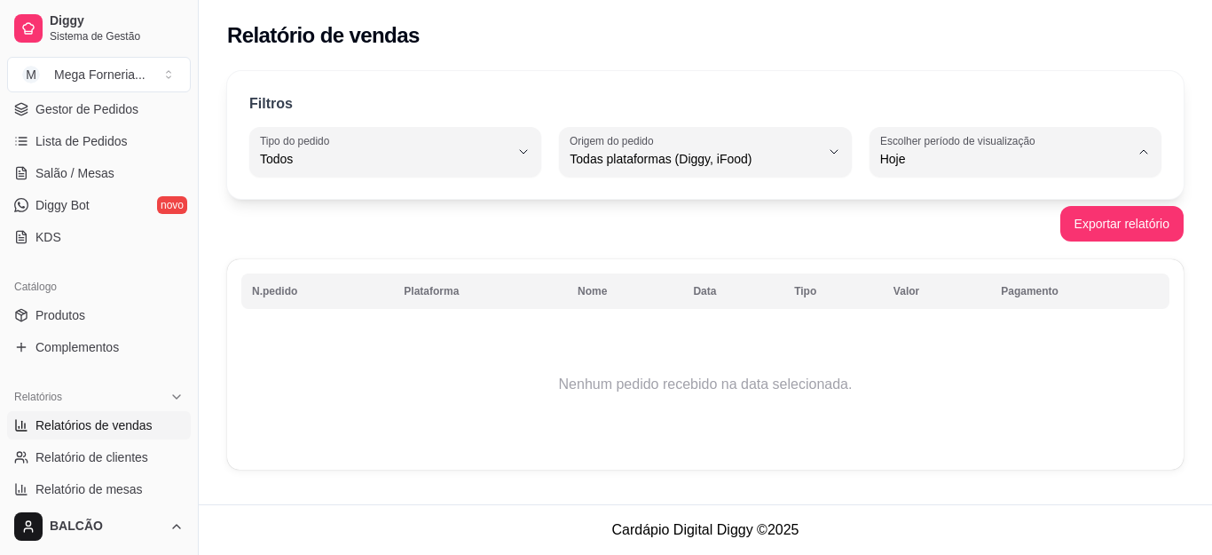
click at [941, 224] on span "Ontem" at bounding box center [1007, 230] width 236 height 17
type input "1"
select select "1"
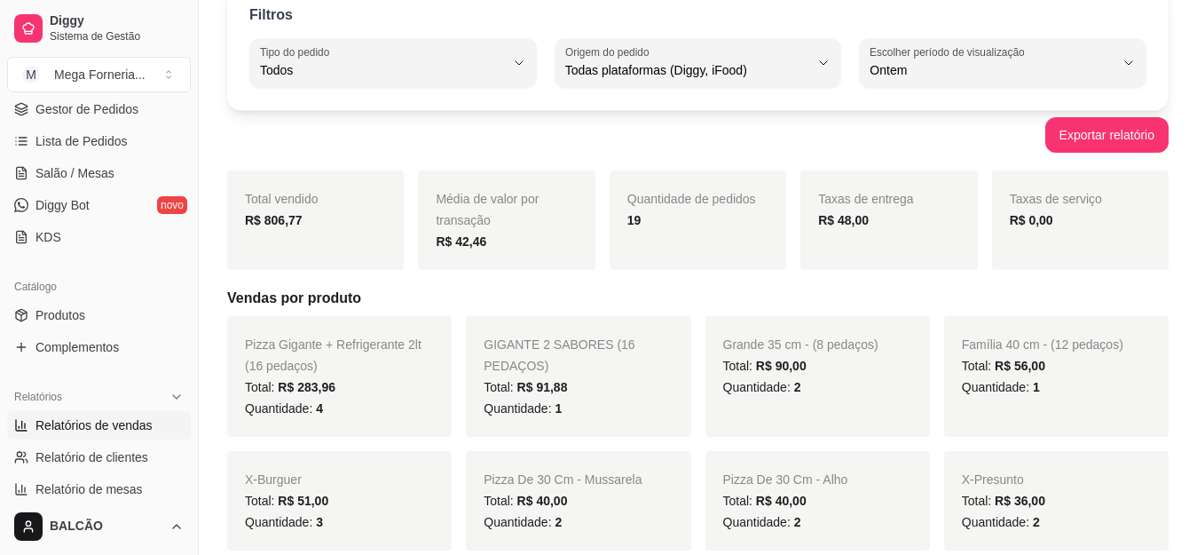
scroll to position [89, 0]
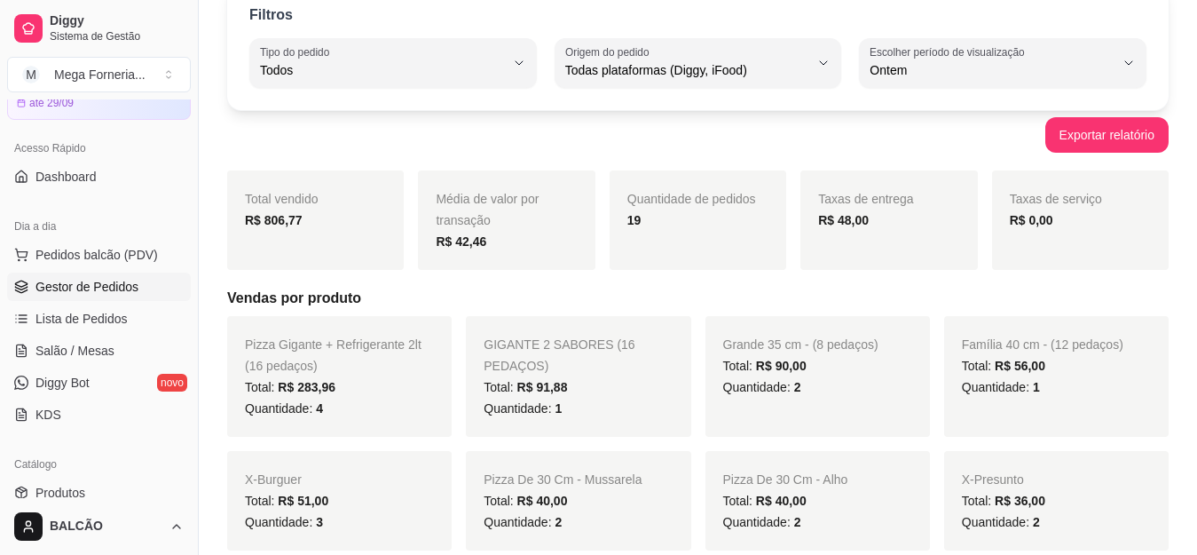
click at [75, 287] on span "Gestor de Pedidos" at bounding box center [86, 287] width 103 height 18
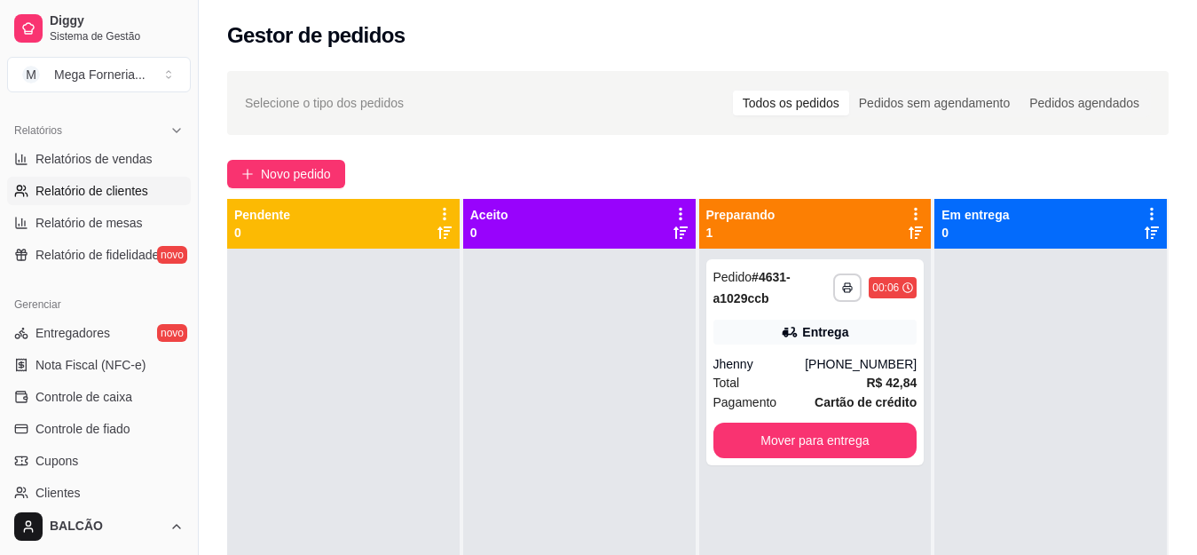
scroll to position [444, 0]
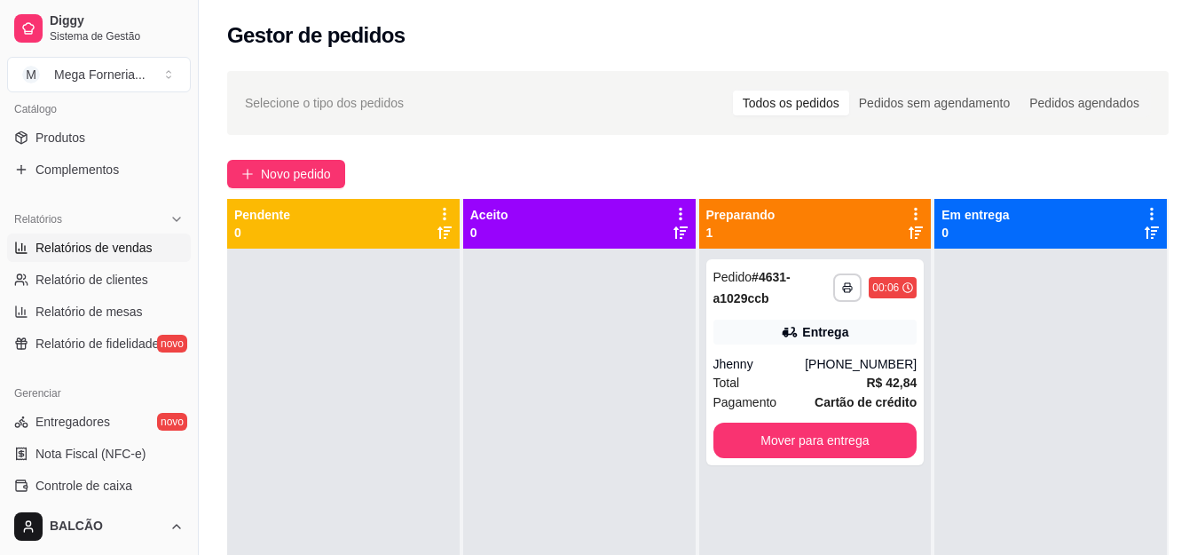
click at [68, 256] on span "Relatórios de vendas" at bounding box center [93, 248] width 117 height 18
select select "ALL"
select select "0"
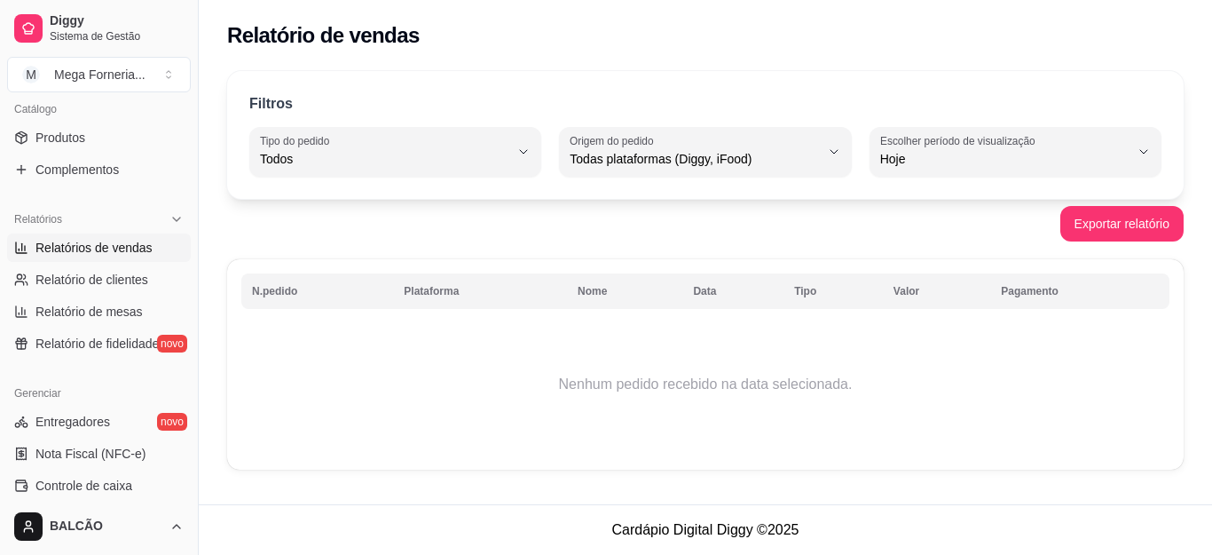
click at [991, 180] on div "Filtros ALL Tipo do pedido Todos Entrega Retirada Mesa Consumo local Tipo do pe…" at bounding box center [705, 135] width 957 height 128
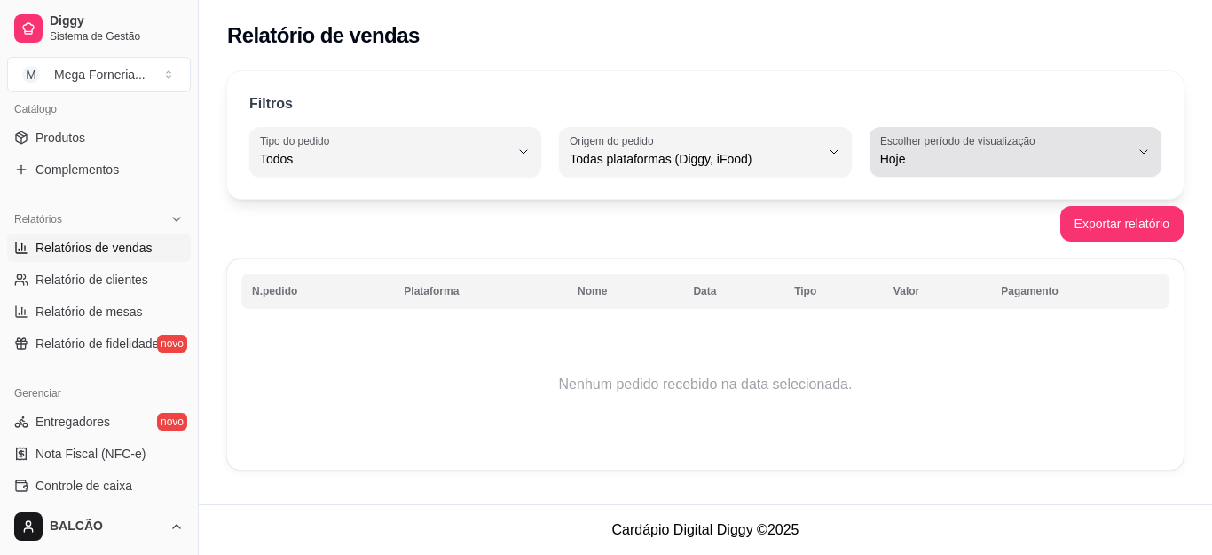
click at [927, 168] on div "Hoje" at bounding box center [1004, 151] width 249 height 35
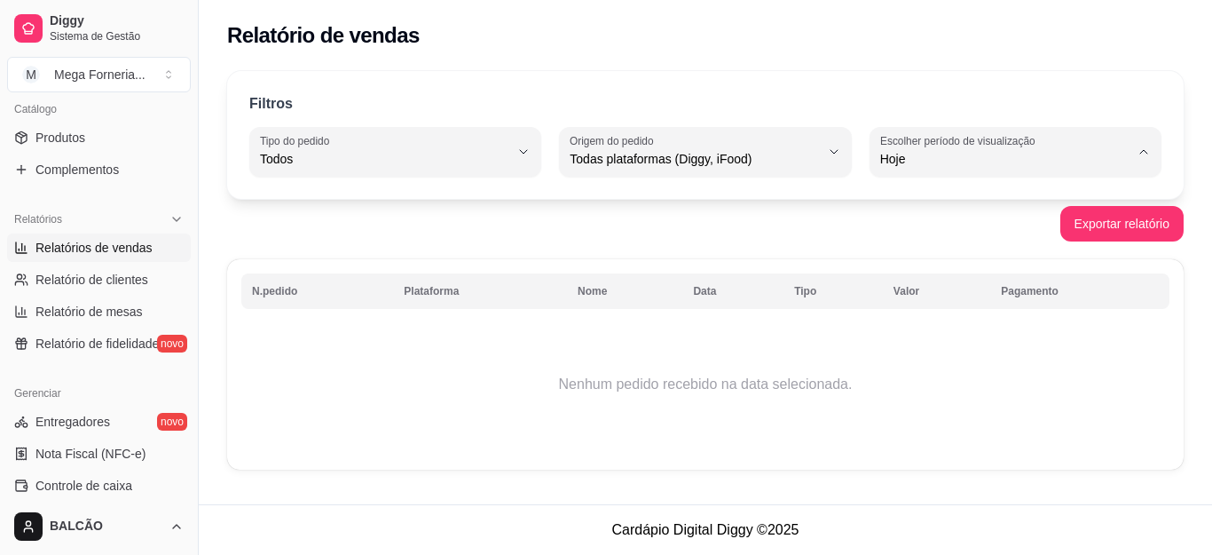
click at [925, 228] on span "Ontem" at bounding box center [1007, 230] width 236 height 17
type input "1"
select select "1"
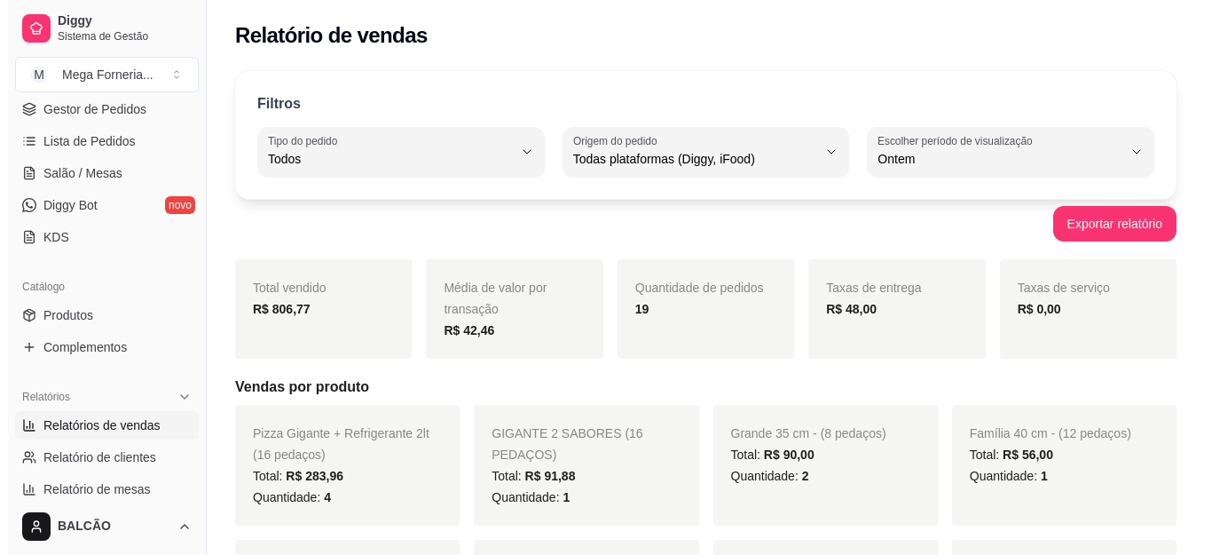
scroll to position [177, 0]
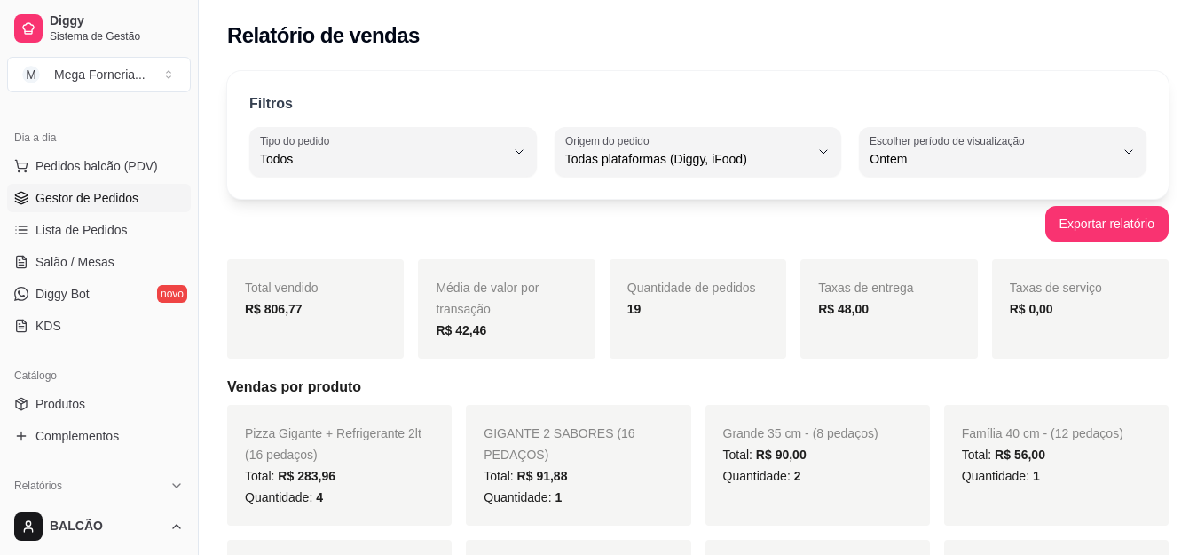
click at [112, 204] on span "Gestor de Pedidos" at bounding box center [86, 198] width 103 height 18
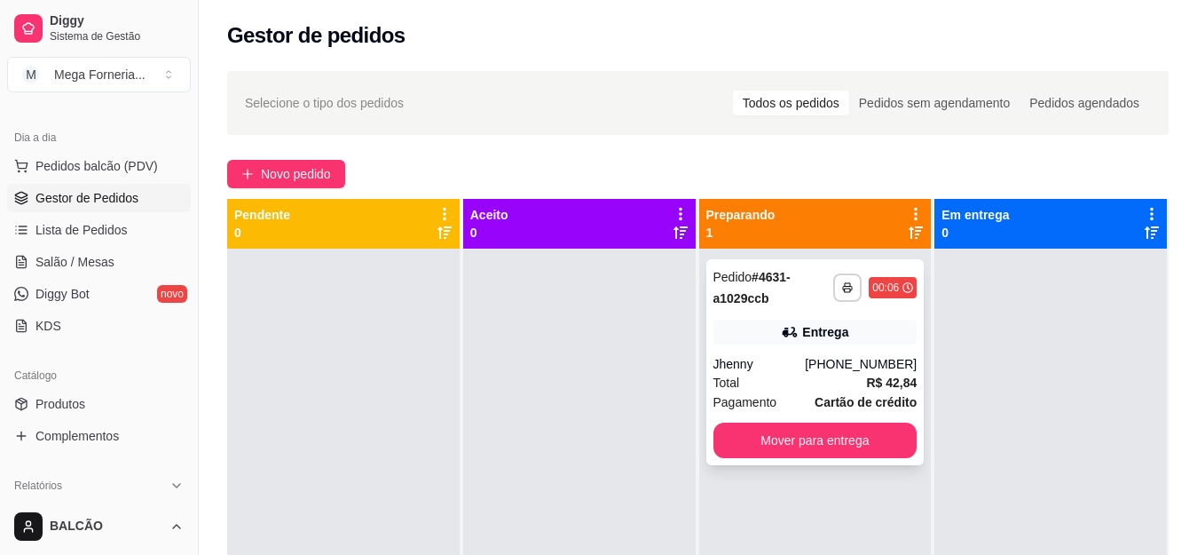
click at [842, 374] on div "Total R$ 42,84" at bounding box center [815, 383] width 204 height 20
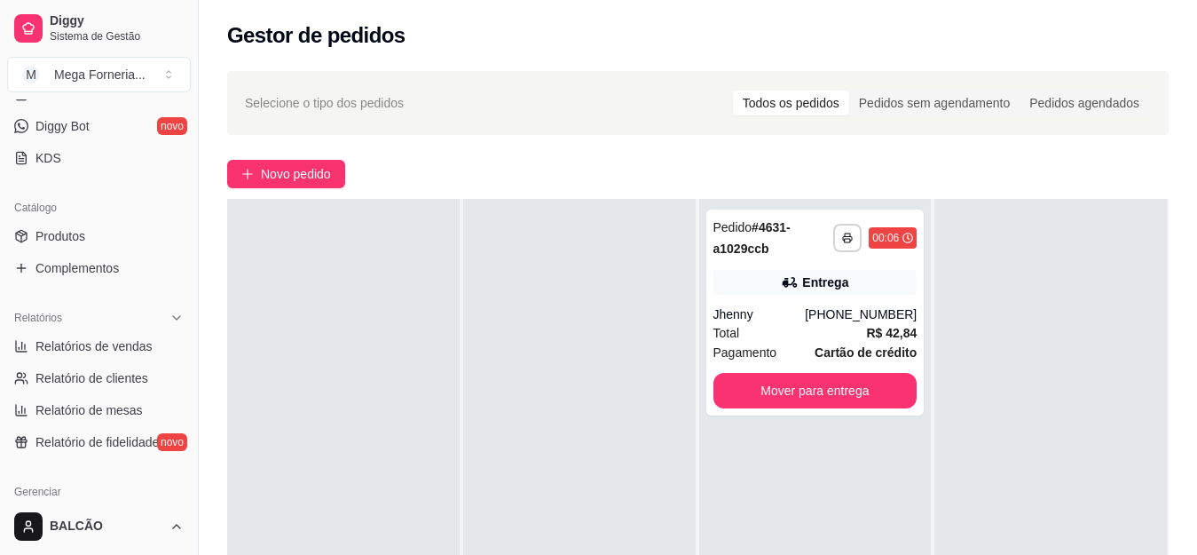
scroll to position [355, 0]
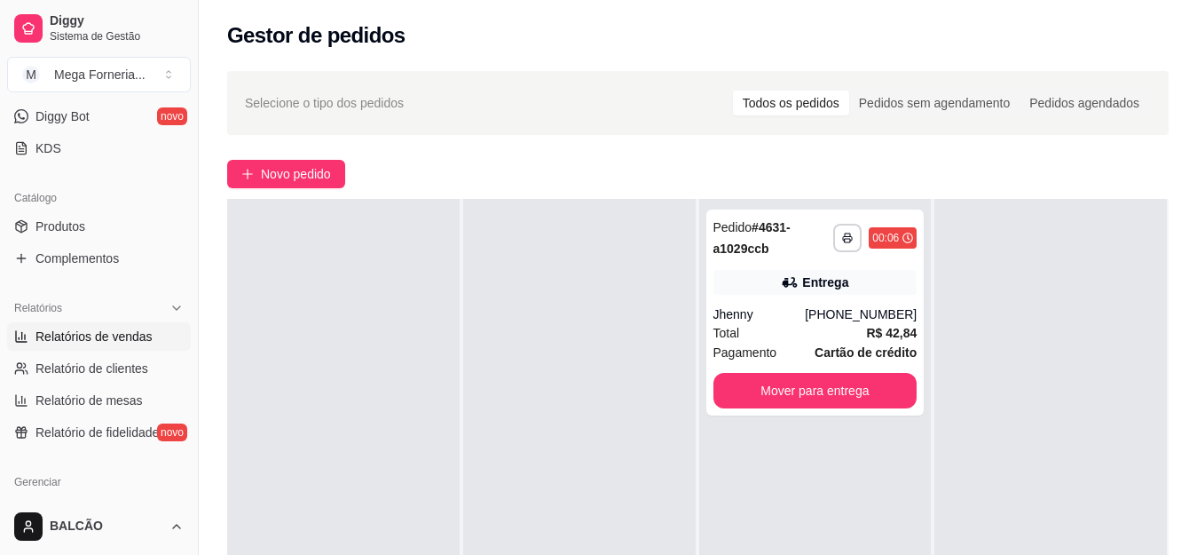
click at [77, 330] on span "Relatórios de vendas" at bounding box center [93, 336] width 117 height 18
select select "ALL"
select select "0"
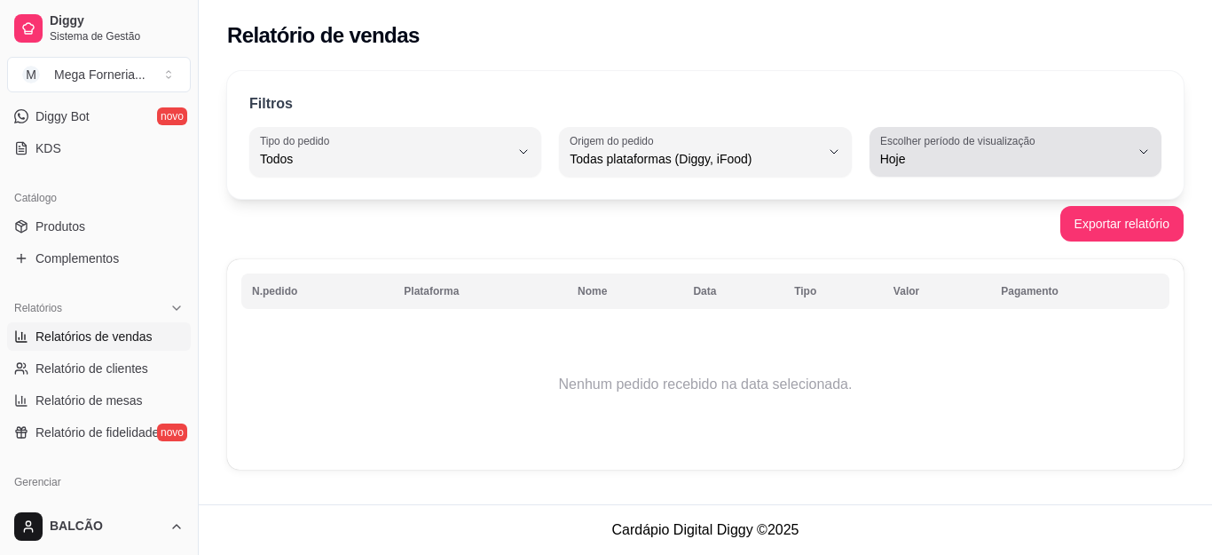
click at [950, 161] on span "Hoje" at bounding box center [1004, 159] width 249 height 18
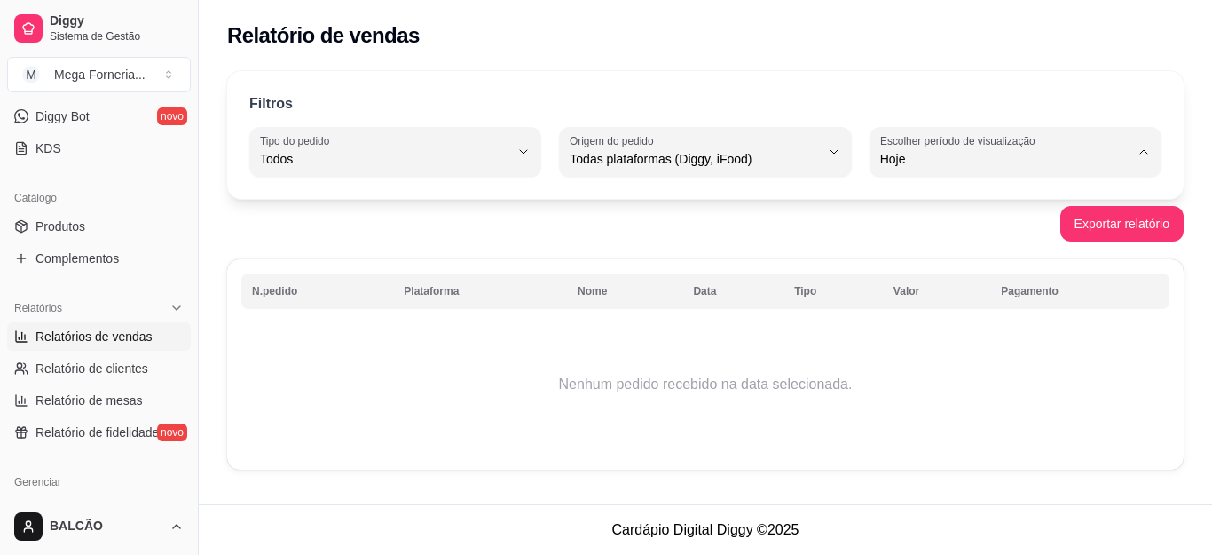
click at [934, 226] on span "Ontem" at bounding box center [1007, 230] width 236 height 17
type input "1"
select select "1"
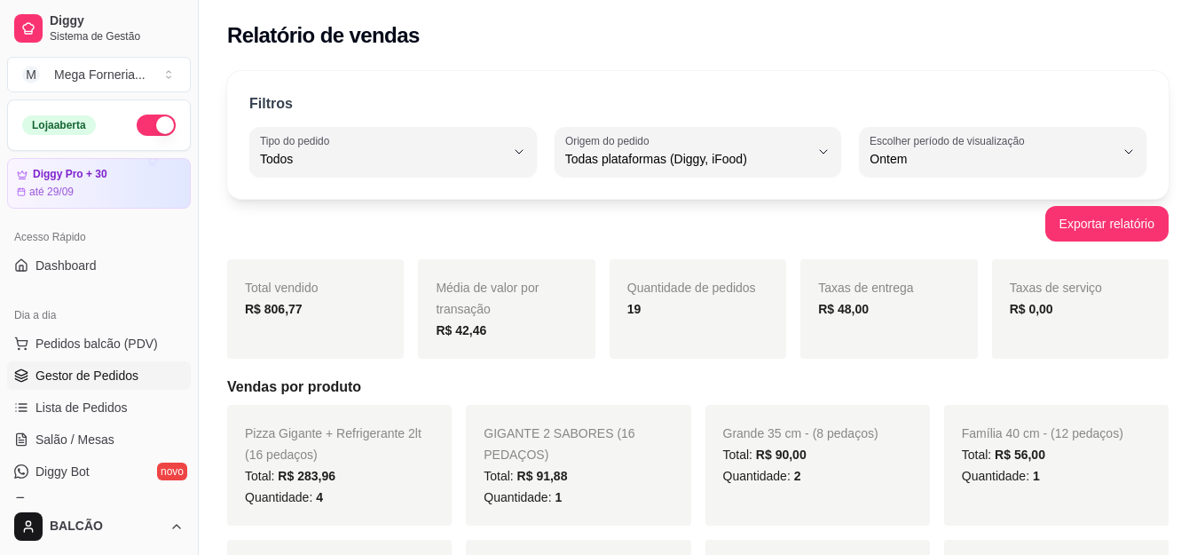
click at [127, 374] on span "Gestor de Pedidos" at bounding box center [86, 375] width 103 height 18
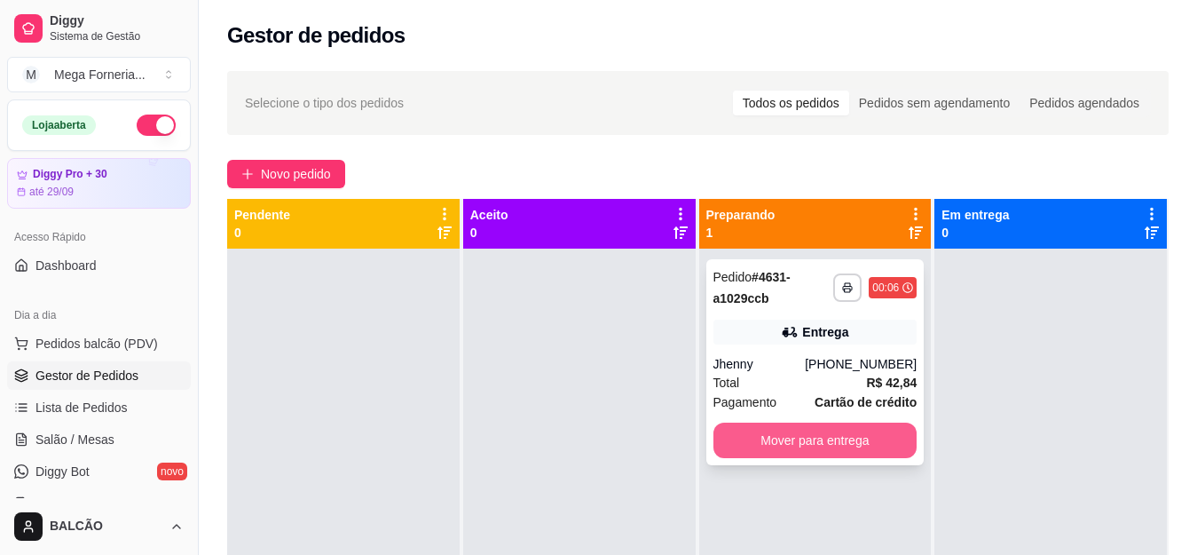
click at [747, 453] on button "Mover para entrega" at bounding box center [815, 439] width 204 height 35
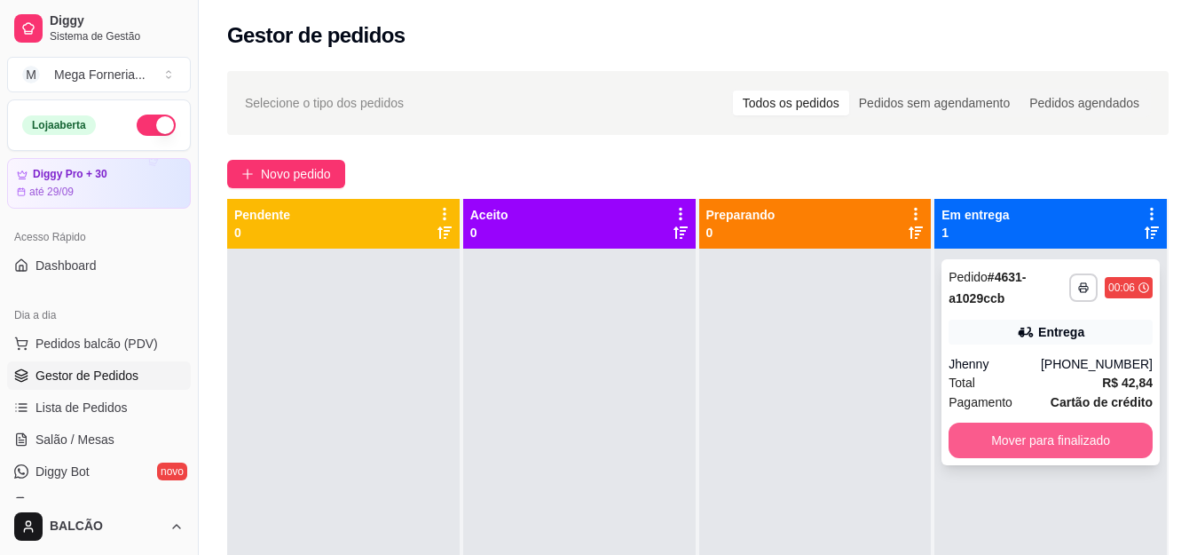
click at [1112, 428] on button "Mover para finalizado" at bounding box center [1051, 439] width 204 height 35
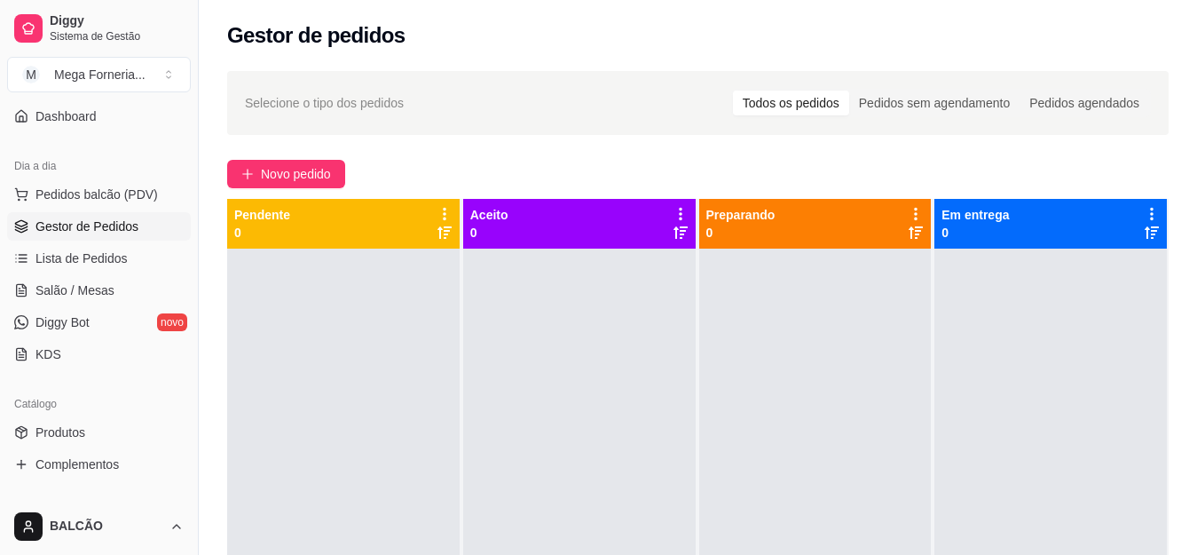
scroll to position [266, 0]
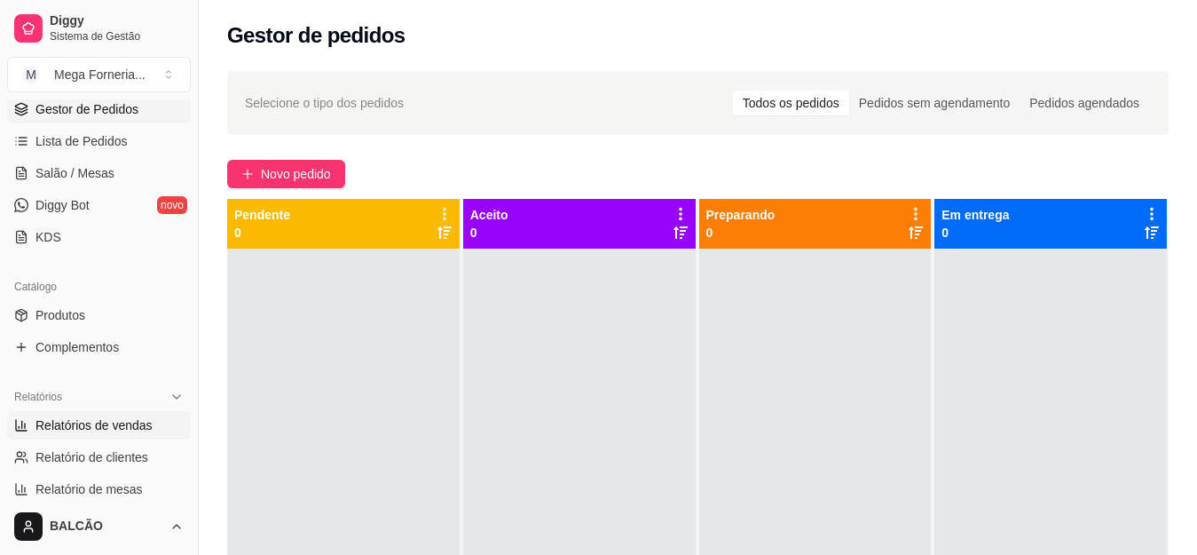
click at [65, 423] on span "Relatórios de vendas" at bounding box center [93, 425] width 117 height 18
select select "ALL"
select select "0"
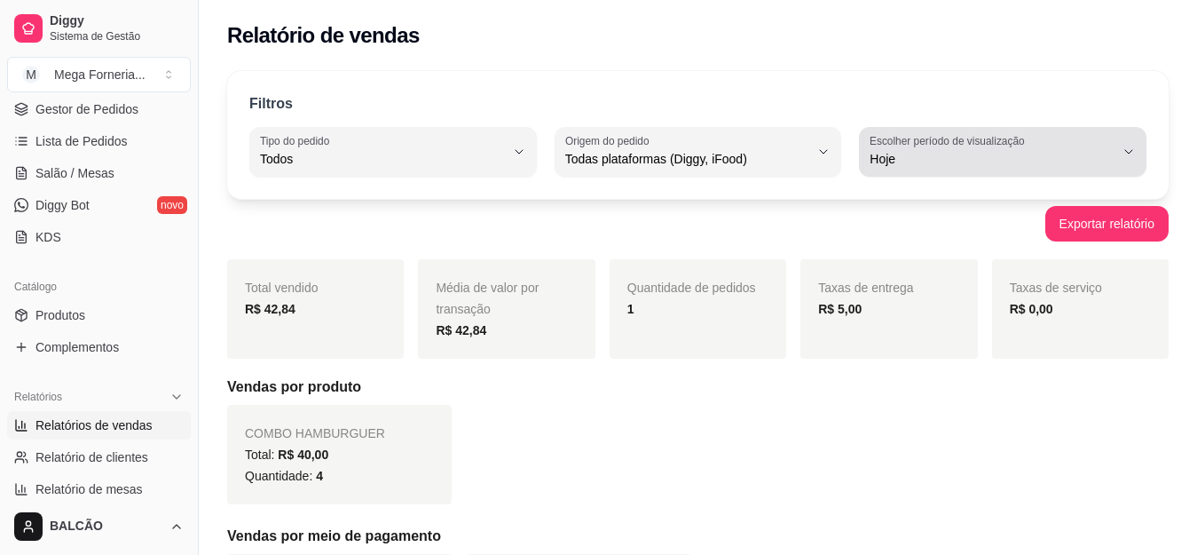
click at [1021, 151] on span "Hoje" at bounding box center [992, 159] width 245 height 18
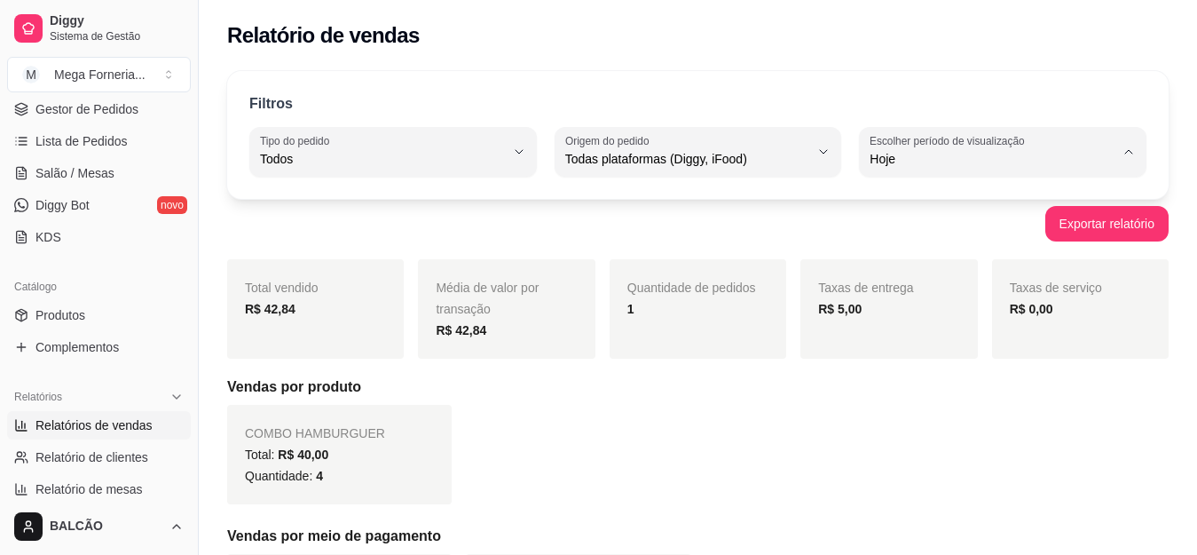
click at [937, 232] on span "Ontem" at bounding box center [994, 230] width 232 height 17
type input "1"
select select "1"
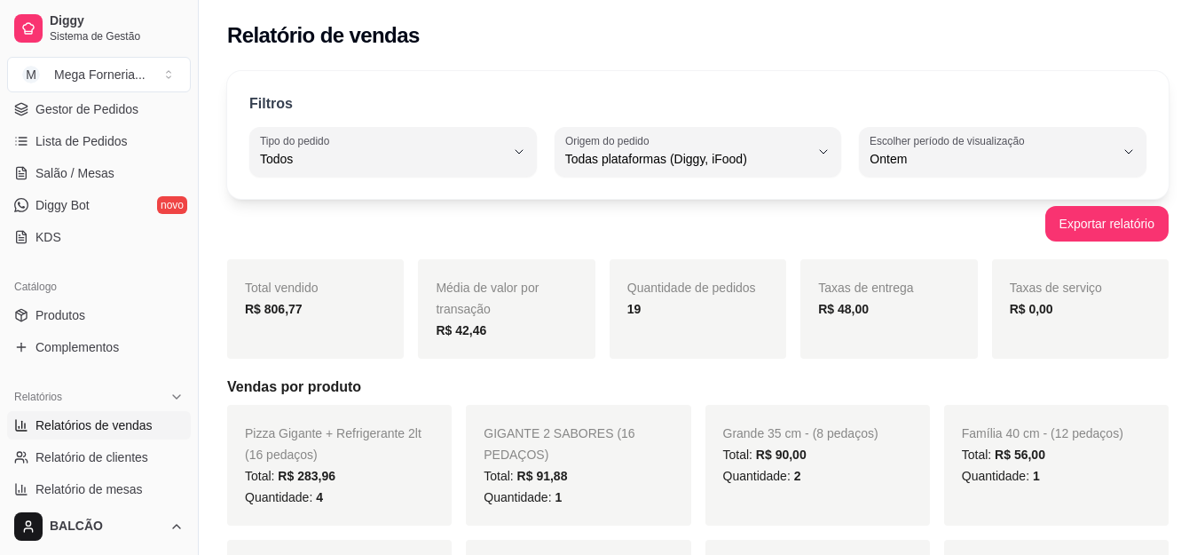
click at [937, 177] on div "Filtros ALL Tipo do pedido Todos Entrega Retirada Mesa Consumo local Tipo do pe…" at bounding box center [697, 135] width 941 height 128
click at [939, 154] on span "Ontem" at bounding box center [992, 159] width 245 height 18
click at [922, 211] on li "Hoje" at bounding box center [1002, 202] width 262 height 28
type input "0"
select select "0"
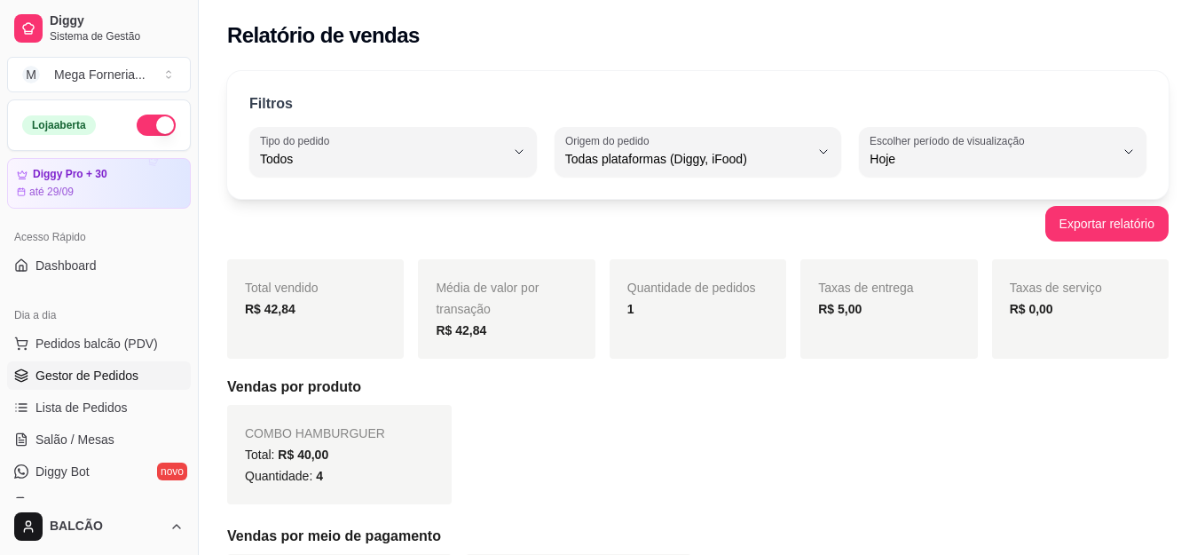
click at [91, 386] on link "Gestor de Pedidos" at bounding box center [99, 375] width 184 height 28
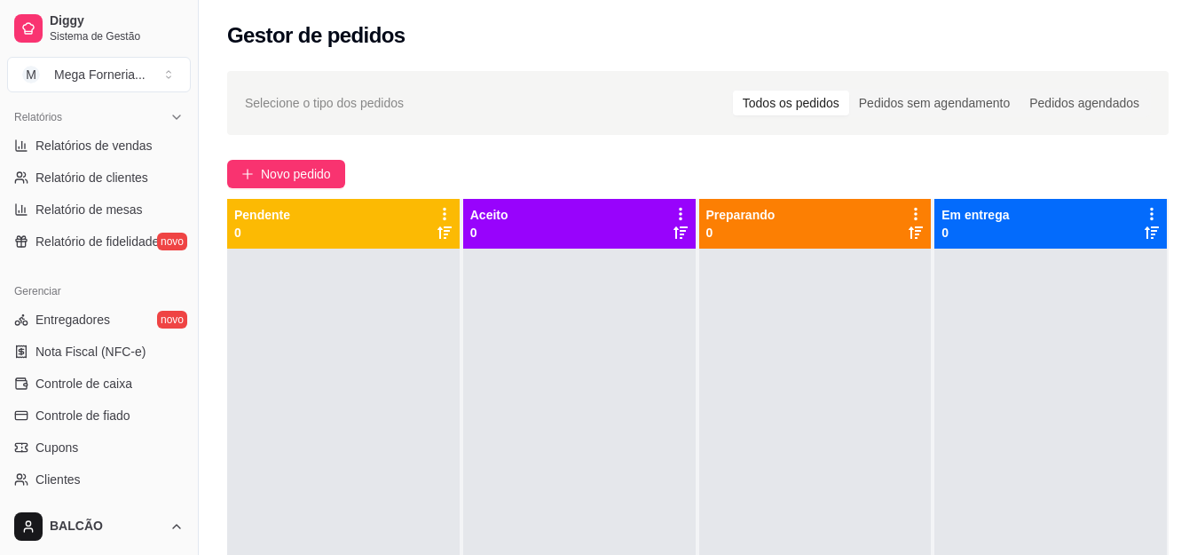
scroll to position [545, 0]
click at [110, 136] on link "Relatórios de vendas" at bounding box center [99, 146] width 184 height 28
select select "ALL"
select select "0"
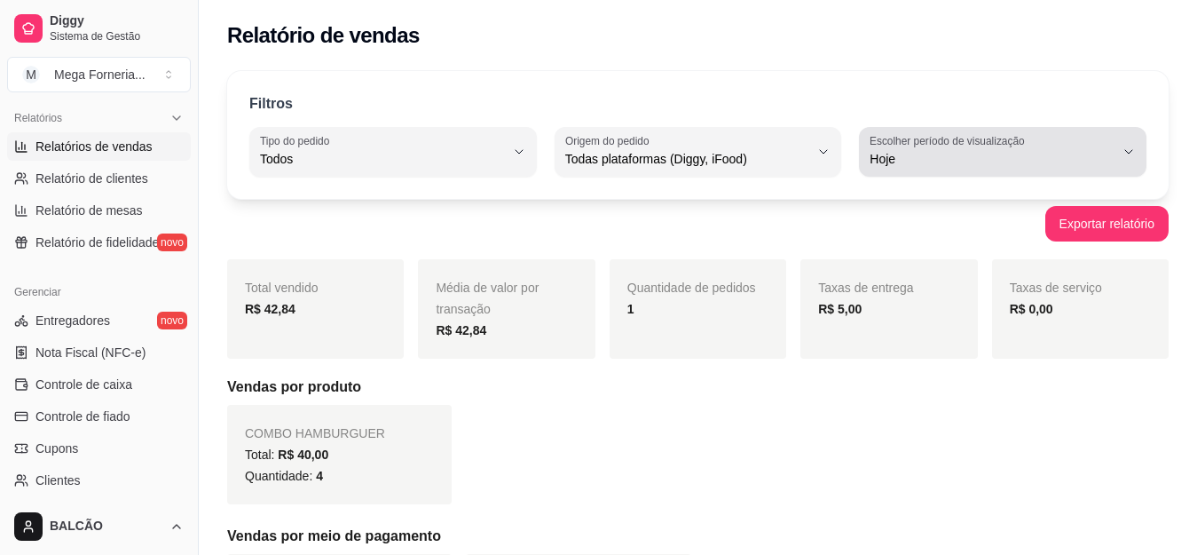
click at [1013, 140] on label "Escolher período de visualização" at bounding box center [950, 140] width 161 height 15
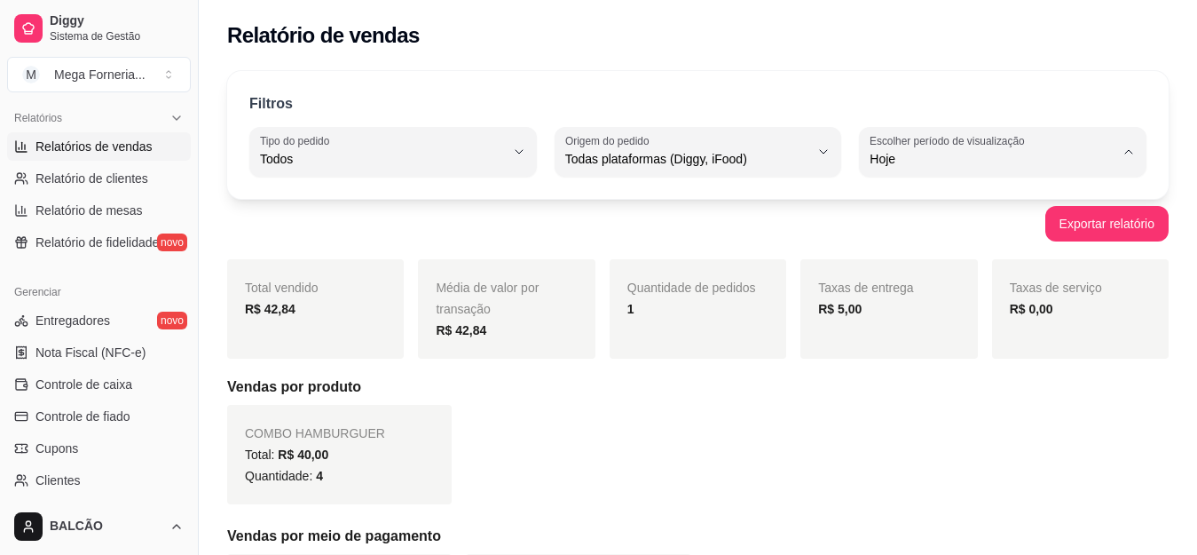
click at [939, 230] on span "Ontem" at bounding box center [994, 230] width 232 height 17
type input "1"
select select "1"
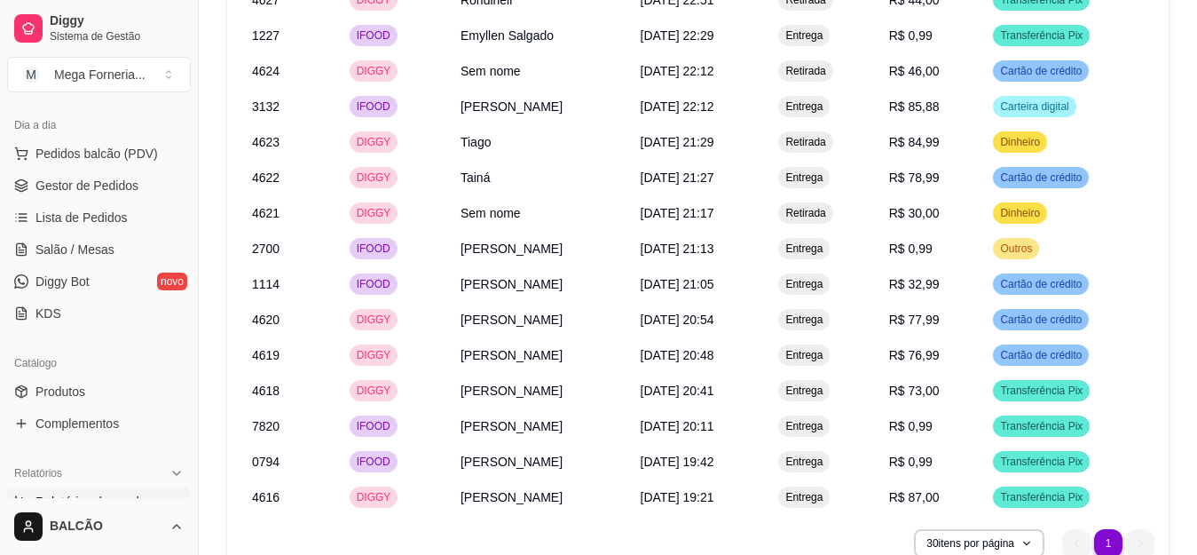
scroll to position [101, 0]
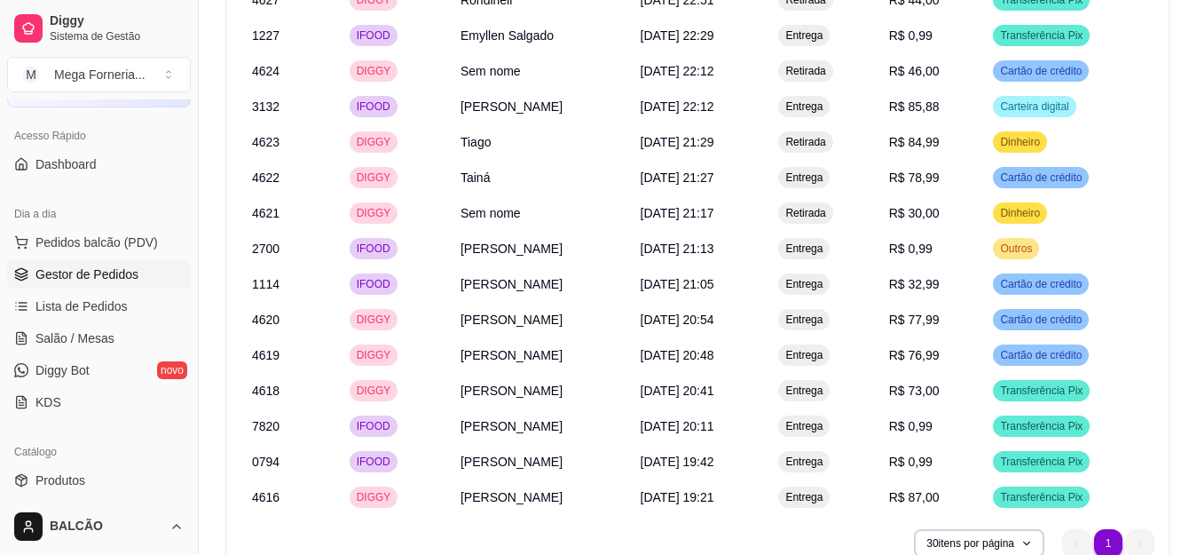
click at [84, 265] on span "Gestor de Pedidos" at bounding box center [86, 274] width 103 height 18
